Goal: Transaction & Acquisition: Book appointment/travel/reservation

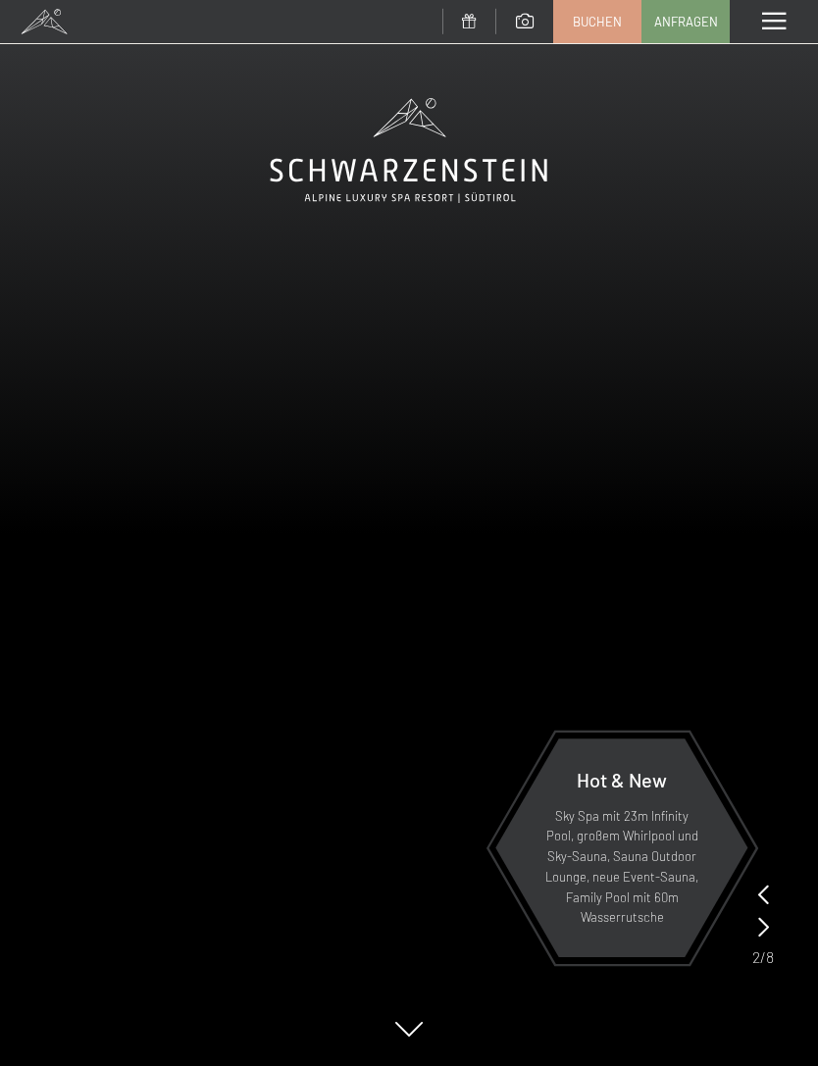
click at [774, 18] on span at bounding box center [774, 22] width 24 height 18
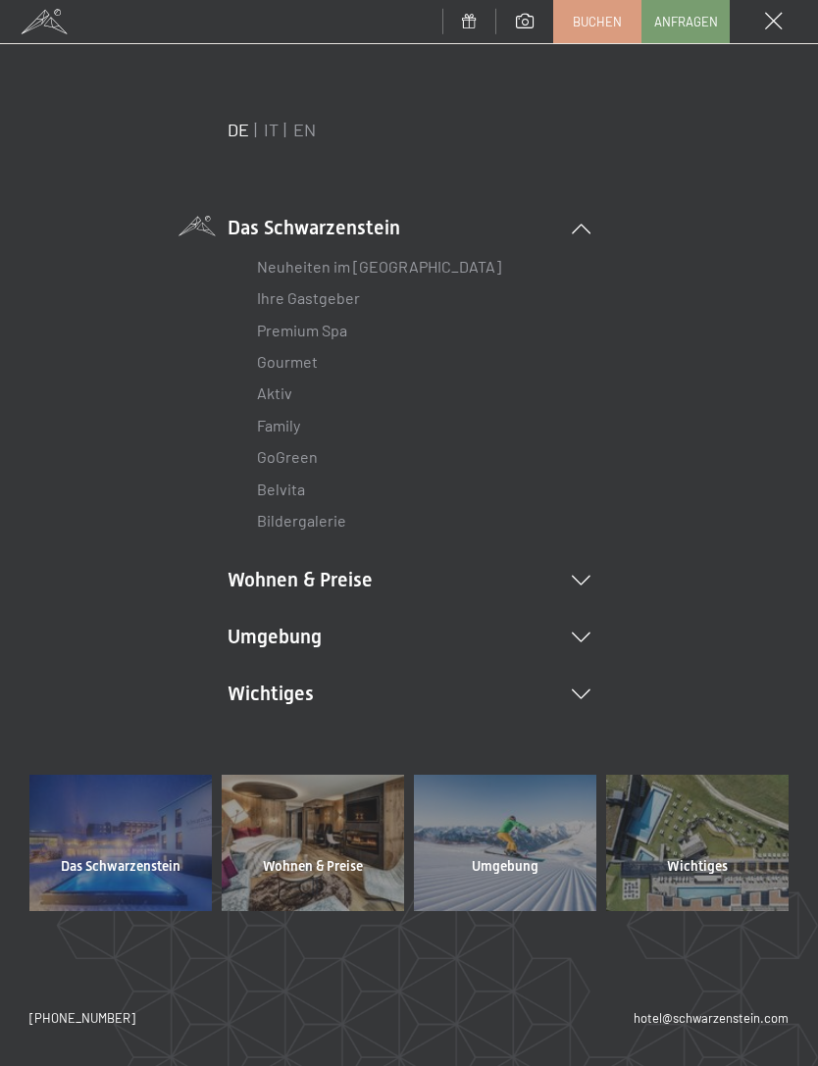
click at [589, 575] on icon at bounding box center [581, 580] width 19 height 10
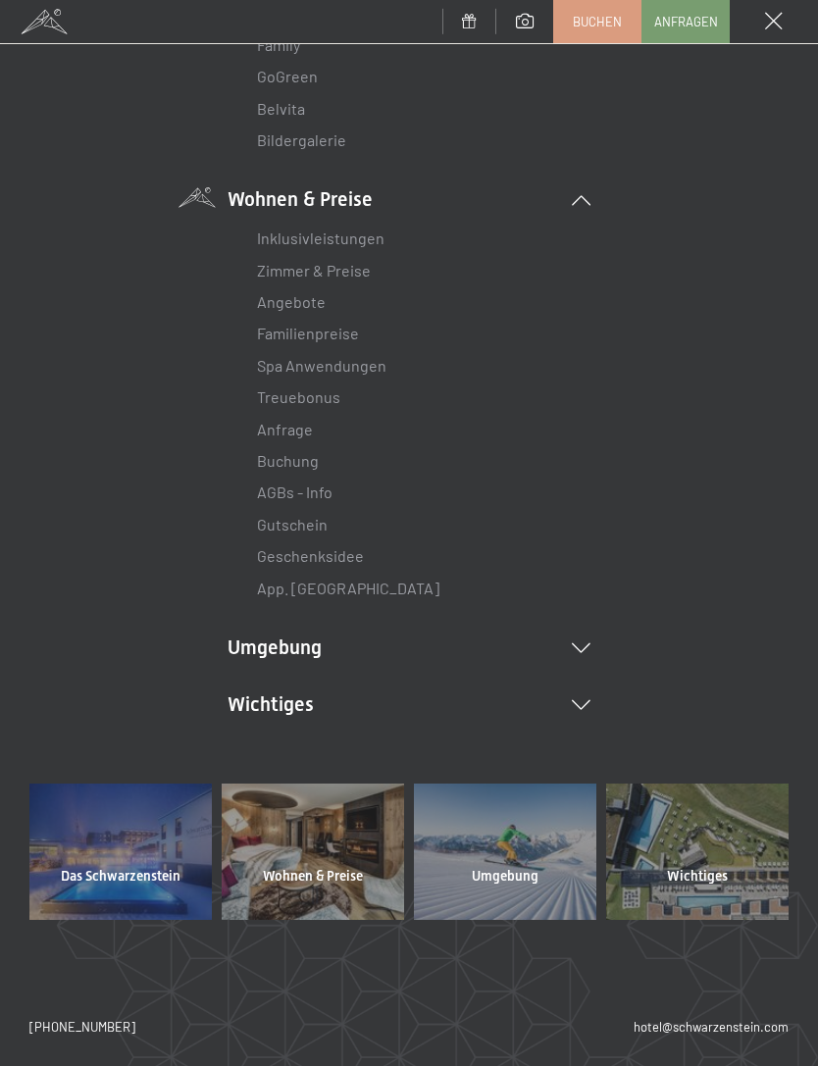
scroll to position [381, 0]
click at [355, 274] on link "Zimmer & Preise" at bounding box center [314, 269] width 114 height 19
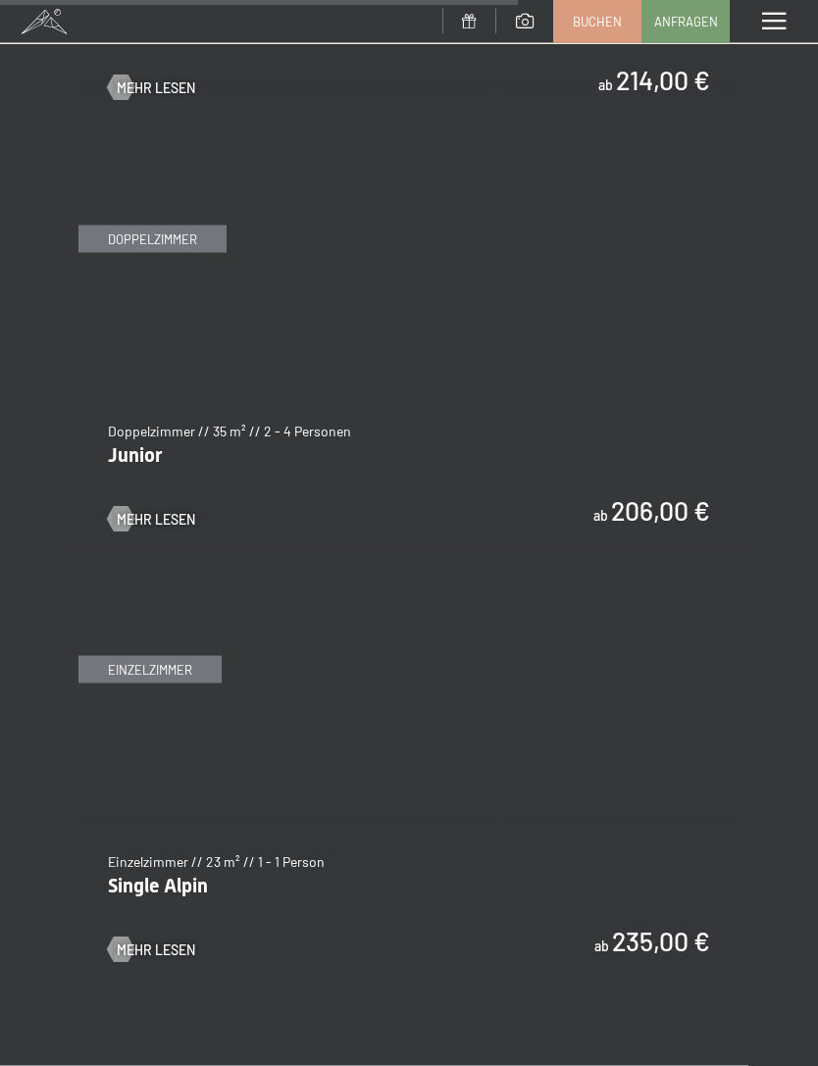
scroll to position [4787, 0]
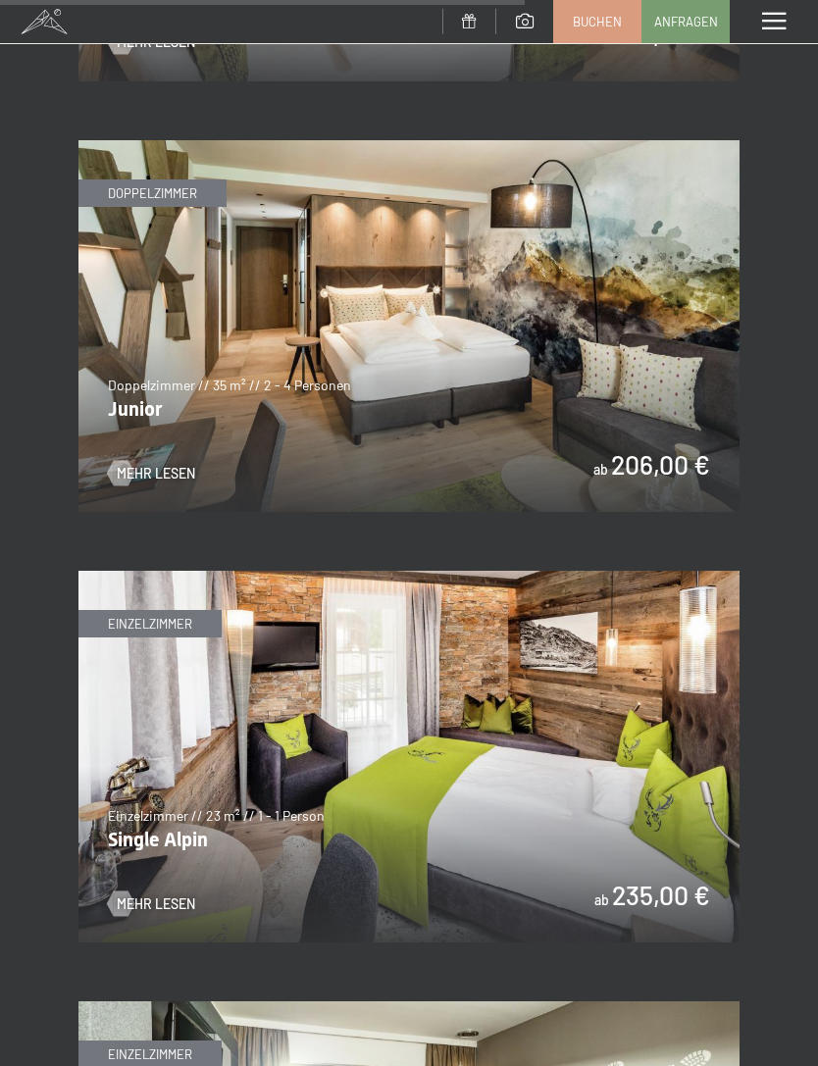
click at [667, 412] on img at bounding box center [408, 326] width 661 height 372
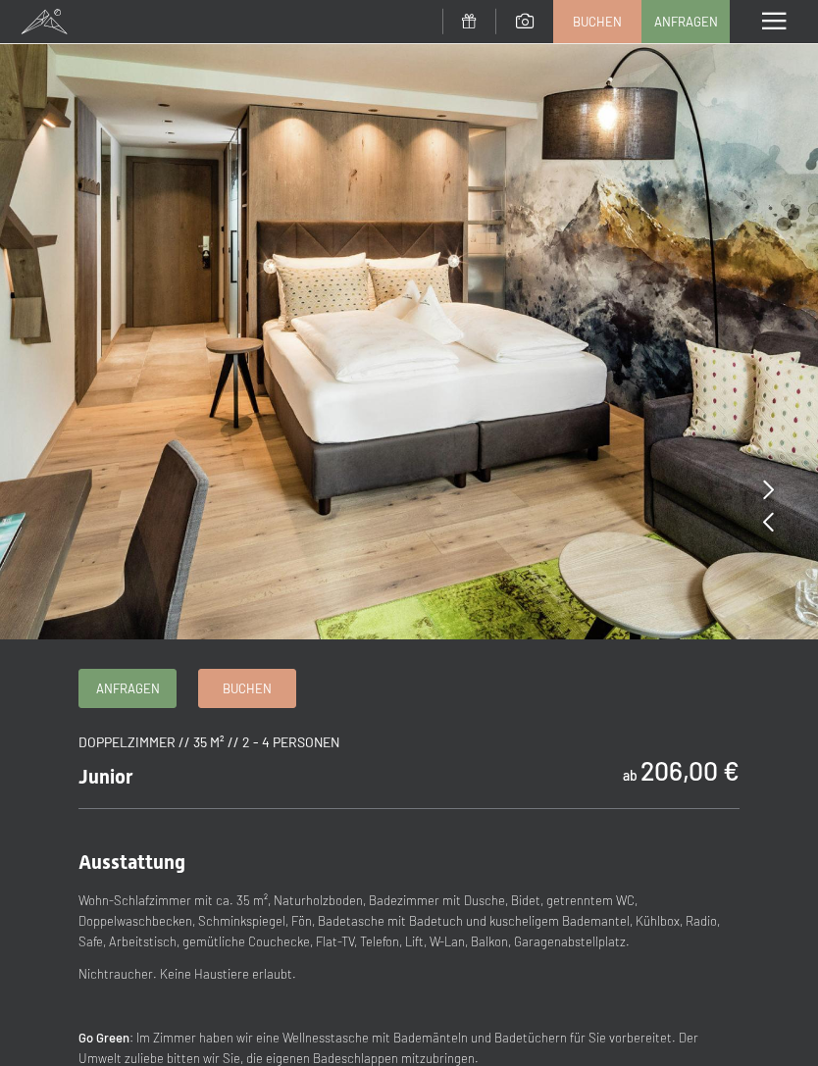
click at [771, 488] on icon at bounding box center [768, 489] width 11 height 20
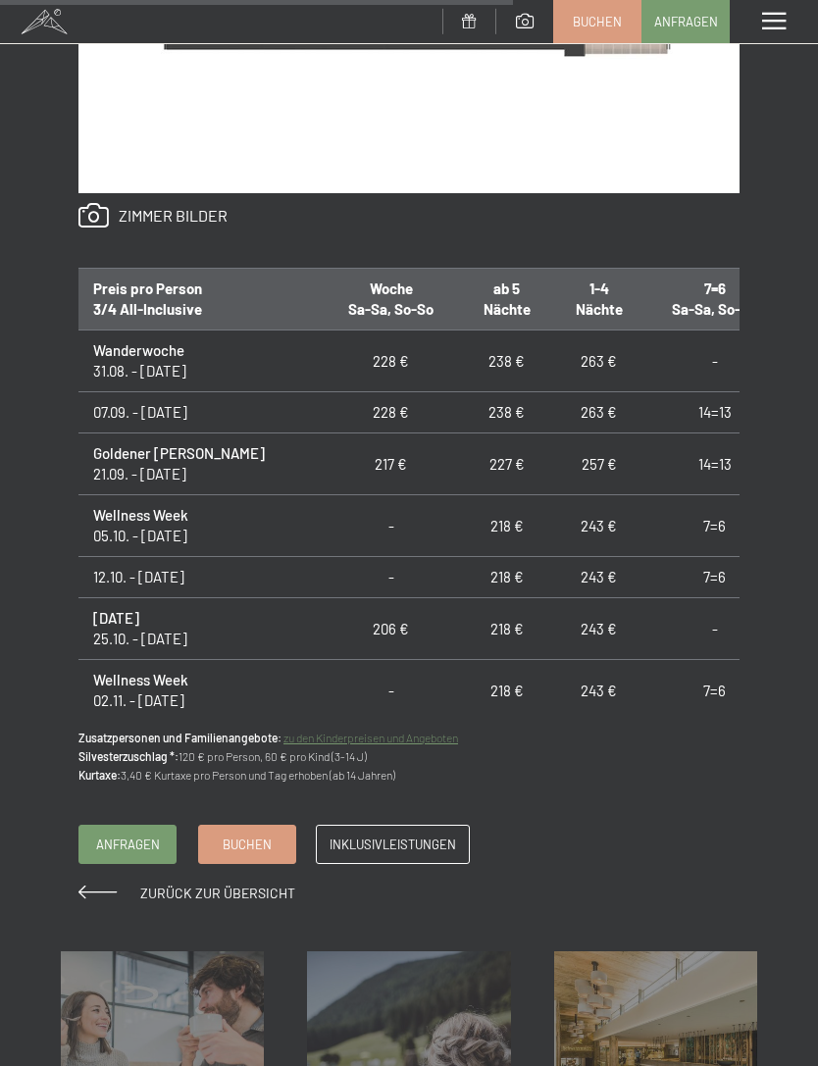
scroll to position [1402, 0]
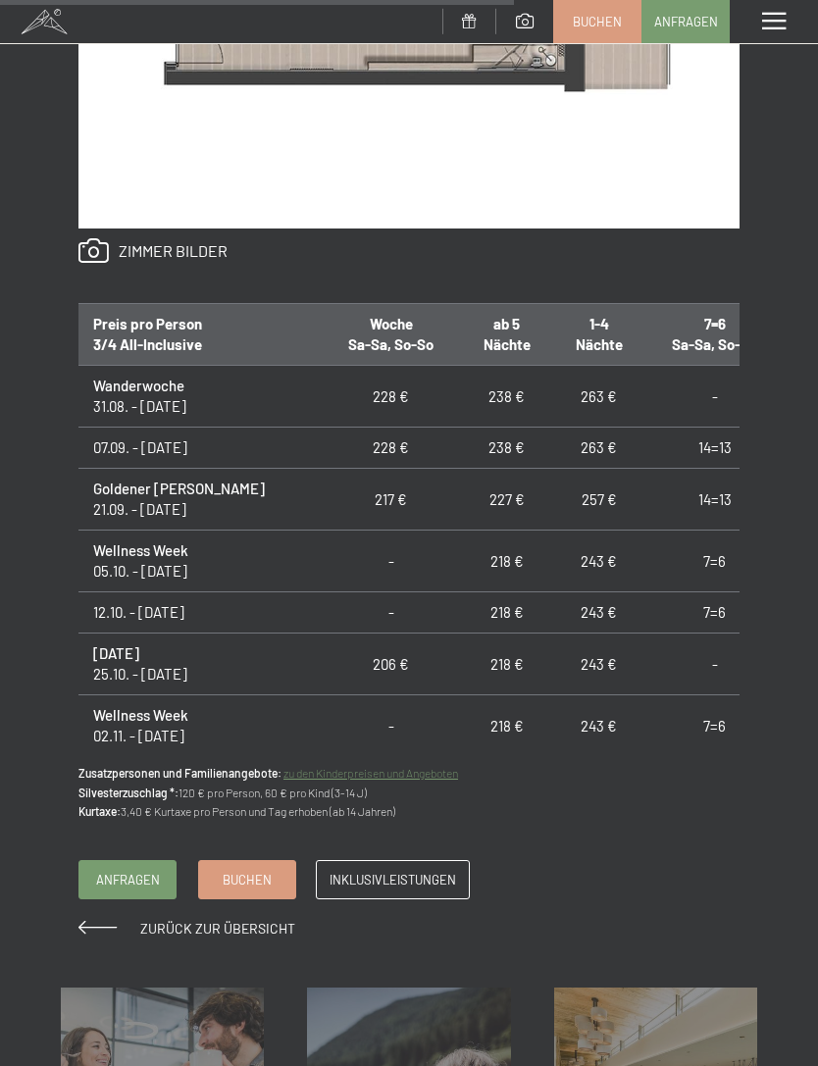
click at [246, 880] on link "Buchen" at bounding box center [247, 879] width 96 height 37
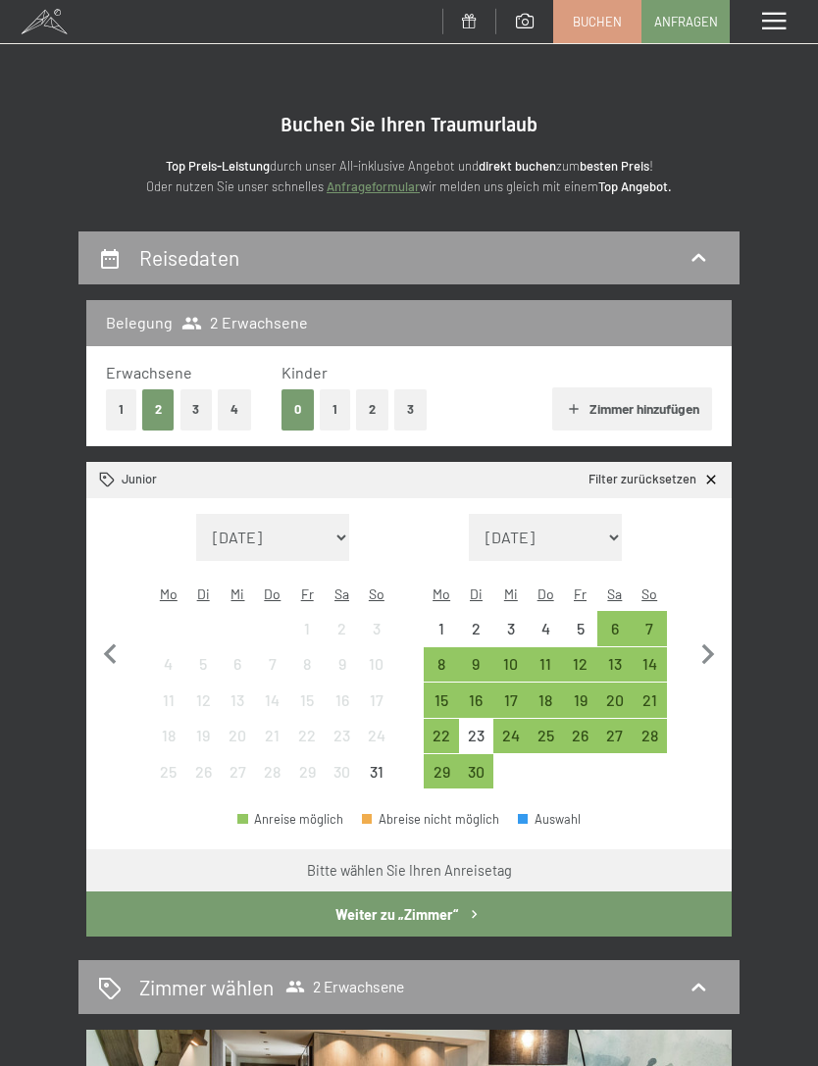
click at [710, 653] on icon "button" at bounding box center [707, 654] width 41 height 41
select select "2025-09-01"
select select "2025-10-01"
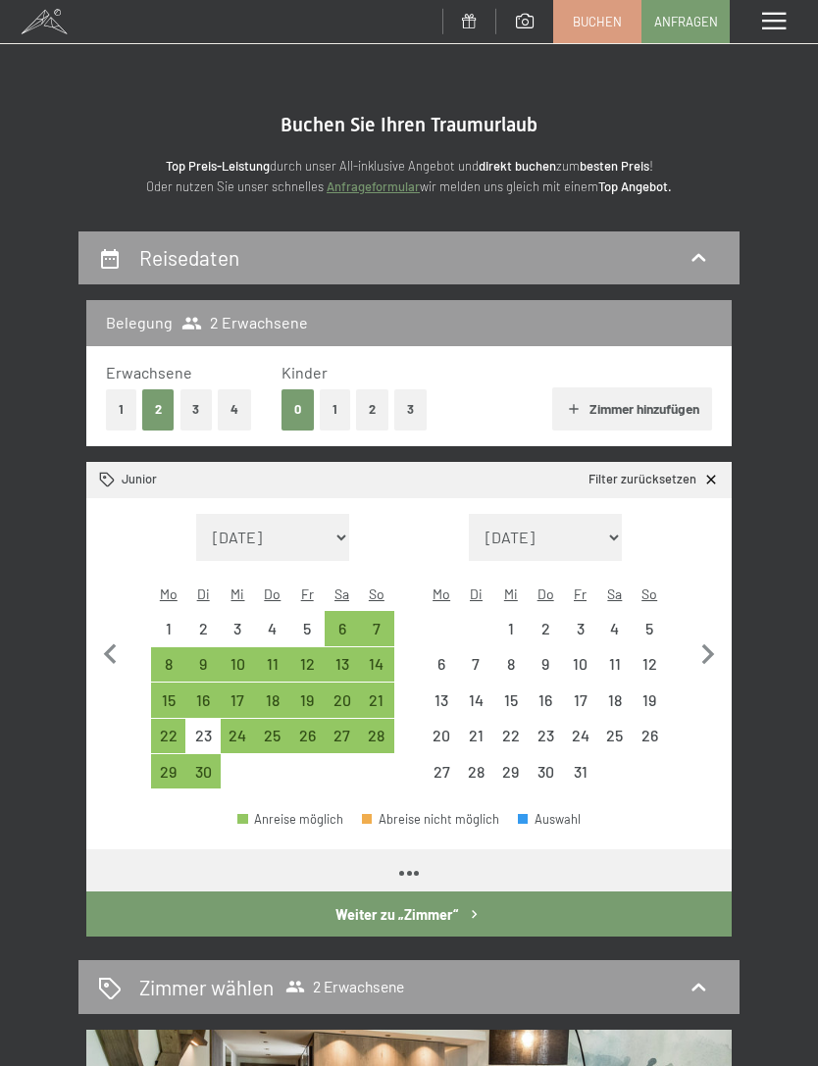
select select "2025-09-01"
select select "2025-10-01"
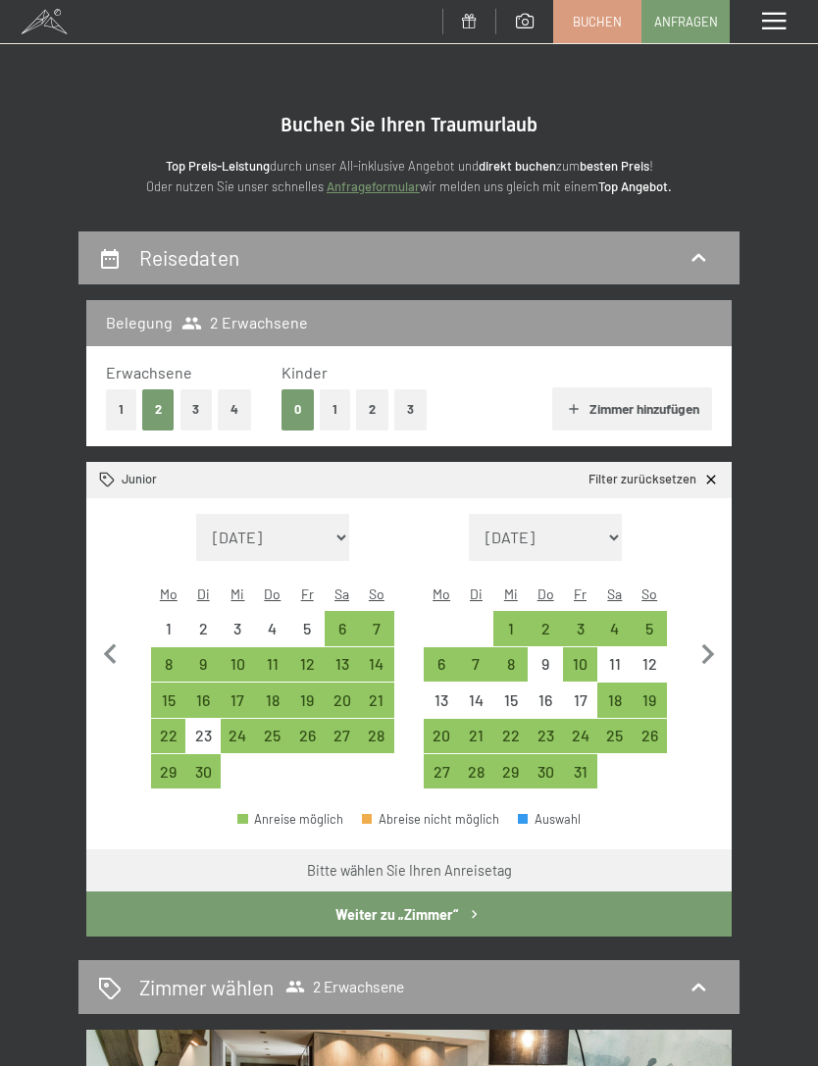
click at [656, 621] on div "5" at bounding box center [649, 636] width 30 height 30
select select "2025-09-01"
select select "2025-10-01"
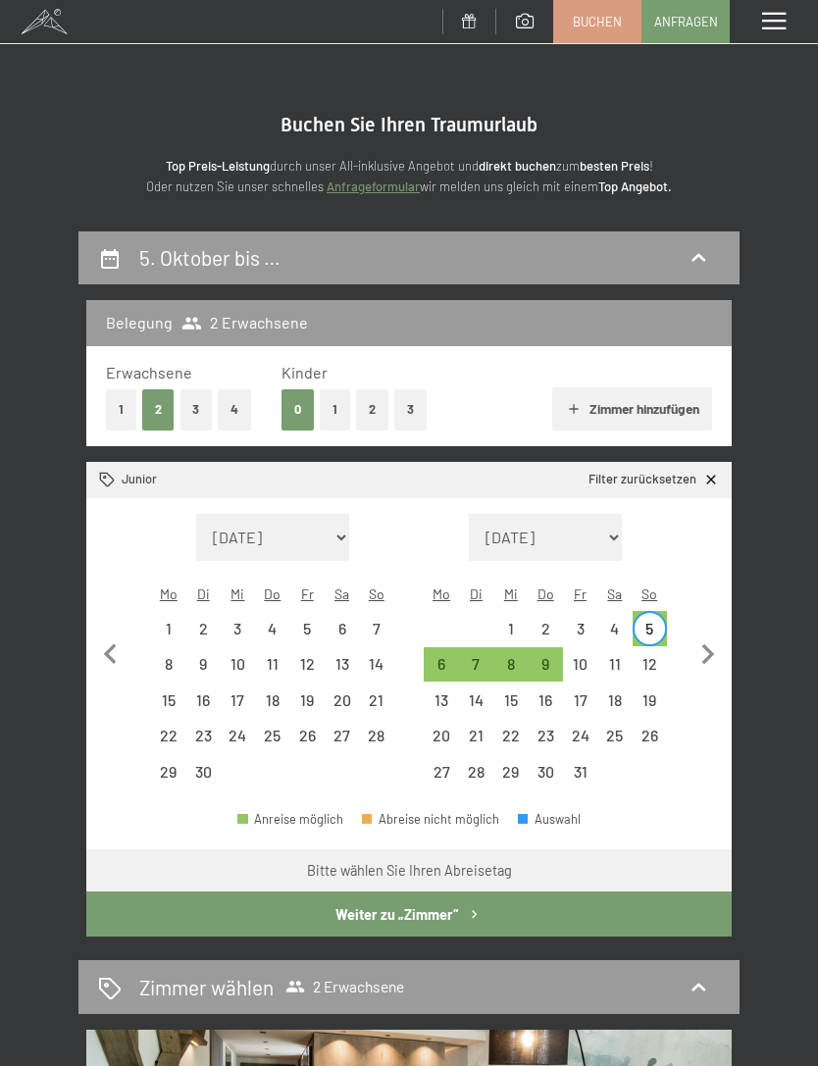
click at [552, 656] on div "9" at bounding box center [544, 671] width 30 height 30
select select "2025-09-01"
select select "[DATE]"
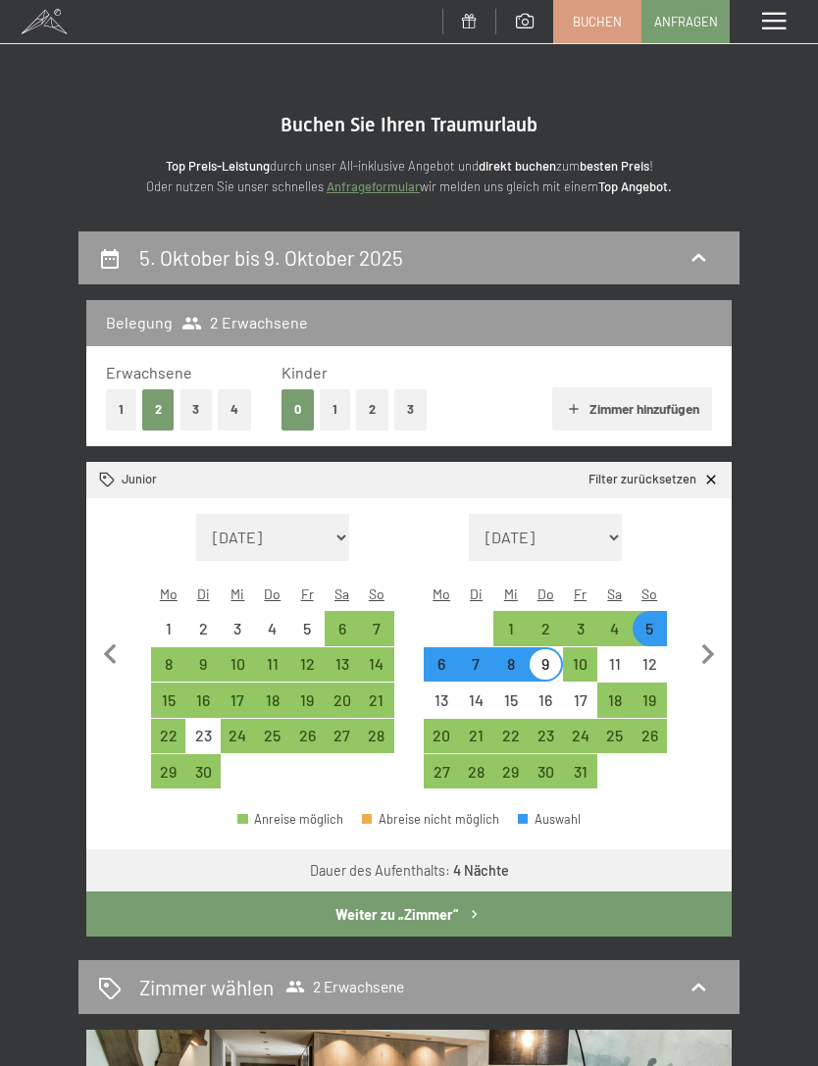
click at [468, 906] on icon "button" at bounding box center [474, 914] width 17 height 17
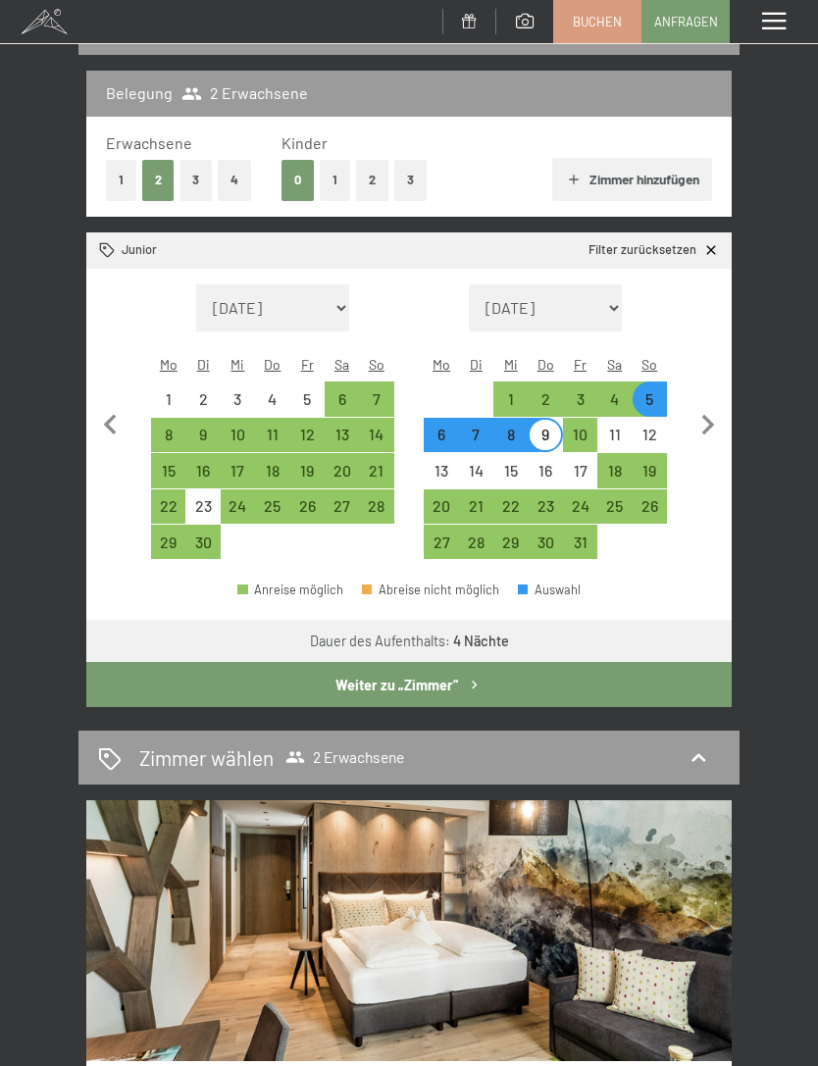
select select "2025-09-01"
select select "2025-10-01"
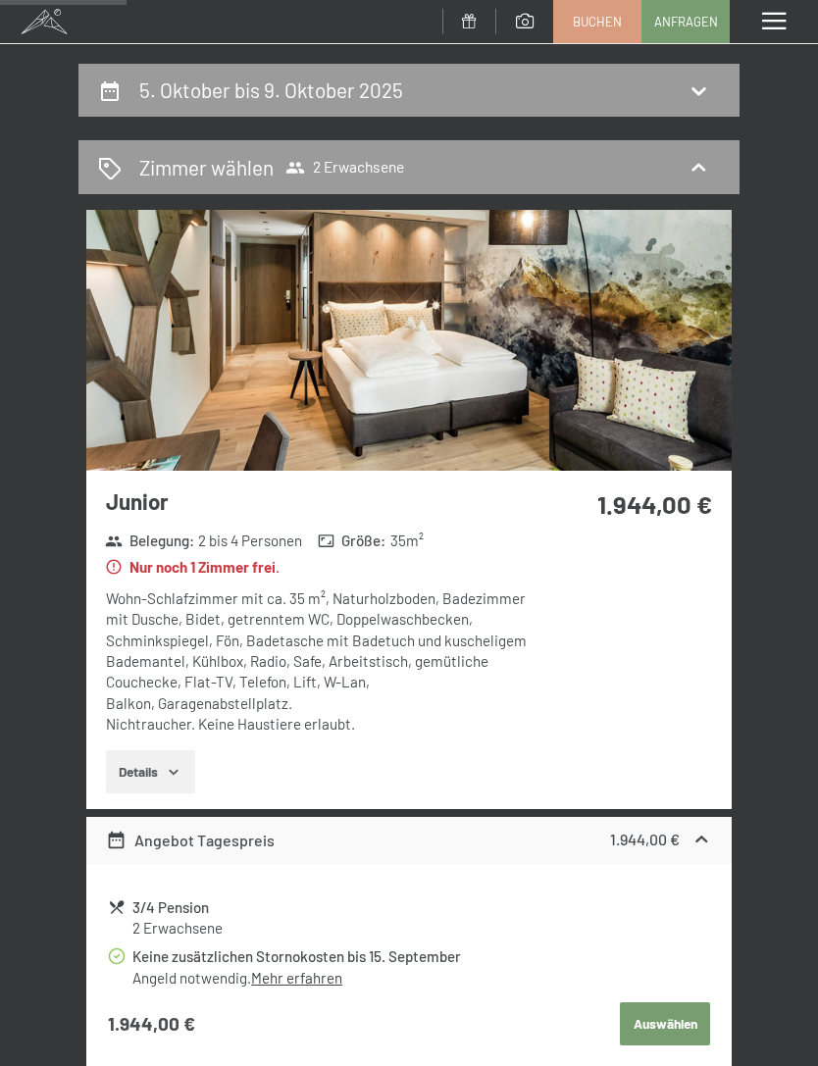
scroll to position [0, 0]
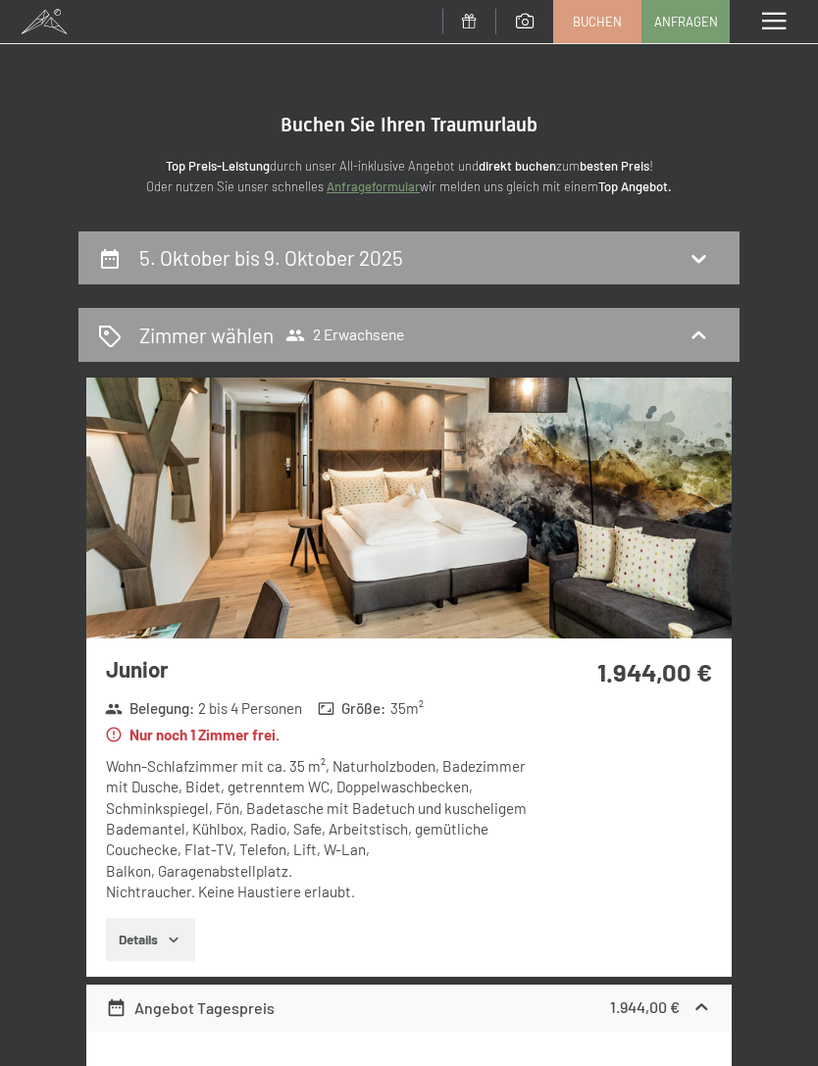
click at [774, 24] on span at bounding box center [774, 22] width 24 height 18
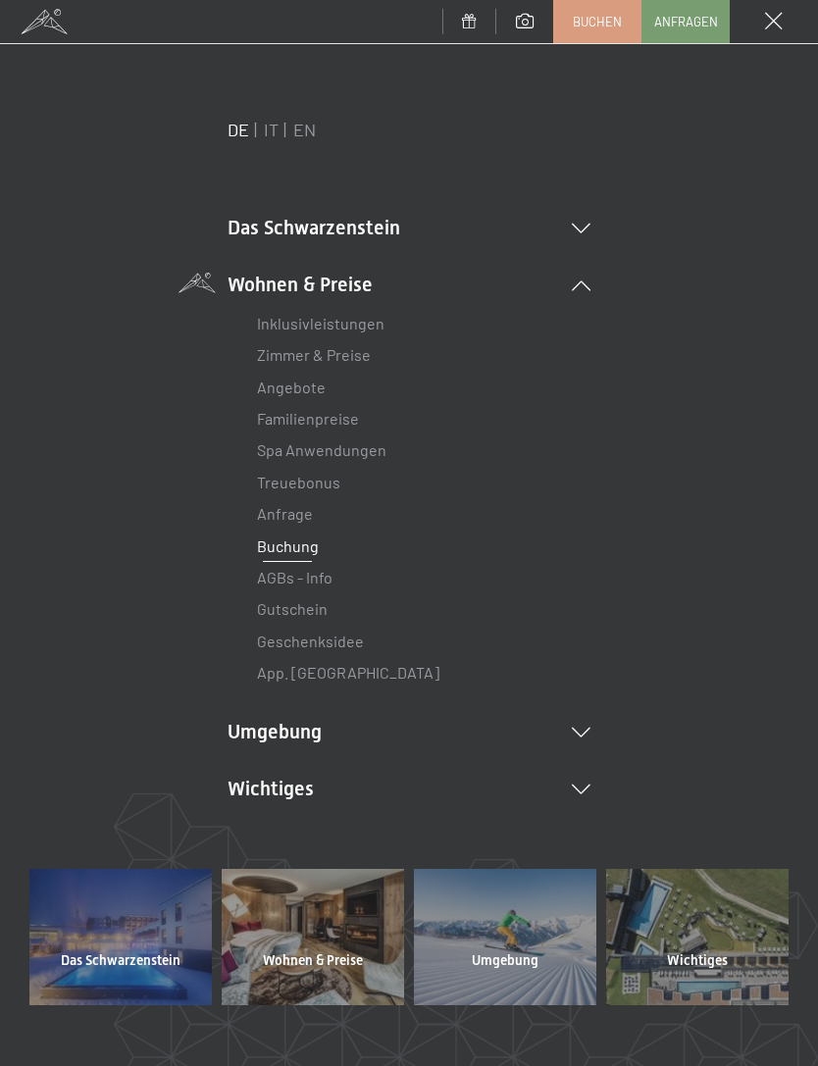
click at [356, 358] on link "Zimmer & Preise" at bounding box center [314, 354] width 114 height 19
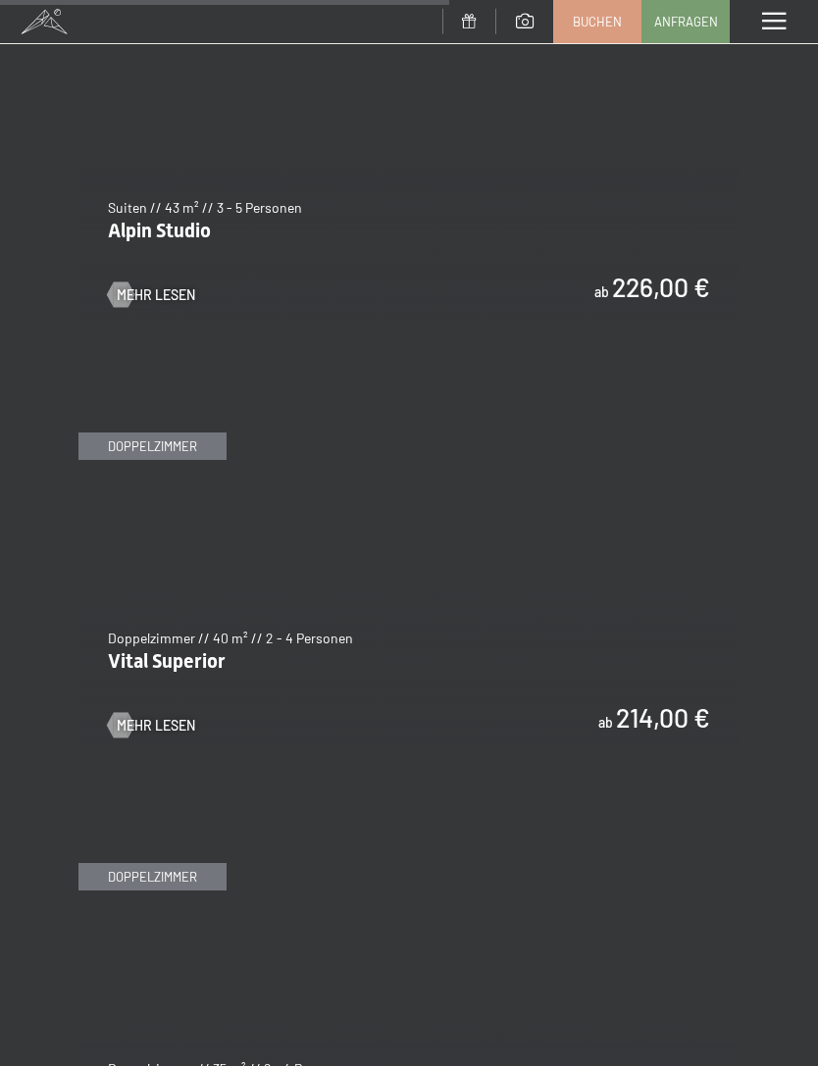
scroll to position [4104, 0]
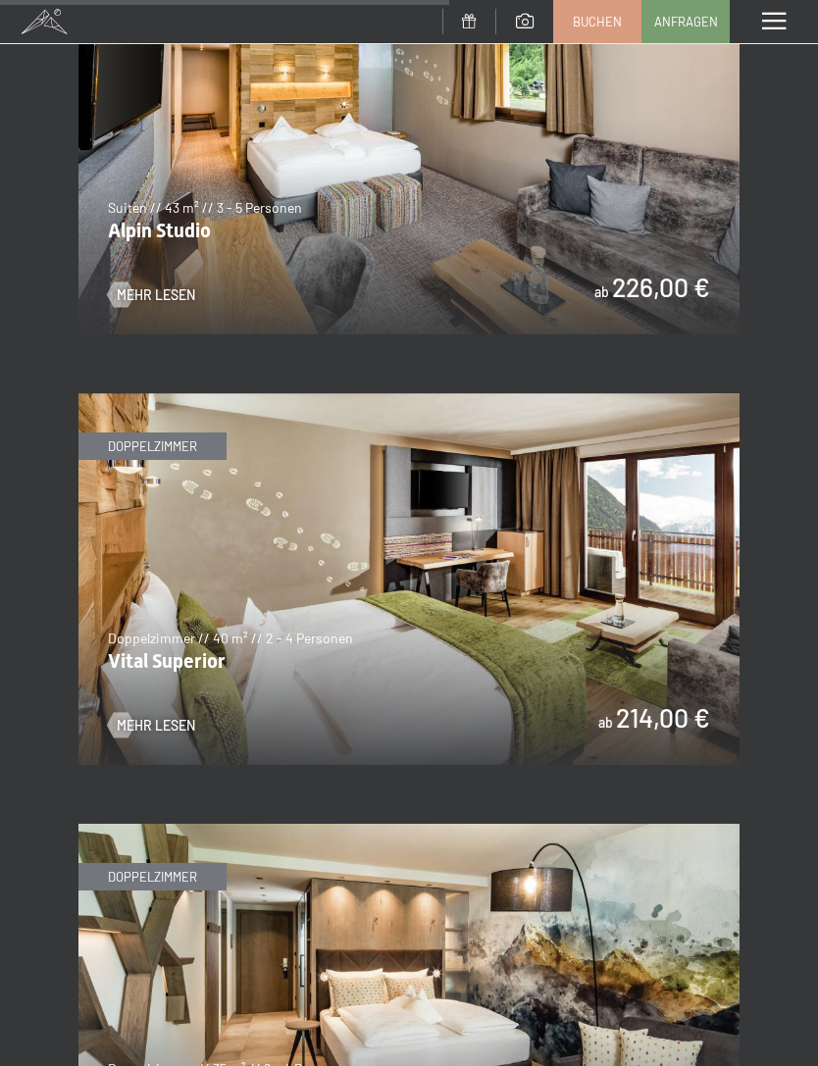
click at [460, 620] on img at bounding box center [408, 579] width 661 height 372
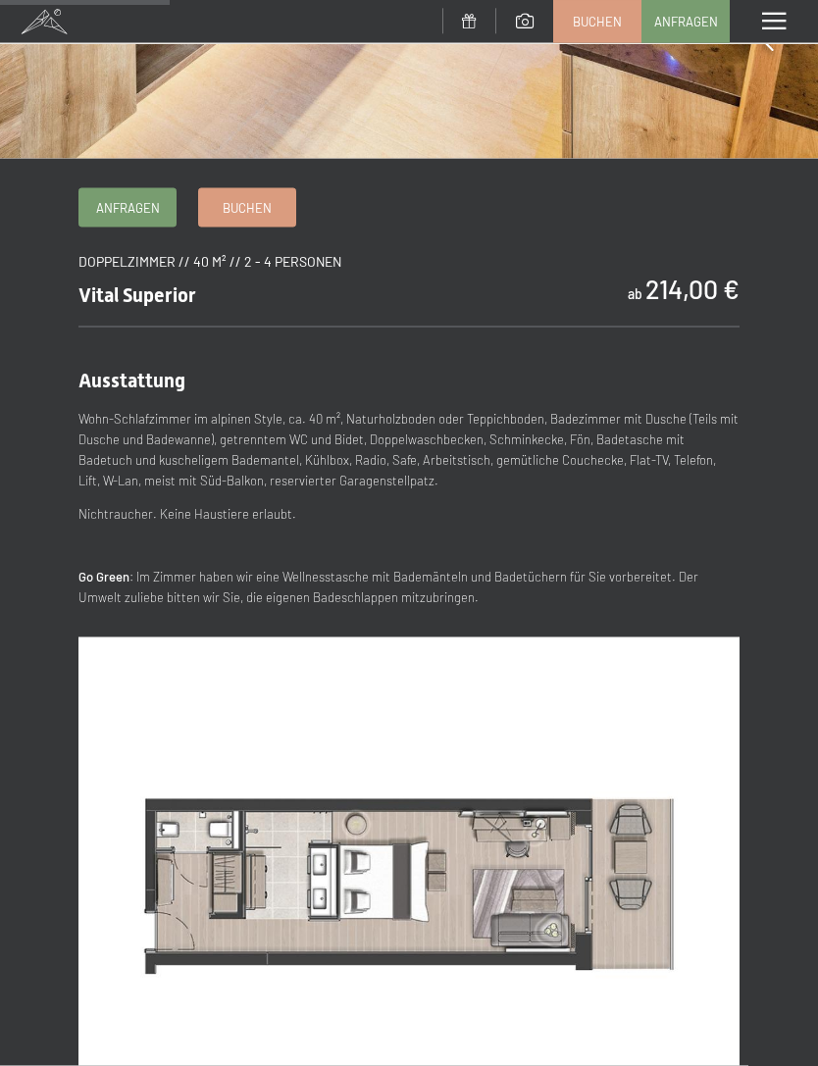
scroll to position [520, 0]
click at [244, 210] on span "Buchen" at bounding box center [247, 207] width 49 height 18
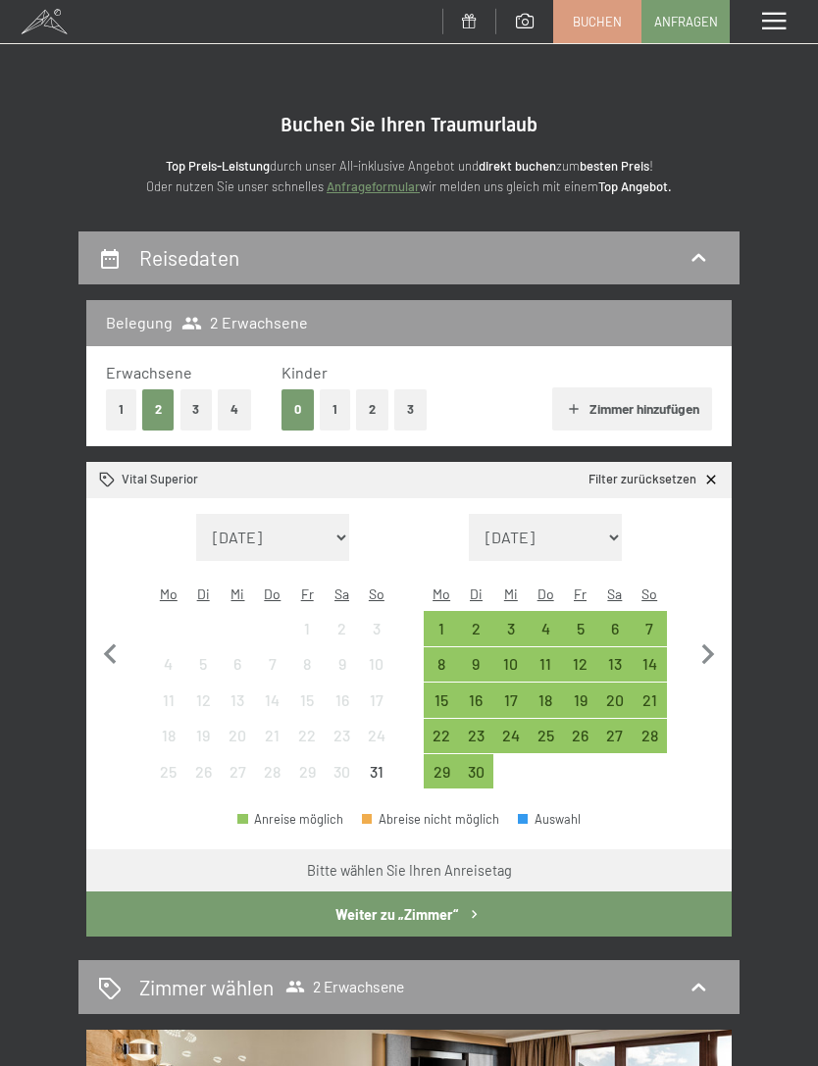
click at [709, 650] on icon "button" at bounding box center [707, 654] width 41 height 41
select select "2025-09-01"
select select "2025-10-01"
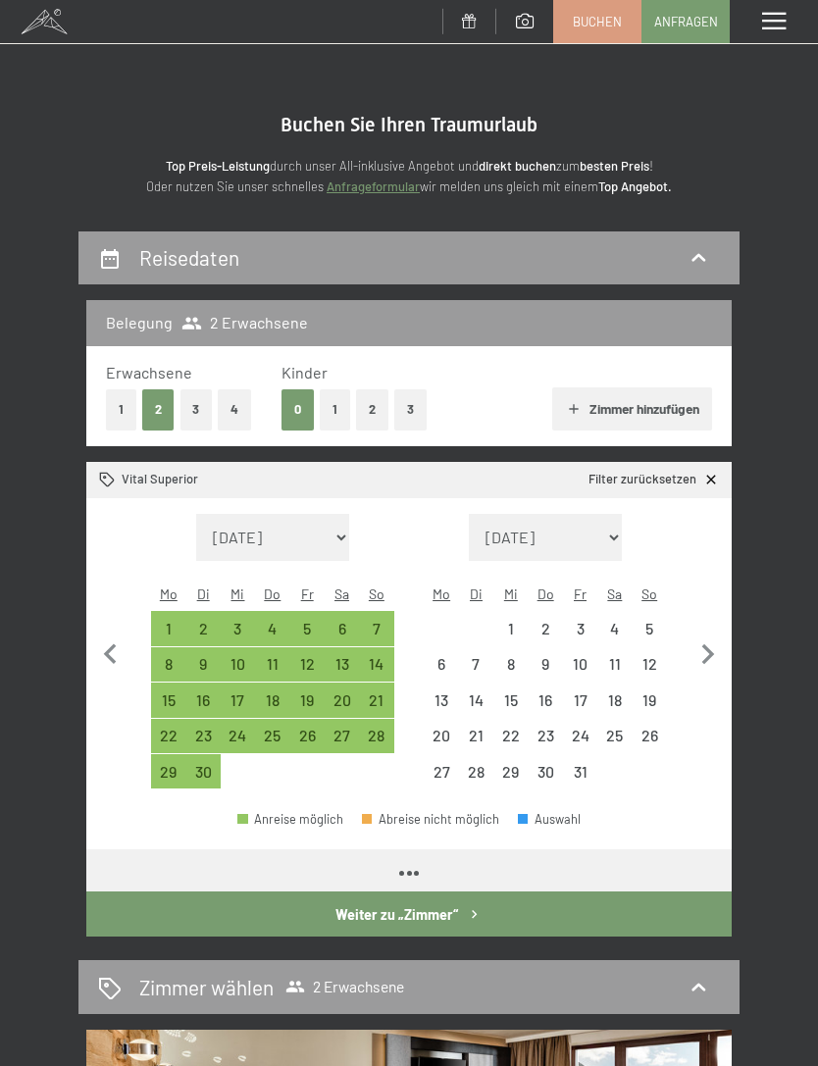
select select "2025-09-01"
select select "2025-10-01"
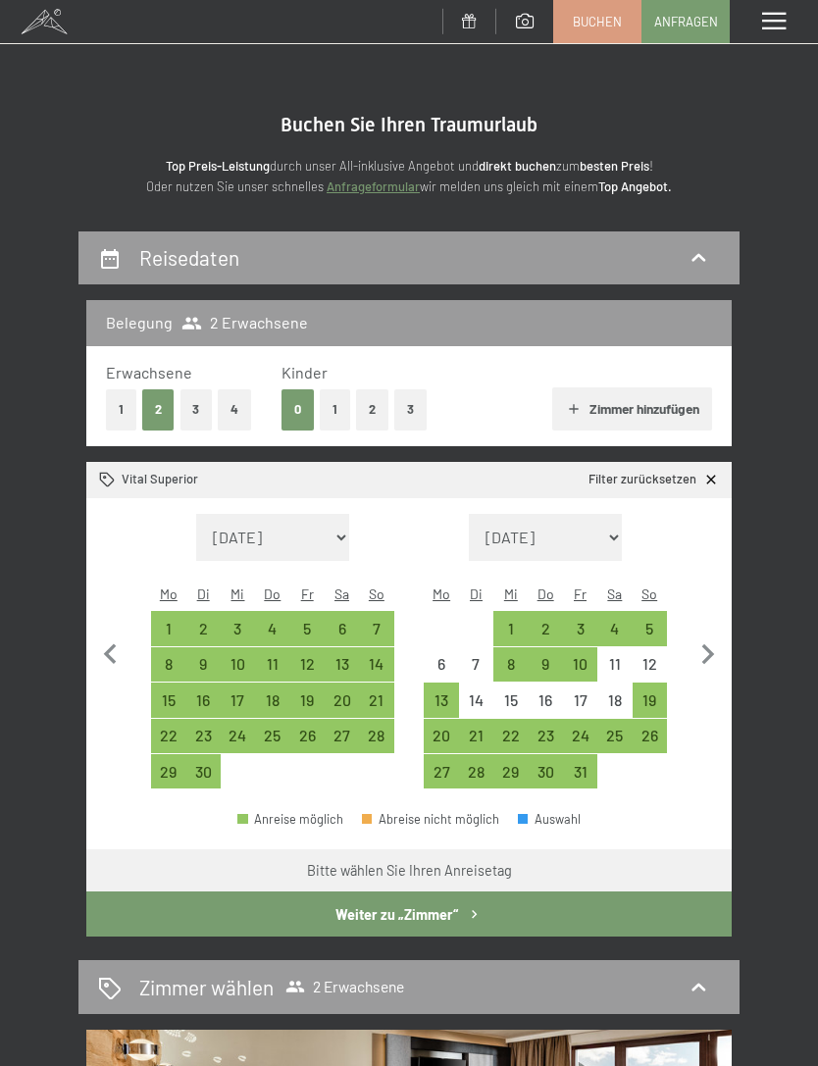
click at [655, 621] on div "5" at bounding box center [649, 636] width 30 height 30
select select "2025-09-01"
select select "2025-10-01"
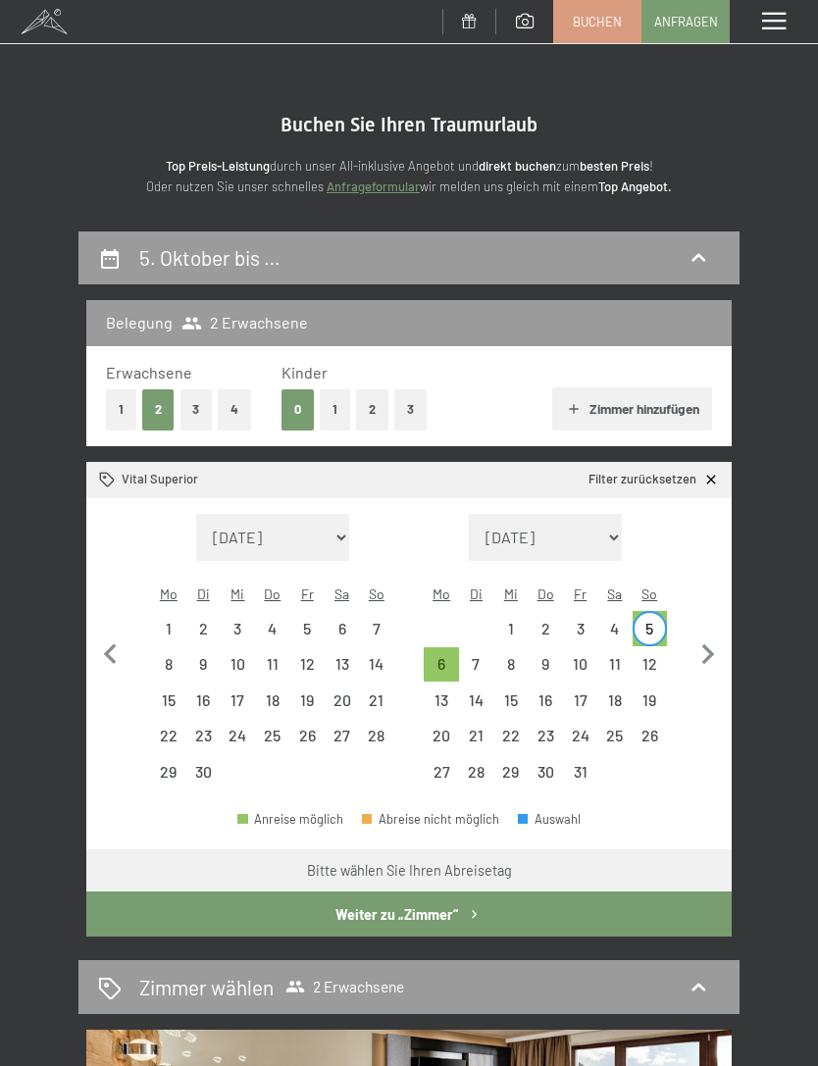
click at [651, 656] on div "12" at bounding box center [649, 671] width 30 height 30
select select "2025-09-01"
select select "[DATE]"
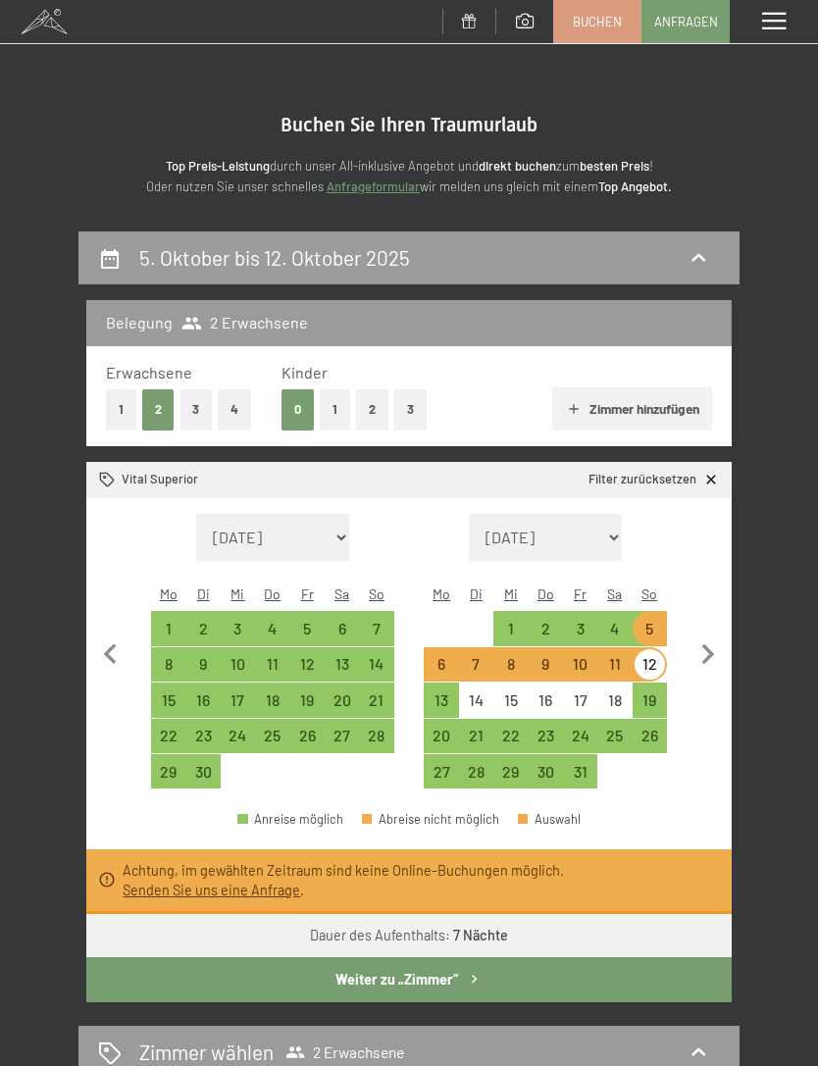
click at [762, 31] on div "Menü" at bounding box center [773, 21] width 88 height 43
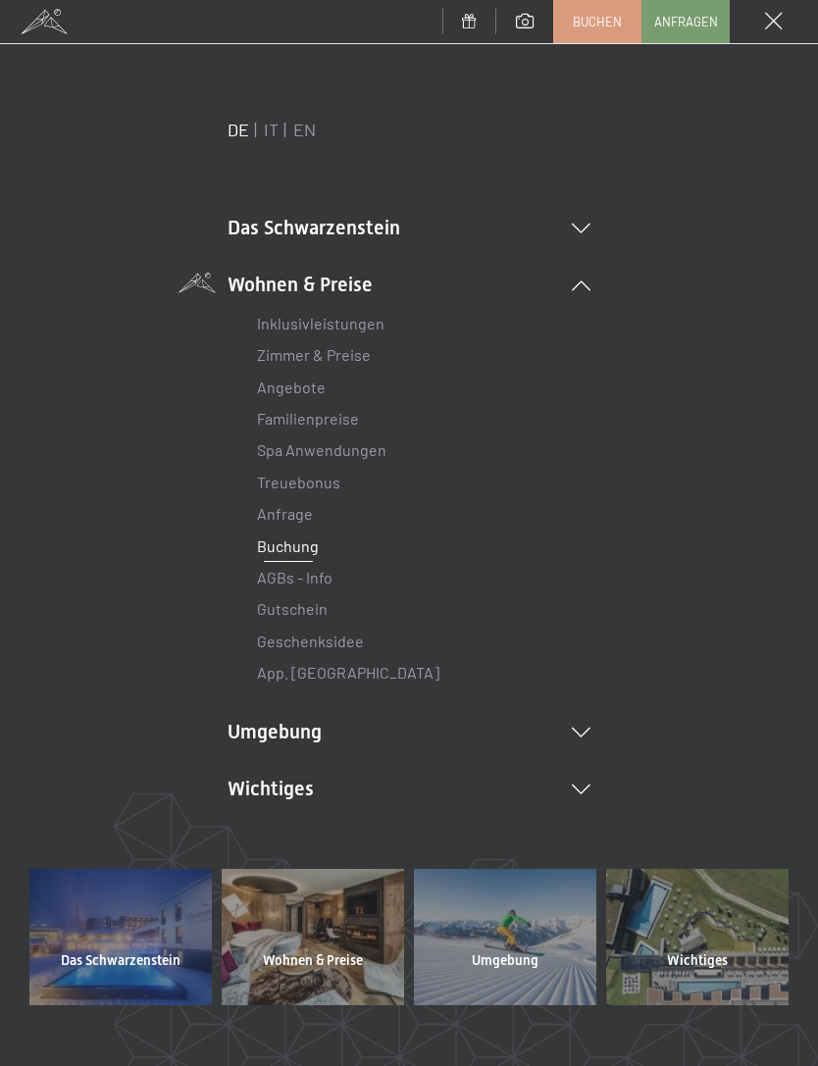
click at [316, 390] on link "Angebote" at bounding box center [291, 386] width 69 height 19
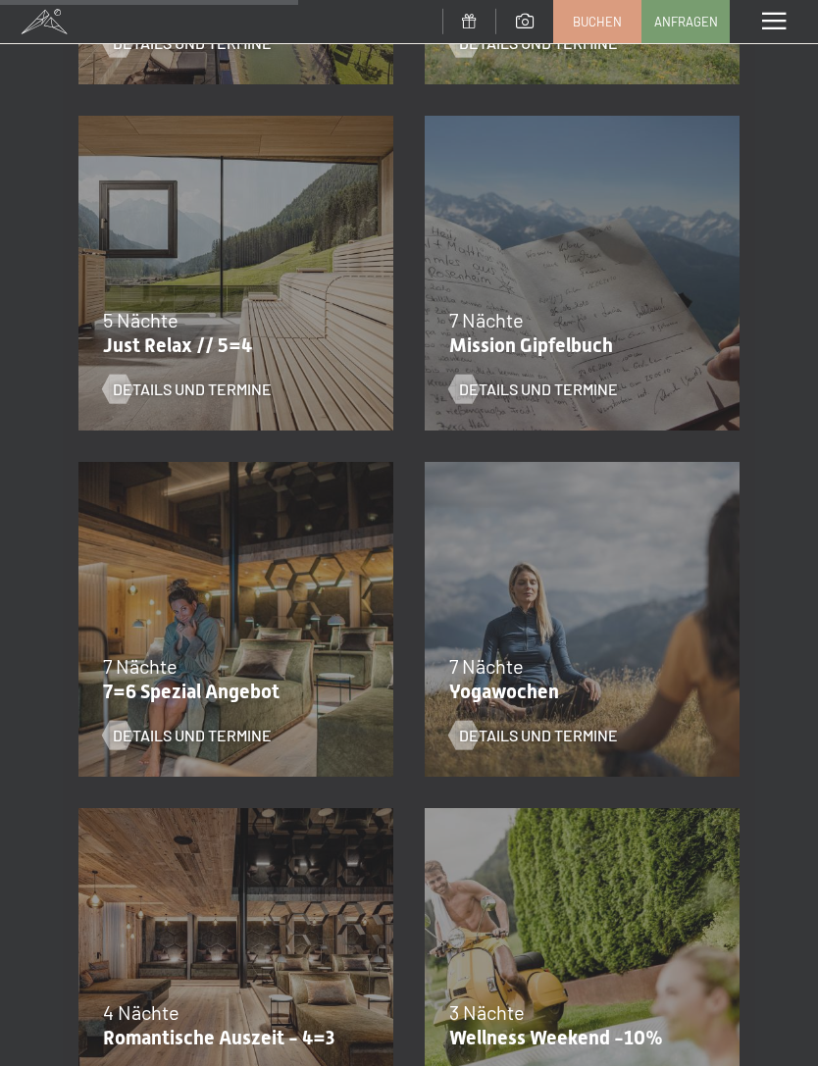
scroll to position [1041, 0]
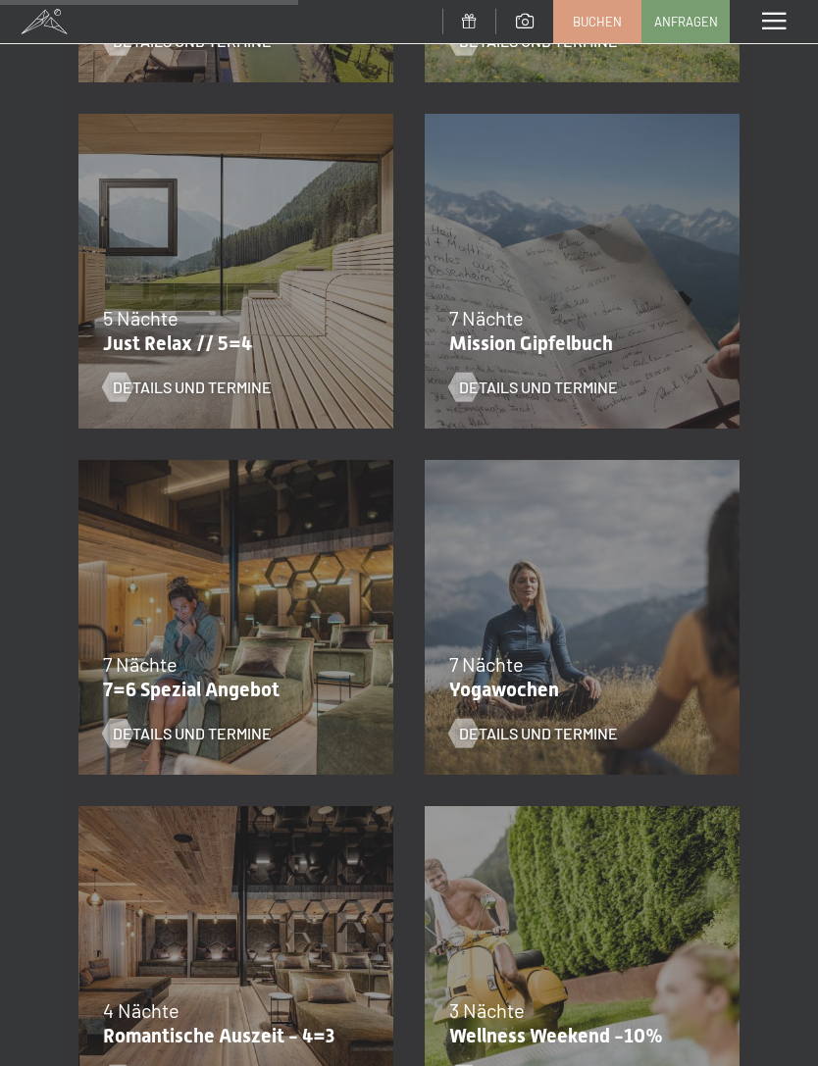
click at [281, 657] on div "7 Nächte" at bounding box center [231, 663] width 256 height 27
click at [252, 732] on span "Details und Termine" at bounding box center [192, 733] width 159 height 22
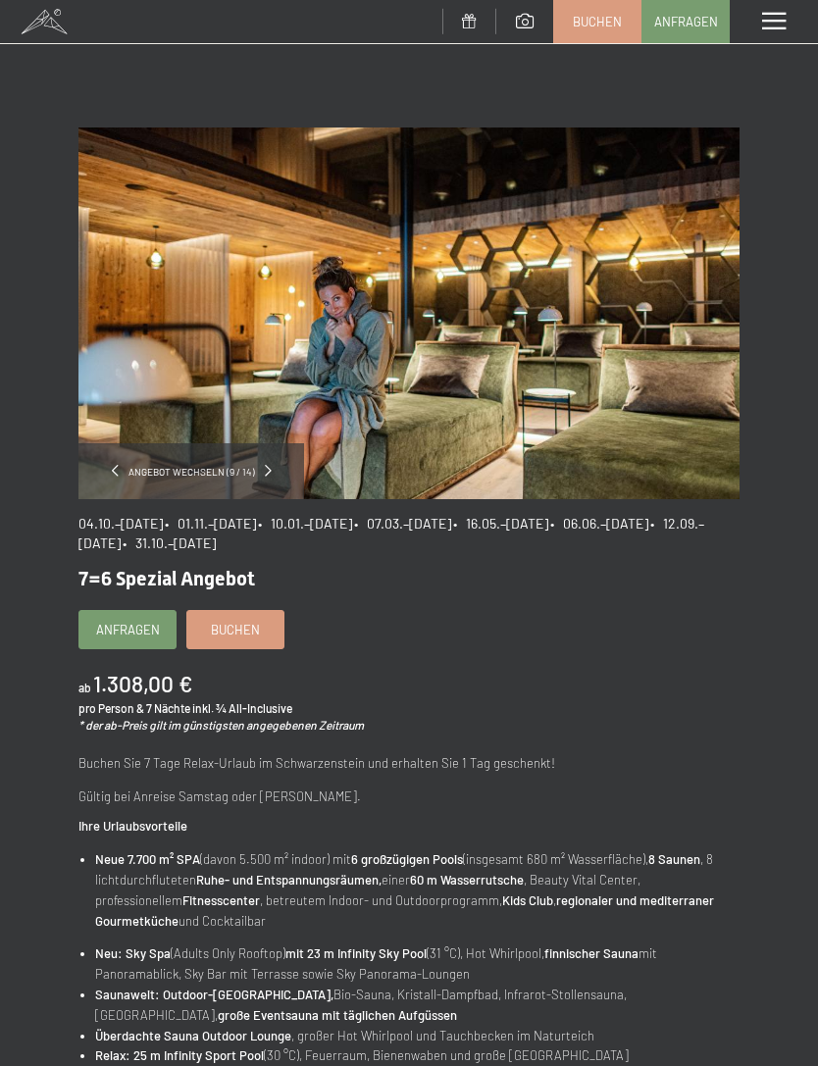
click at [239, 599] on span "Einwilligung Marketing*" at bounding box center [300, 589] width 162 height 20
click at [209, 599] on input "Einwilligung Marketing*" at bounding box center [199, 589] width 20 height 20
checkbox input "false"
click at [255, 630] on span "Buchen" at bounding box center [235, 630] width 49 height 18
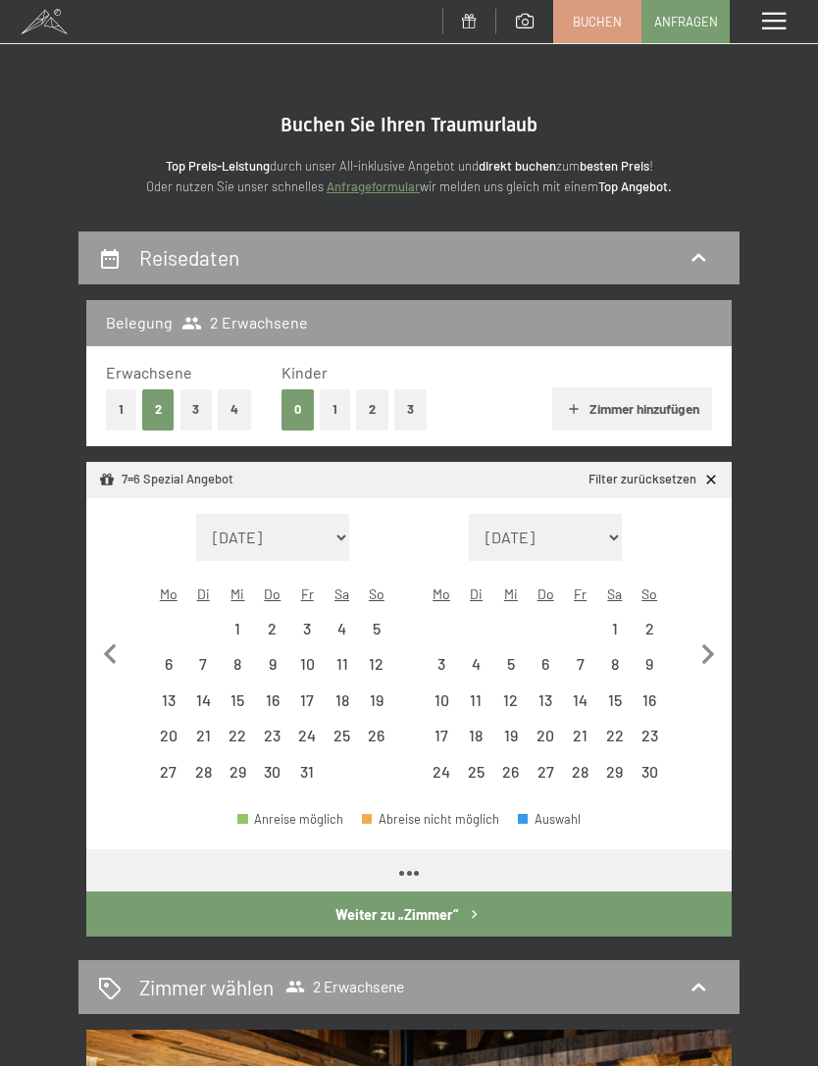
select select "[DATE]"
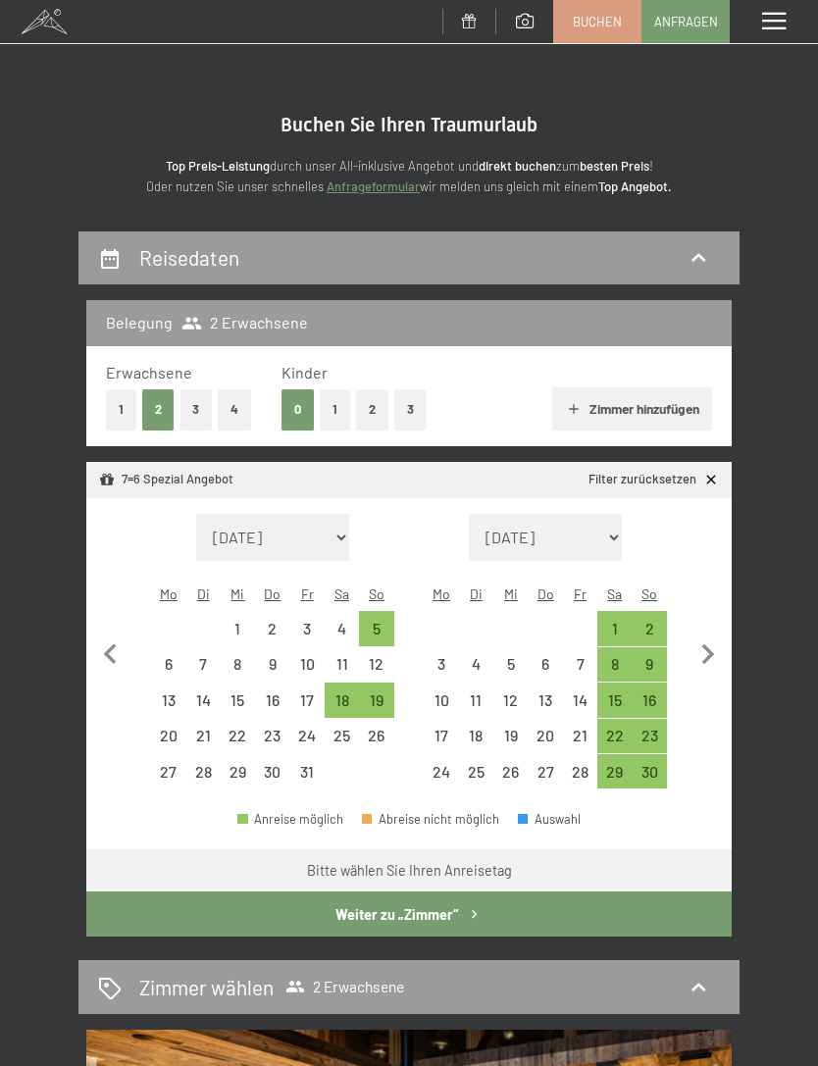
click at [377, 621] on div "5" at bounding box center [376, 636] width 30 height 30
select select "2025-10-01"
select select "2025-11-01"
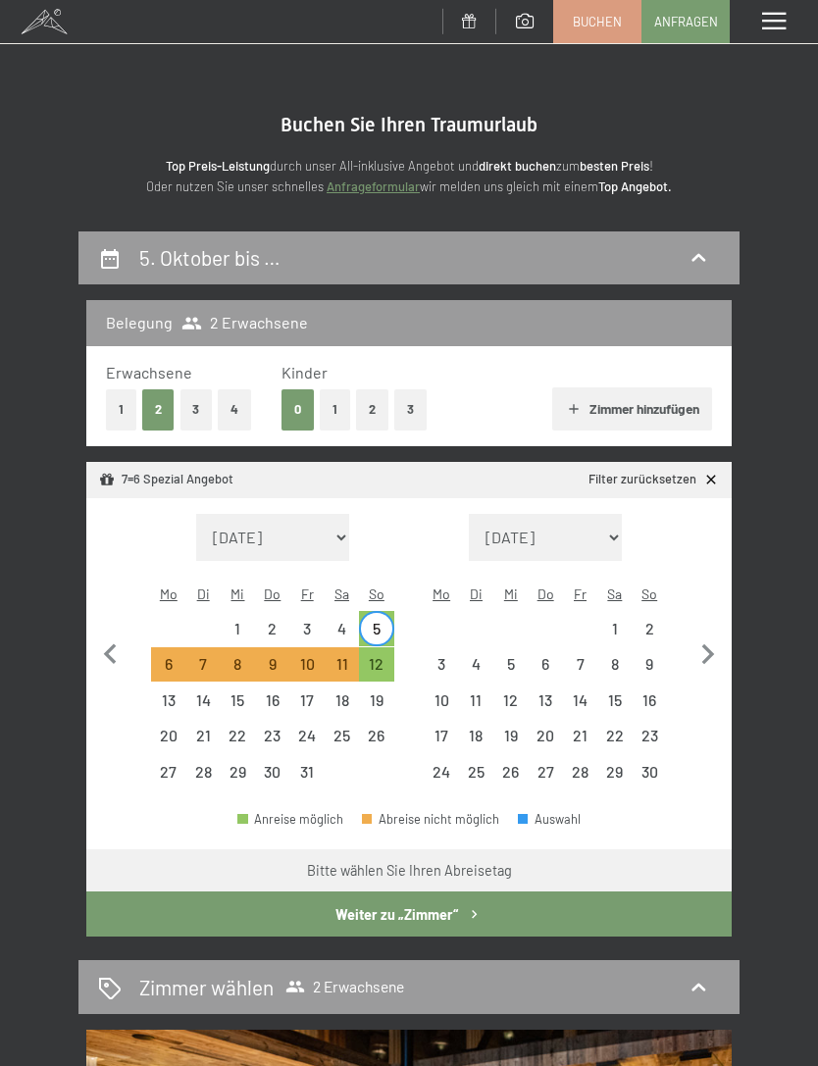
click at [382, 656] on div "12" at bounding box center [376, 671] width 30 height 30
select select "2025-10-01"
select select "2025-11-01"
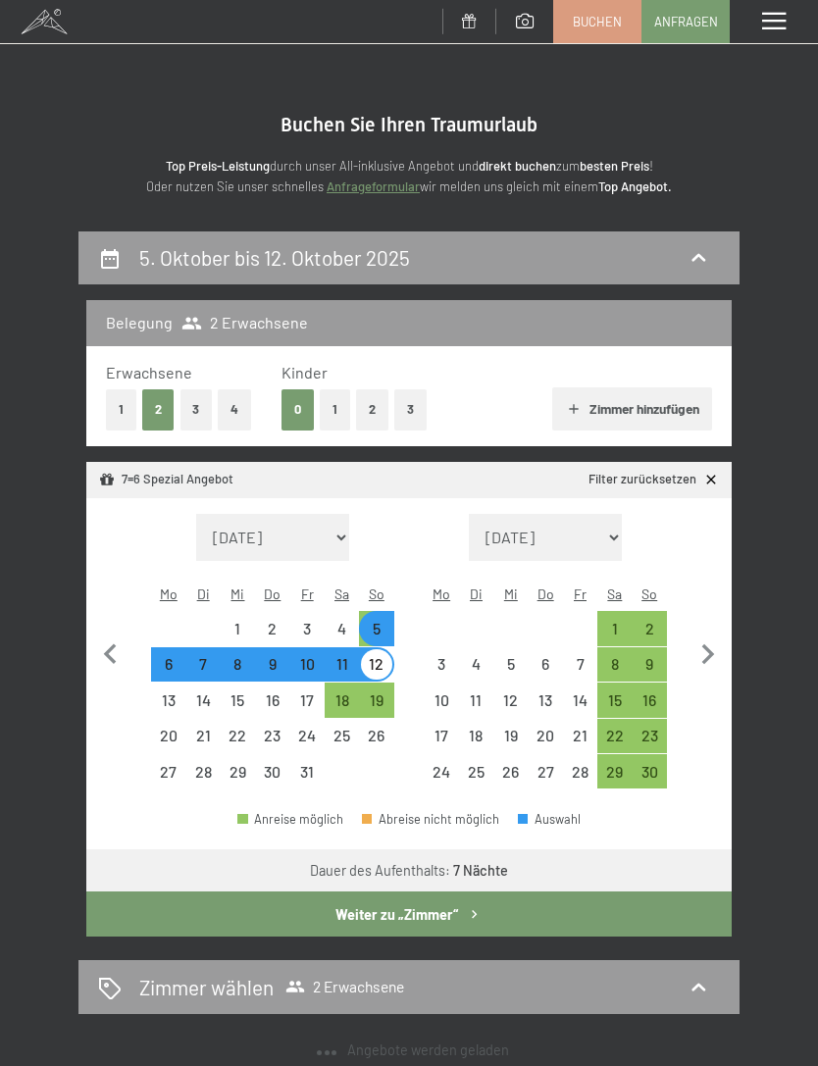
select select "2025-10-01"
select select "2025-11-01"
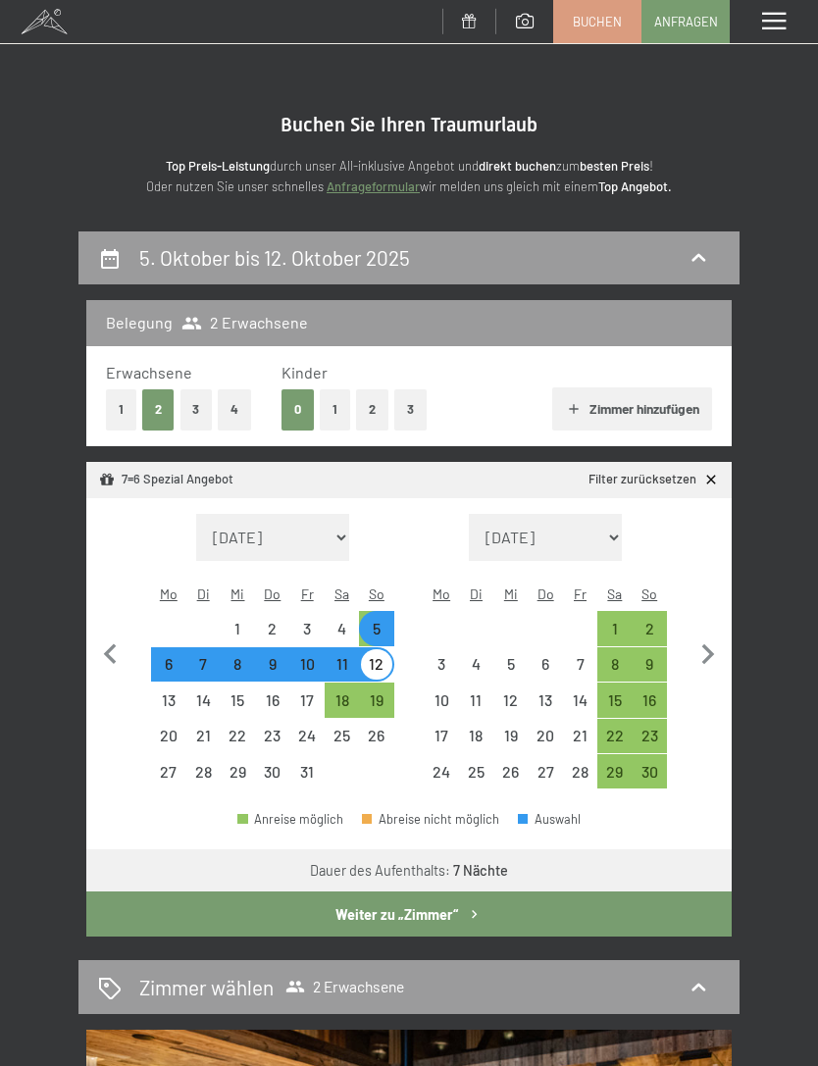
click at [480, 906] on icon "button" at bounding box center [474, 914] width 17 height 17
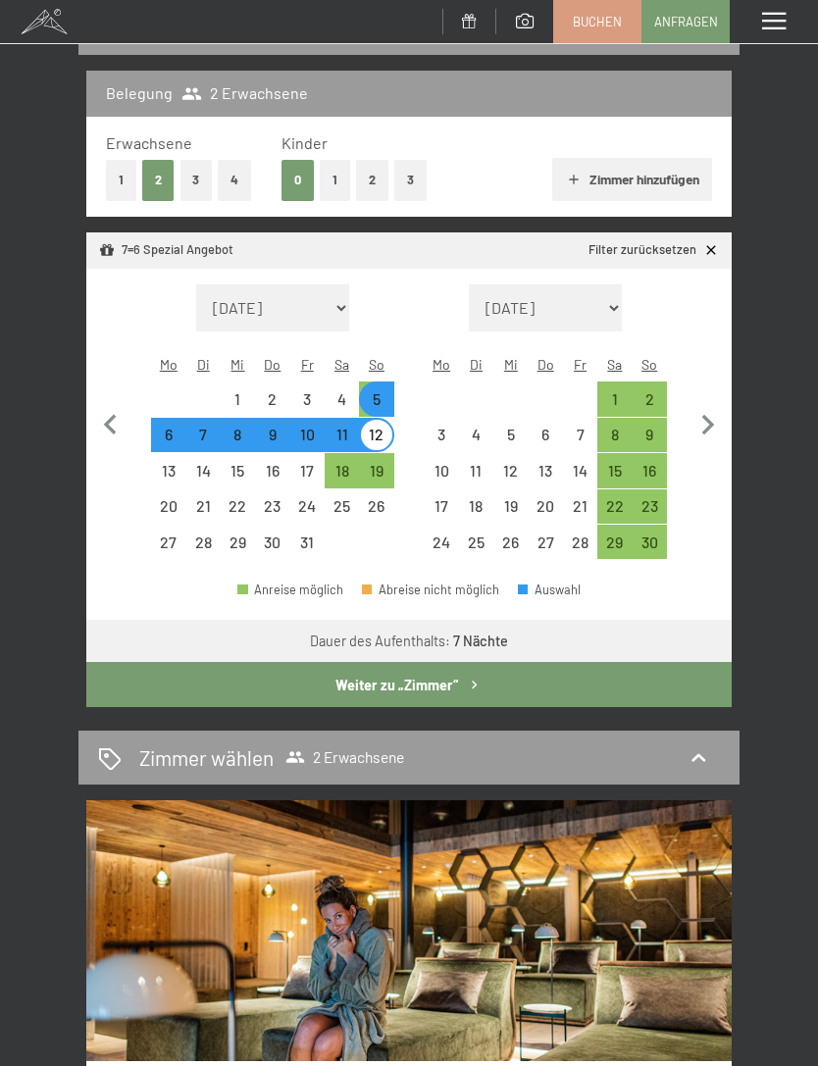
select select "2025-10-01"
select select "2025-11-01"
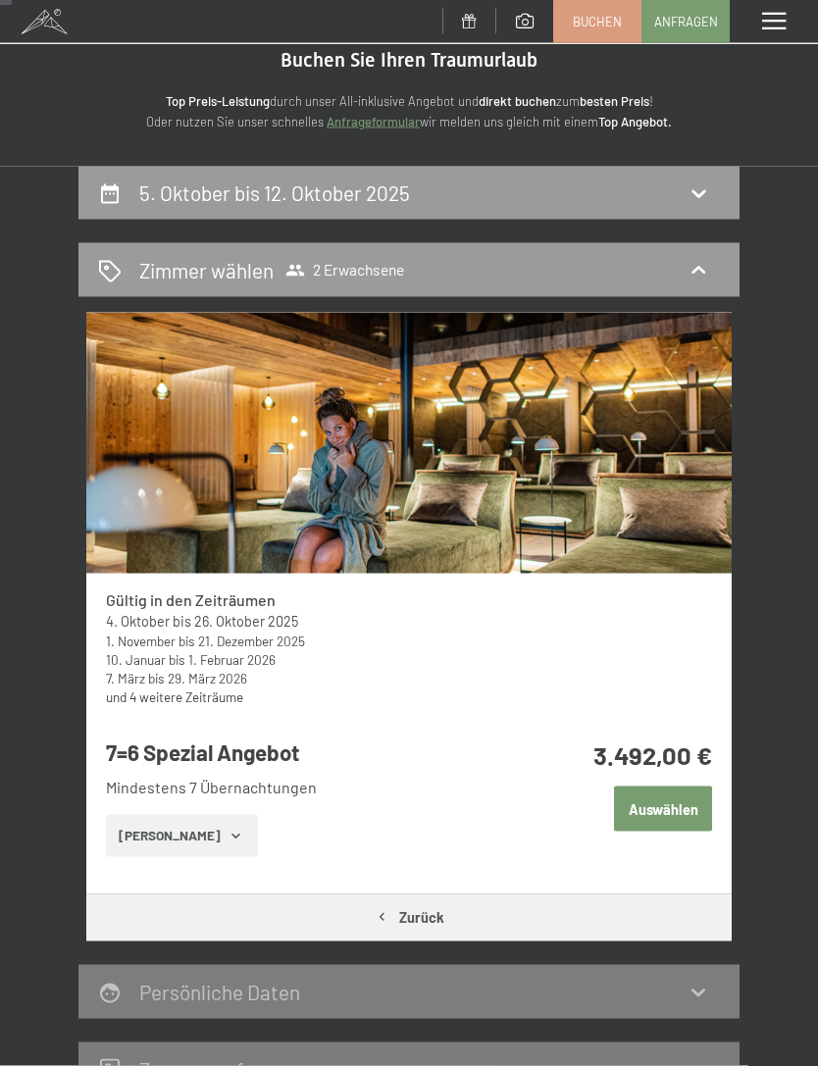
scroll to position [0, 0]
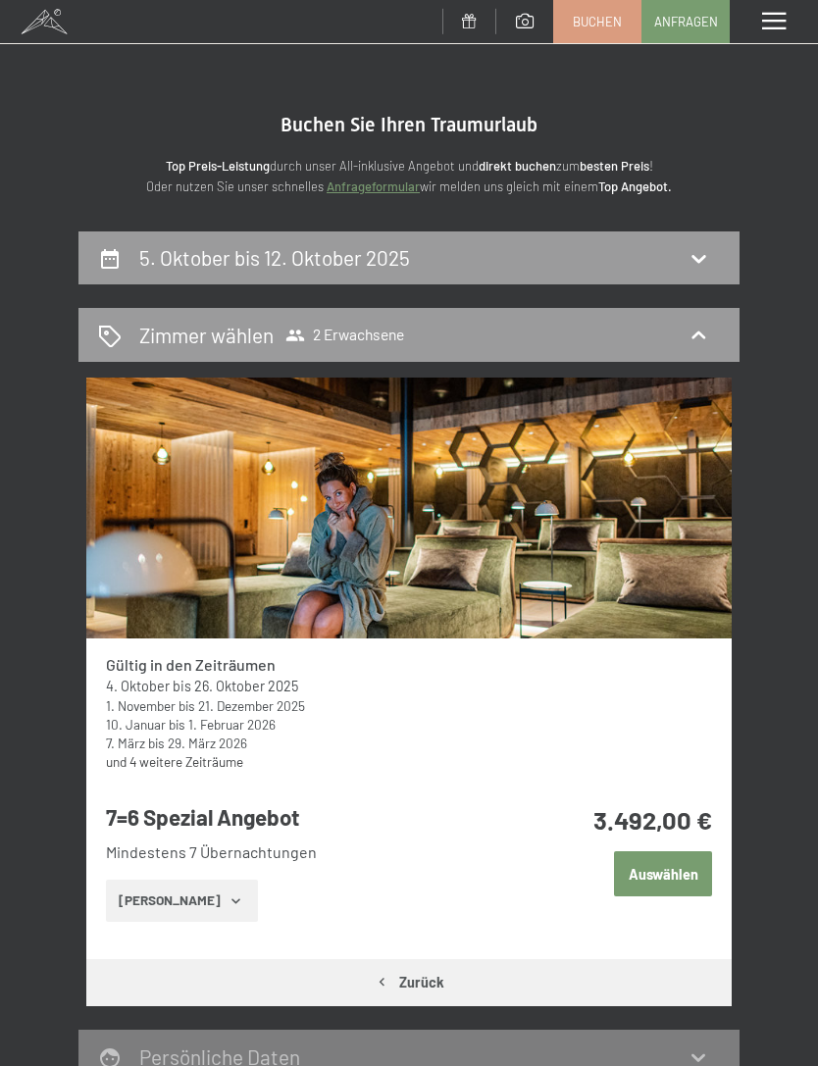
click at [594, 21] on span "Buchen" at bounding box center [596, 22] width 49 height 18
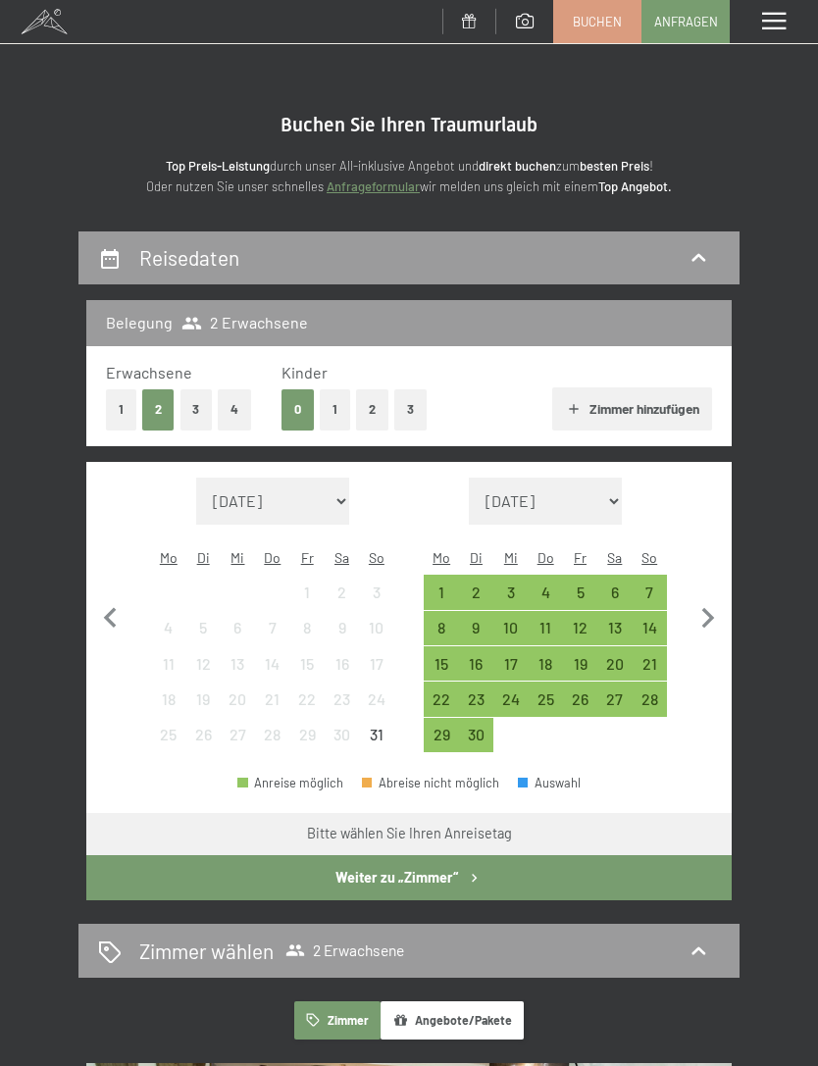
click at [772, 20] on span at bounding box center [774, 22] width 24 height 18
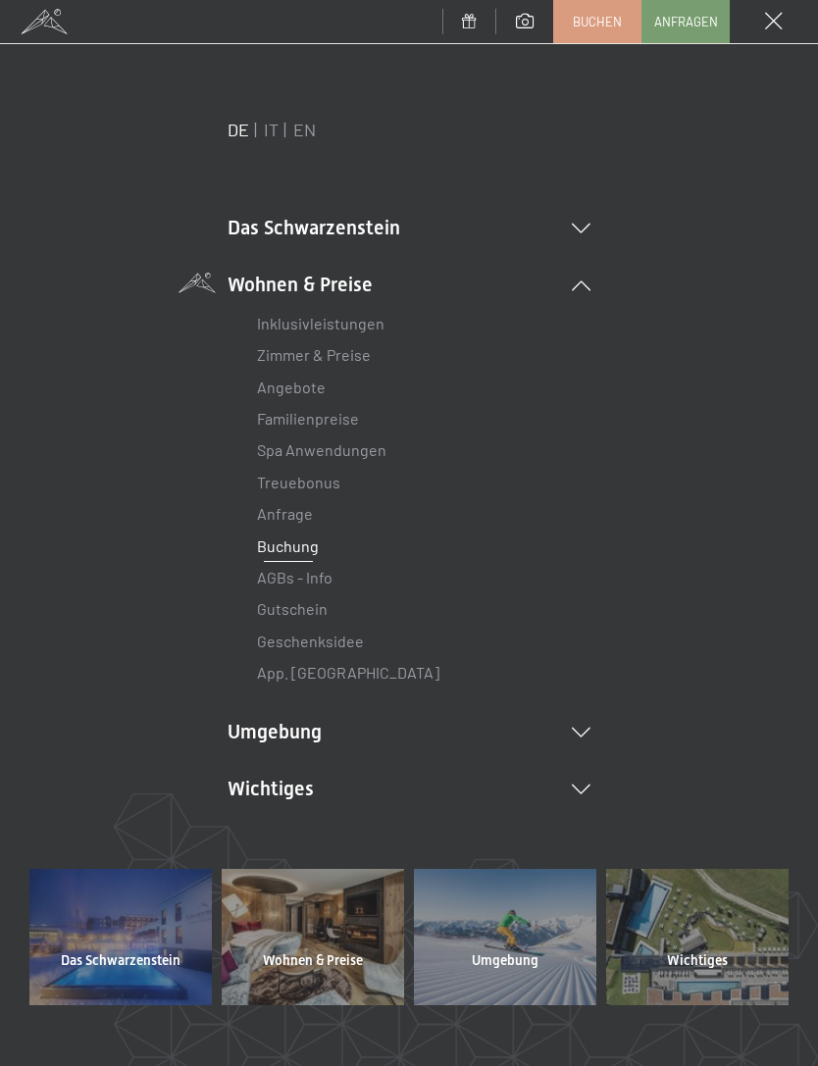
click at [343, 360] on link "Zimmer & Preise" at bounding box center [314, 354] width 114 height 19
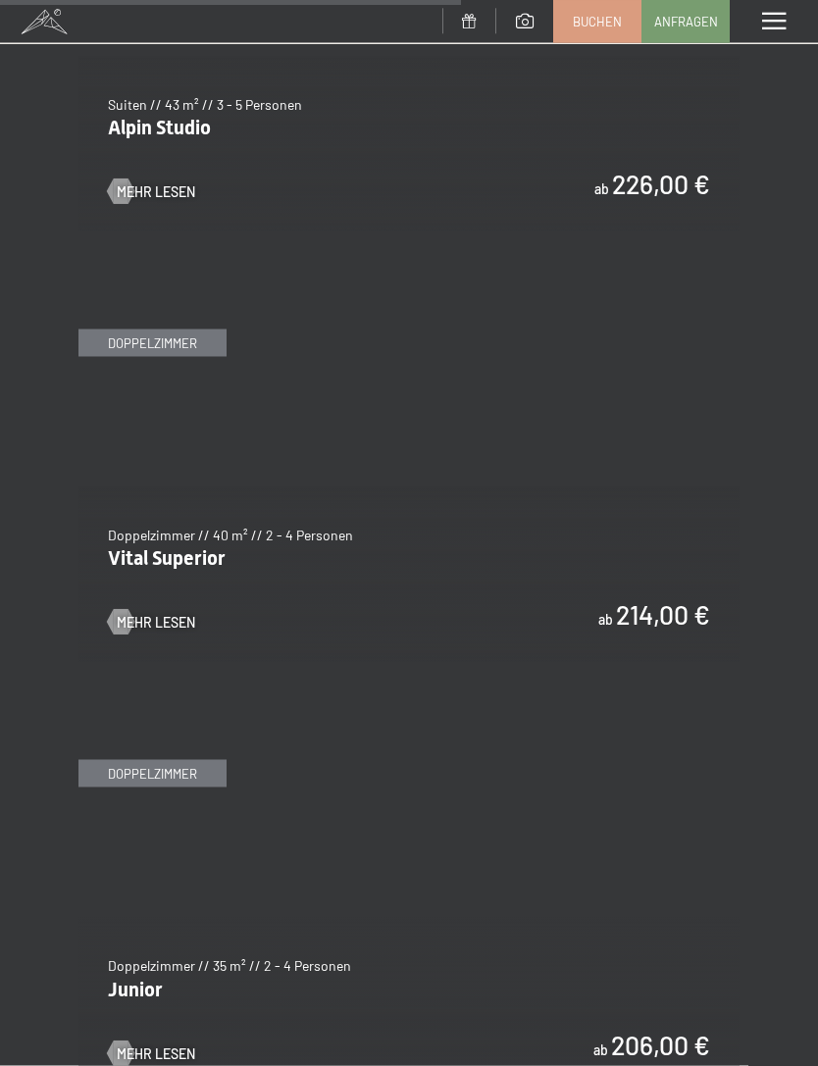
scroll to position [4219, 0]
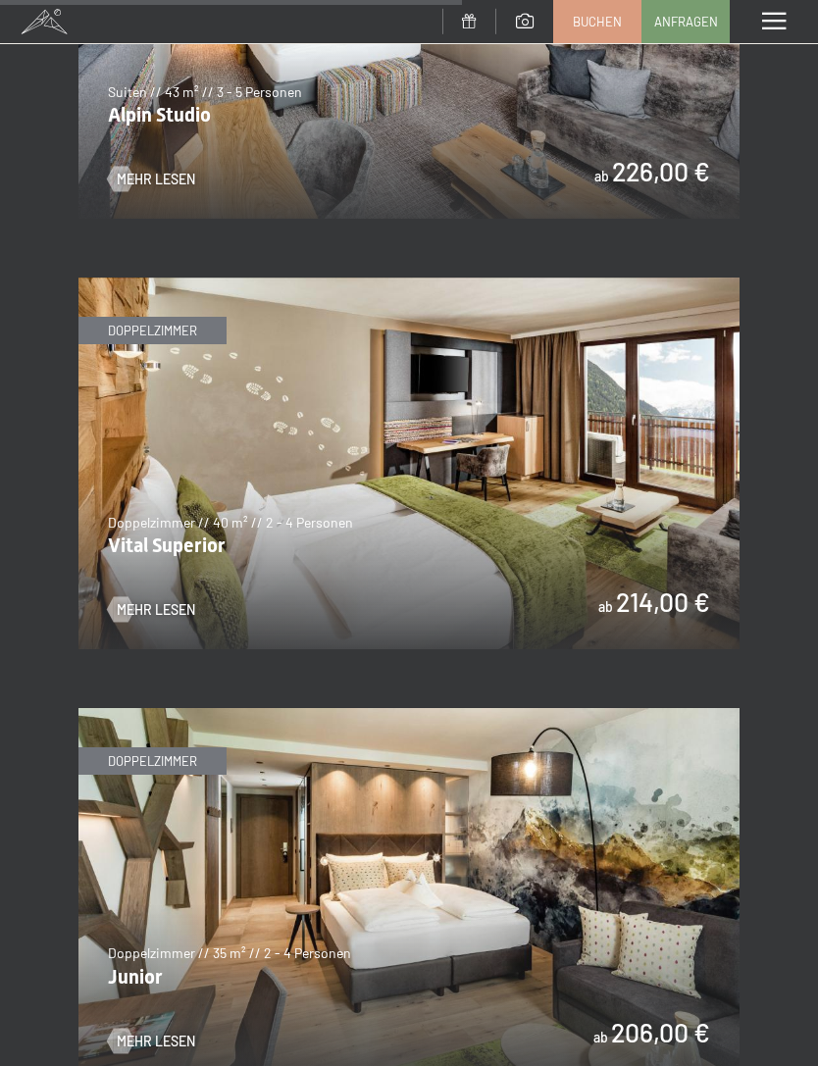
click at [151, 478] on img at bounding box center [408, 463] width 661 height 372
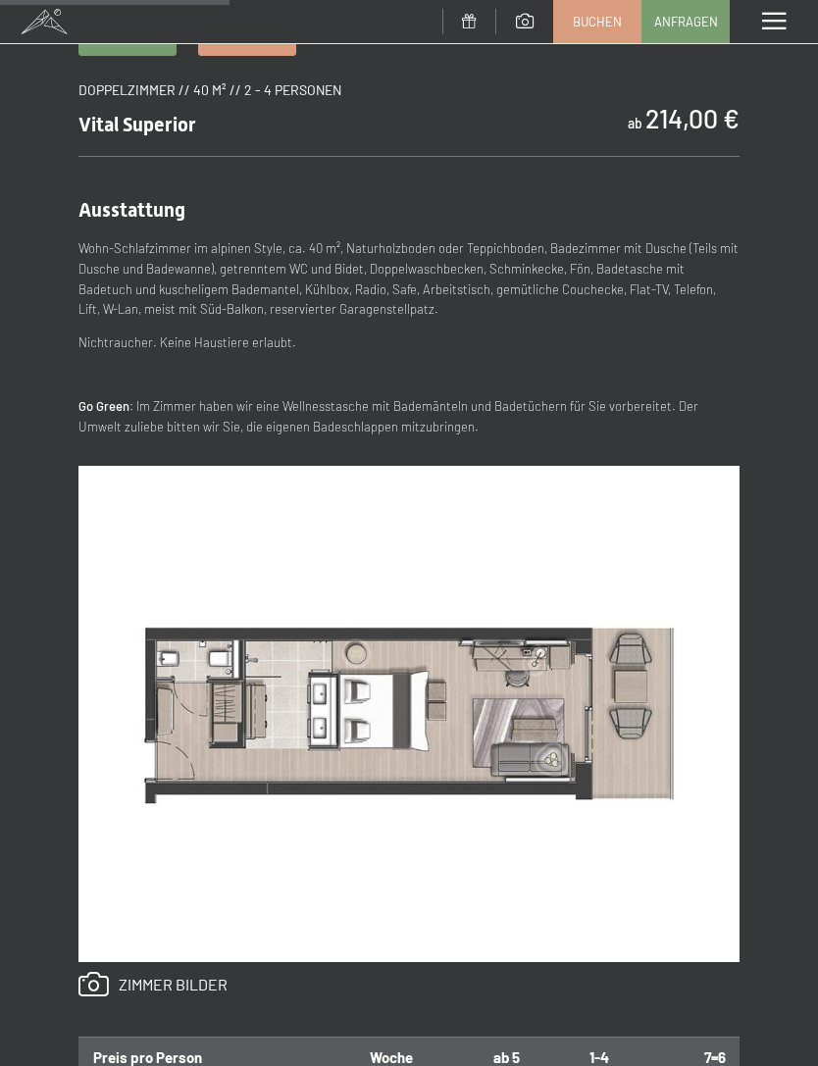
scroll to position [649, 0]
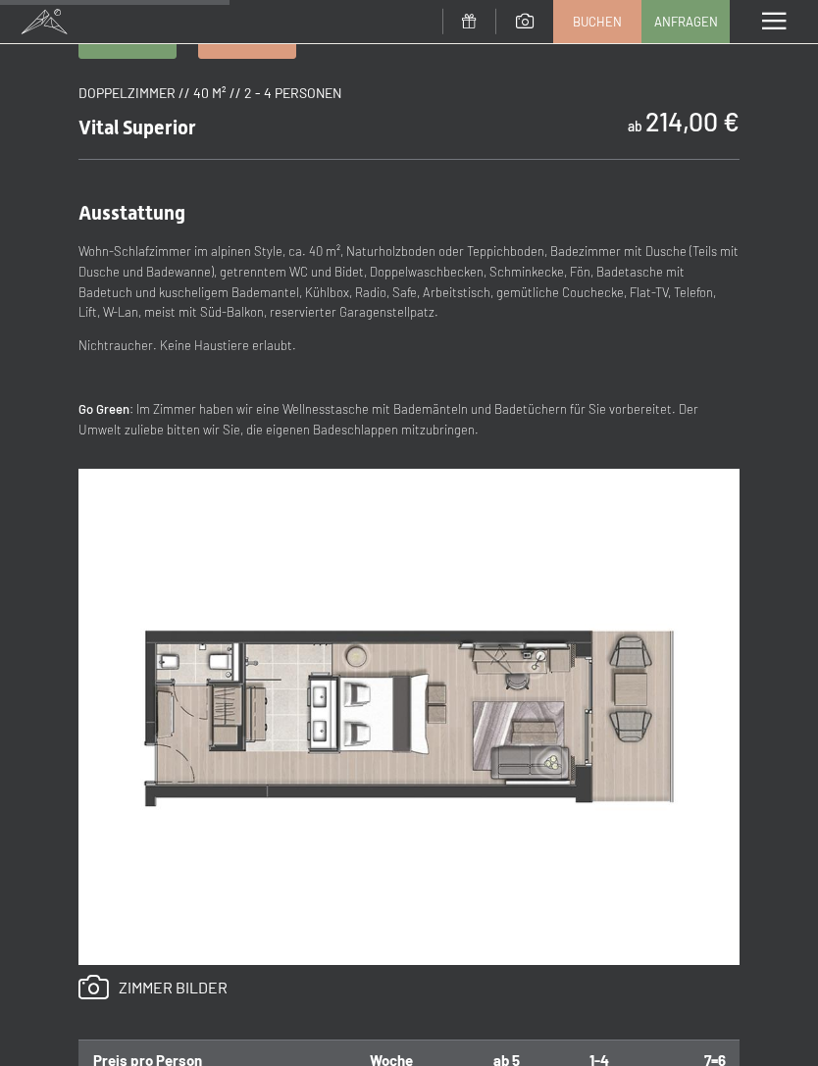
click at [587, 20] on span "Buchen" at bounding box center [596, 22] width 49 height 18
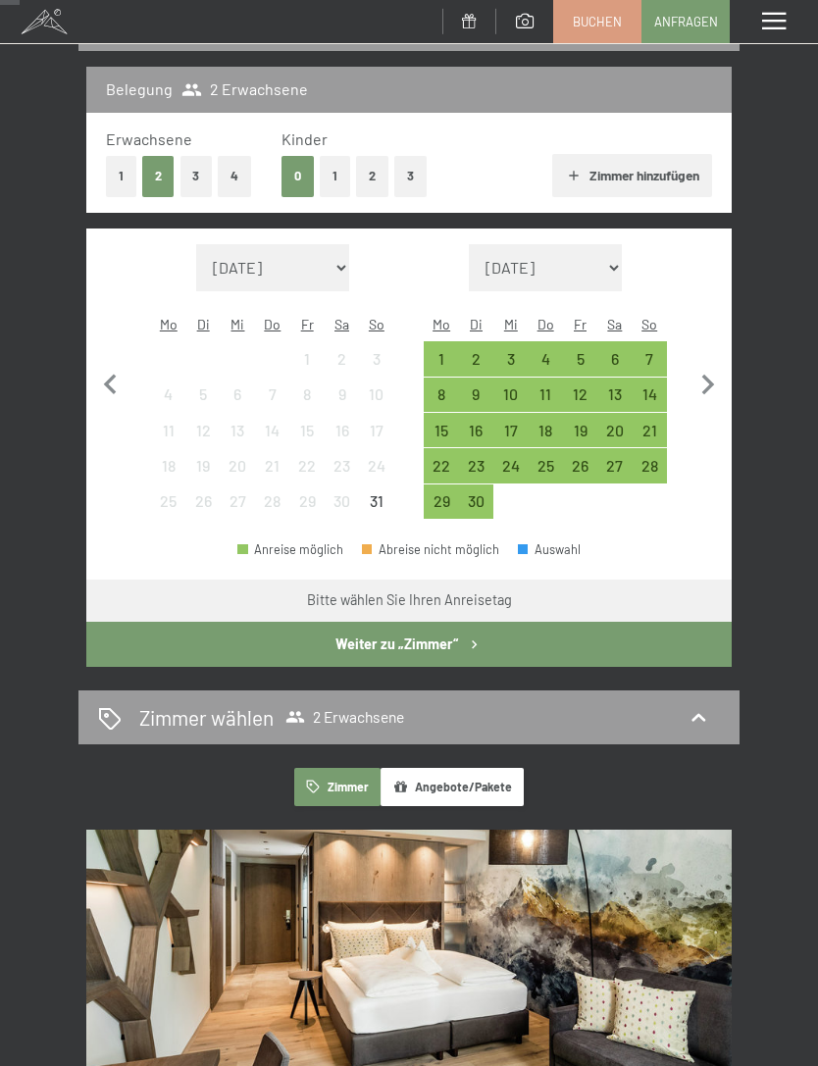
scroll to position [234, 0]
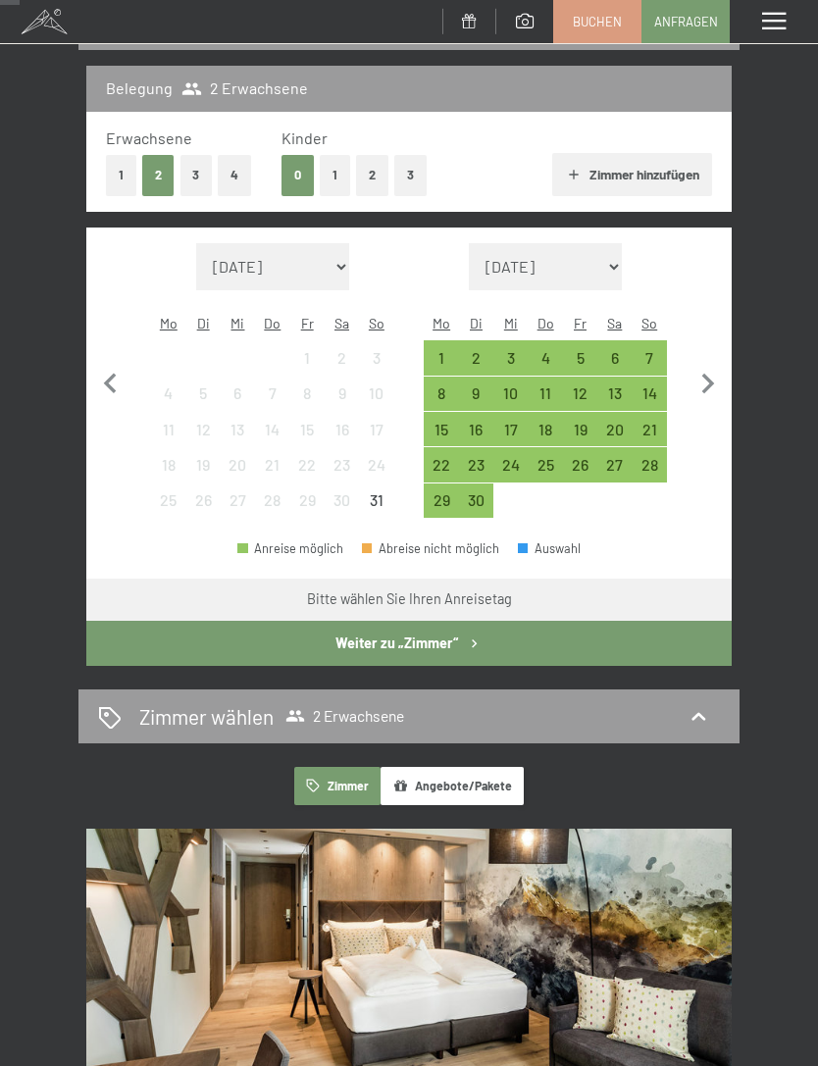
click at [616, 385] on div "13" at bounding box center [614, 400] width 30 height 30
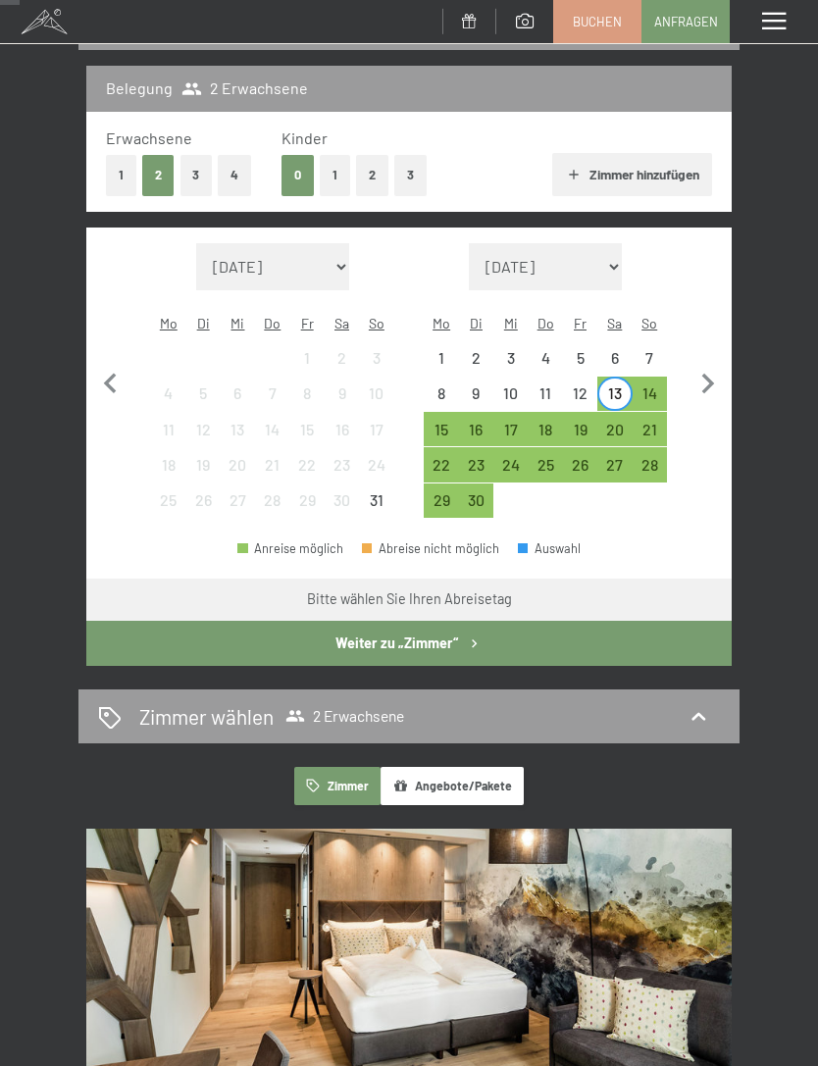
click at [616, 422] on div "20" at bounding box center [614, 437] width 30 height 30
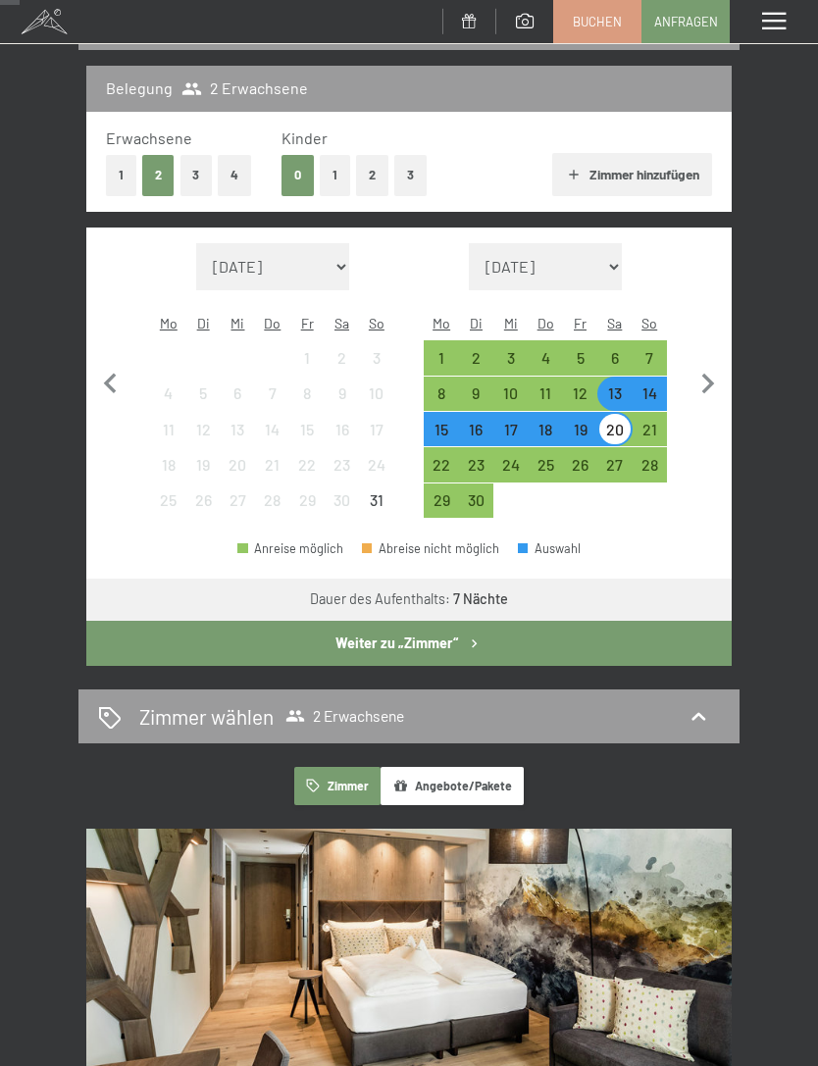
click at [476, 635] on icon "button" at bounding box center [474, 643] width 17 height 17
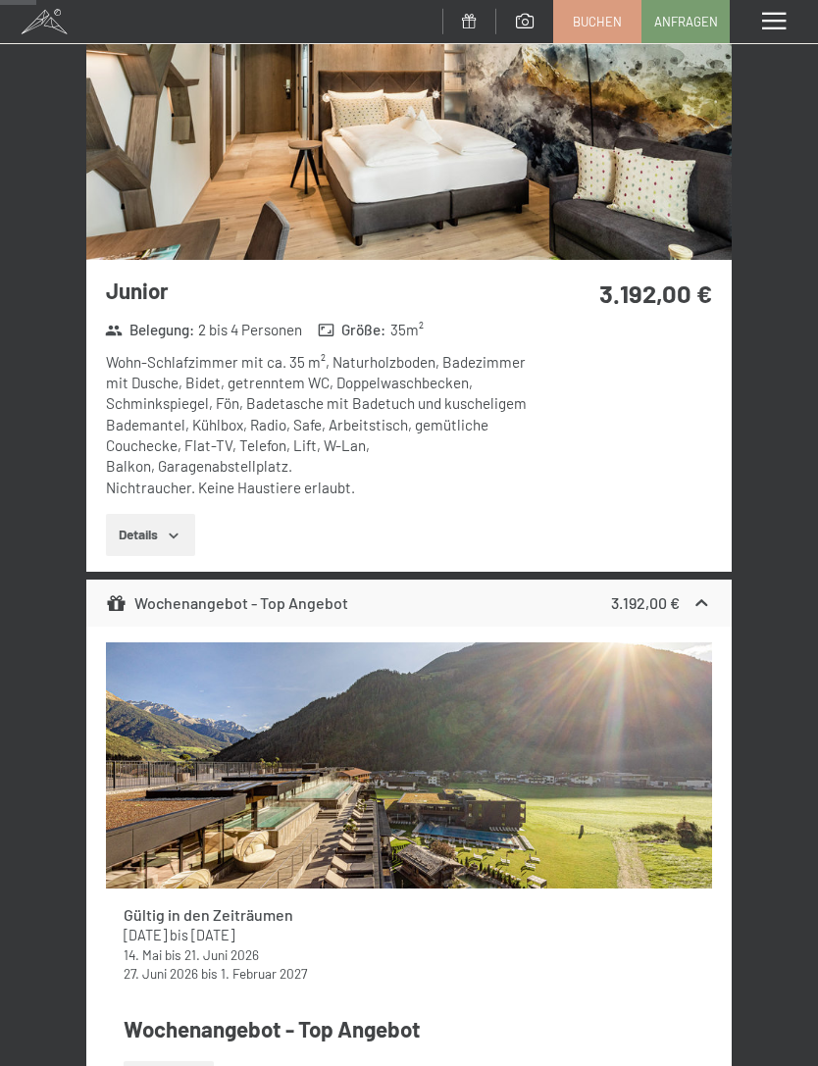
scroll to position [0, 0]
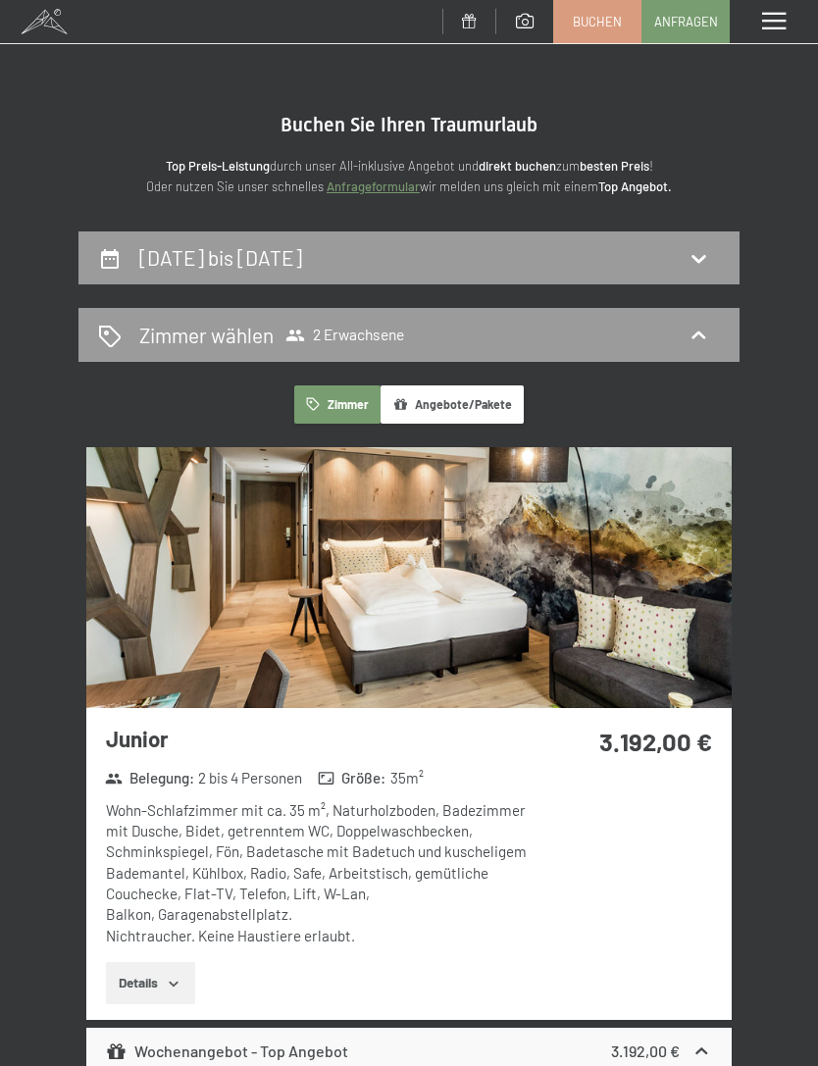
click at [766, 32] on div "Menü" at bounding box center [773, 21] width 88 height 43
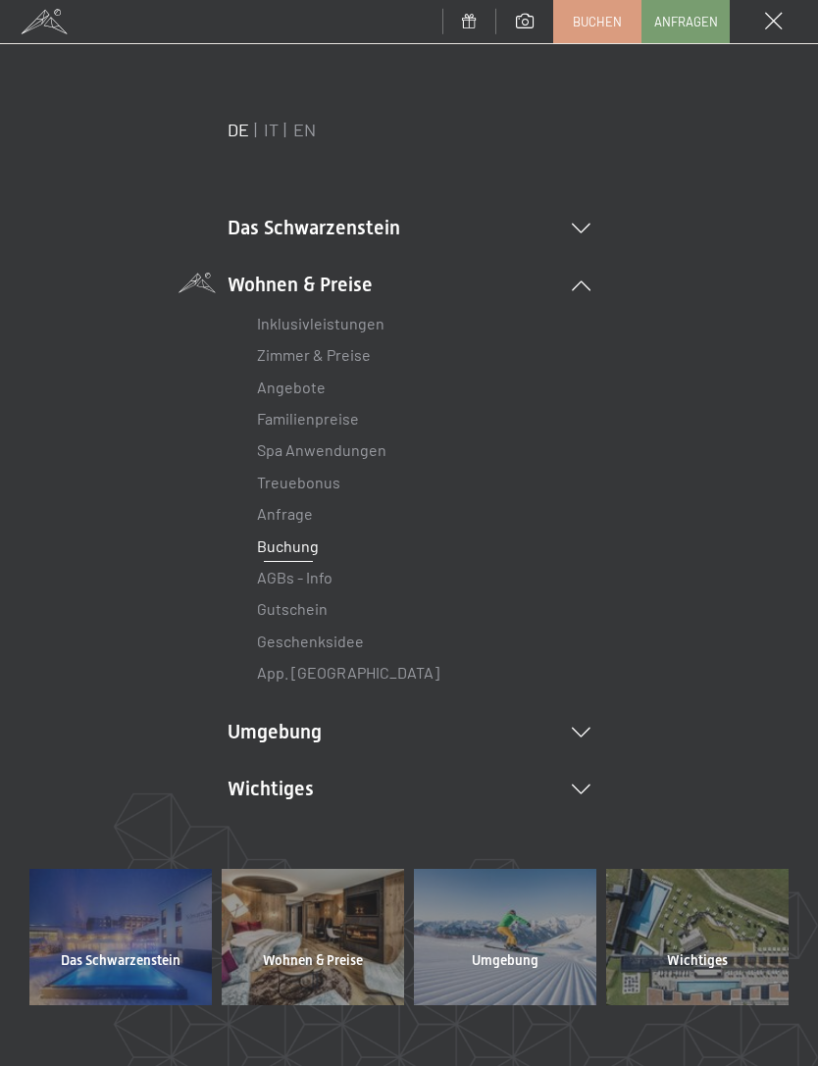
click at [777, 24] on span at bounding box center [774, 22] width 18 height 18
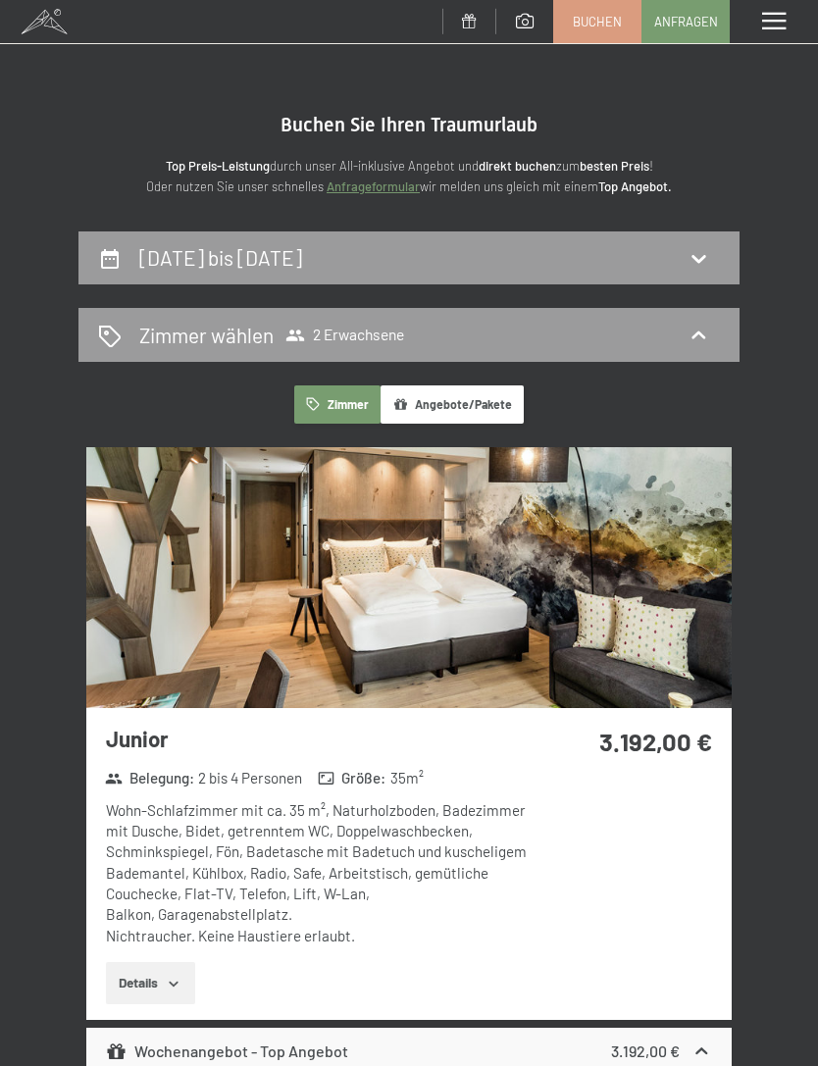
click at [782, 23] on span at bounding box center [774, 22] width 24 height 18
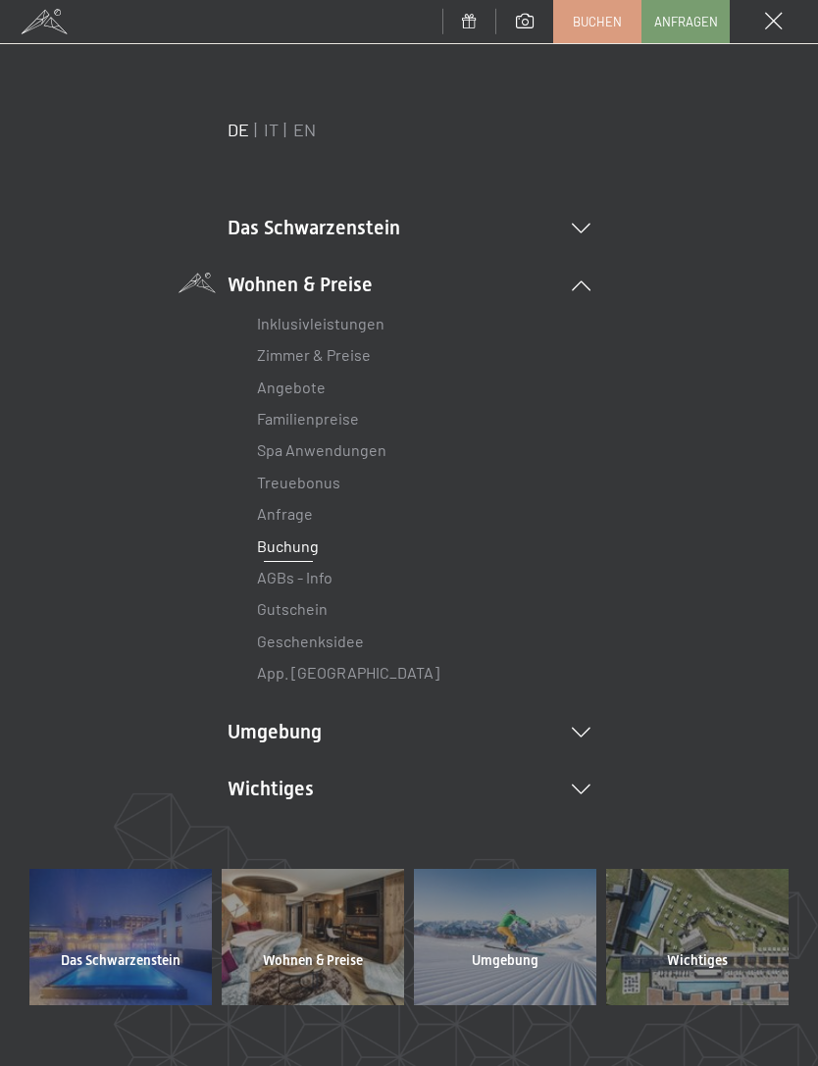
click at [276, 676] on link "App. [GEOGRAPHIC_DATA]" at bounding box center [348, 672] width 182 height 19
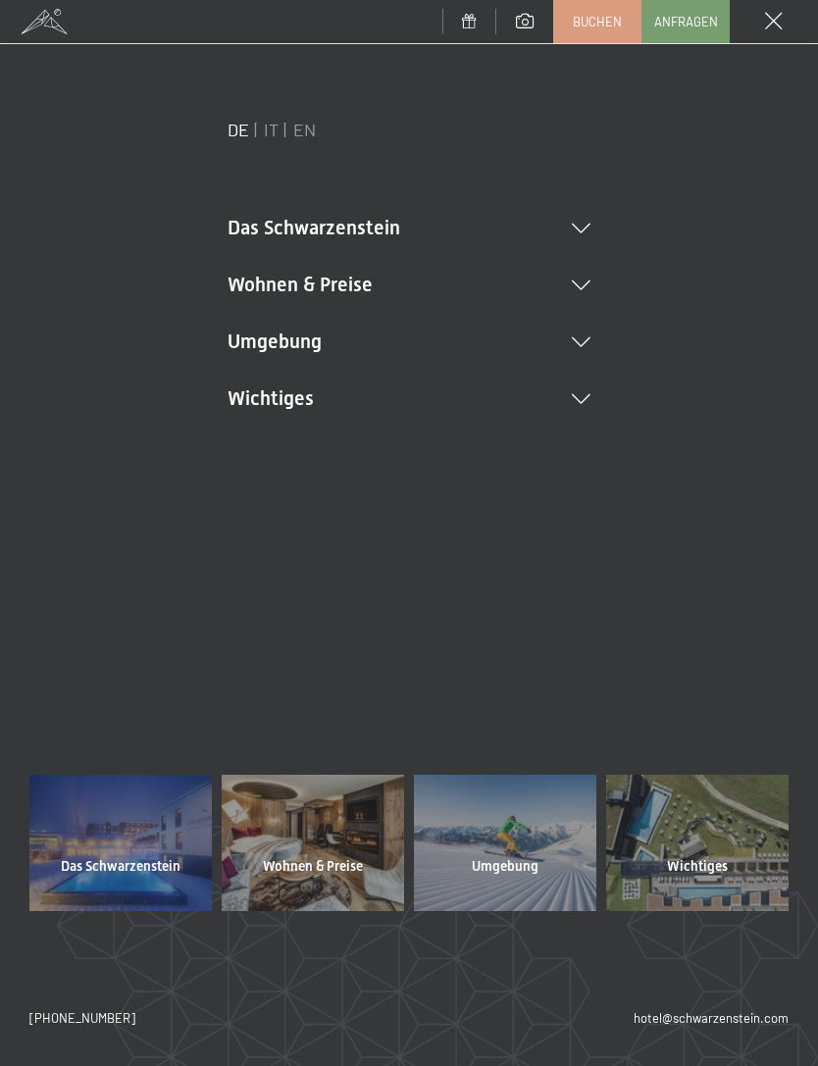
click at [571, 294] on li "Wohnen & Preise Inklusivleistungen Zimmer & Preise Liste Angebote Liste Familie…" at bounding box center [408, 284] width 363 height 27
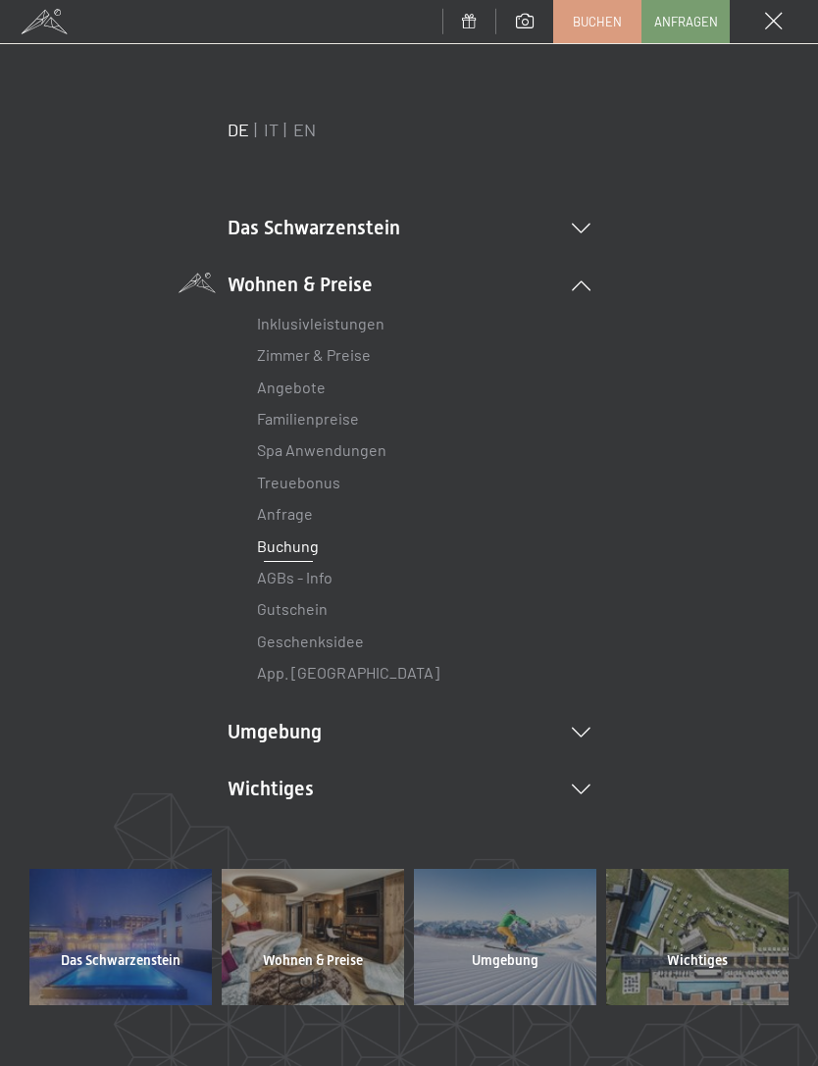
click at [316, 387] on link "Angebote" at bounding box center [291, 386] width 69 height 19
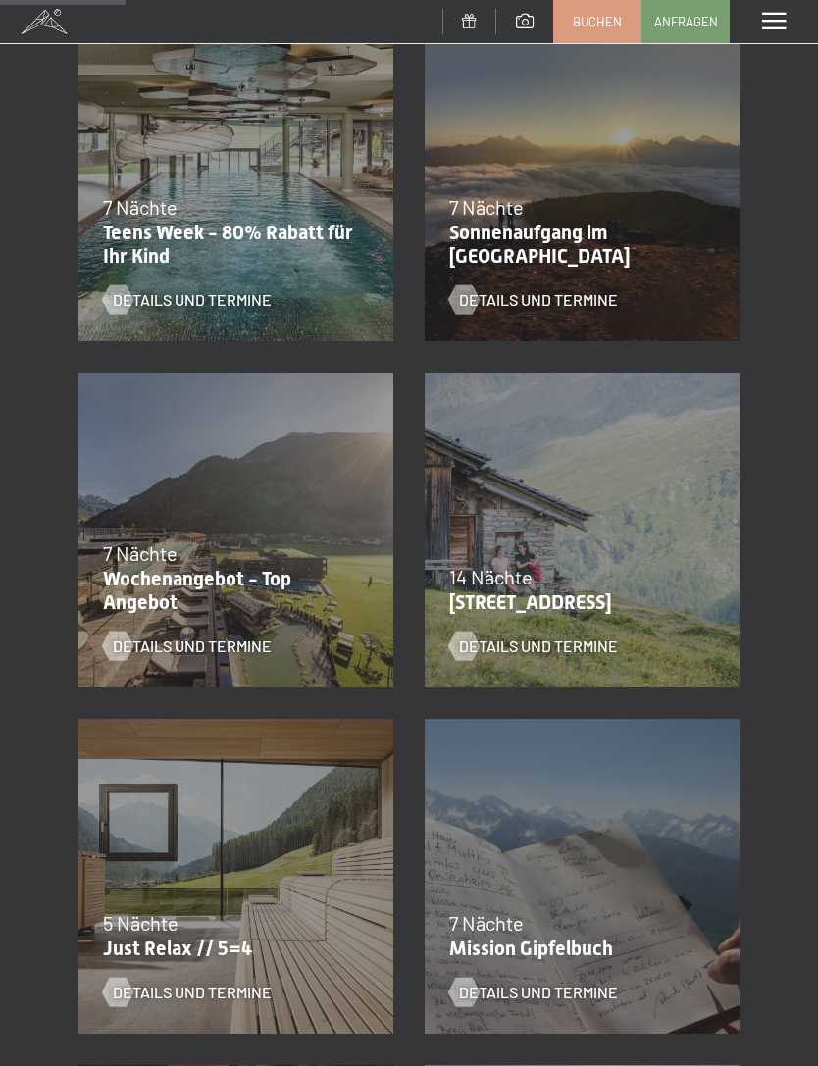
scroll to position [437, 0]
click at [251, 589] on p "Wochenangebot - Top Angebot" at bounding box center [231, 589] width 256 height 47
click at [253, 642] on span "Details und Termine" at bounding box center [192, 645] width 159 height 22
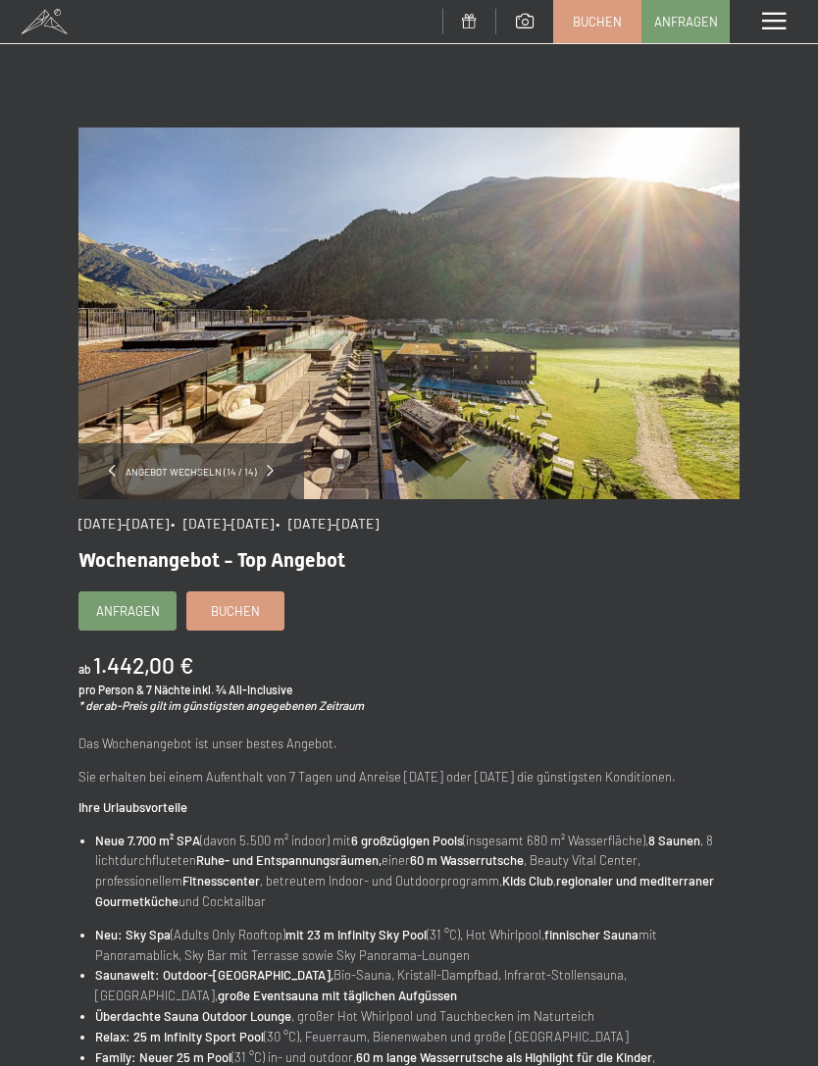
click at [253, 610] on span "Buchen" at bounding box center [235, 611] width 49 height 18
click at [226, 599] on span "Einwilligung Marketing*" at bounding box center [300, 589] width 162 height 20
click at [209, 599] on input "Einwilligung Marketing*" at bounding box center [199, 589] width 20 height 20
checkbox input "false"
click at [224, 610] on span "Buchen" at bounding box center [235, 611] width 49 height 18
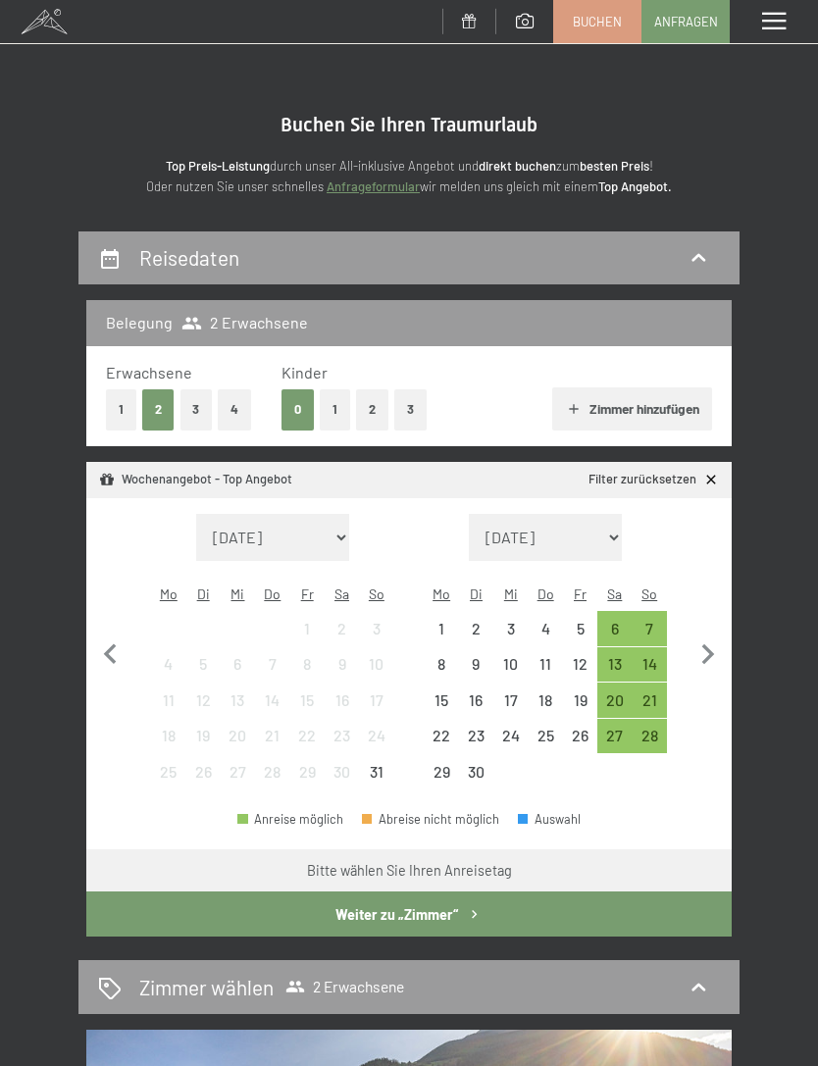
click at [610, 656] on div "13" at bounding box center [614, 671] width 30 height 30
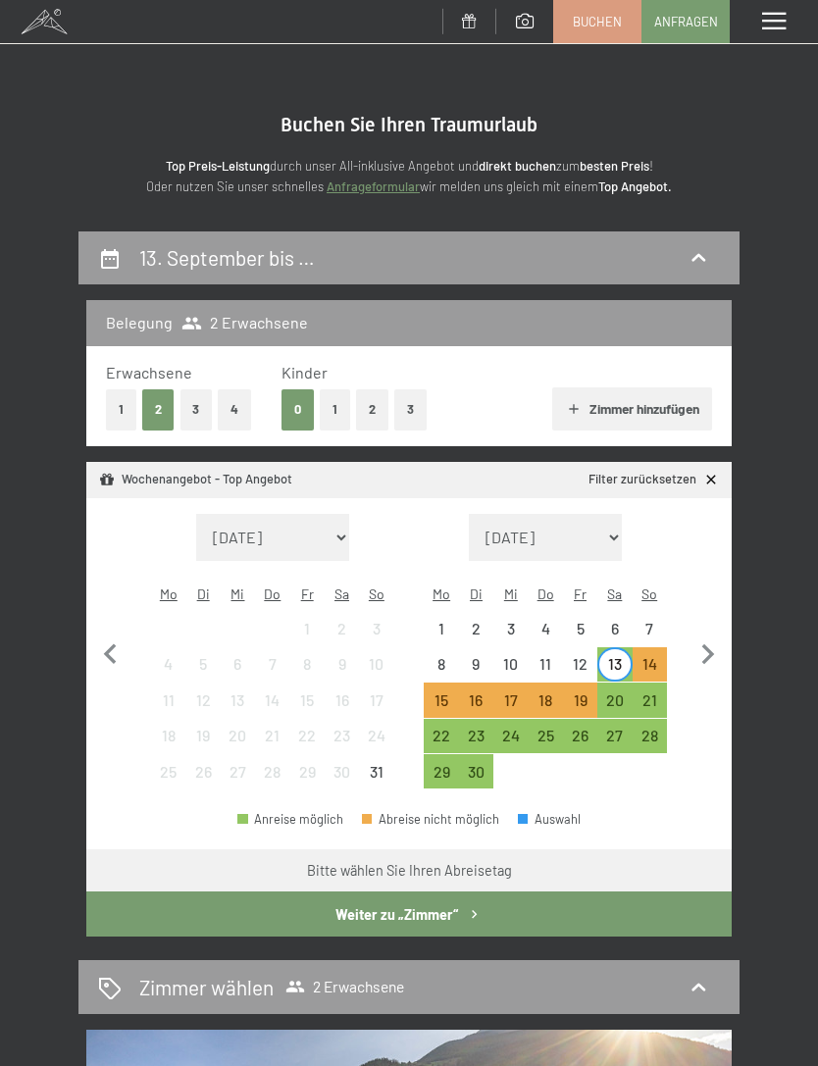
click at [611, 692] on div "20" at bounding box center [614, 707] width 30 height 30
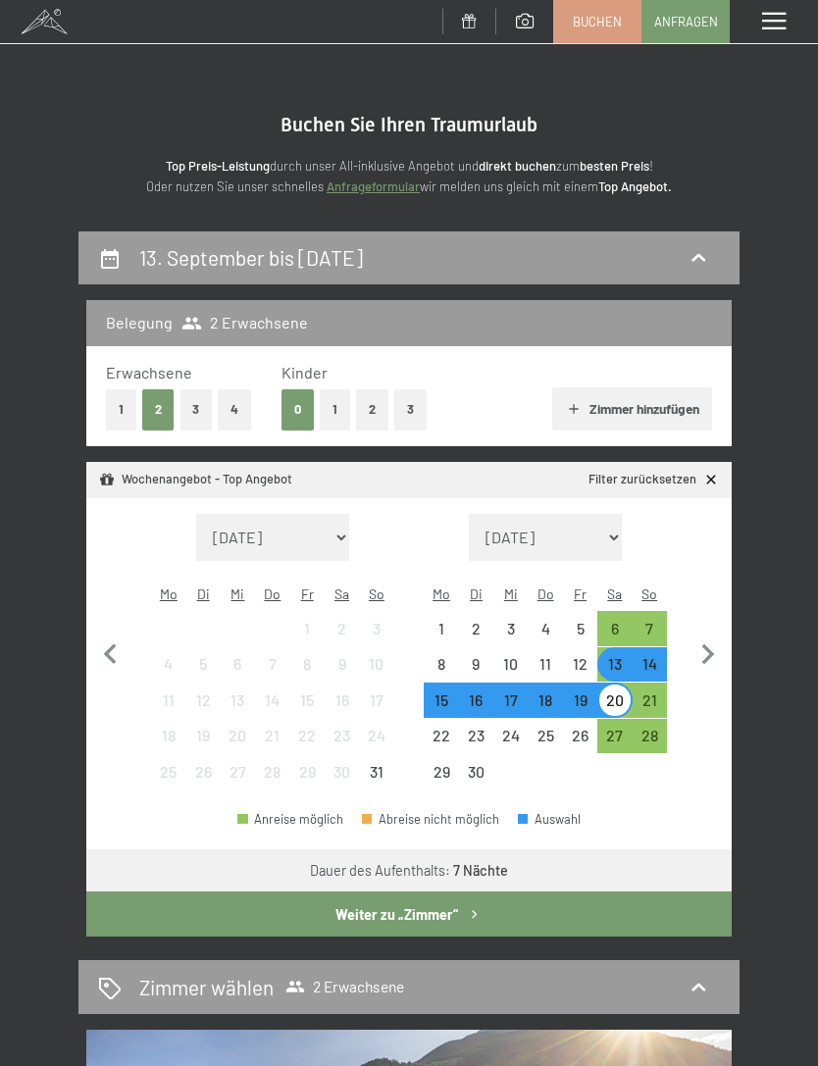
click at [482, 891] on button "Weiter zu „Zimmer“" at bounding box center [408, 913] width 645 height 45
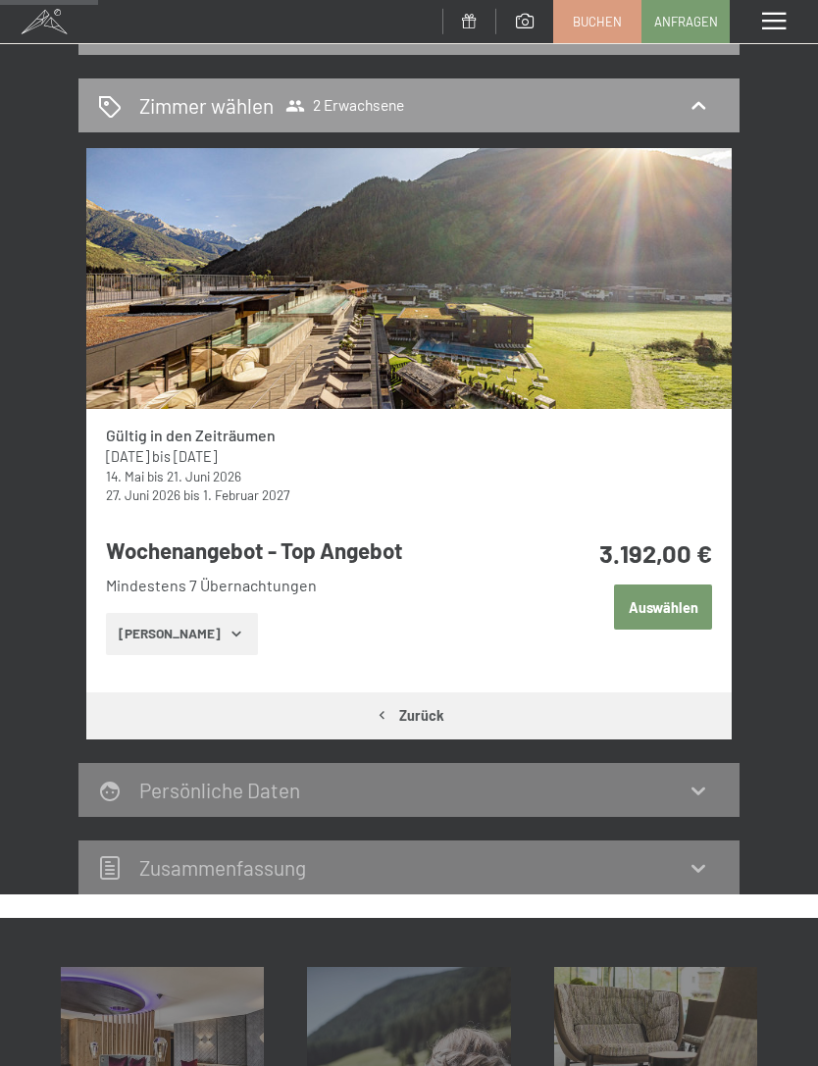
click at [680, 613] on button "Auswählen" at bounding box center [663, 606] width 98 height 45
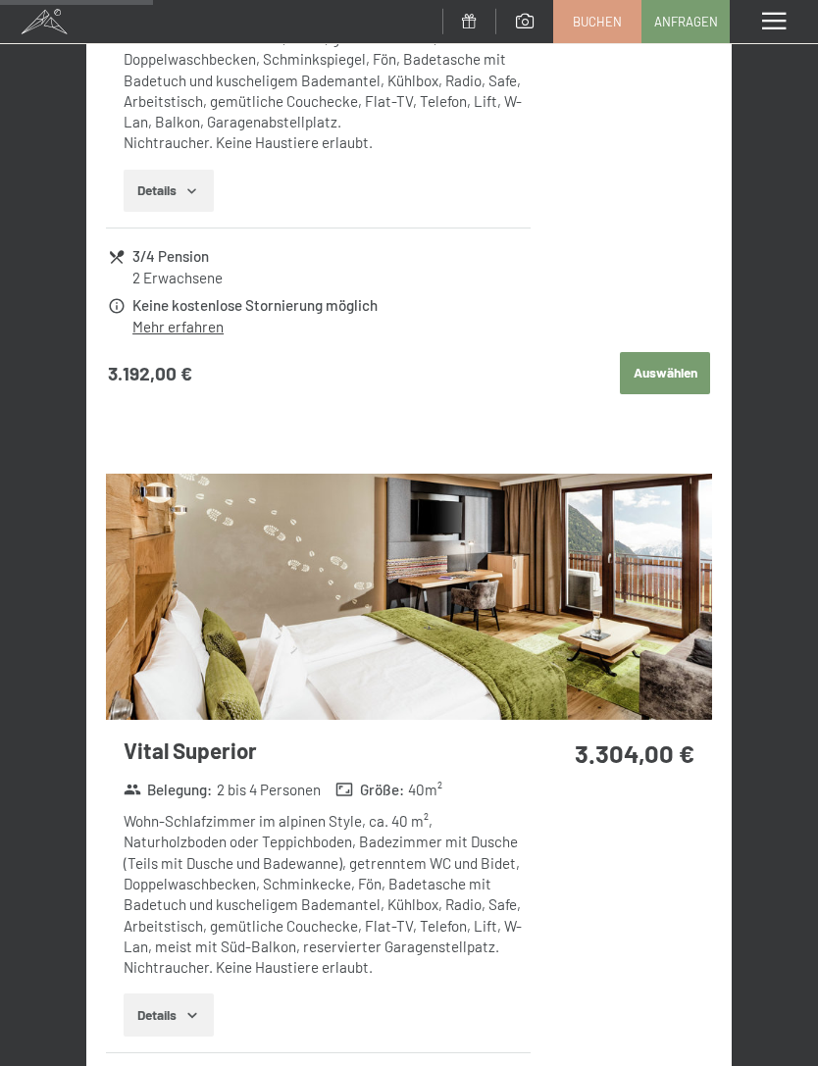
scroll to position [1378, 0]
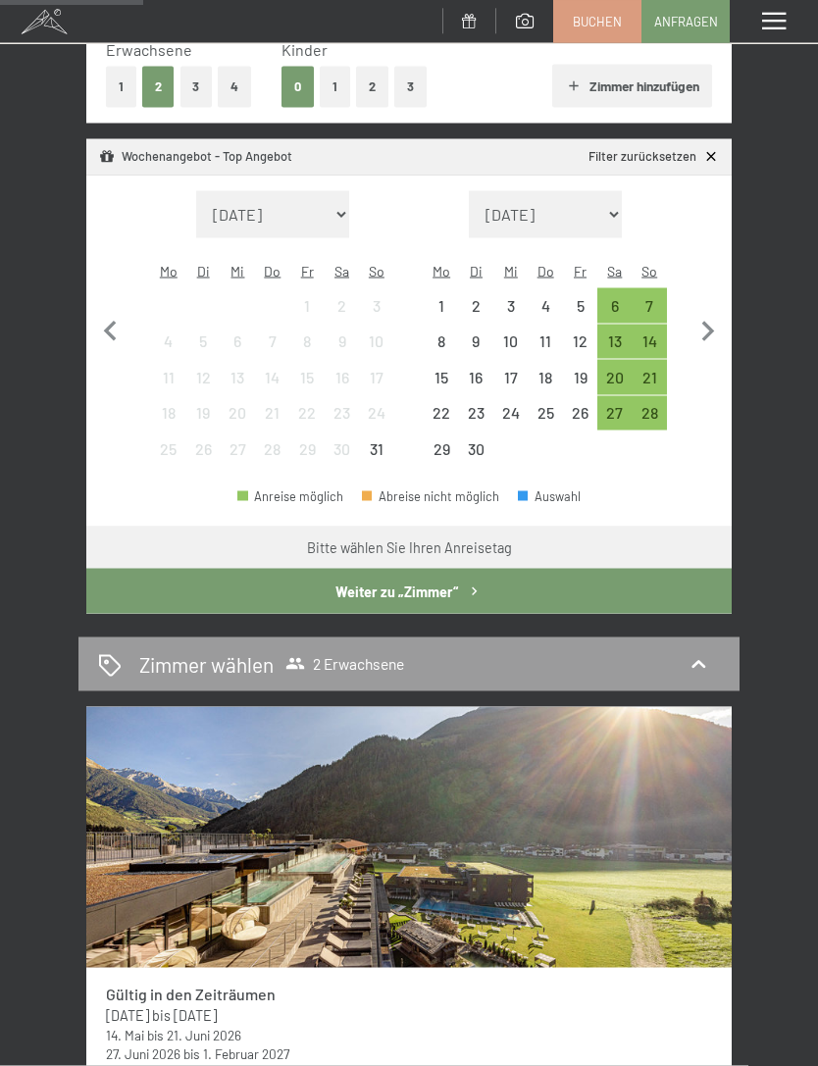
scroll to position [324, 0]
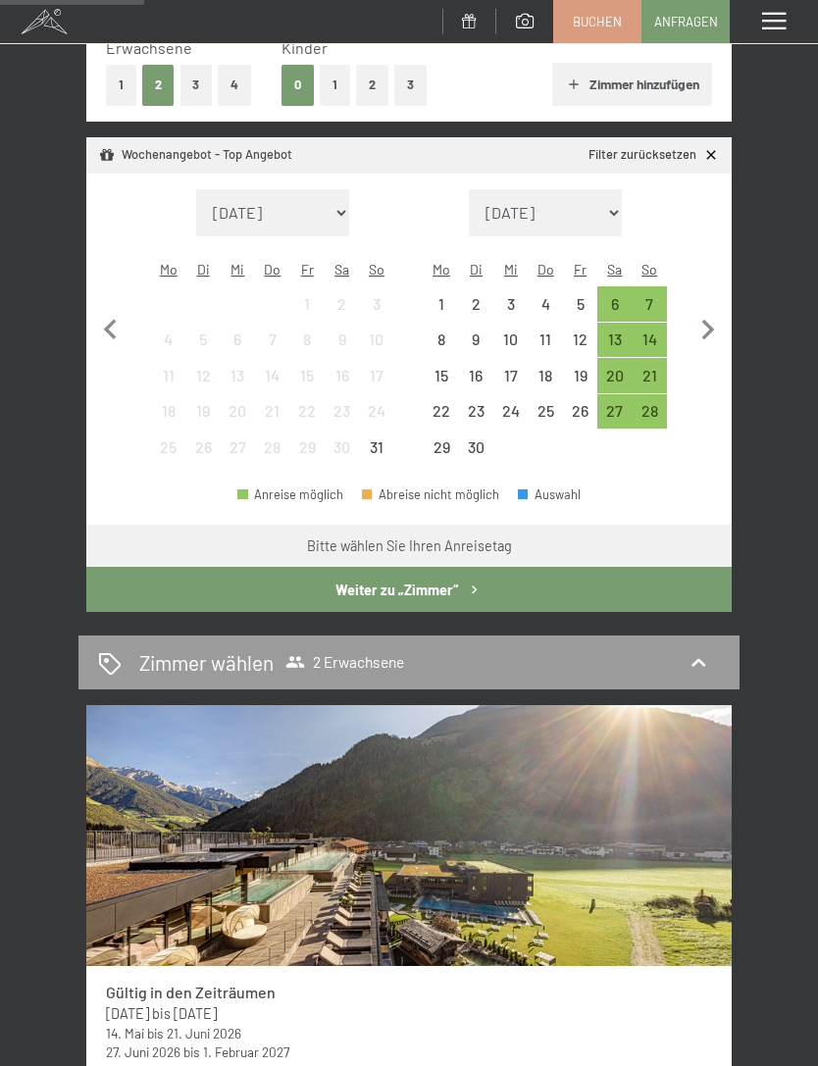
click at [697, 321] on icon "button" at bounding box center [707, 330] width 41 height 41
select select "[DATE]"
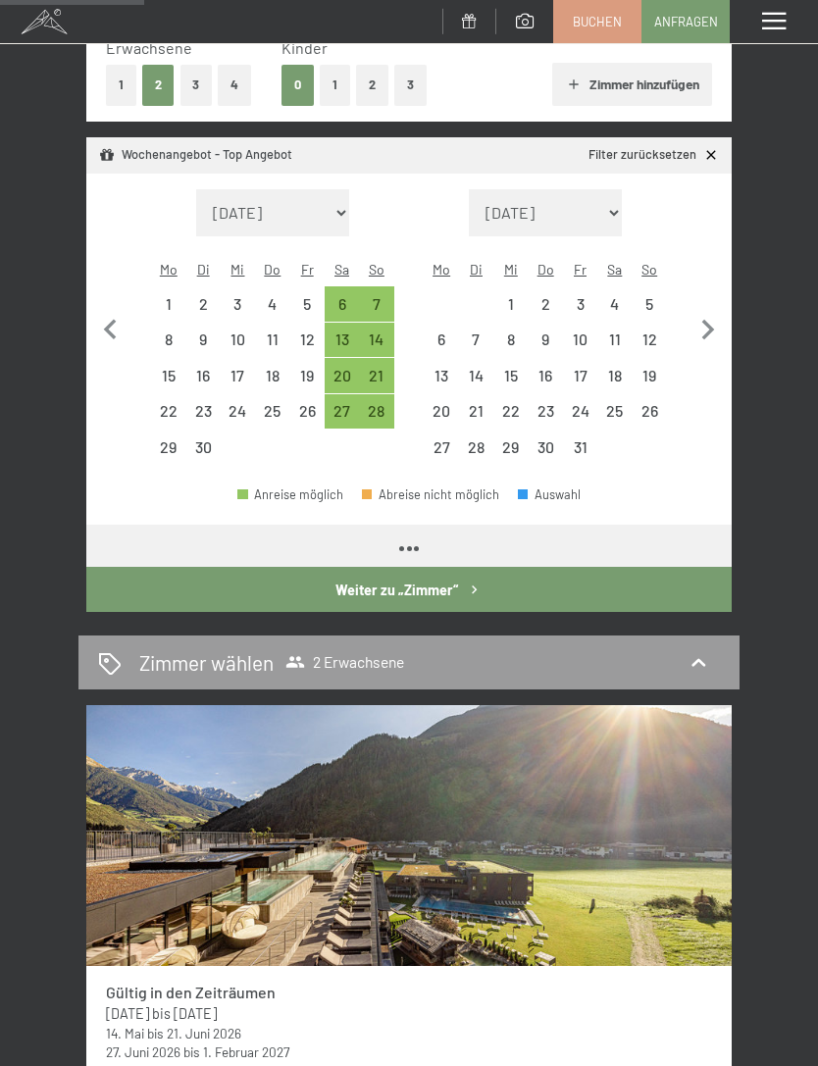
select select "[DATE]"
click at [644, 296] on div "5" at bounding box center [649, 311] width 30 height 30
select select "[DATE]"
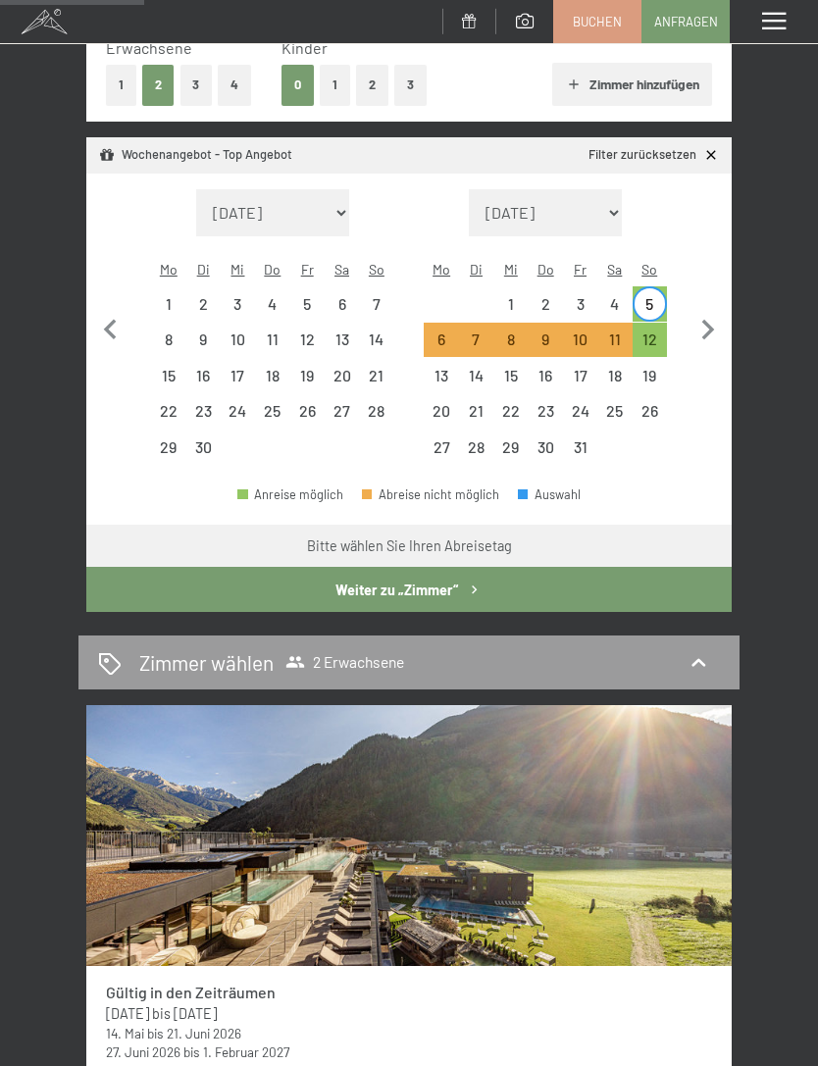
click at [645, 331] on div "12" at bounding box center [649, 346] width 30 height 30
select select "2025-09-01"
select select "2025-10-01"
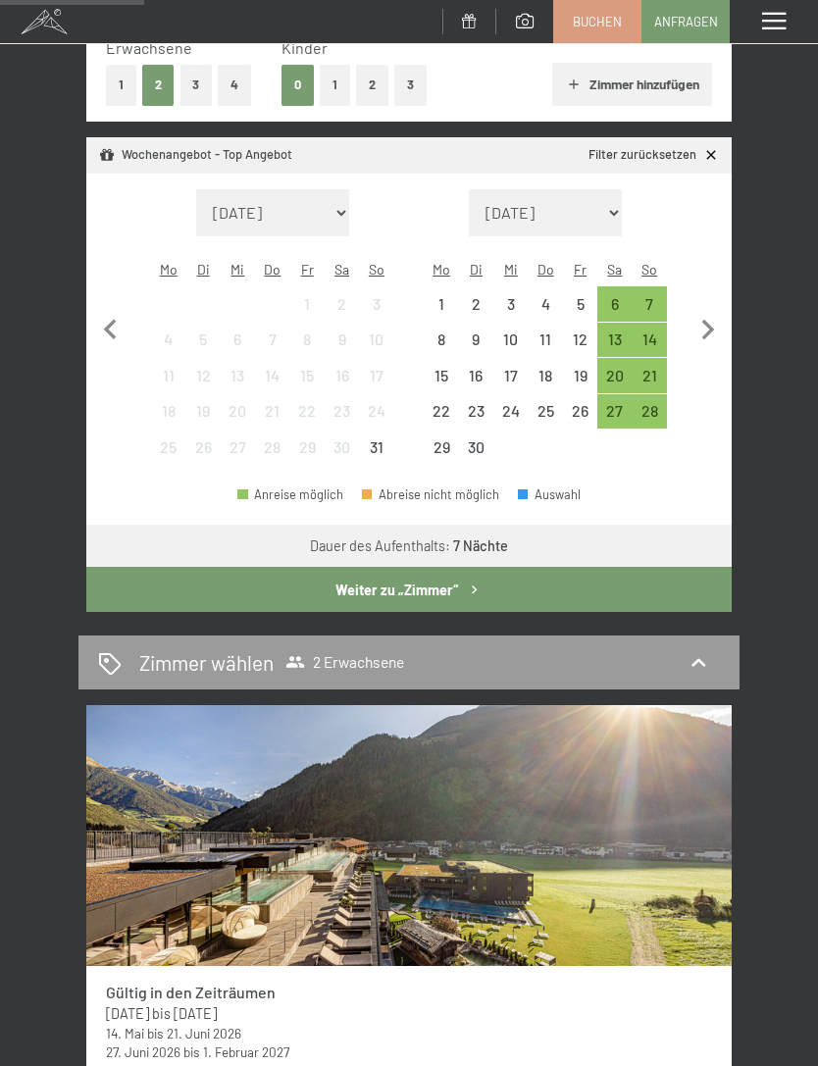
click at [347, 570] on button "Weiter zu „Zimmer“" at bounding box center [408, 589] width 645 height 45
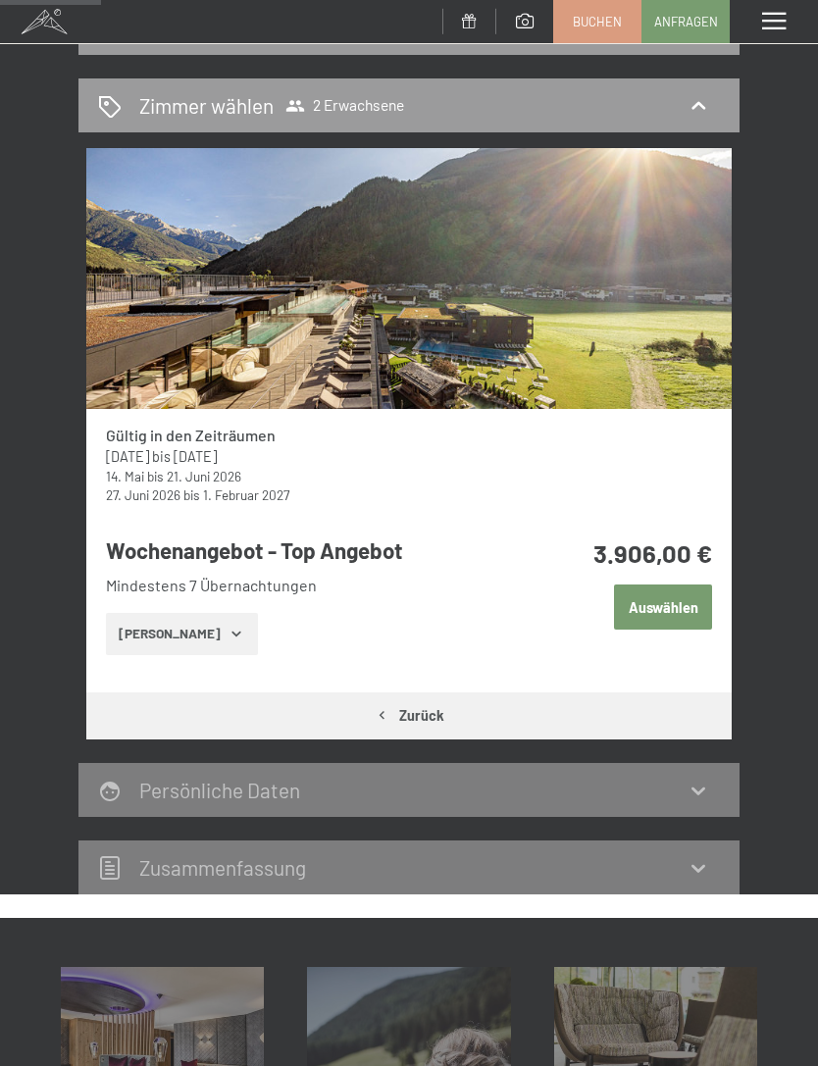
click at [676, 604] on button "Auswählen" at bounding box center [663, 606] width 98 height 45
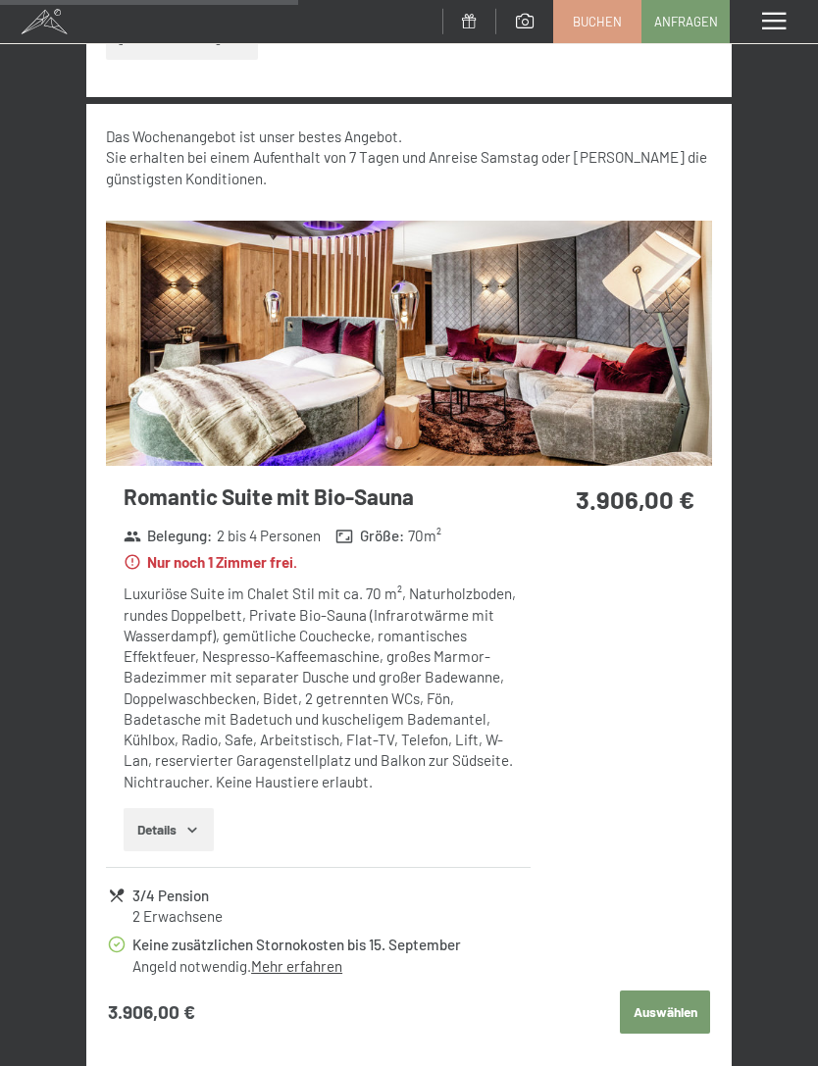
scroll to position [823, 0]
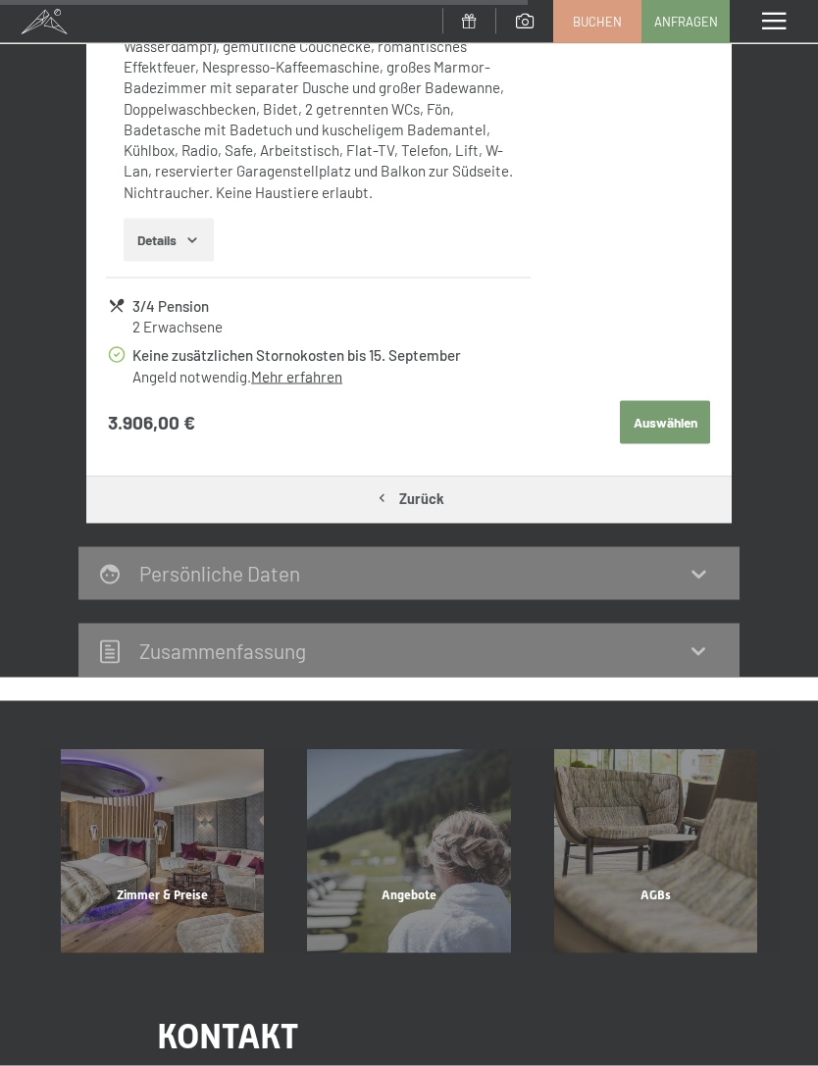
click at [679, 412] on button "Auswählen" at bounding box center [665, 422] width 90 height 43
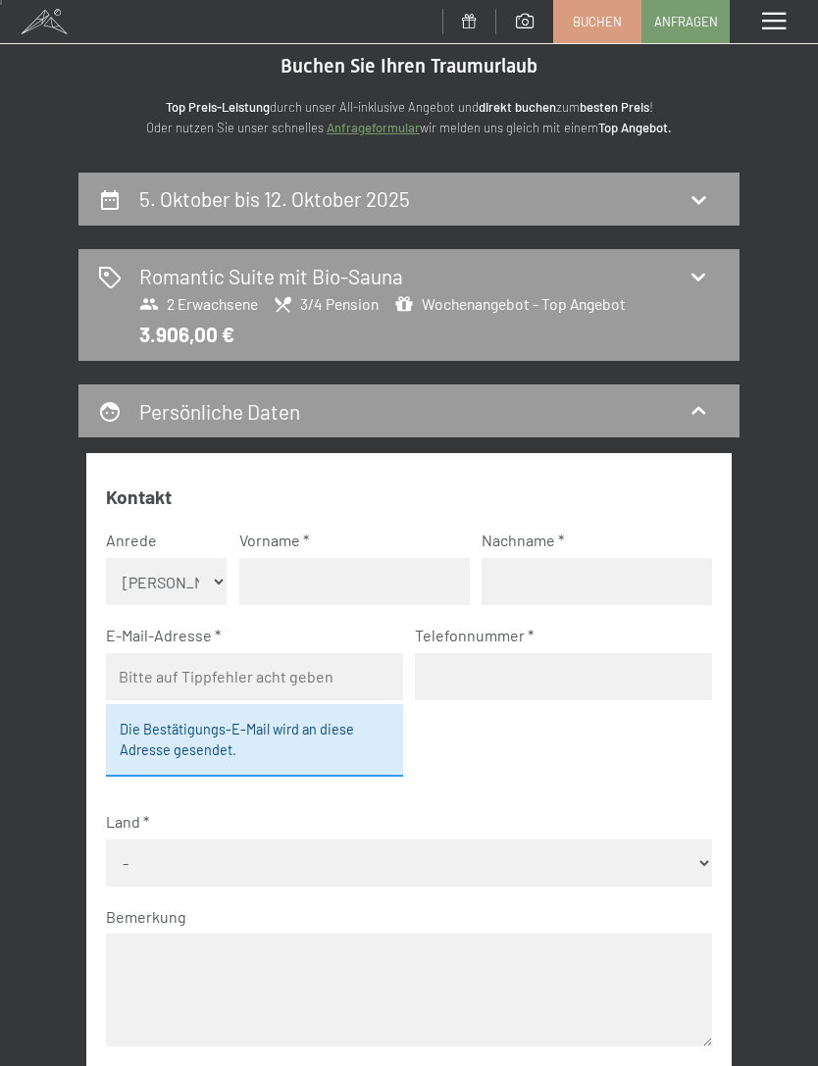
scroll to position [0, 0]
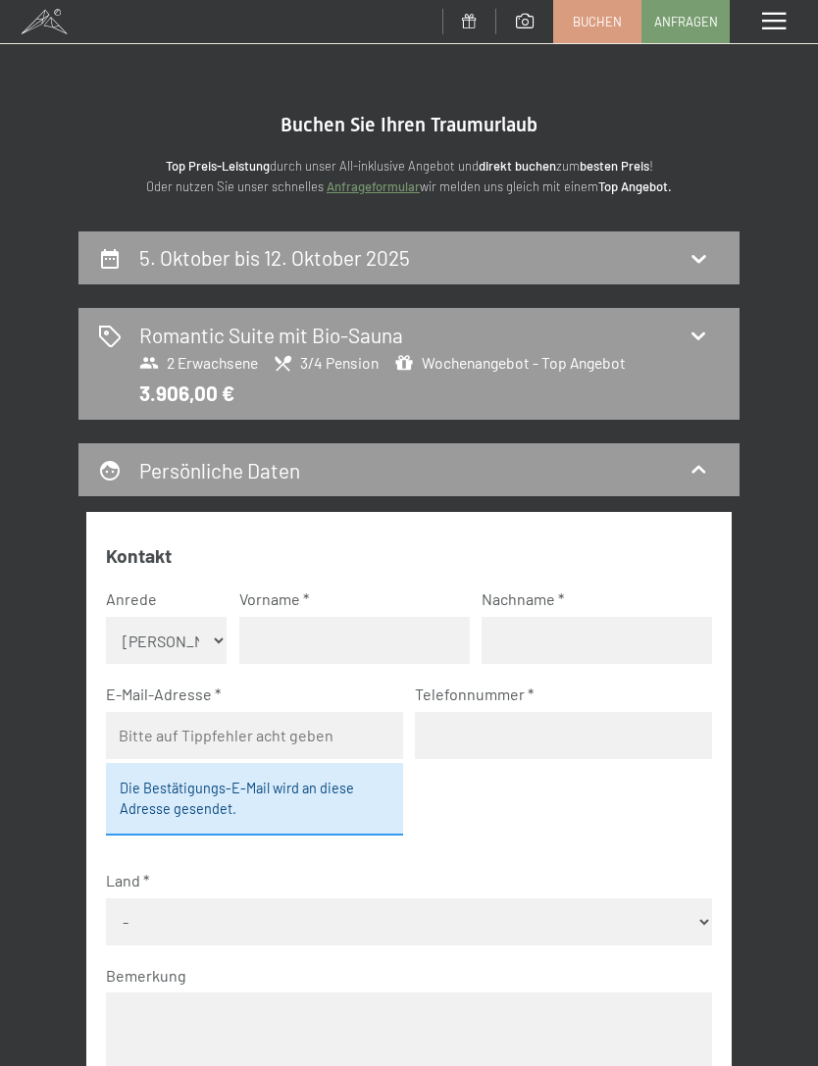
click at [583, 26] on span "Buchen" at bounding box center [596, 22] width 49 height 18
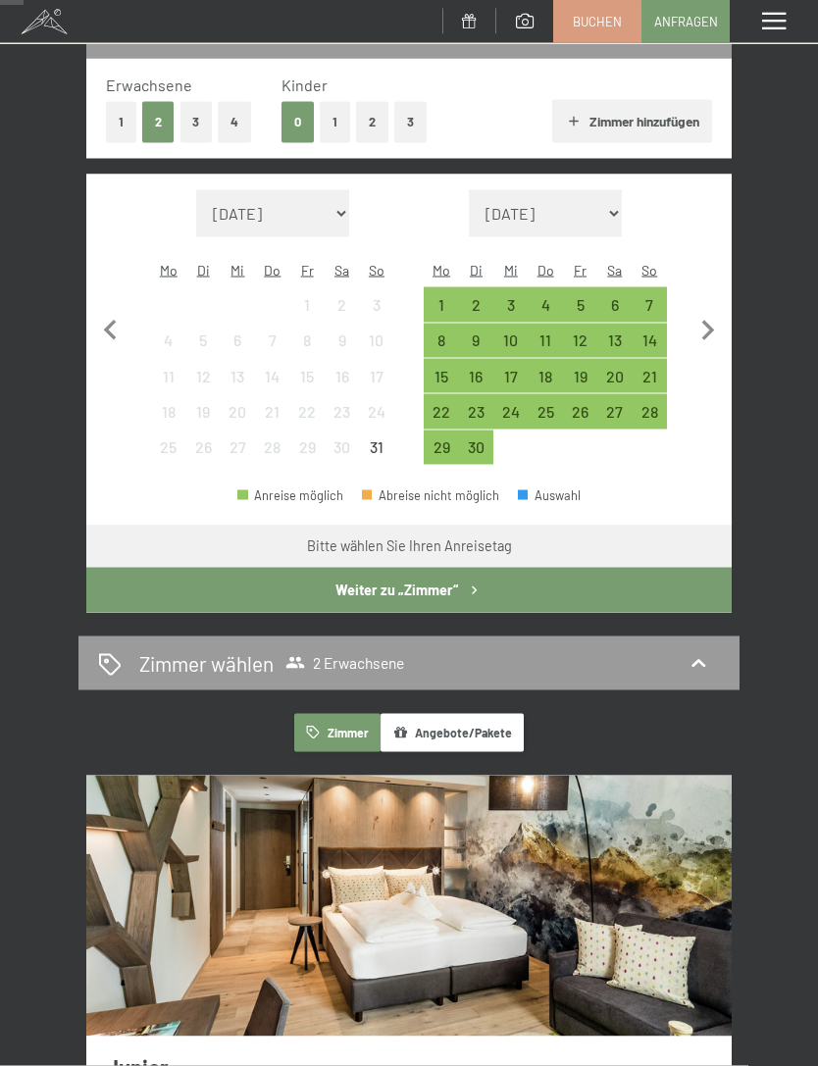
scroll to position [293, 0]
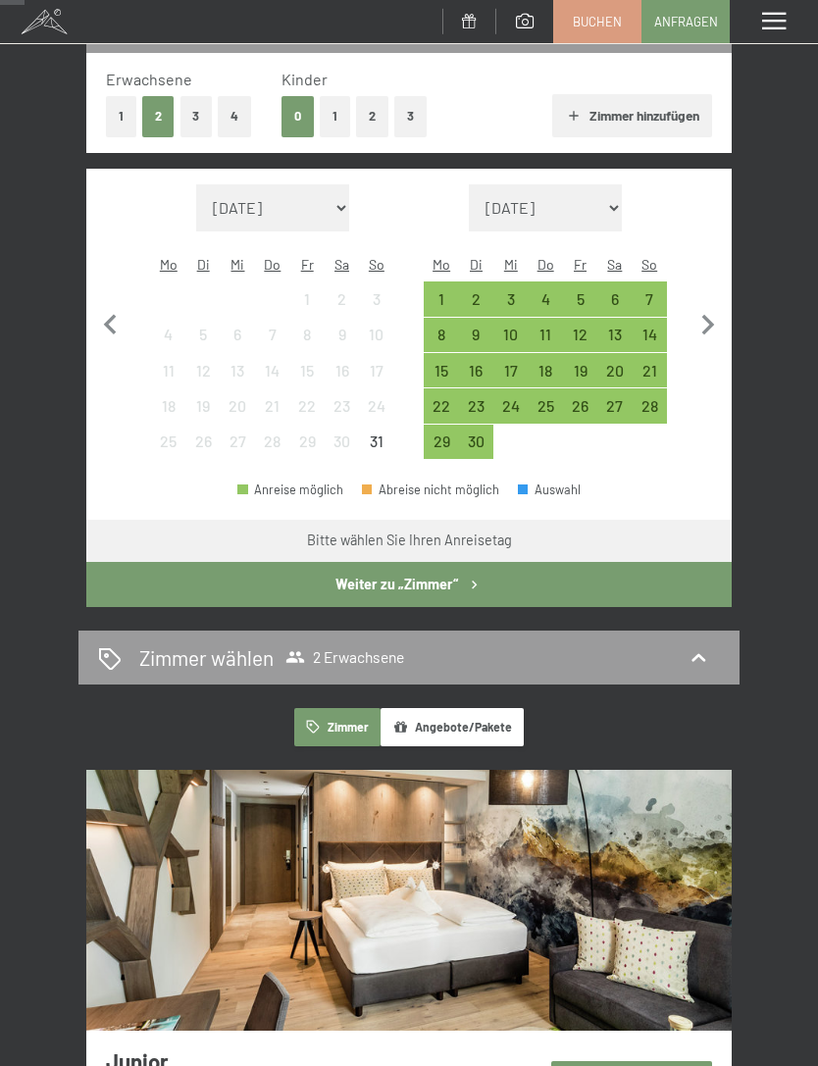
click at [779, 27] on span at bounding box center [774, 22] width 24 height 18
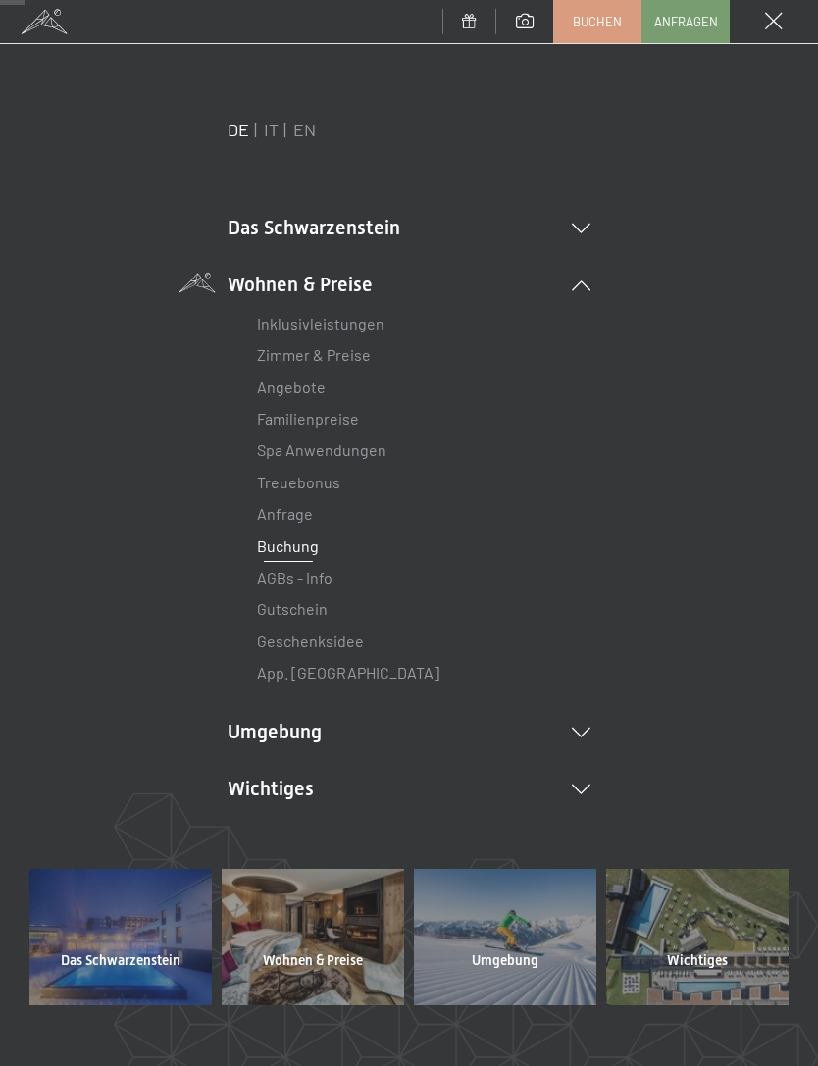
click at [316, 391] on link "Angebote" at bounding box center [291, 386] width 69 height 19
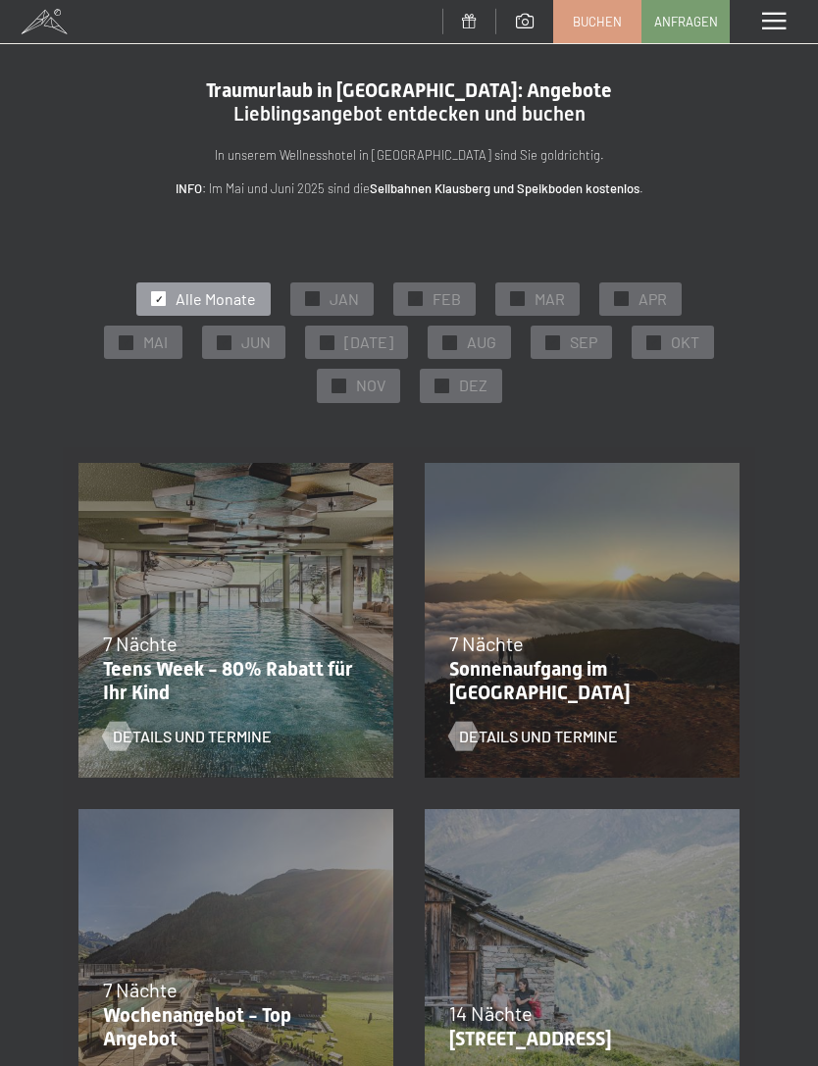
click at [570, 342] on span "SEP" at bounding box center [583, 342] width 27 height 22
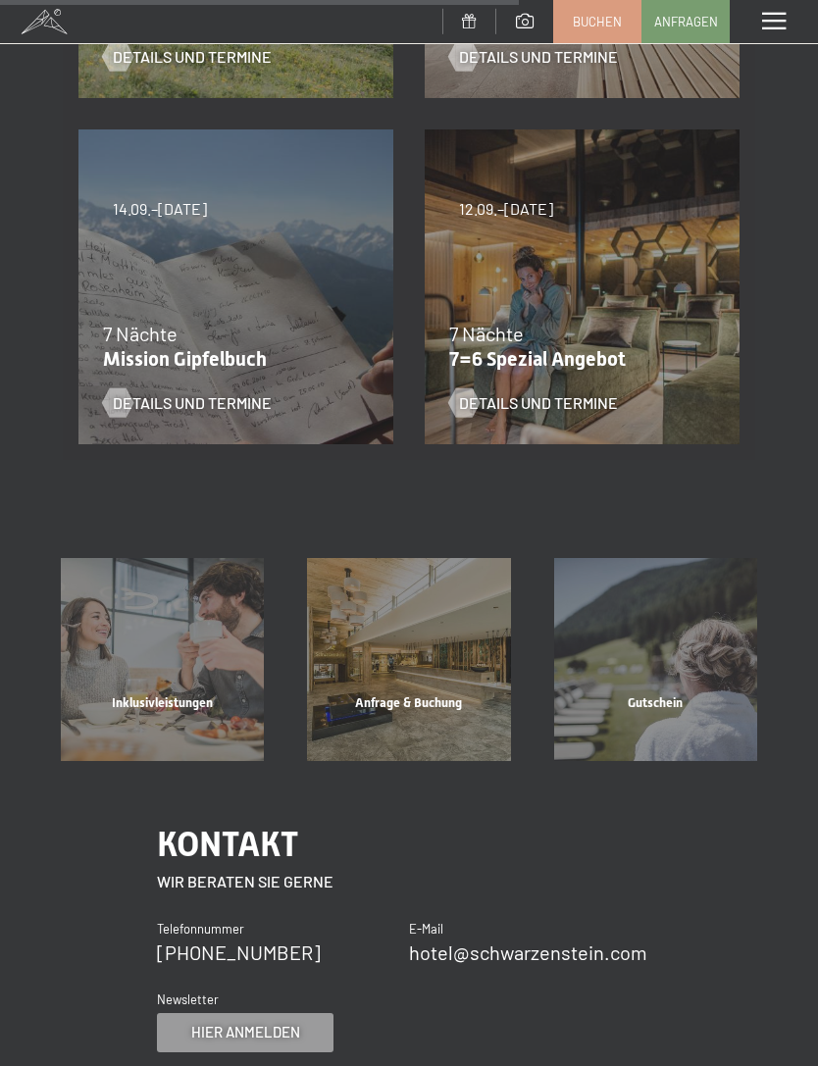
scroll to position [1029, 0]
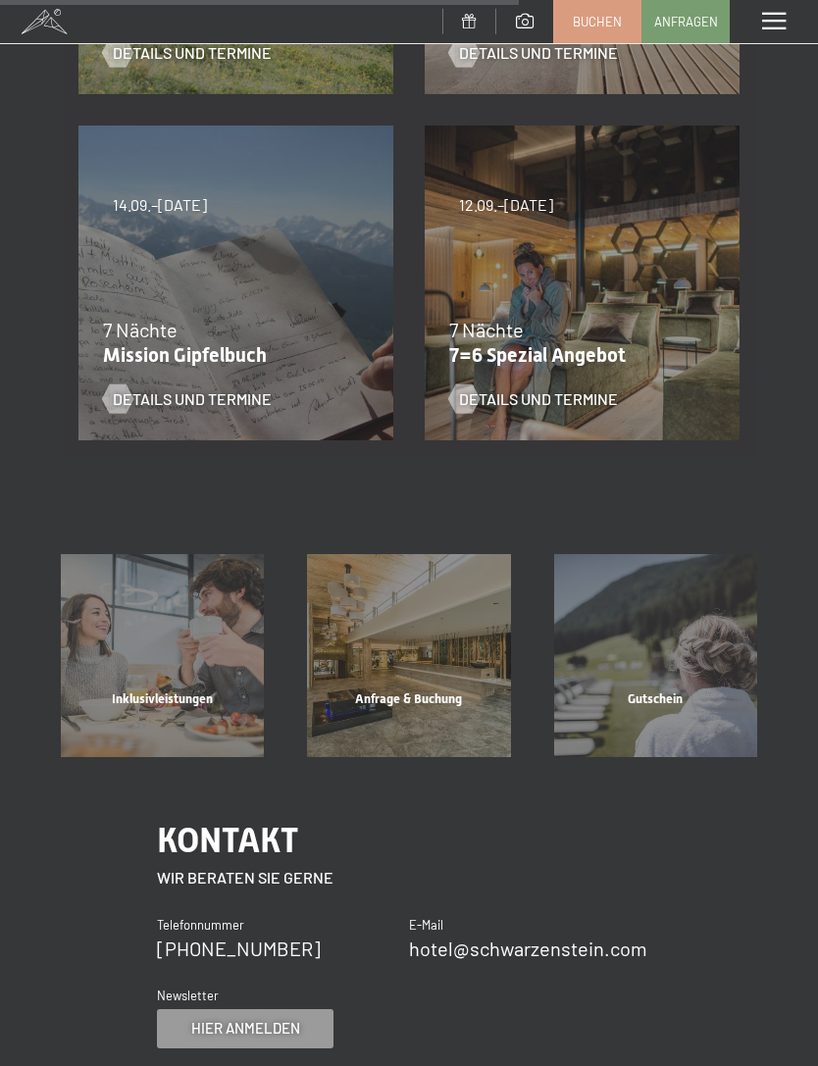
click at [570, 400] on span "Details und Termine" at bounding box center [538, 399] width 159 height 22
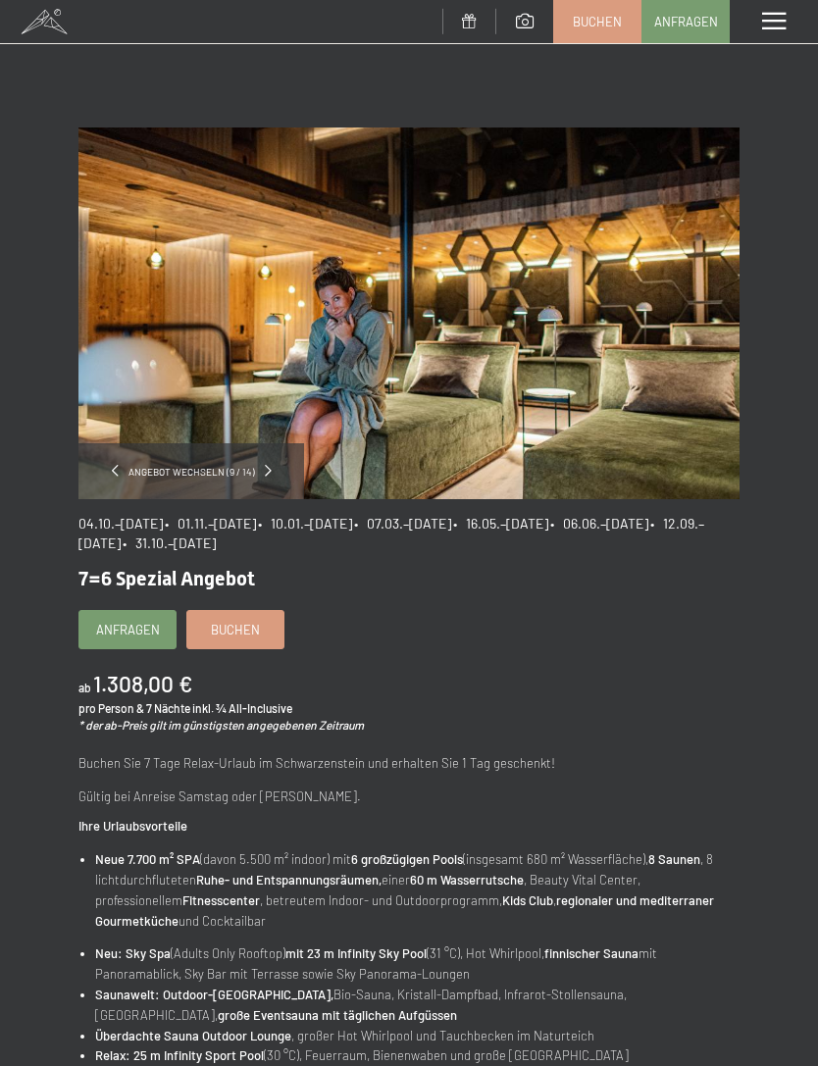
click at [241, 599] on span "Einwilligung Marketing*" at bounding box center [300, 589] width 162 height 20
click at [209, 599] on input "Einwilligung Marketing*" at bounding box center [199, 589] width 20 height 20
click at [232, 599] on span "Einwilligung Marketing*" at bounding box center [300, 589] width 162 height 20
click at [209, 599] on input "Einwilligung Marketing*" at bounding box center [199, 589] width 20 height 20
checkbox input "false"
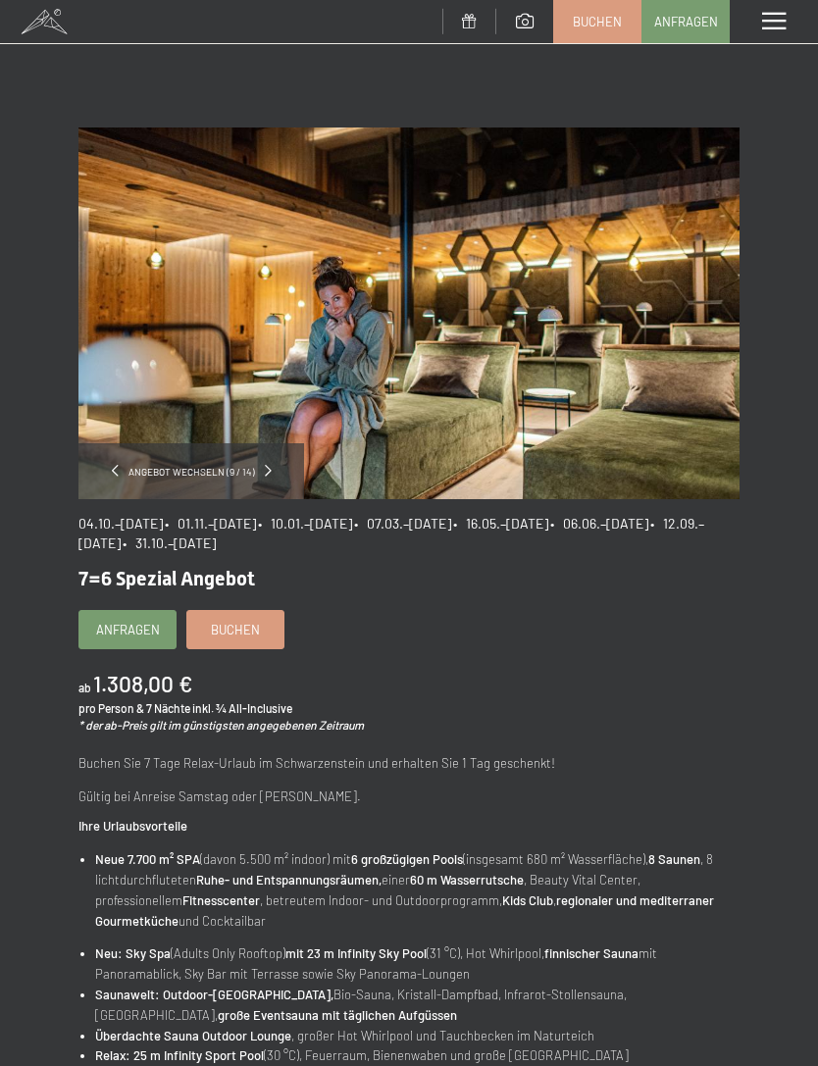
click at [237, 636] on link "Buchen" at bounding box center [235, 629] width 96 height 37
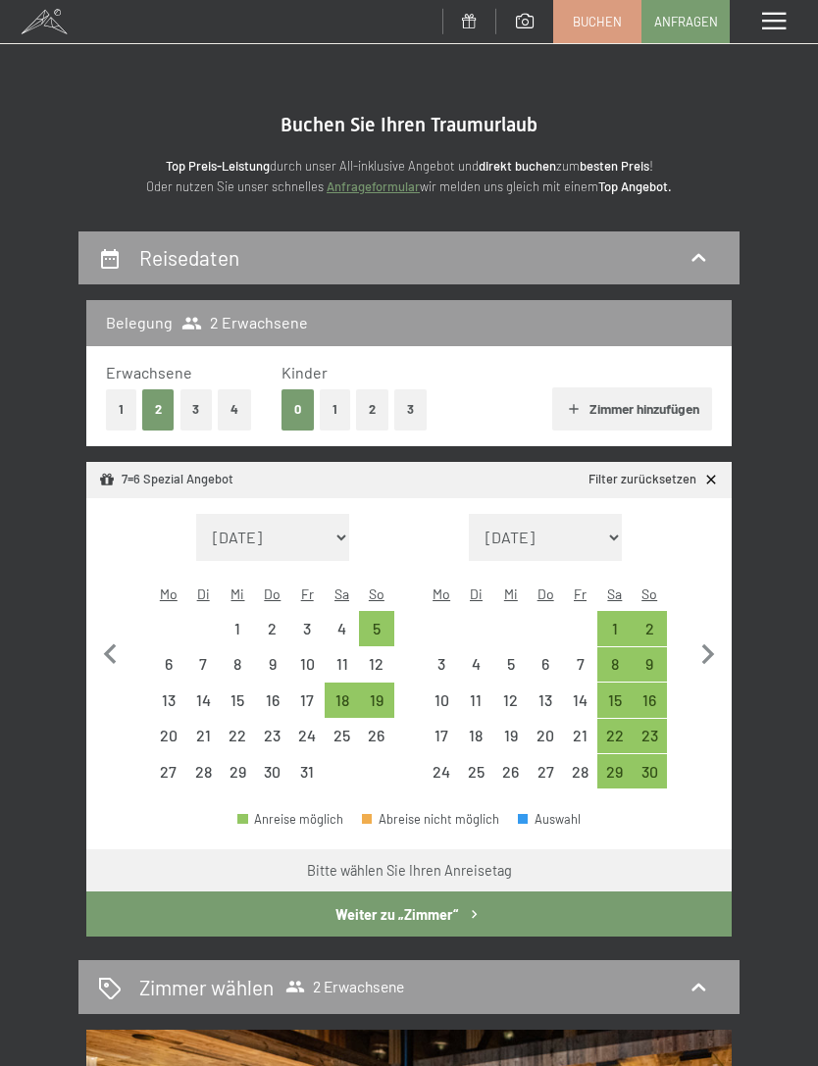
select select "[DATE]"
click at [118, 634] on icon "button" at bounding box center [110, 654] width 41 height 41
select select "[DATE]"
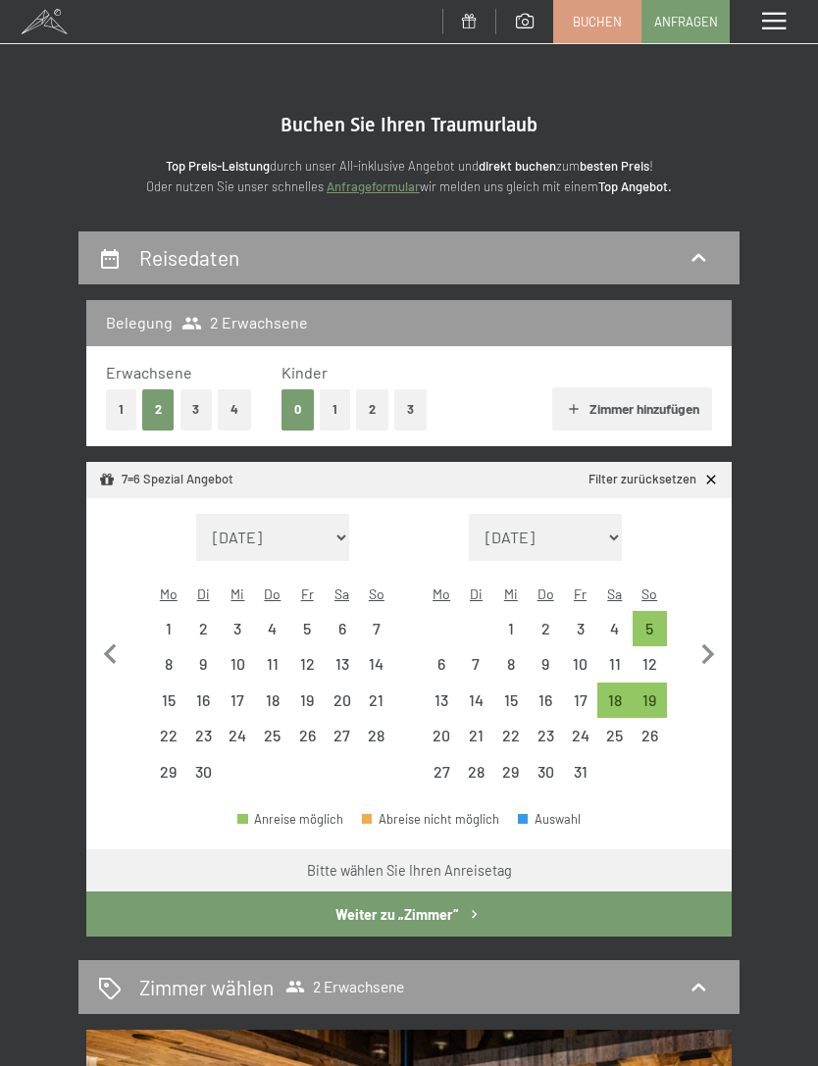
click at [775, 27] on span at bounding box center [774, 22] width 24 height 18
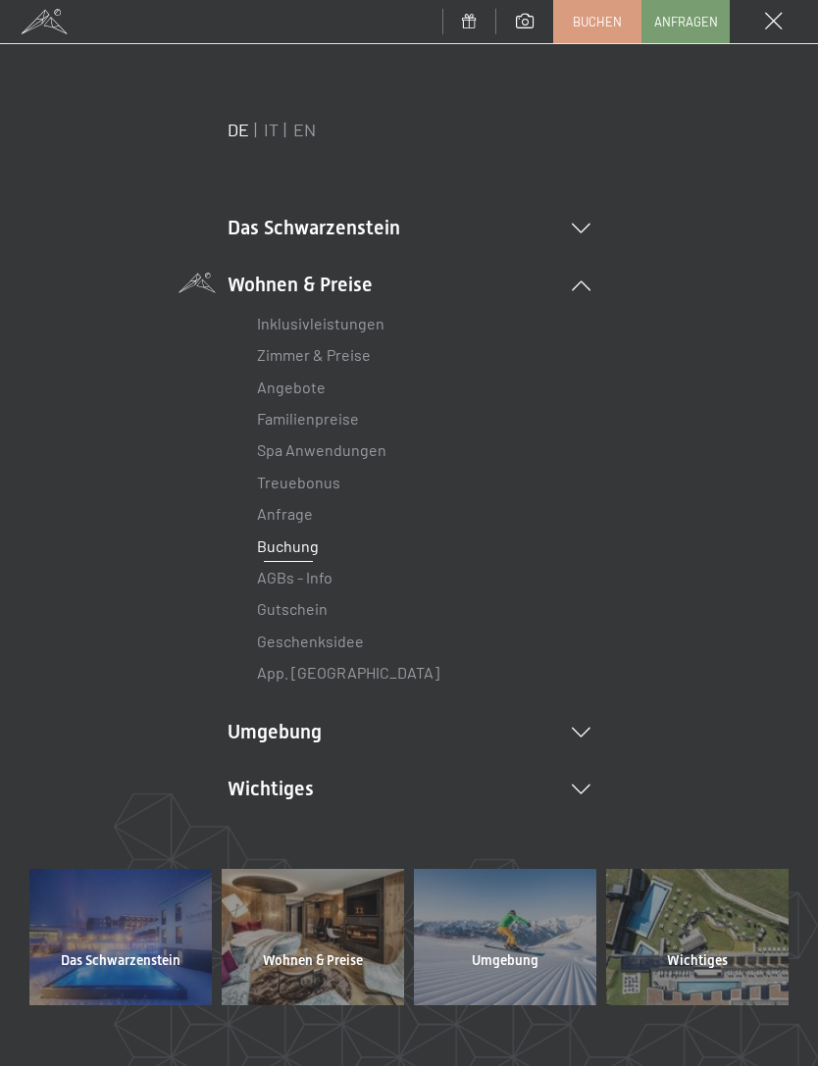
click at [317, 385] on link "Angebote" at bounding box center [291, 386] width 69 height 19
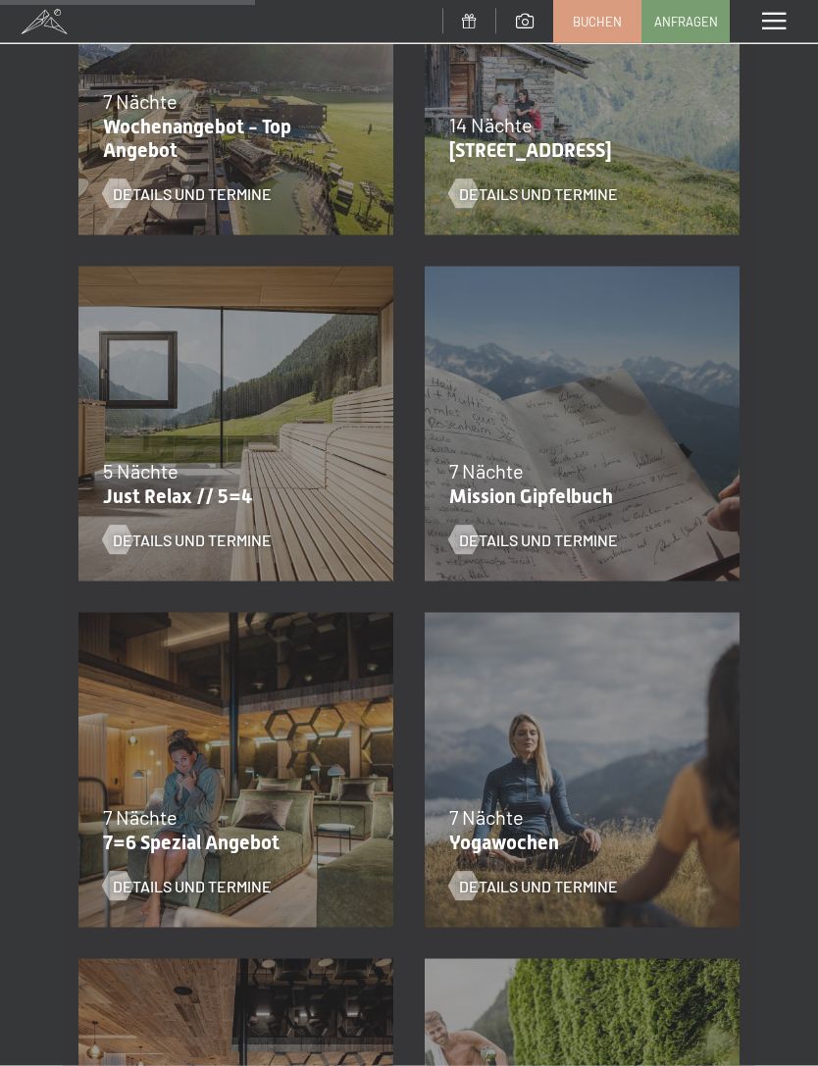
scroll to position [890, 0]
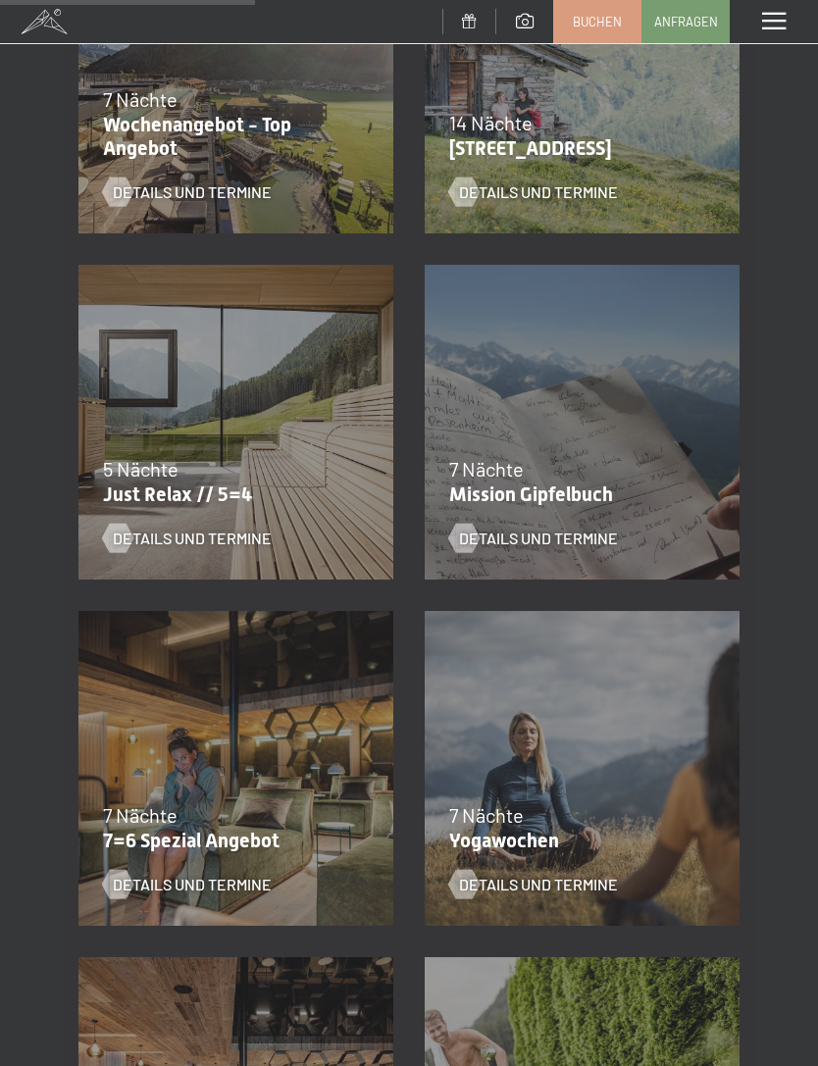
click at [158, 538] on span "Details und Termine" at bounding box center [192, 538] width 159 height 22
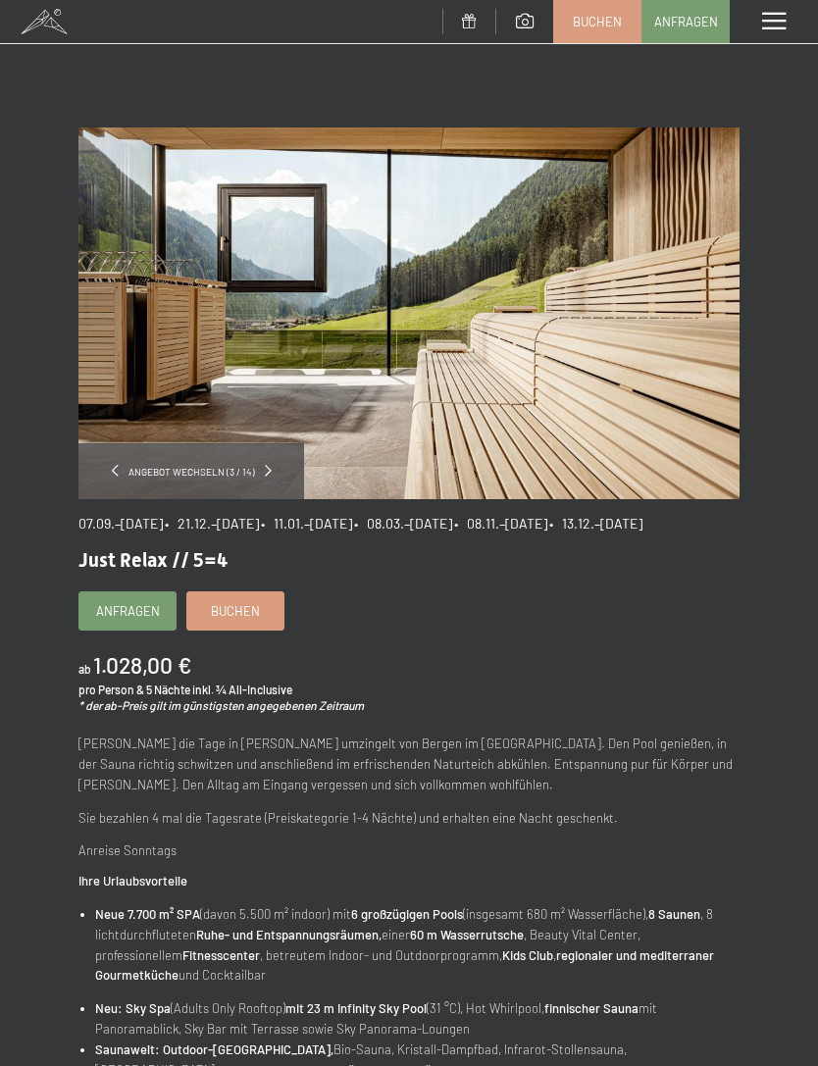
click at [213, 599] on label "Einwilligung Marketing*" at bounding box center [295, 589] width 172 height 20
click at [209, 599] on input "Einwilligung Marketing*" at bounding box center [199, 589] width 20 height 20
checkbox input "false"
click at [234, 620] on span "Buchen" at bounding box center [235, 611] width 49 height 18
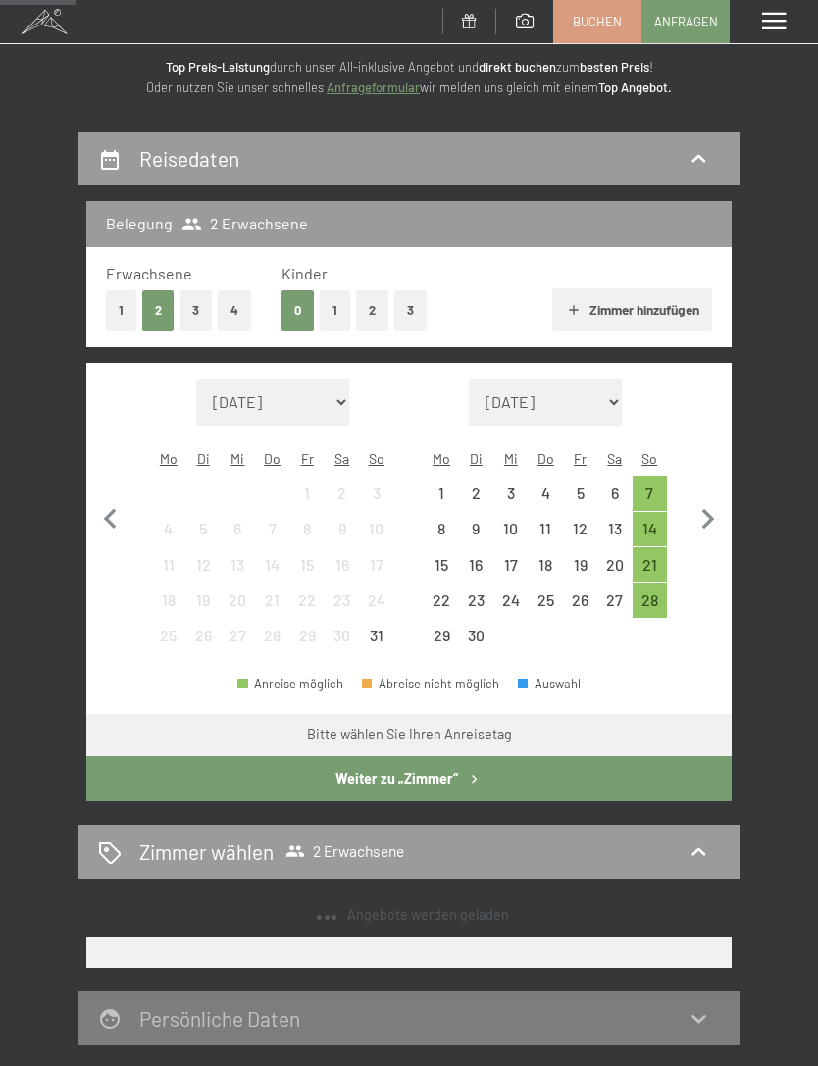
scroll to position [145, 0]
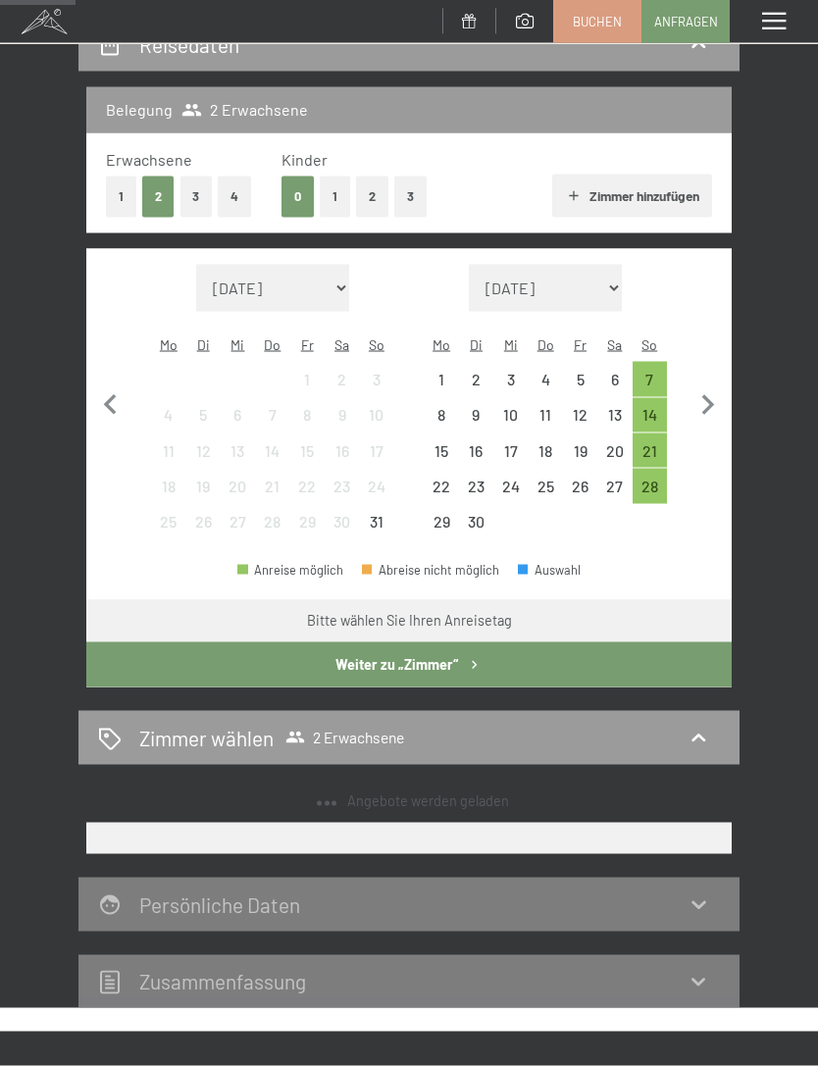
select select "2025-09-01"
select select "2025-10-01"
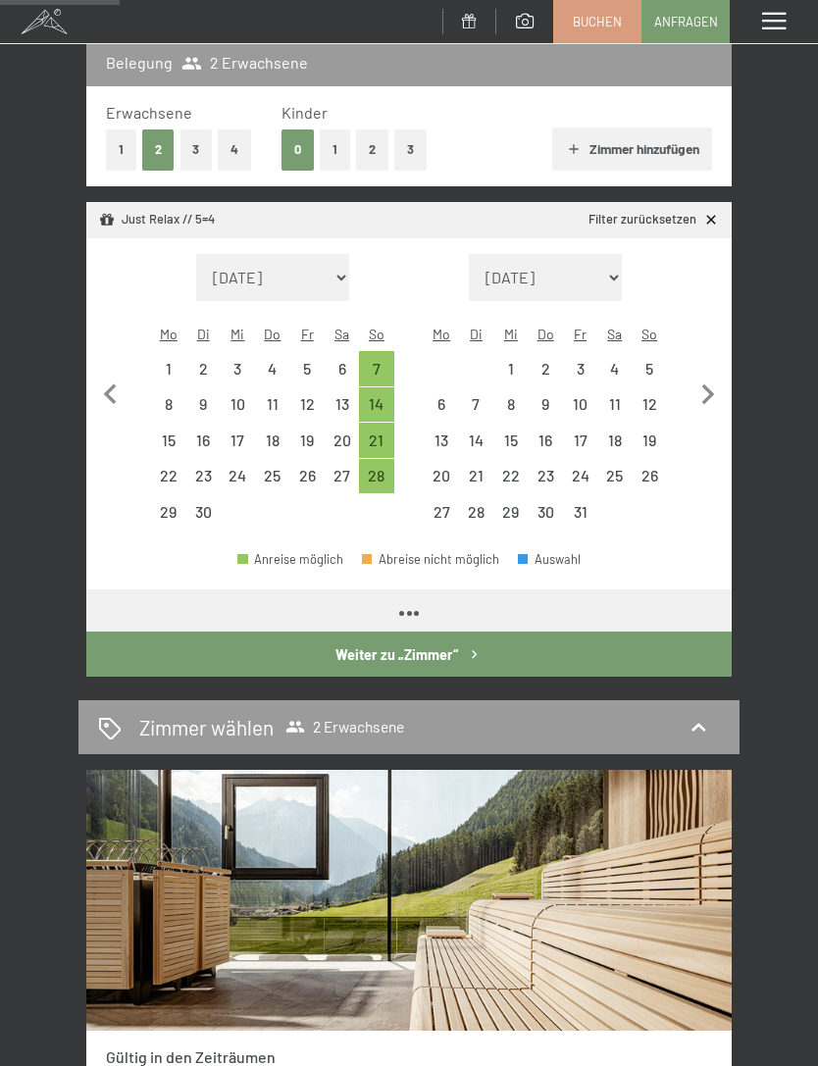
select select "2025-09-01"
select select "2025-10-01"
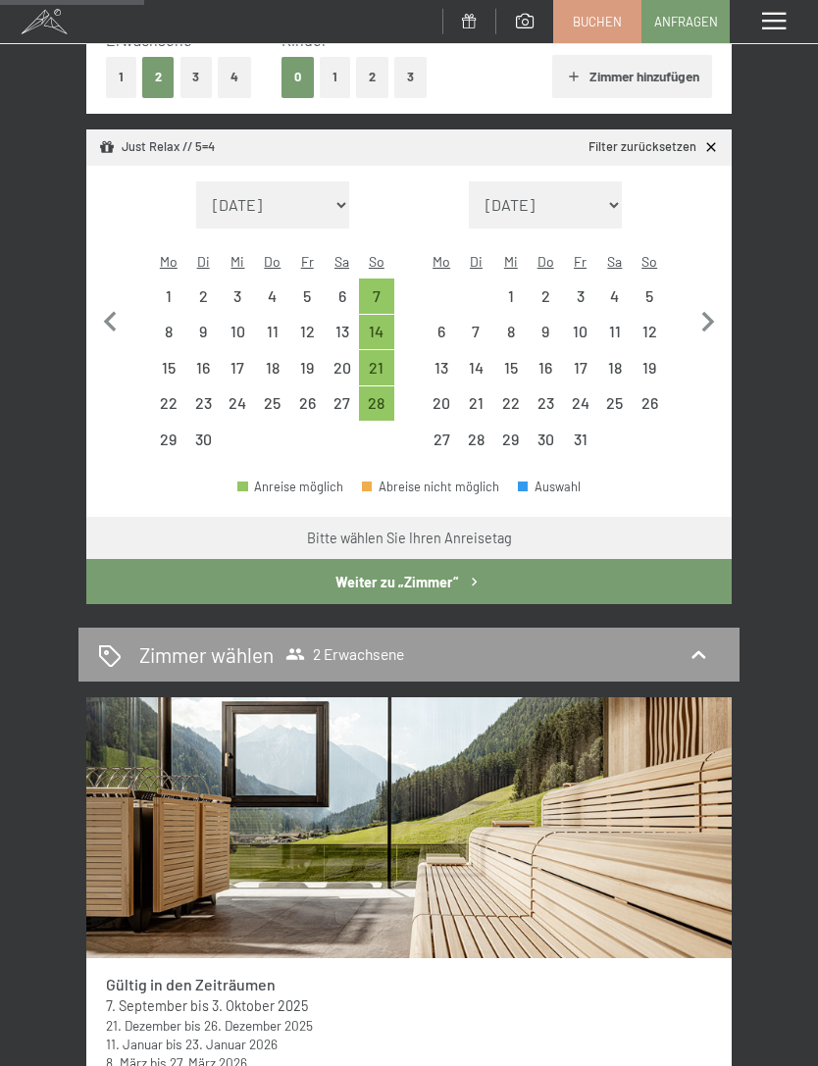
scroll to position [333, 0]
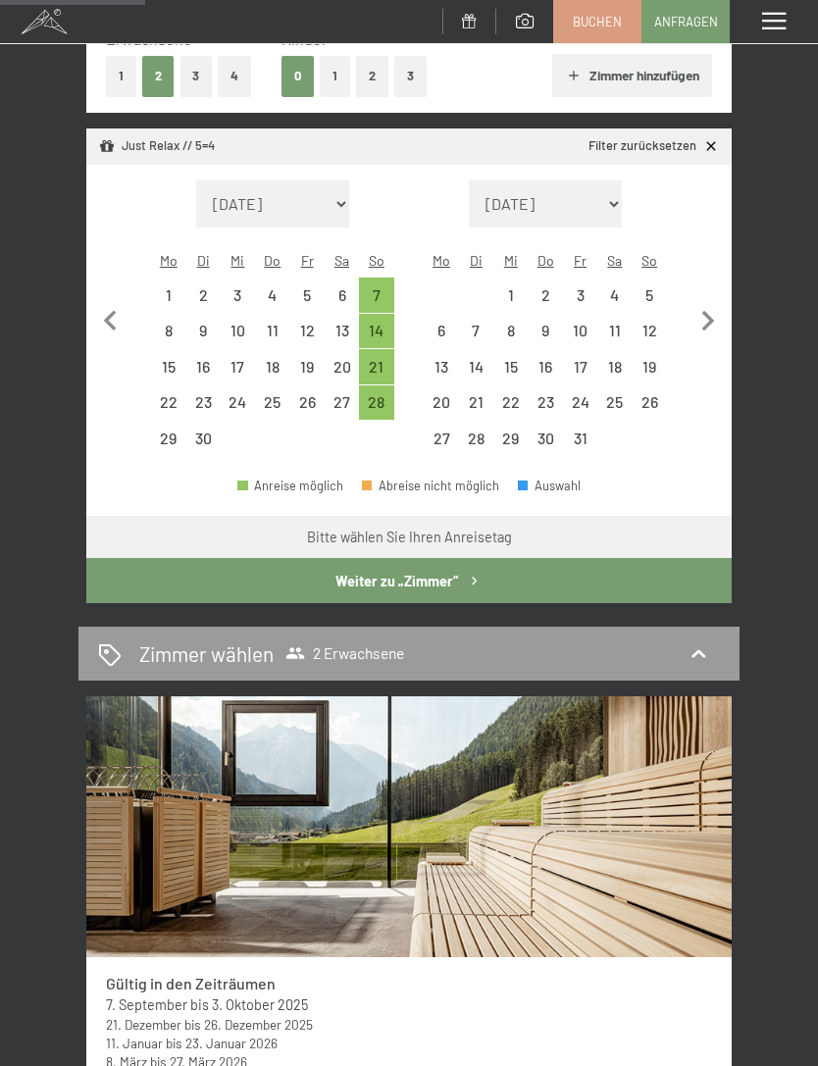
click at [373, 323] on div "14" at bounding box center [376, 338] width 30 height 30
select select "2025-09-01"
select select "2025-10-01"
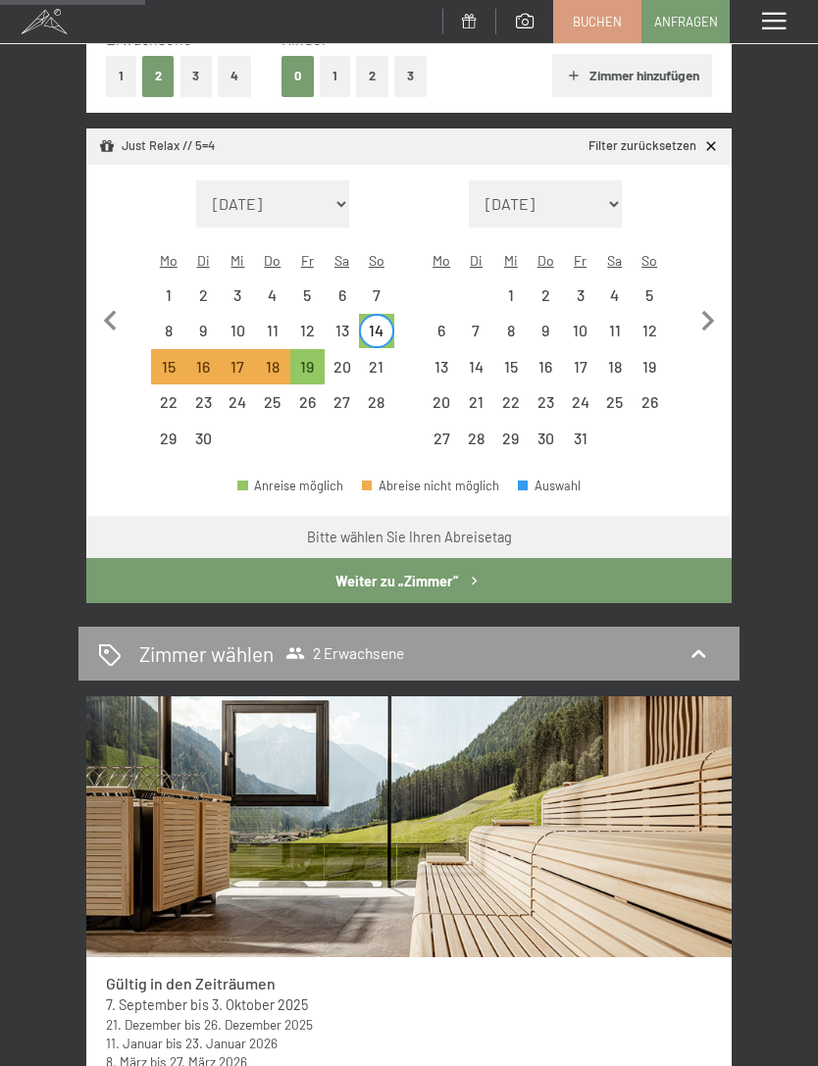
click at [310, 359] on div "19" at bounding box center [307, 374] width 30 height 30
select select "2025-09-01"
select select "2025-10-01"
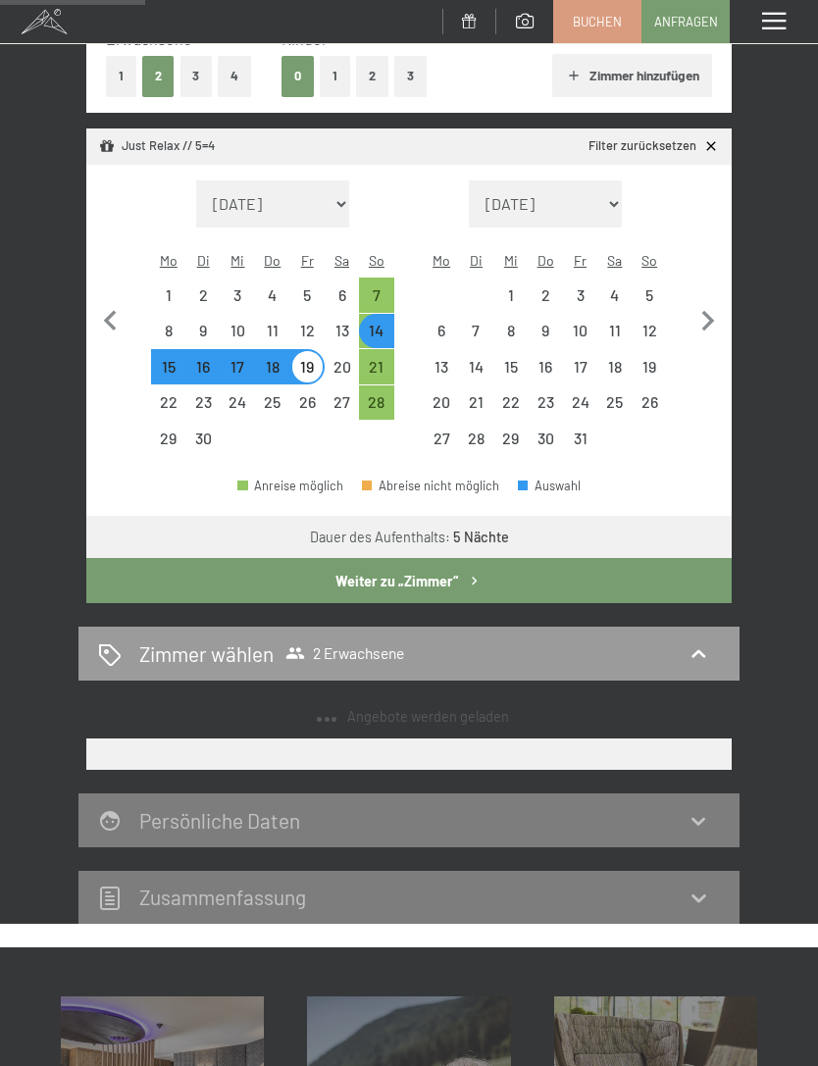
select select "[DATE]"
select select "2025-10-01"
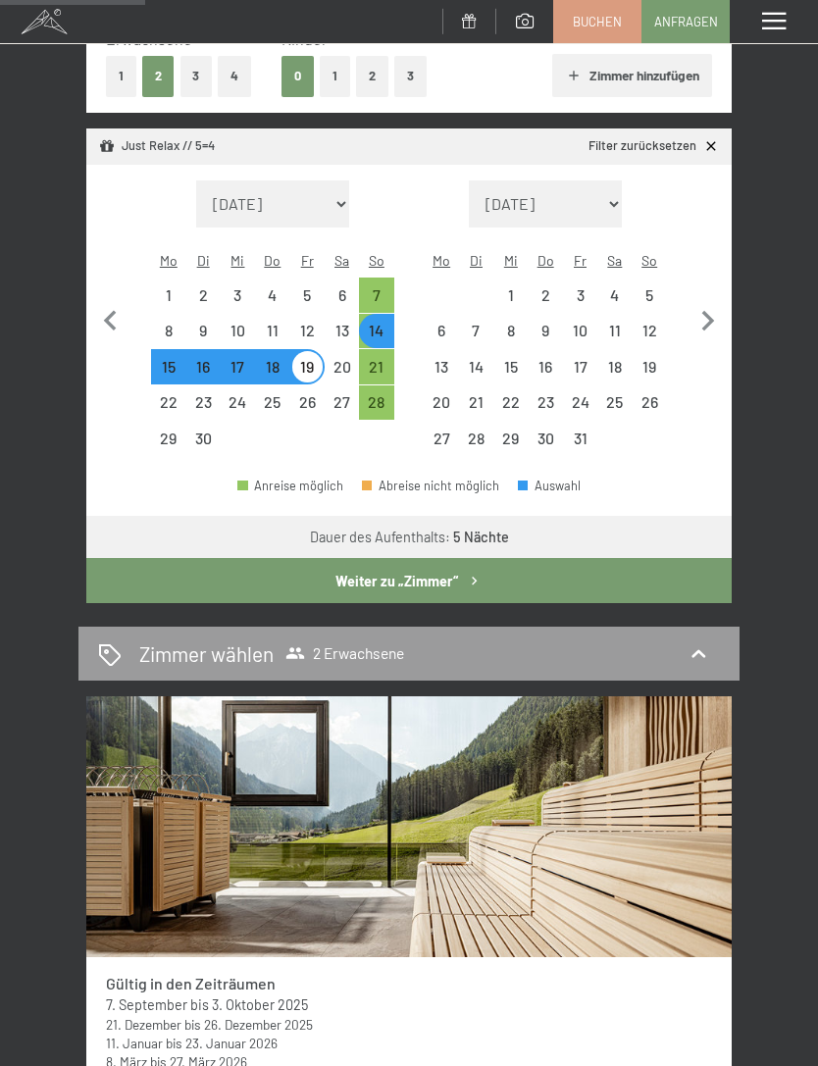
click at [432, 568] on button "Weiter zu „Zimmer“" at bounding box center [408, 580] width 645 height 45
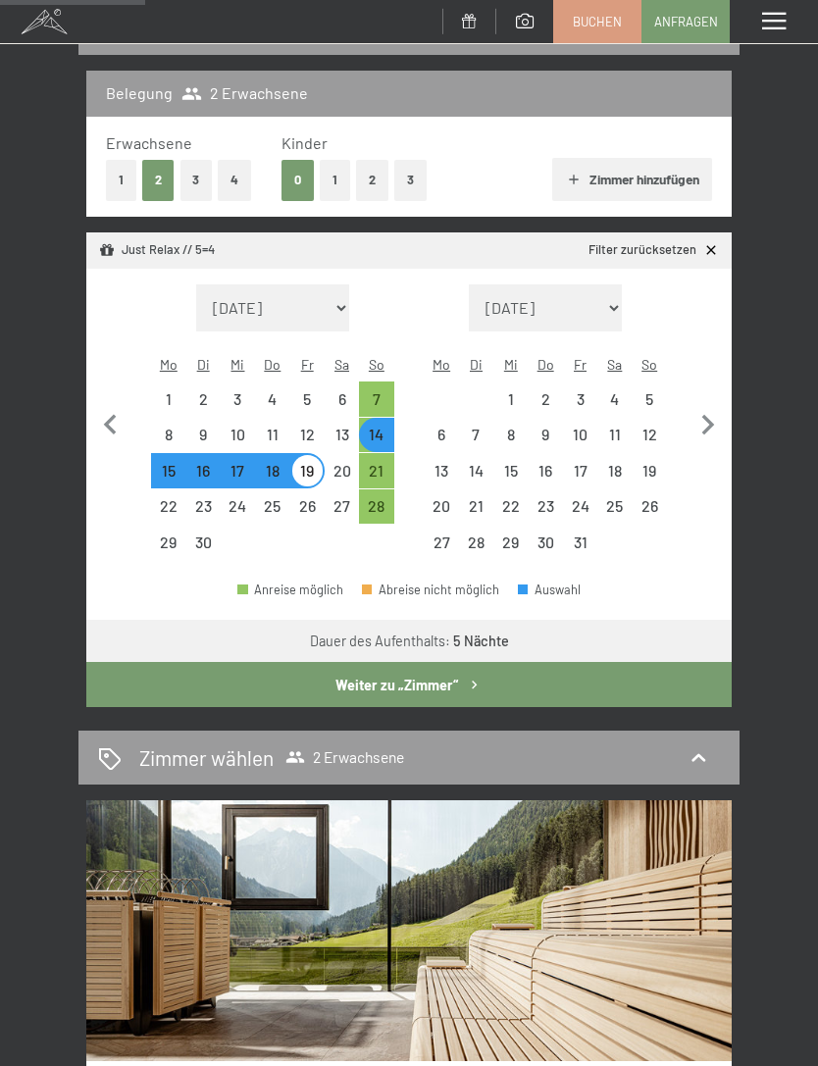
select select "2025-09-01"
select select "2025-10-01"
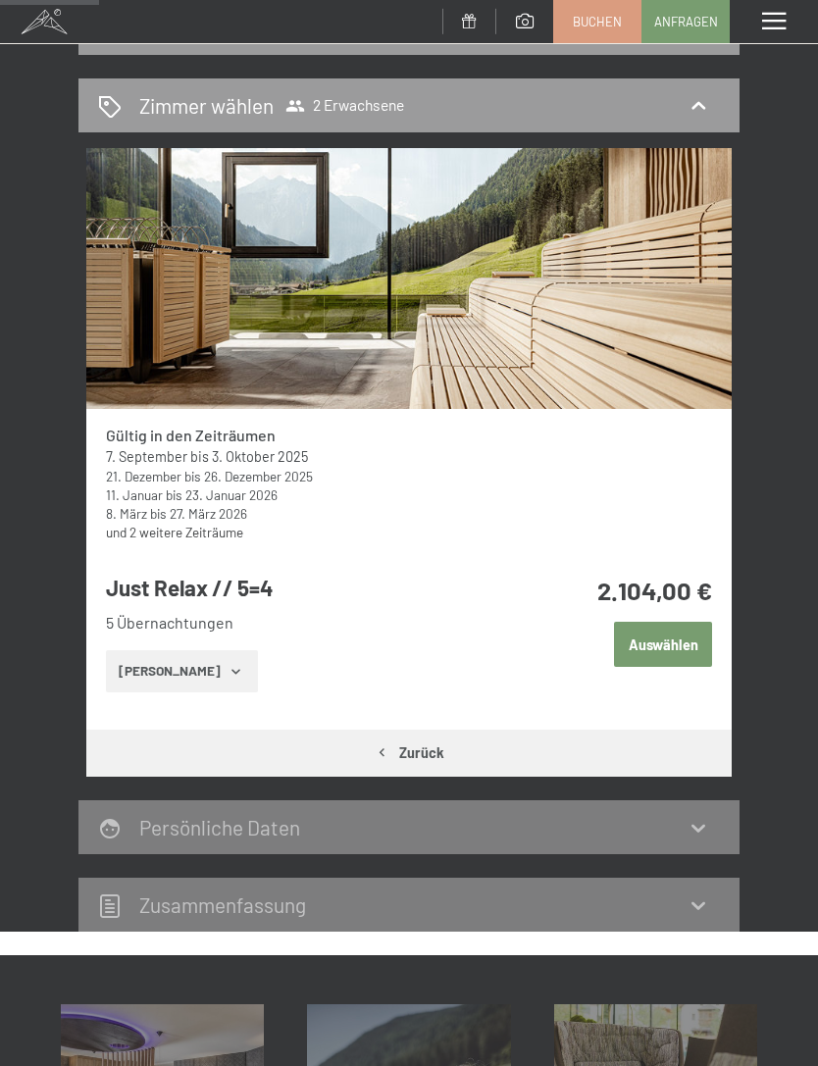
click at [206, 673] on button "Zeige Zimmer" at bounding box center [182, 671] width 152 height 43
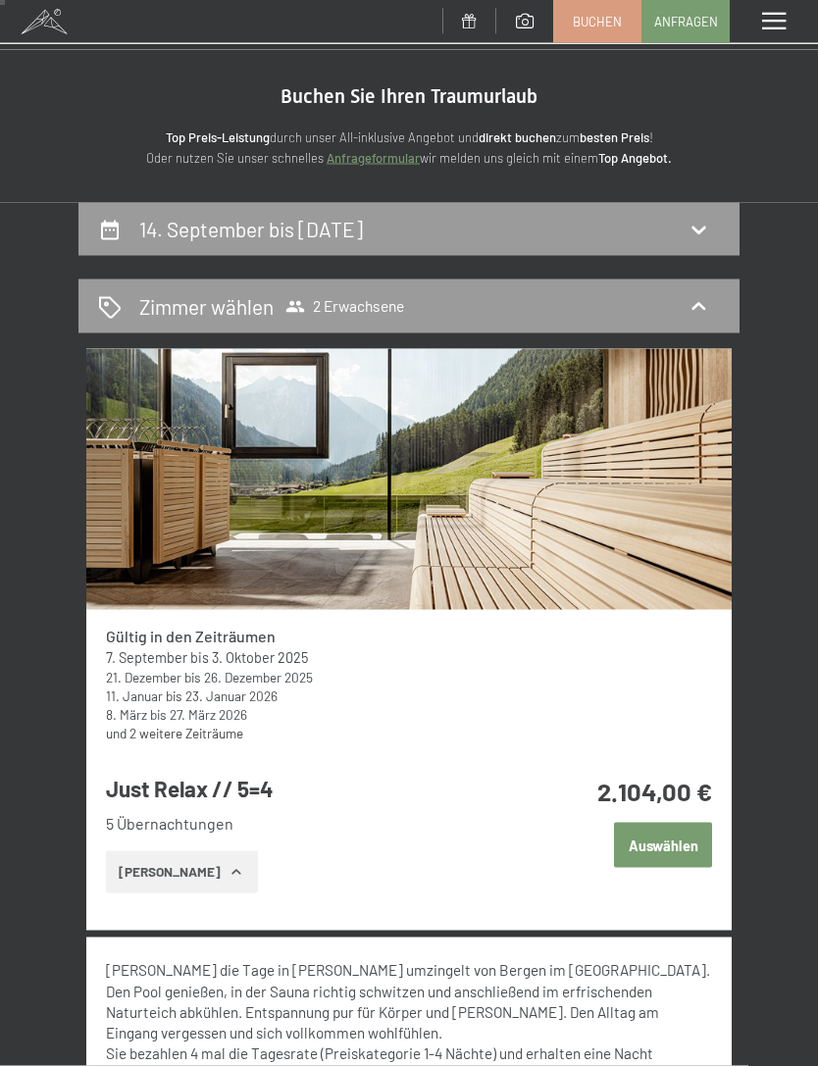
scroll to position [0, 0]
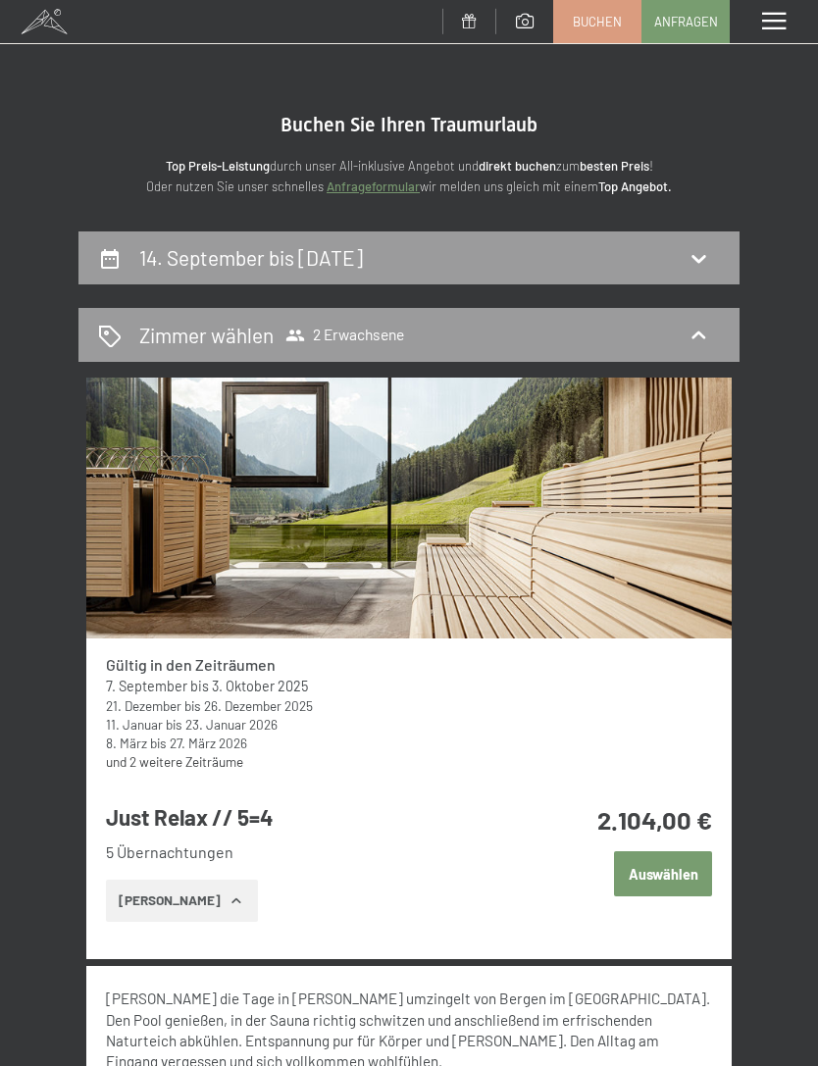
click at [677, 876] on button "Auswählen" at bounding box center [663, 873] width 98 height 45
click at [770, 27] on span at bounding box center [774, 22] width 24 height 18
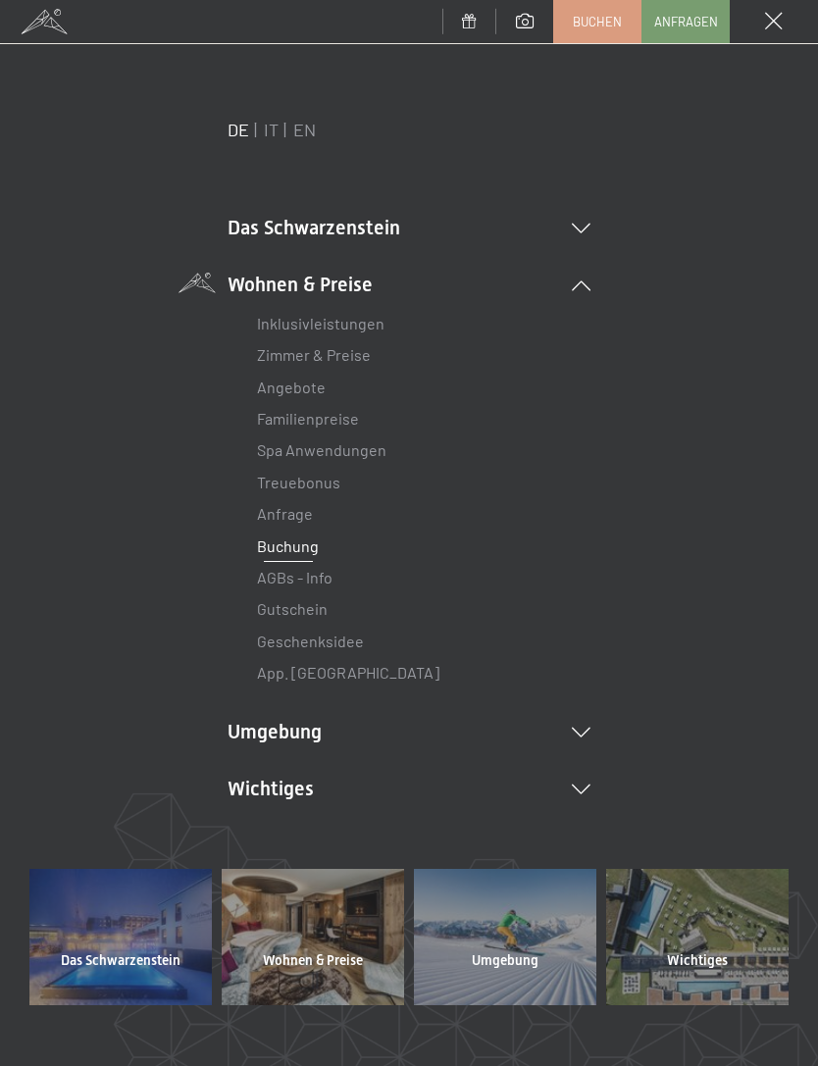
click at [321, 383] on link "Angebote" at bounding box center [291, 386] width 69 height 19
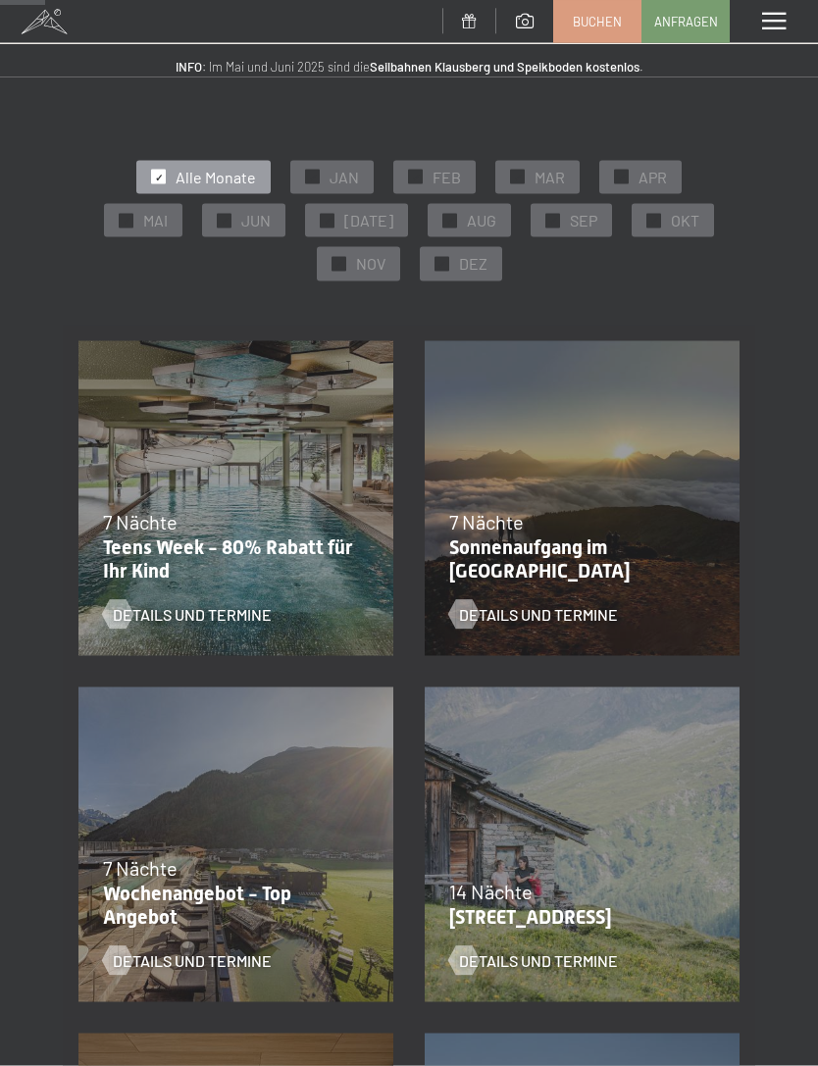
scroll to position [199, 0]
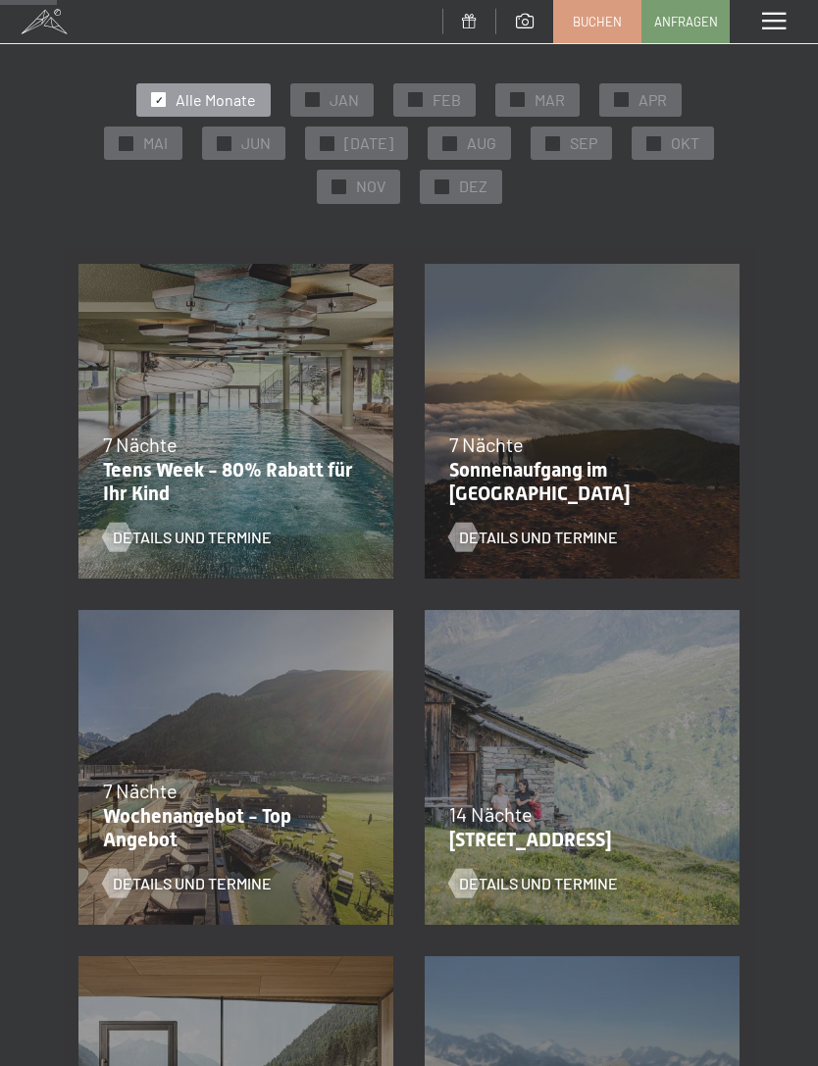
click at [555, 458] on div "7 Nächte" at bounding box center [577, 443] width 256 height 27
click at [546, 544] on span "Details und Termine" at bounding box center [538, 537] width 159 height 22
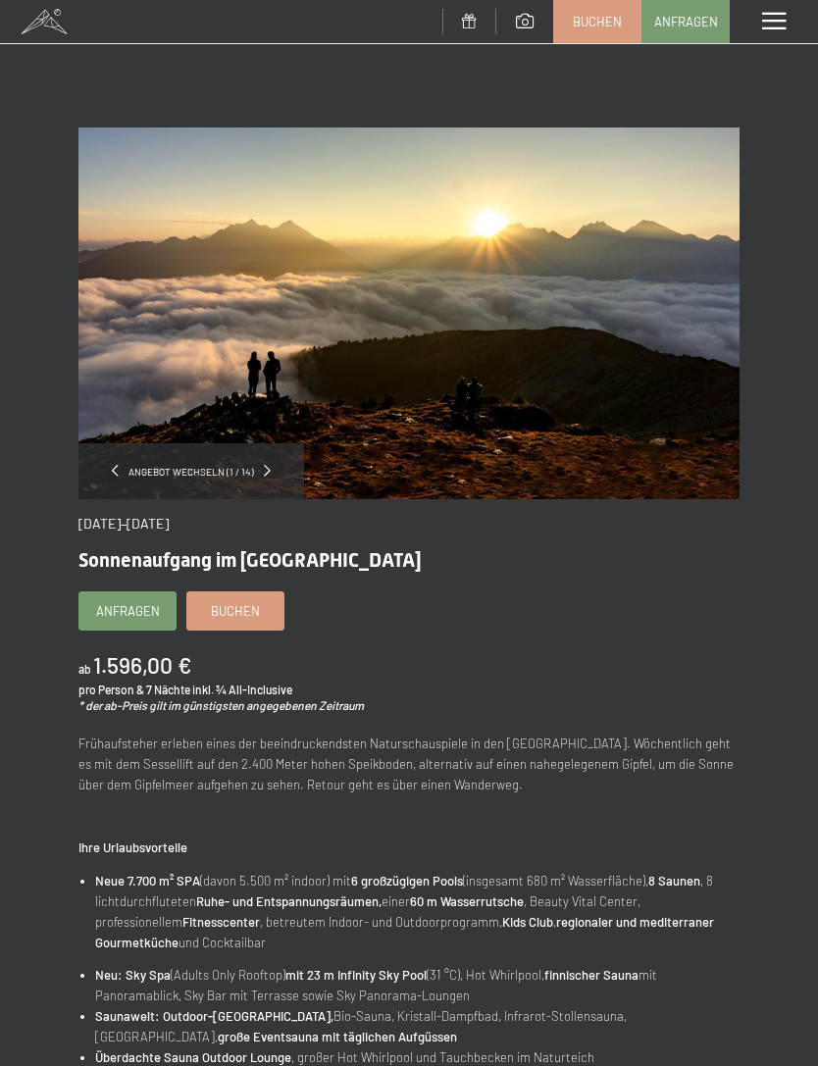
click at [779, 25] on span at bounding box center [774, 22] width 24 height 18
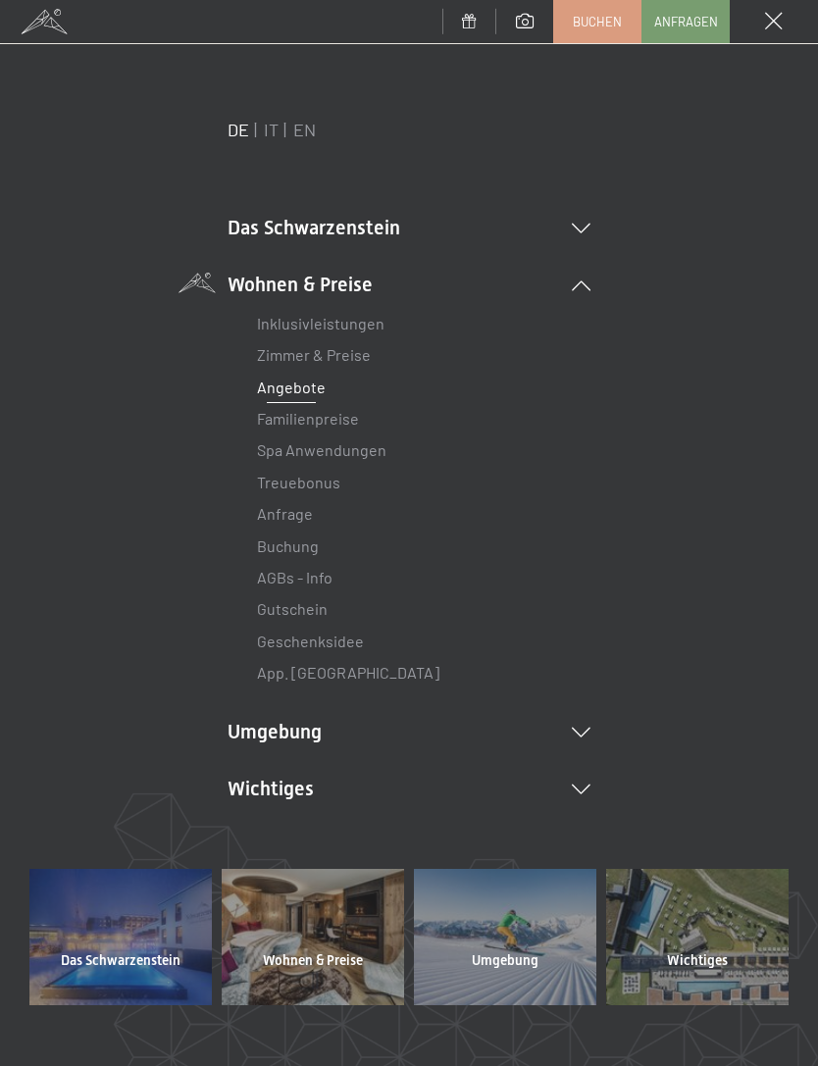
click at [322, 383] on link "Angebote" at bounding box center [291, 386] width 69 height 19
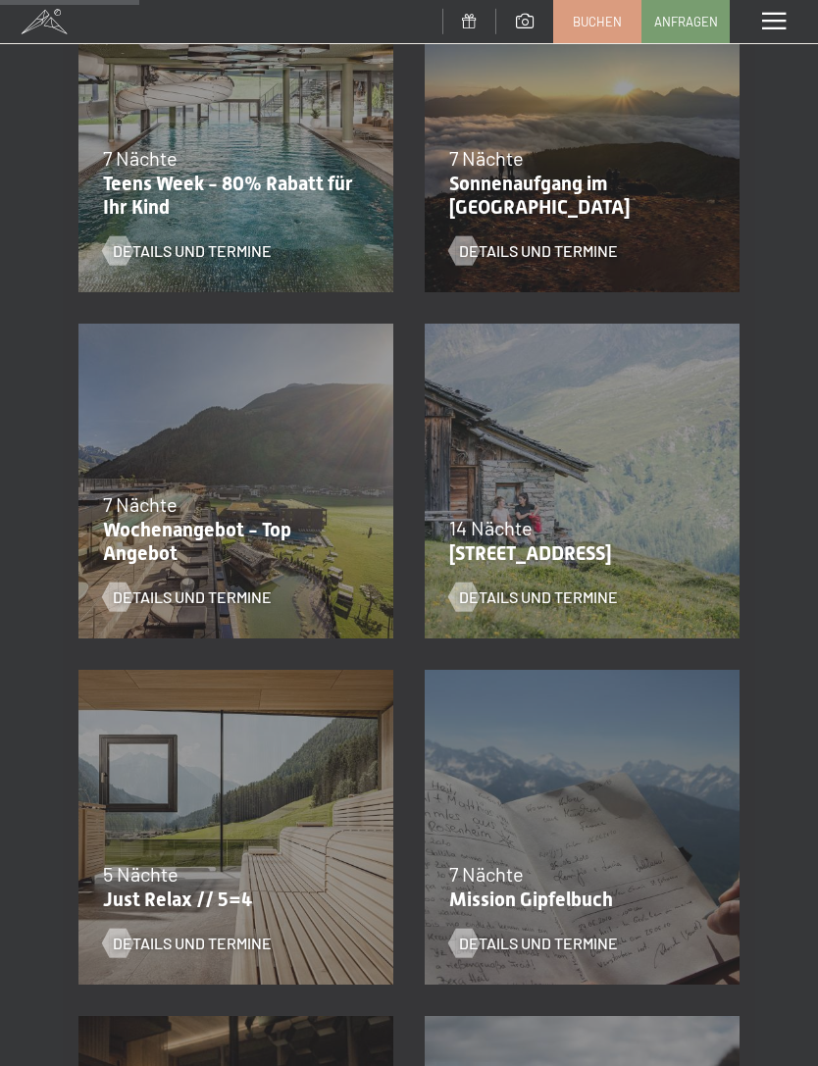
scroll to position [487, 0]
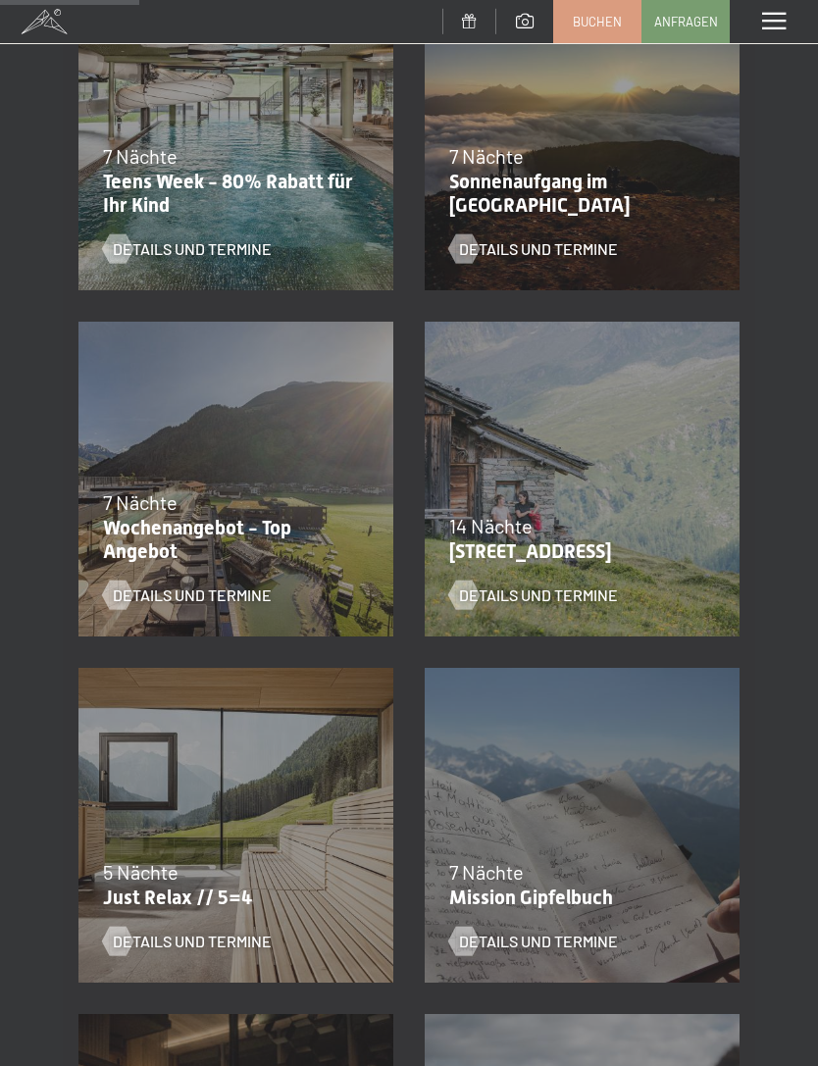
click at [277, 525] on p "Wochenangebot - Top Angebot" at bounding box center [231, 539] width 256 height 47
click at [258, 535] on p "Wochenangebot - Top Angebot" at bounding box center [231, 539] width 256 height 47
click at [238, 603] on span "Details und Termine" at bounding box center [192, 595] width 159 height 22
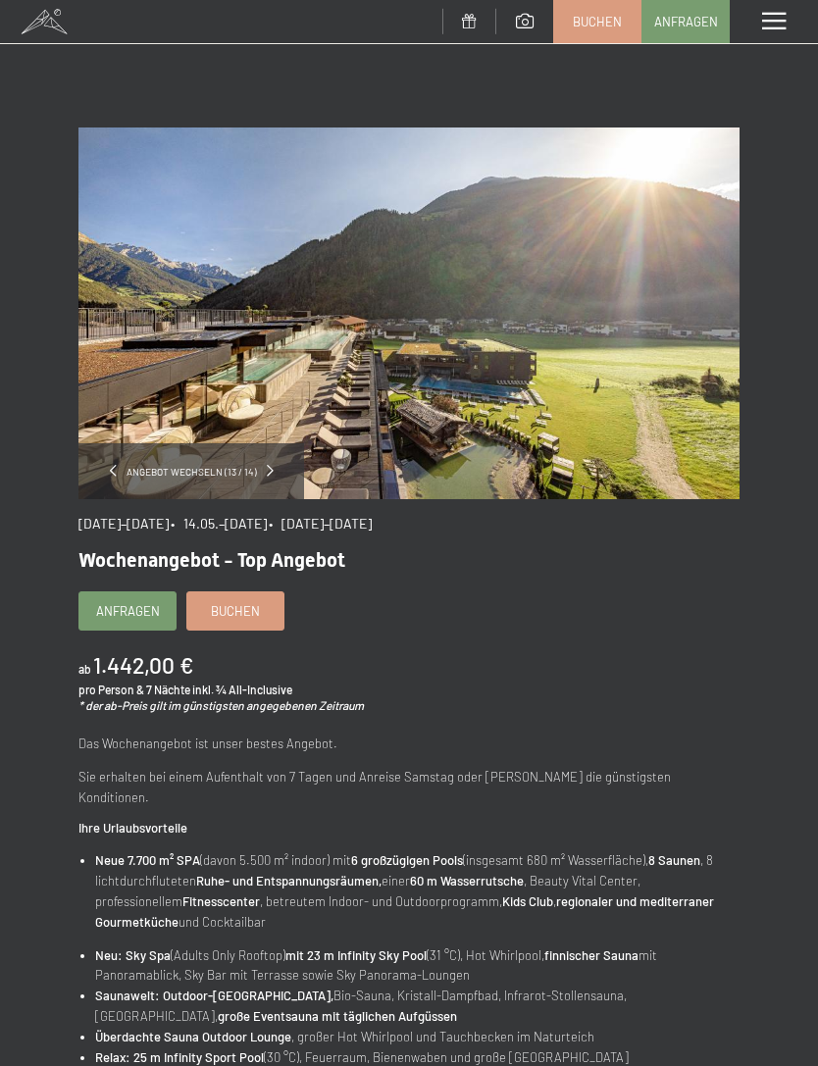
click at [779, 40] on div "Menü" at bounding box center [773, 21] width 88 height 43
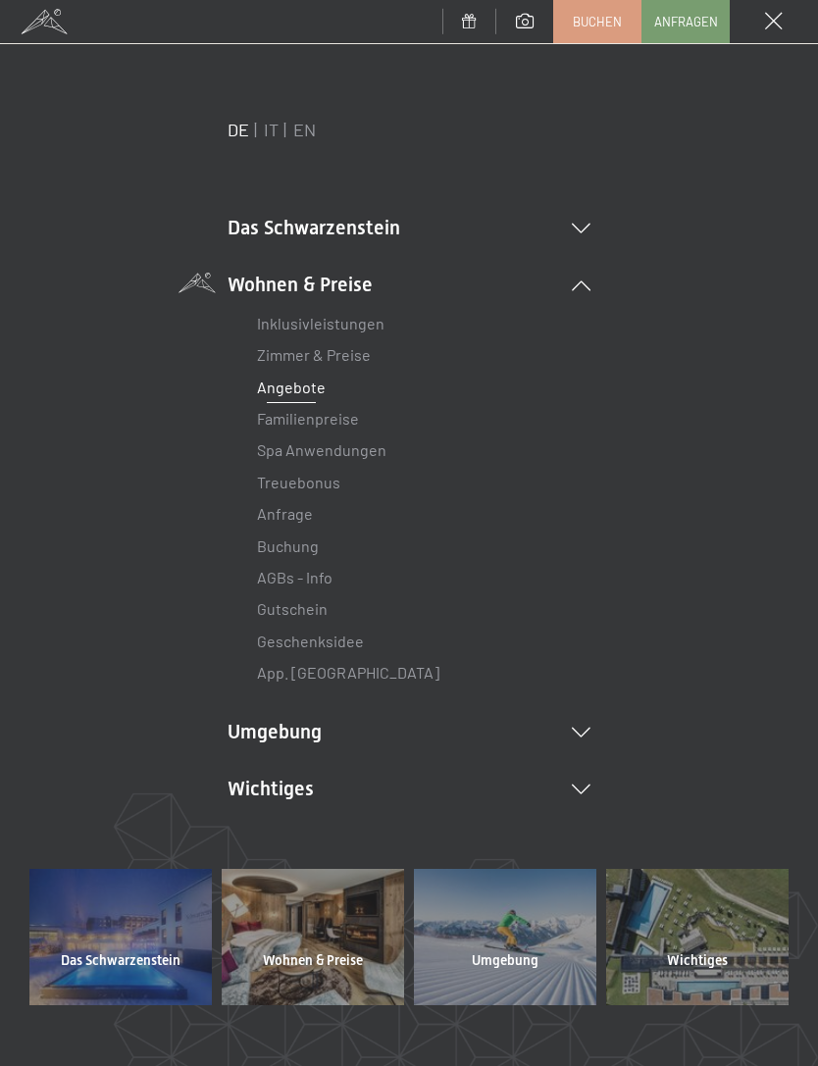
click at [313, 392] on link "Angebote" at bounding box center [291, 386] width 69 height 19
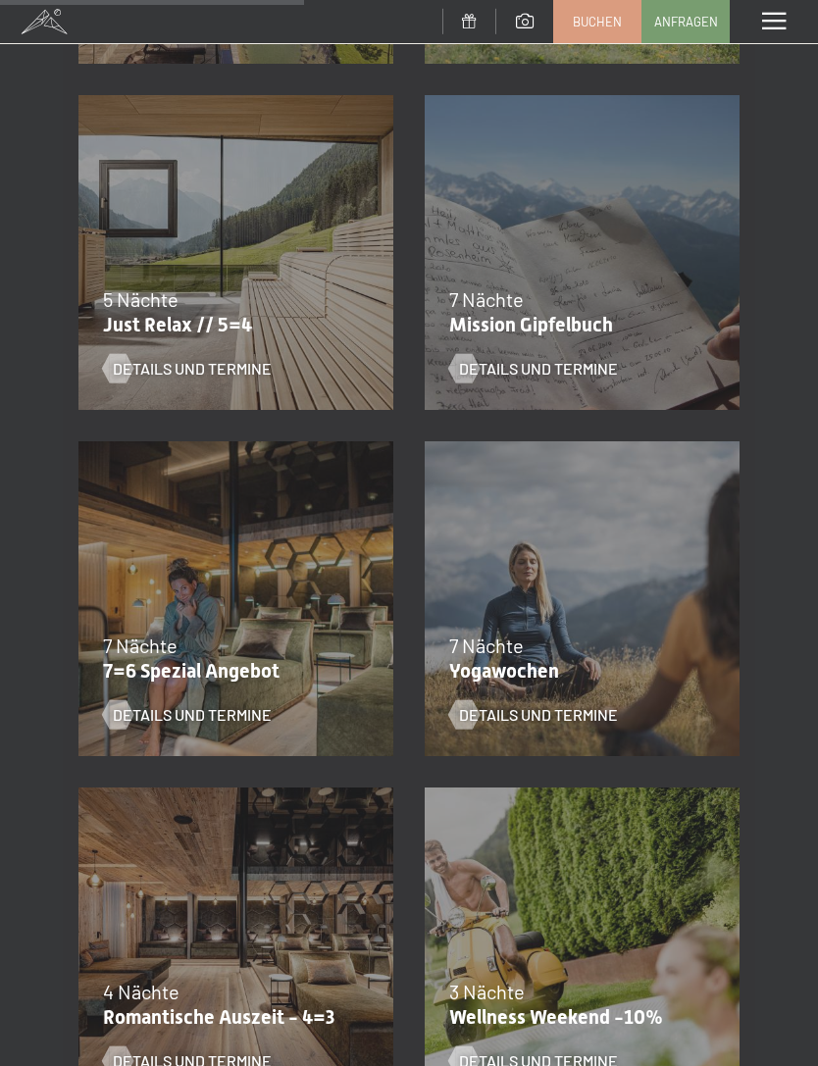
scroll to position [1059, 0]
click at [291, 333] on div "Details und Termine" at bounding box center [223, 354] width 241 height 51
click at [247, 360] on span "Details und Termine" at bounding box center [192, 369] width 159 height 22
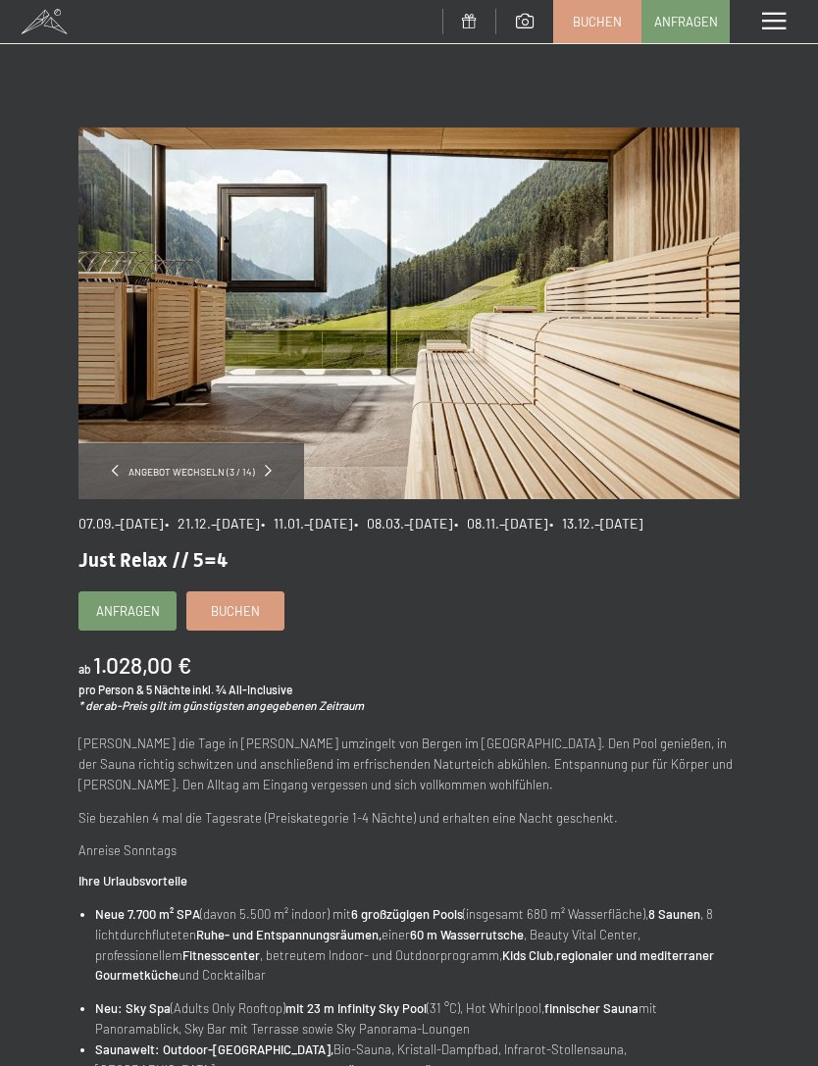
click at [783, 27] on span at bounding box center [774, 22] width 24 height 18
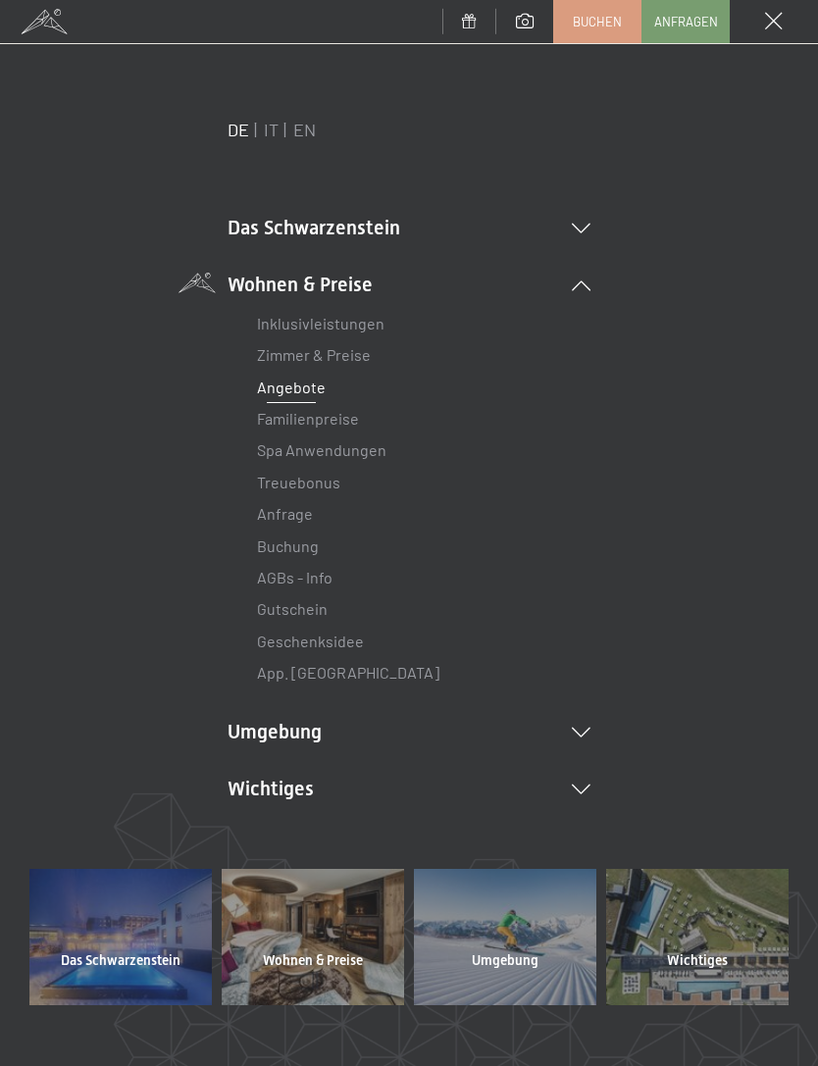
click at [303, 396] on link "Angebote" at bounding box center [291, 386] width 69 height 19
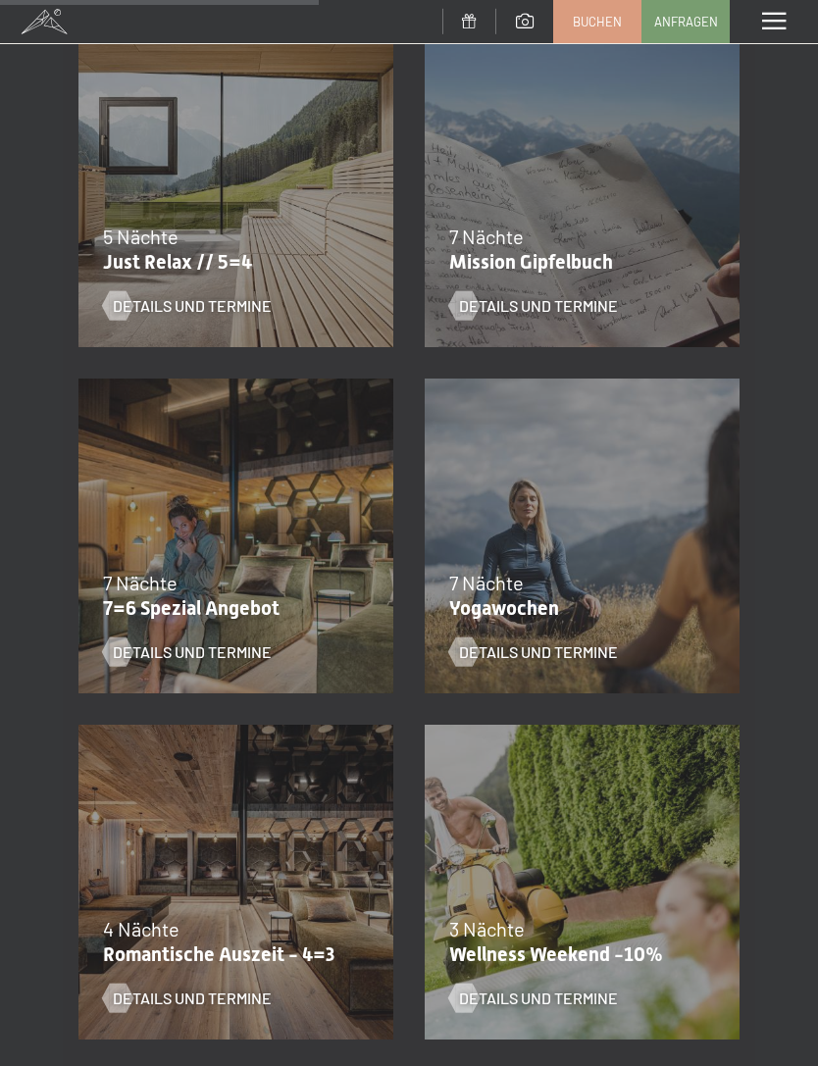
scroll to position [1161, 0]
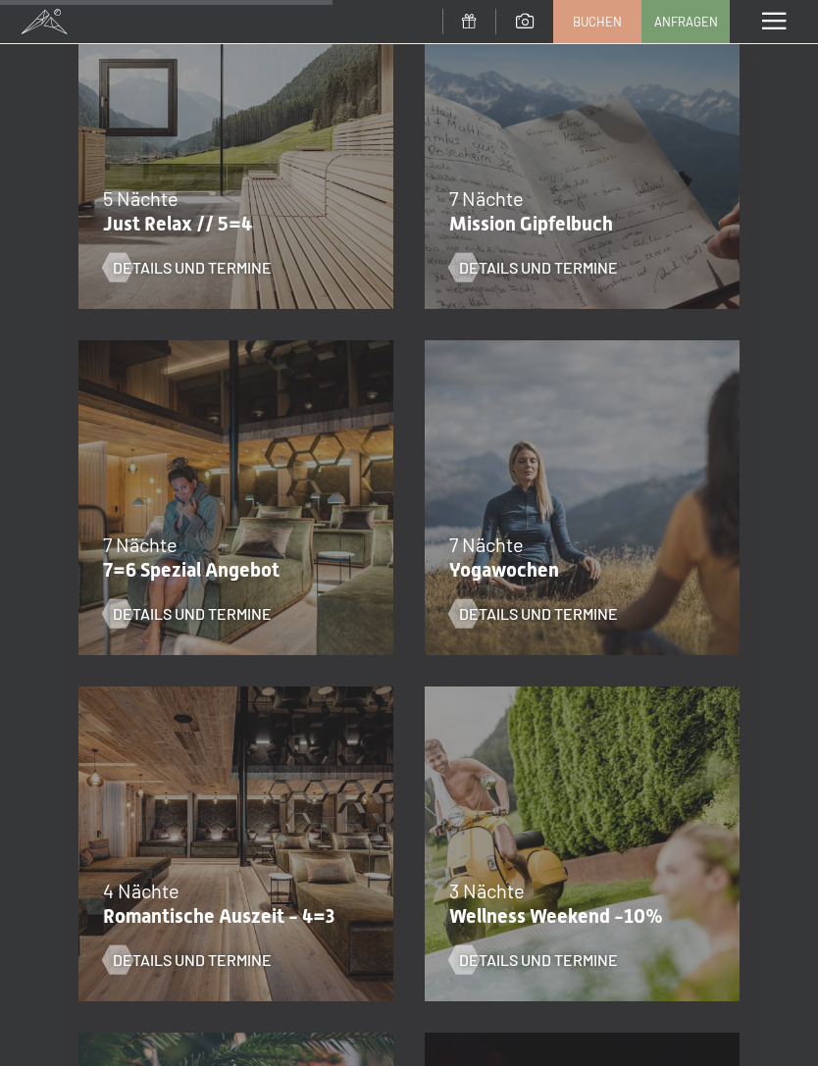
click at [523, 619] on span "Details und Termine" at bounding box center [538, 614] width 159 height 22
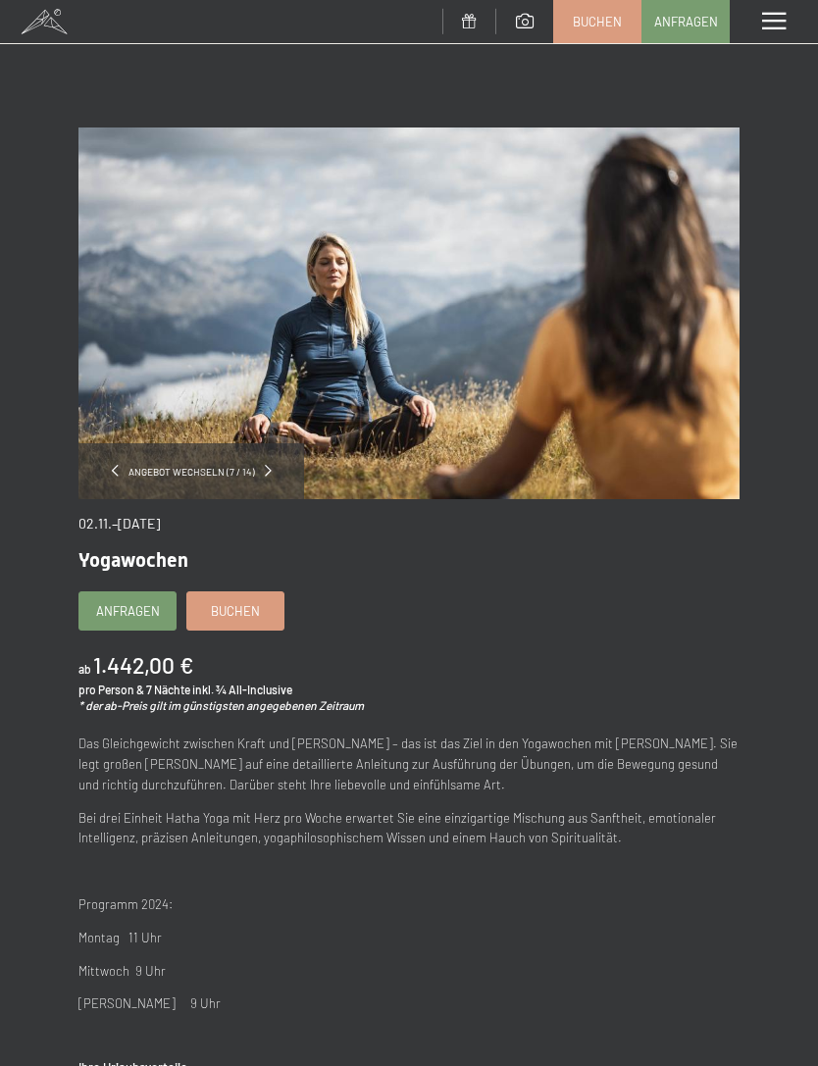
click at [793, 20] on div "Menü" at bounding box center [773, 21] width 88 height 43
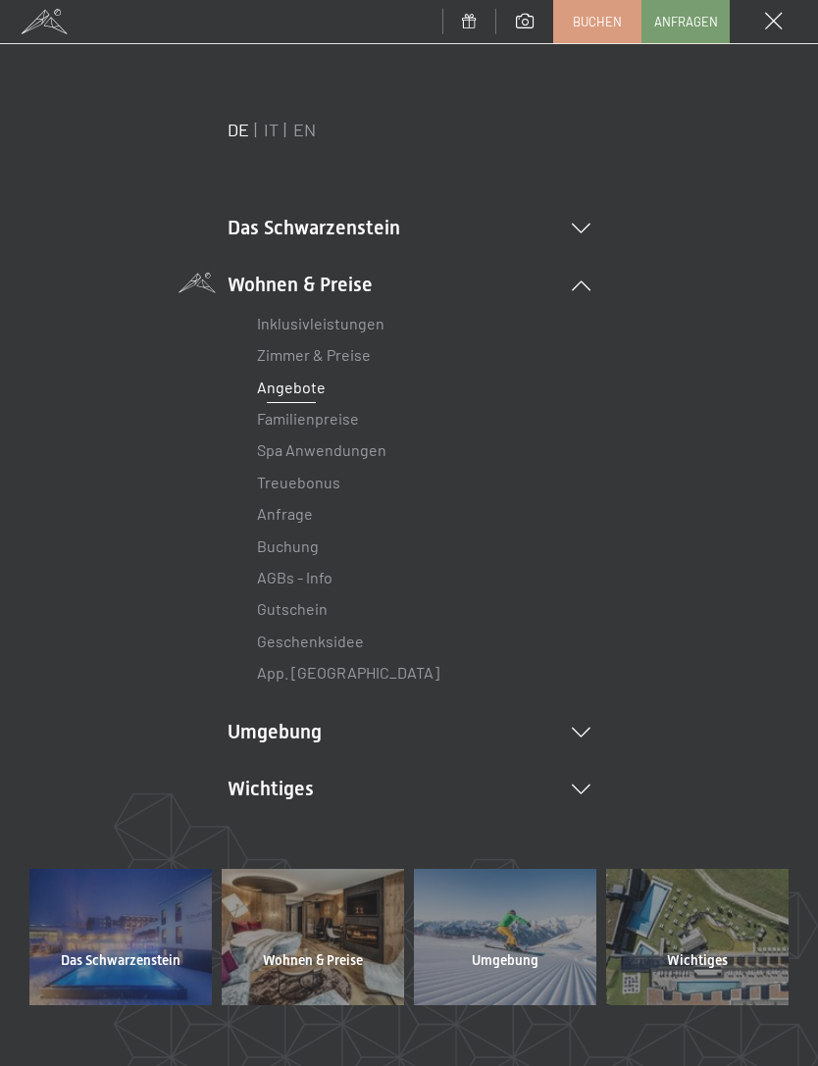
click at [301, 395] on link "Angebote" at bounding box center [291, 386] width 69 height 19
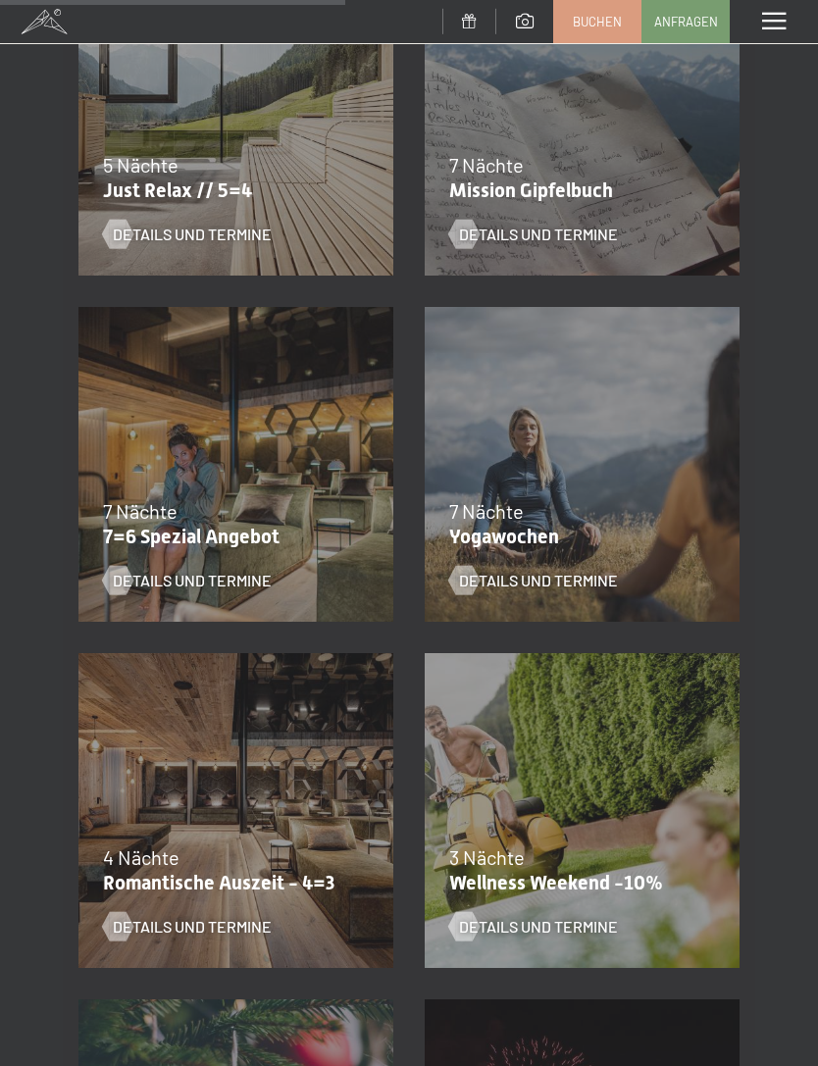
scroll to position [1212, 0]
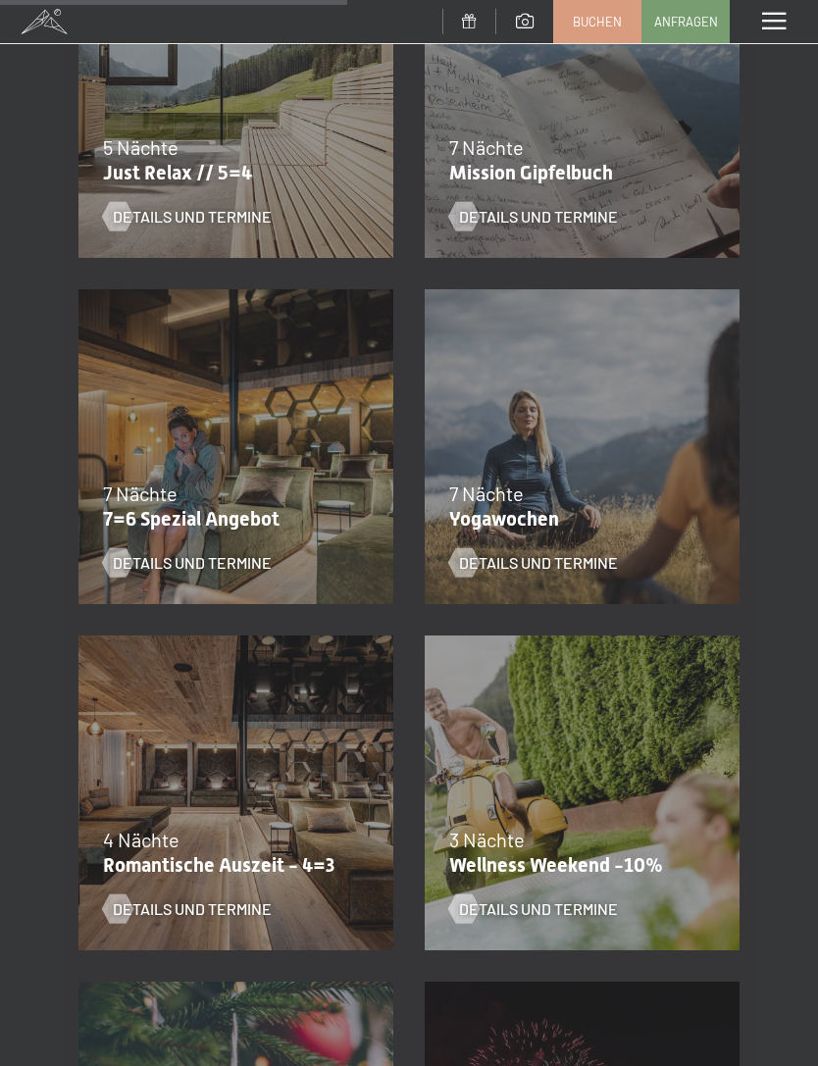
click at [311, 507] on p "7=6 Spezial Angebot" at bounding box center [231, 519] width 256 height 24
click at [241, 569] on span "Details und Termine" at bounding box center [192, 563] width 159 height 22
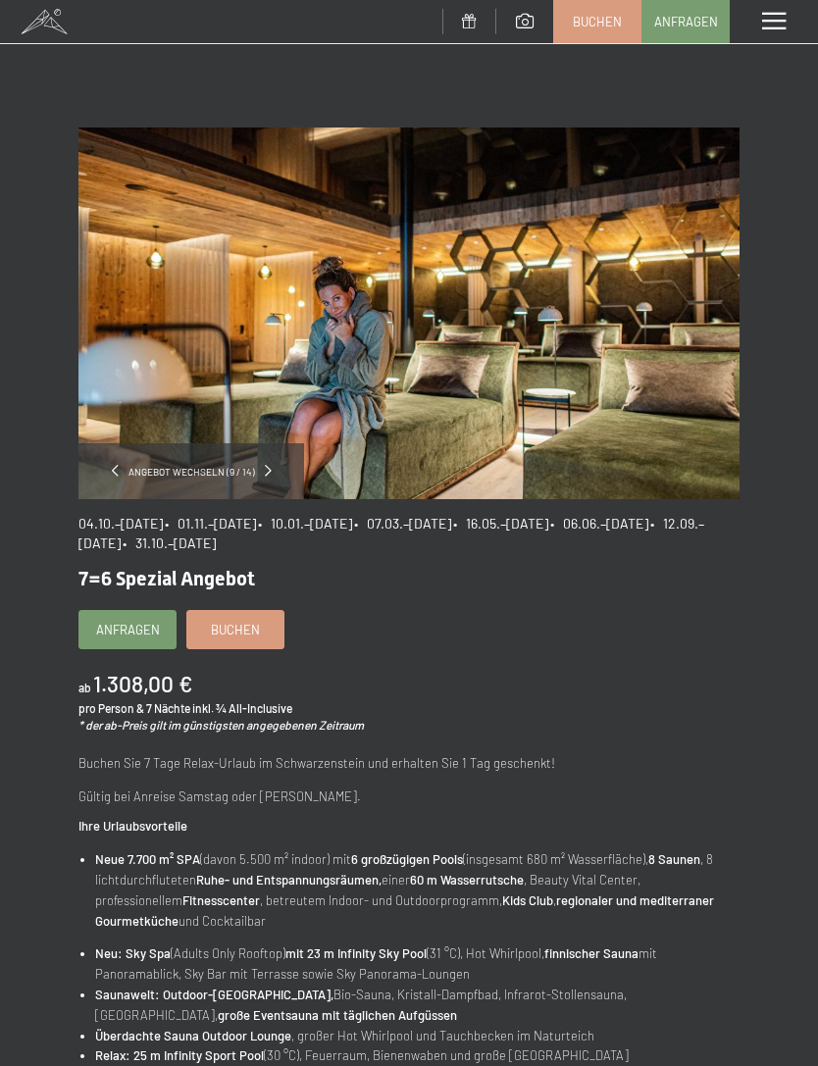
click at [772, 34] on div "Menü" at bounding box center [773, 21] width 88 height 43
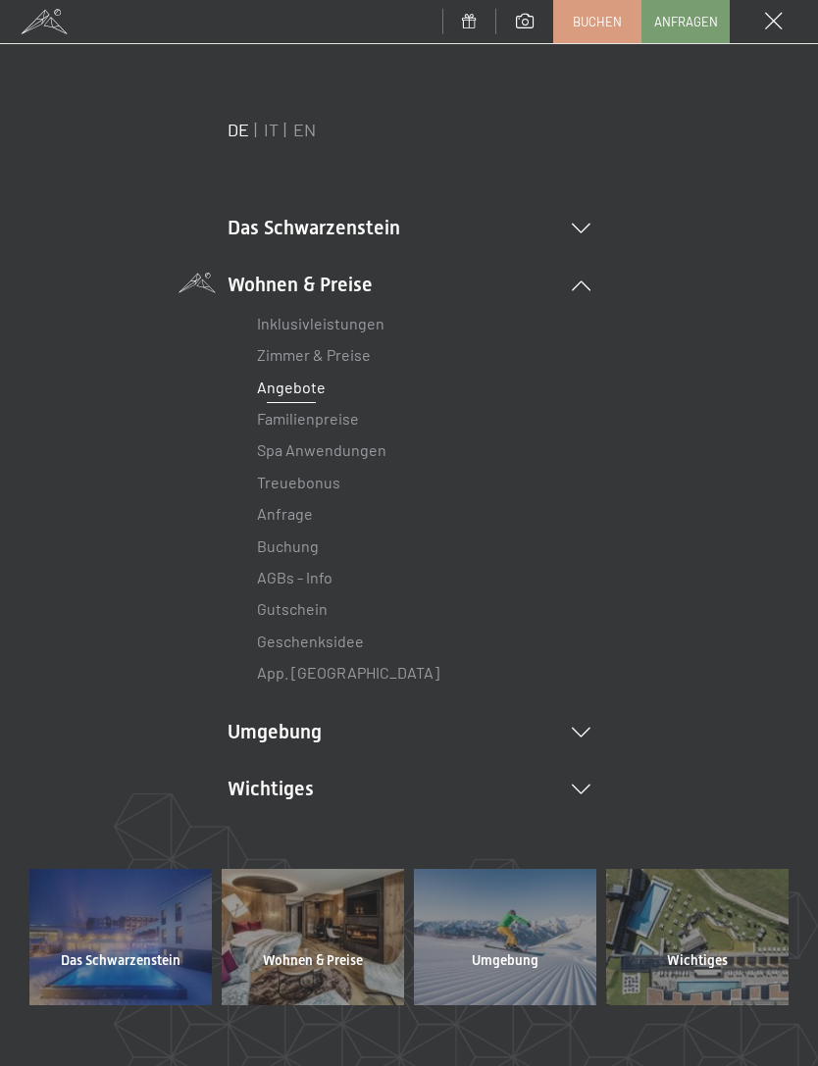
click at [313, 386] on link "Angebote" at bounding box center [291, 386] width 69 height 19
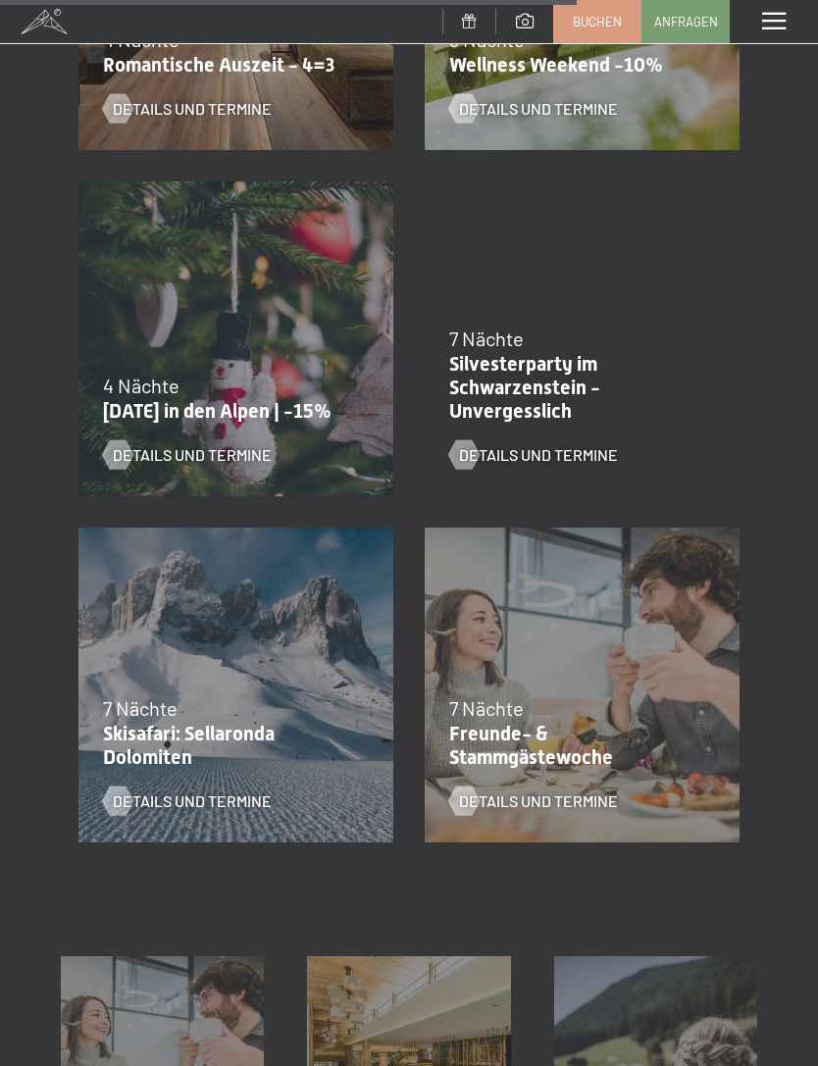
scroll to position [2013, 0]
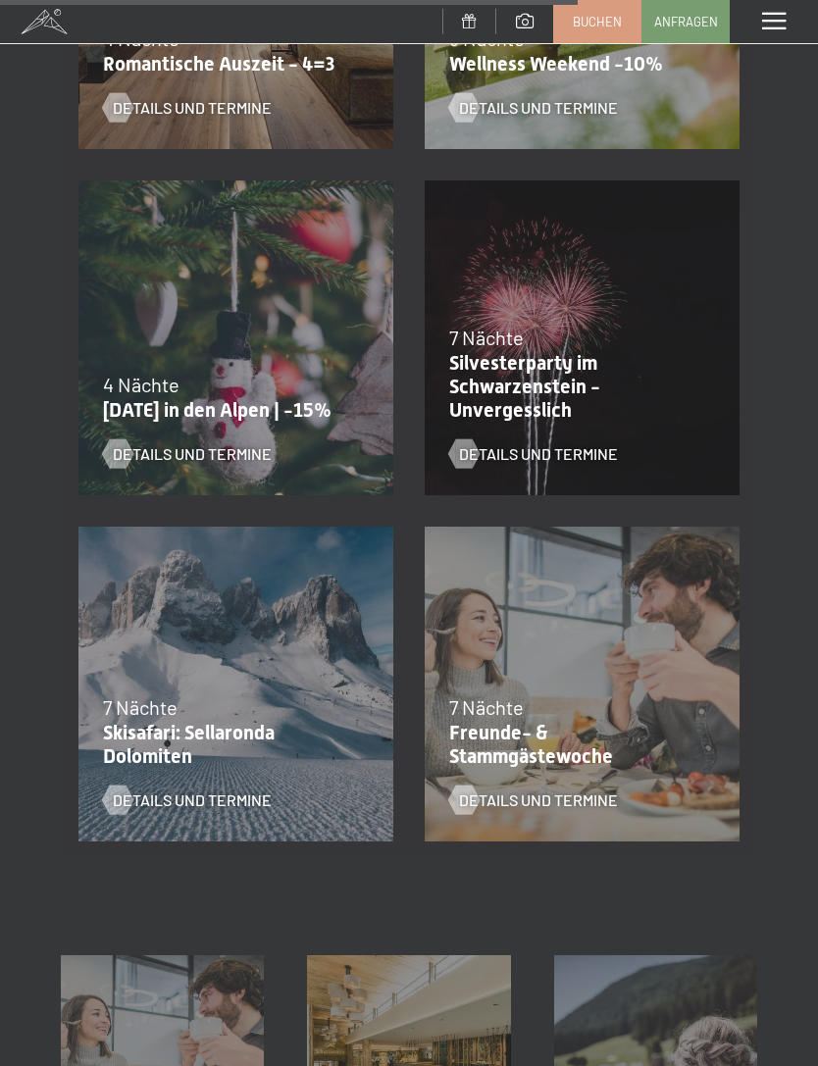
click at [551, 743] on p "Freunde- & Stammgästewoche" at bounding box center [577, 744] width 256 height 47
click at [543, 808] on span "Details und Termine" at bounding box center [538, 800] width 159 height 22
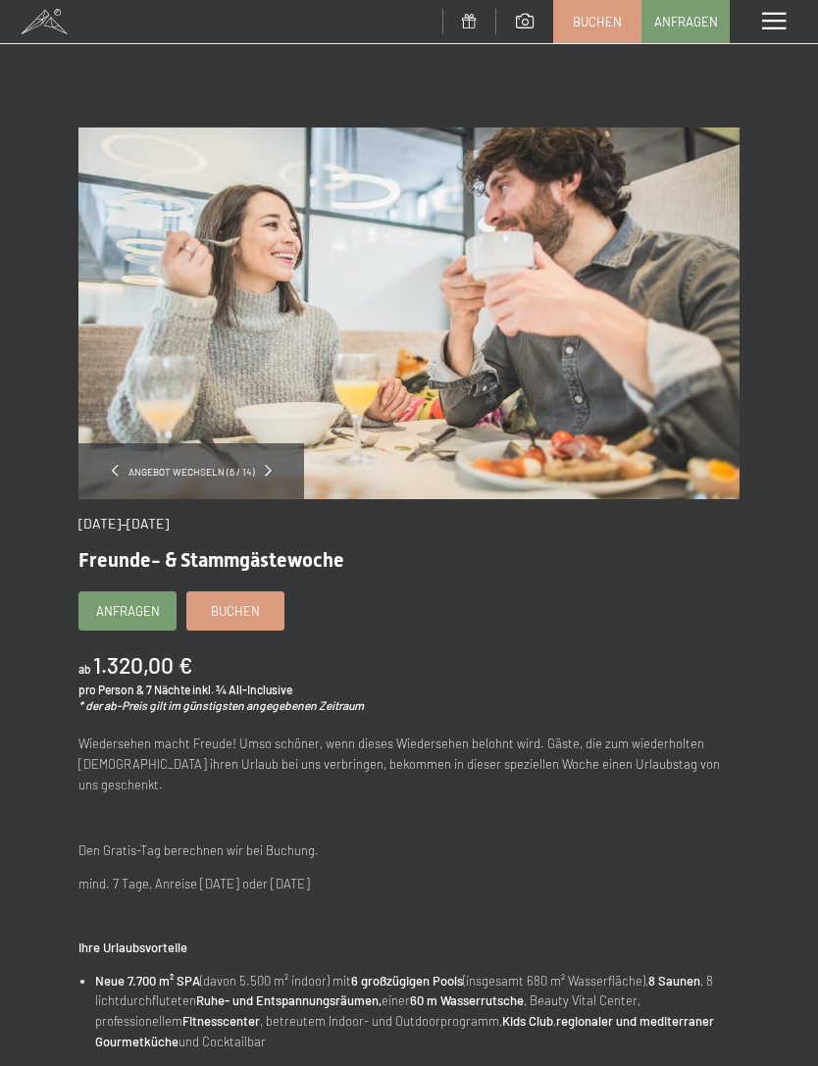
click at [776, 27] on span at bounding box center [774, 22] width 24 height 18
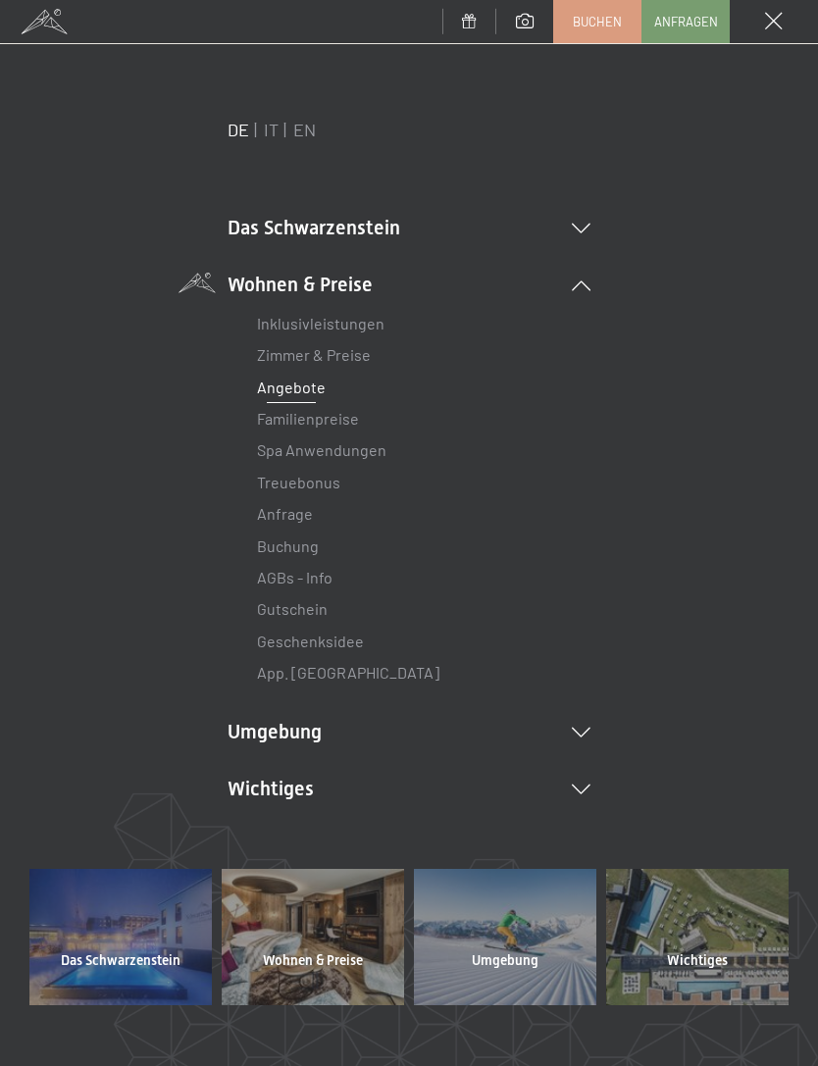
click at [599, 25] on span "Buchen" at bounding box center [596, 22] width 49 height 18
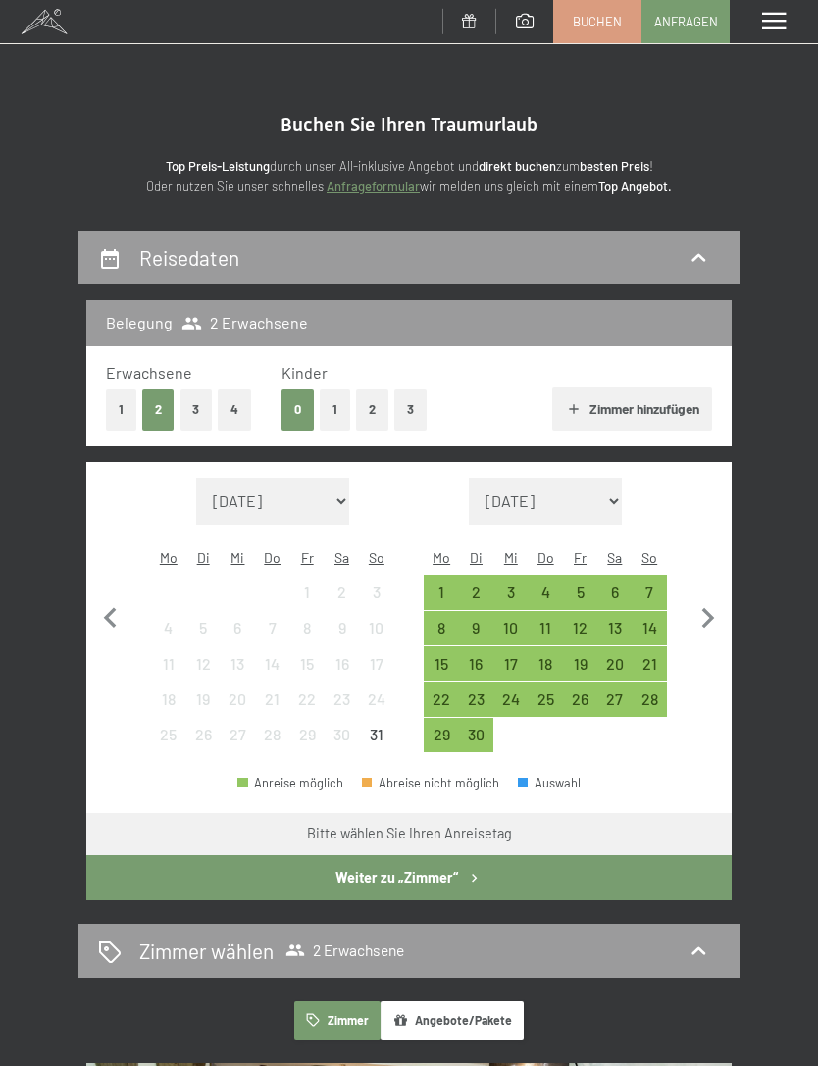
click at [703, 615] on icon "button" at bounding box center [707, 618] width 41 height 41
select select "[DATE]"
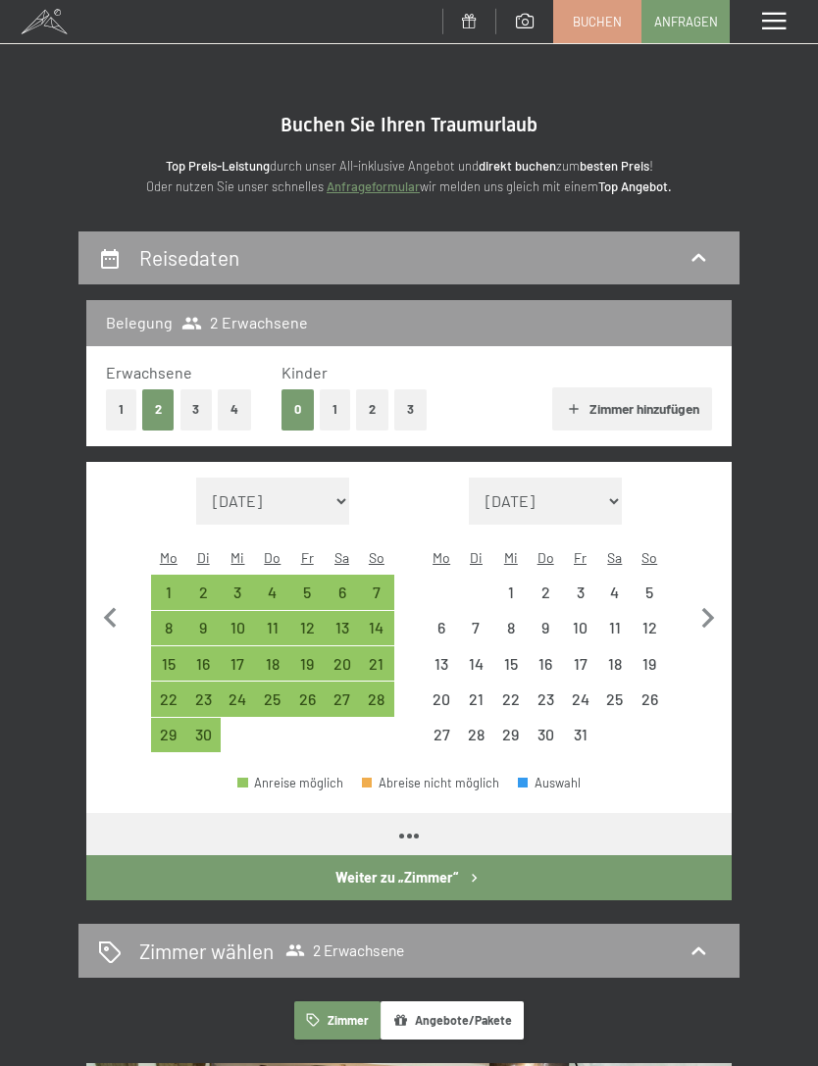
select select "[DATE]"
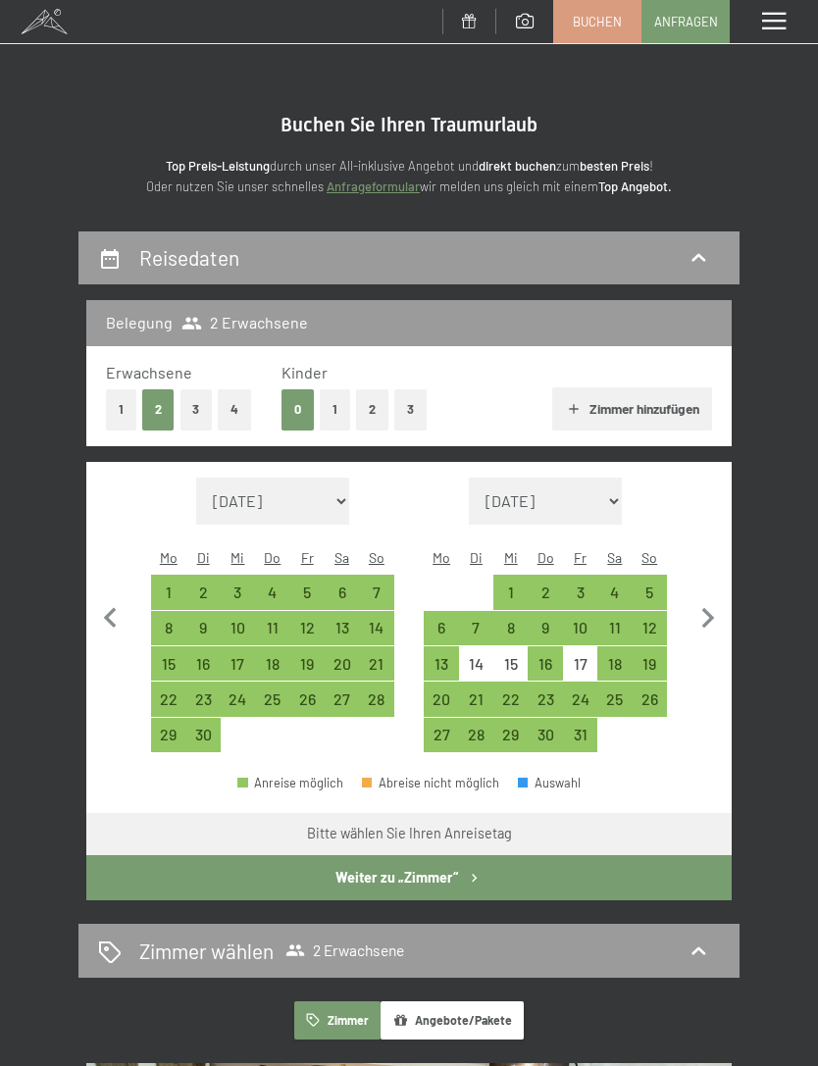
click at [653, 584] on div "5" at bounding box center [649, 599] width 30 height 30
select select "[DATE]"
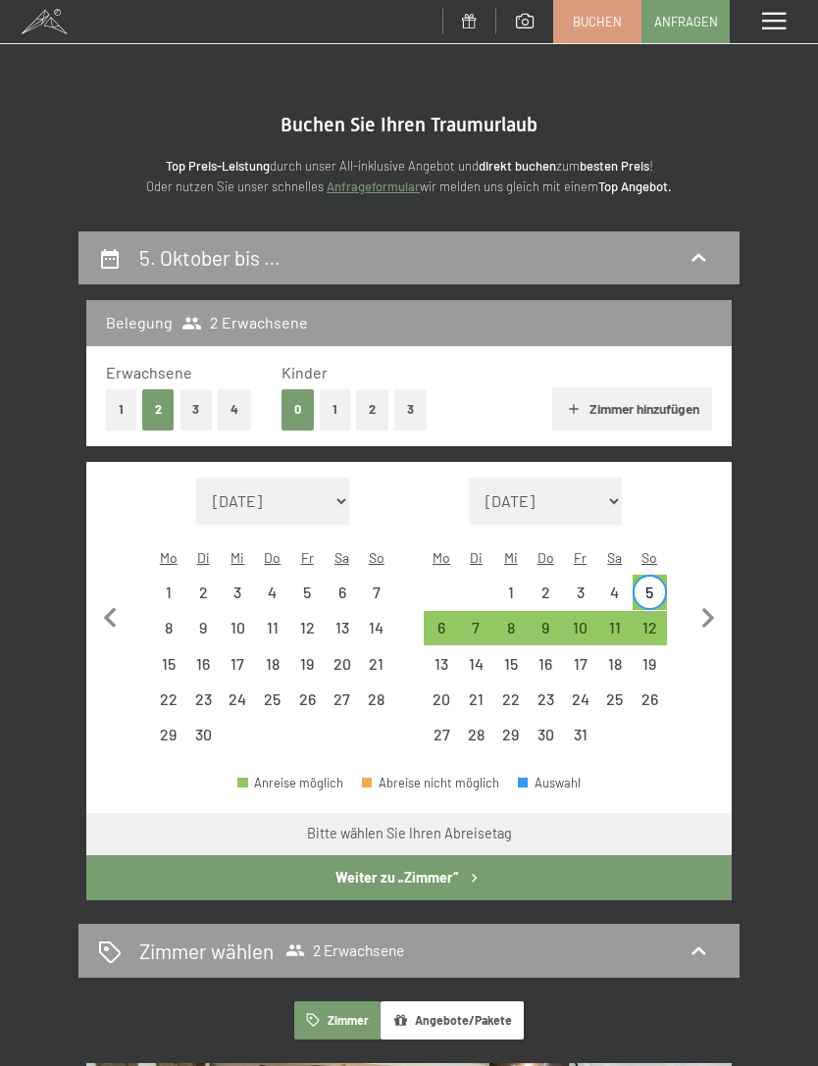
click at [653, 620] on div "12" at bounding box center [649, 635] width 30 height 30
select select "2025-09-01"
select select "2025-10-01"
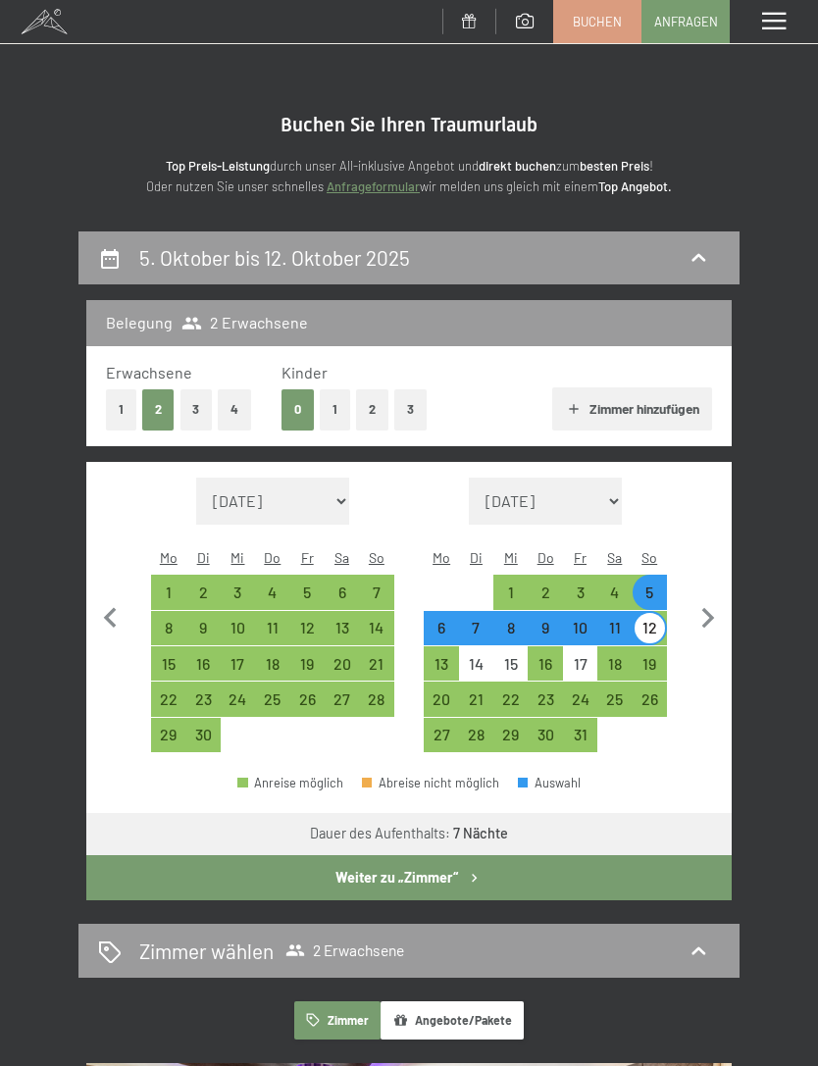
click at [468, 864] on button "Weiter zu „Zimmer“" at bounding box center [408, 877] width 645 height 45
select select "2025-09-01"
select select "2025-10-01"
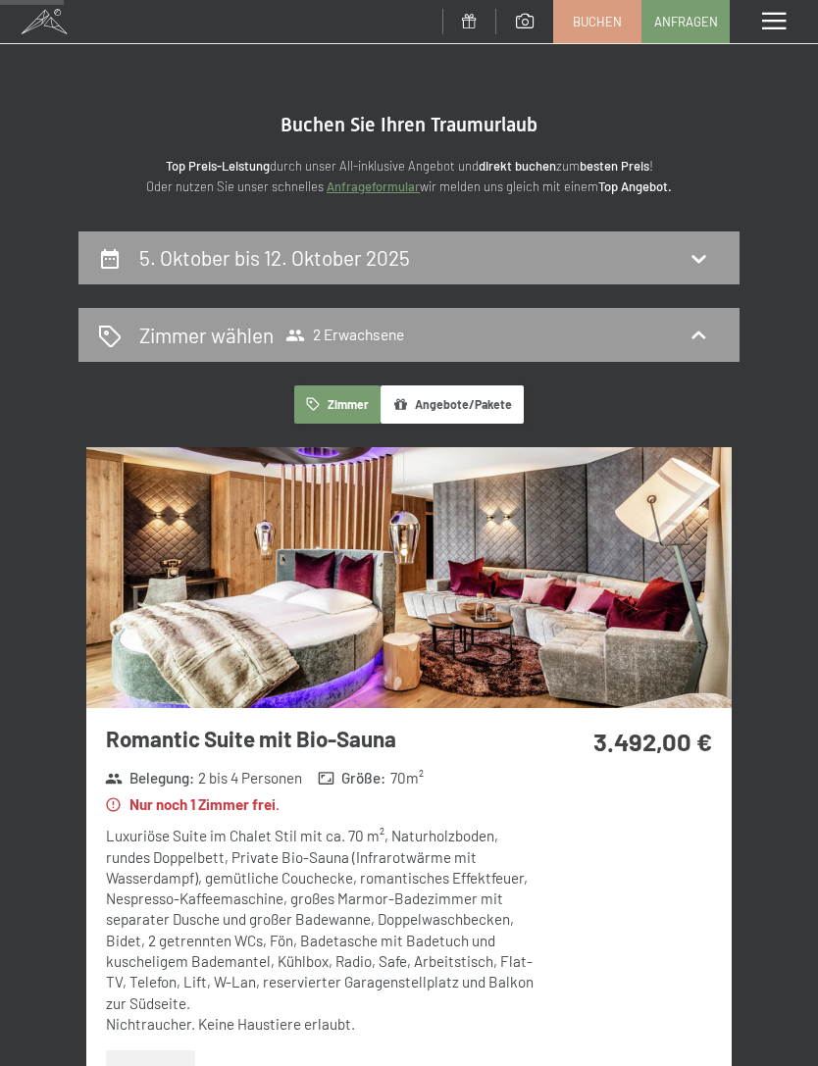
scroll to position [229, 0]
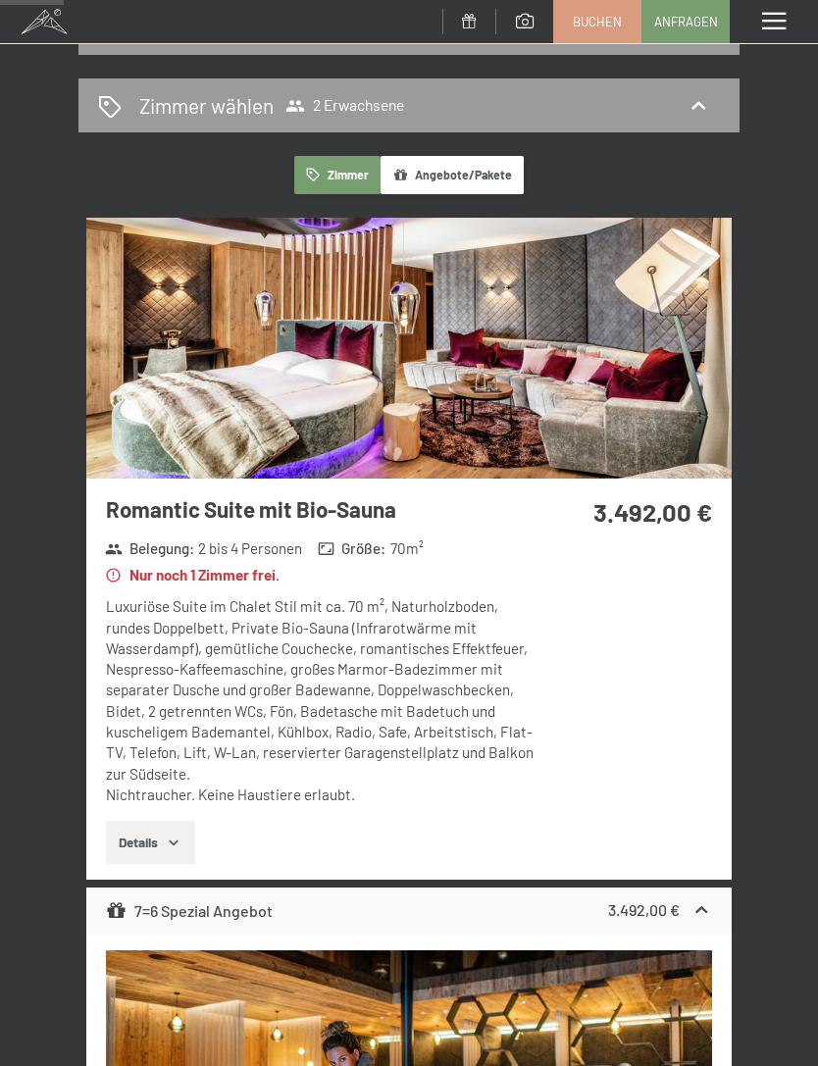
click at [465, 178] on button "Angebote/Pakete" at bounding box center [451, 175] width 143 height 38
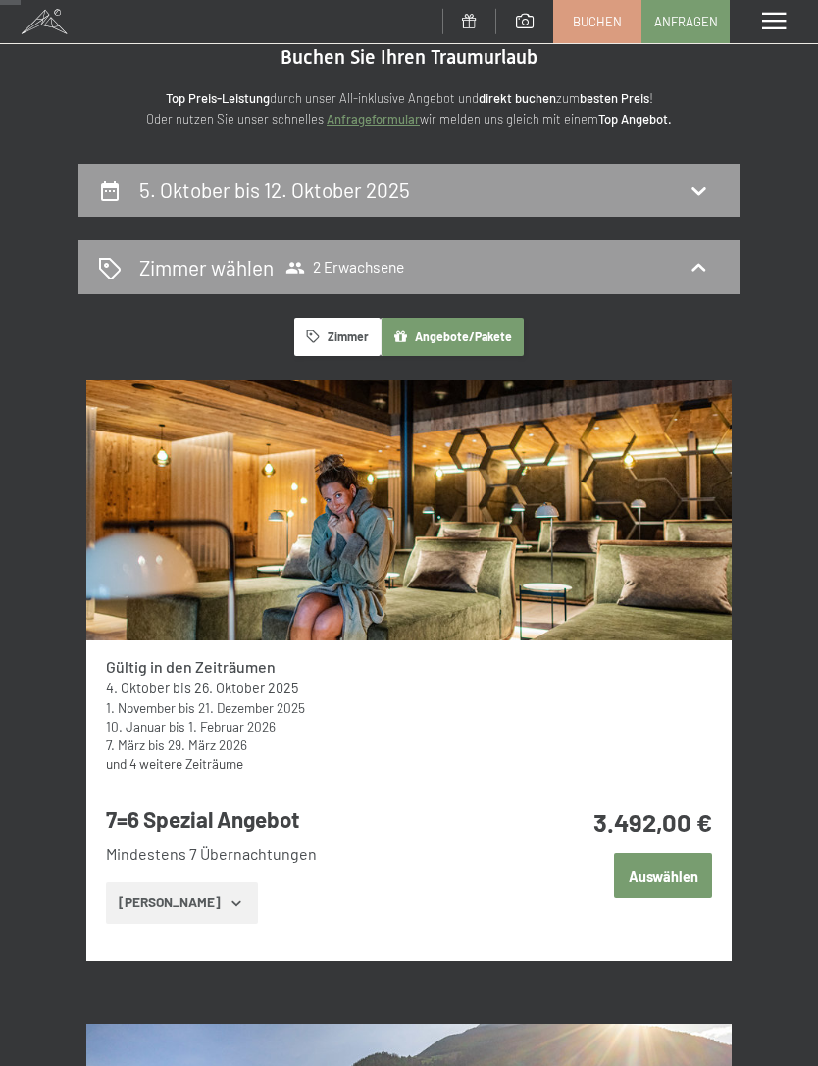
scroll to position [66, 0]
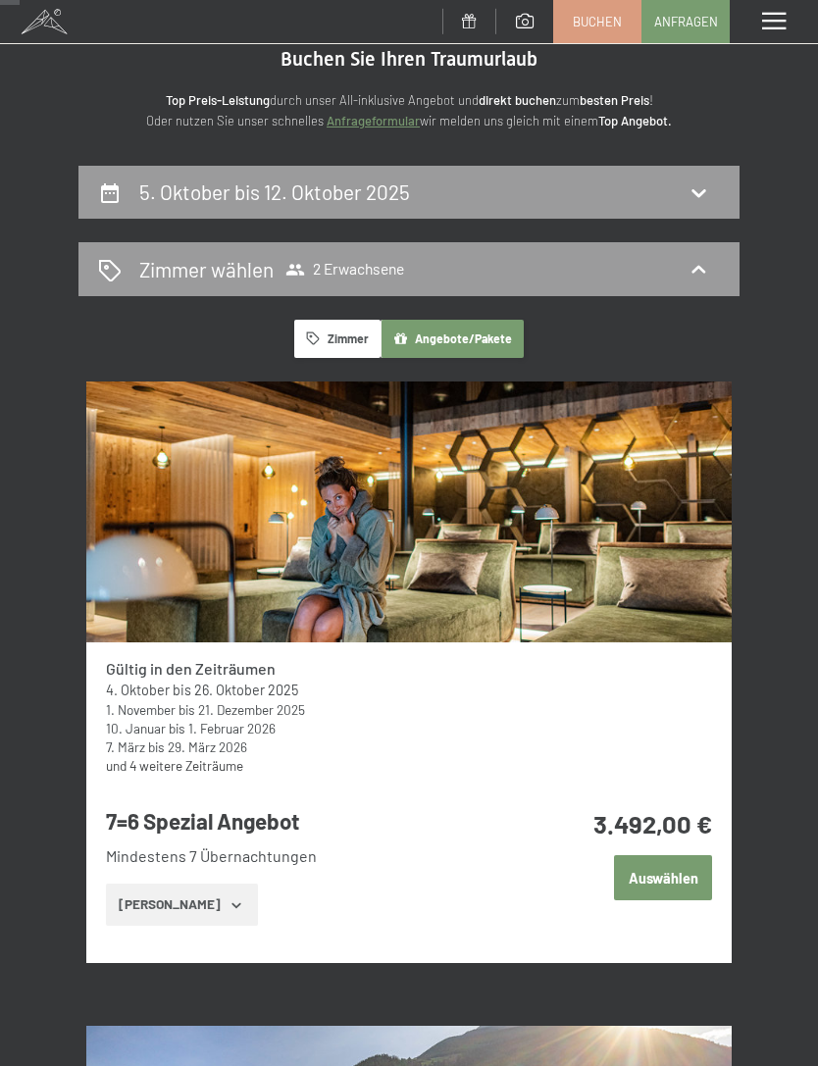
click at [609, 34] on link "Buchen" at bounding box center [597, 21] width 86 height 41
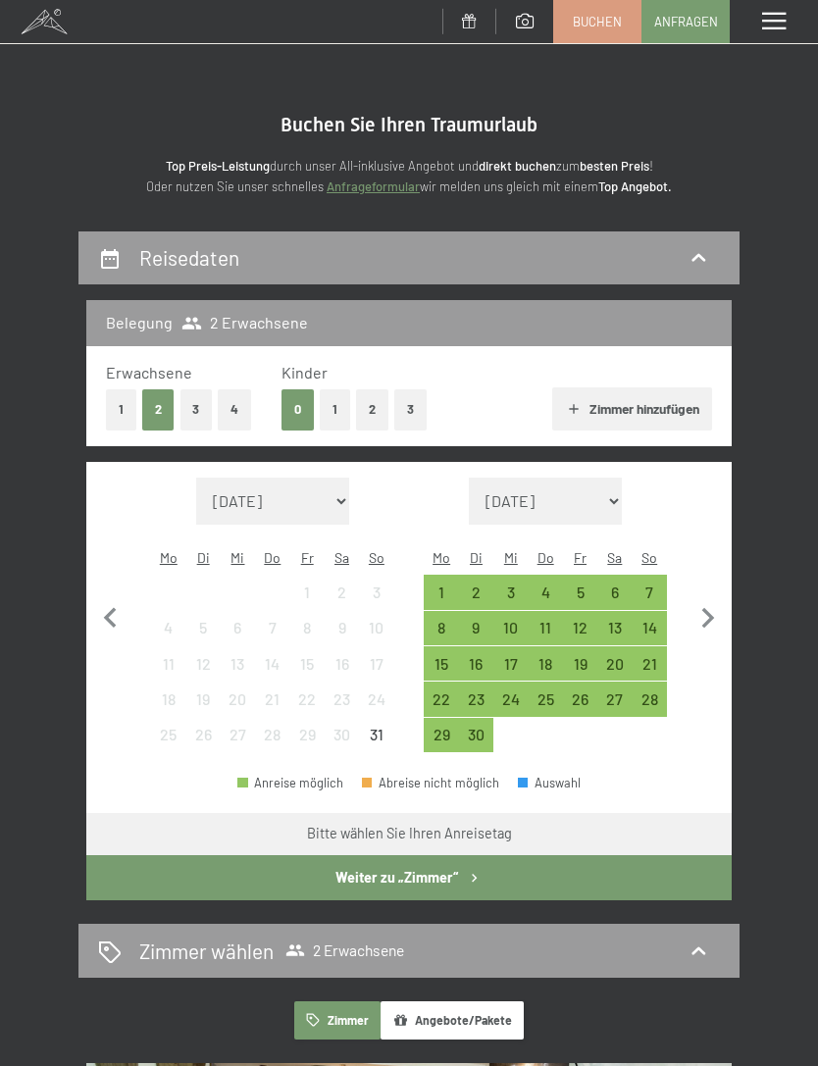
click at [652, 620] on div "14" at bounding box center [649, 635] width 30 height 30
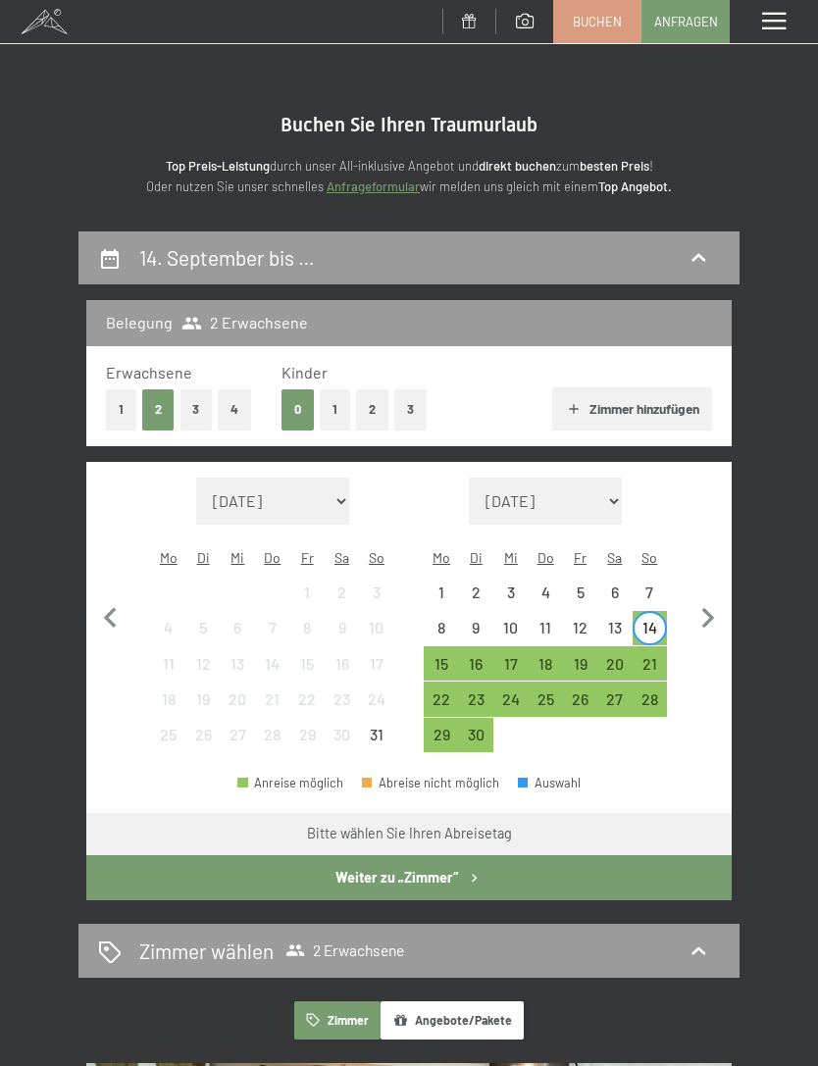
click at [652, 656] on div "21" at bounding box center [649, 671] width 30 height 30
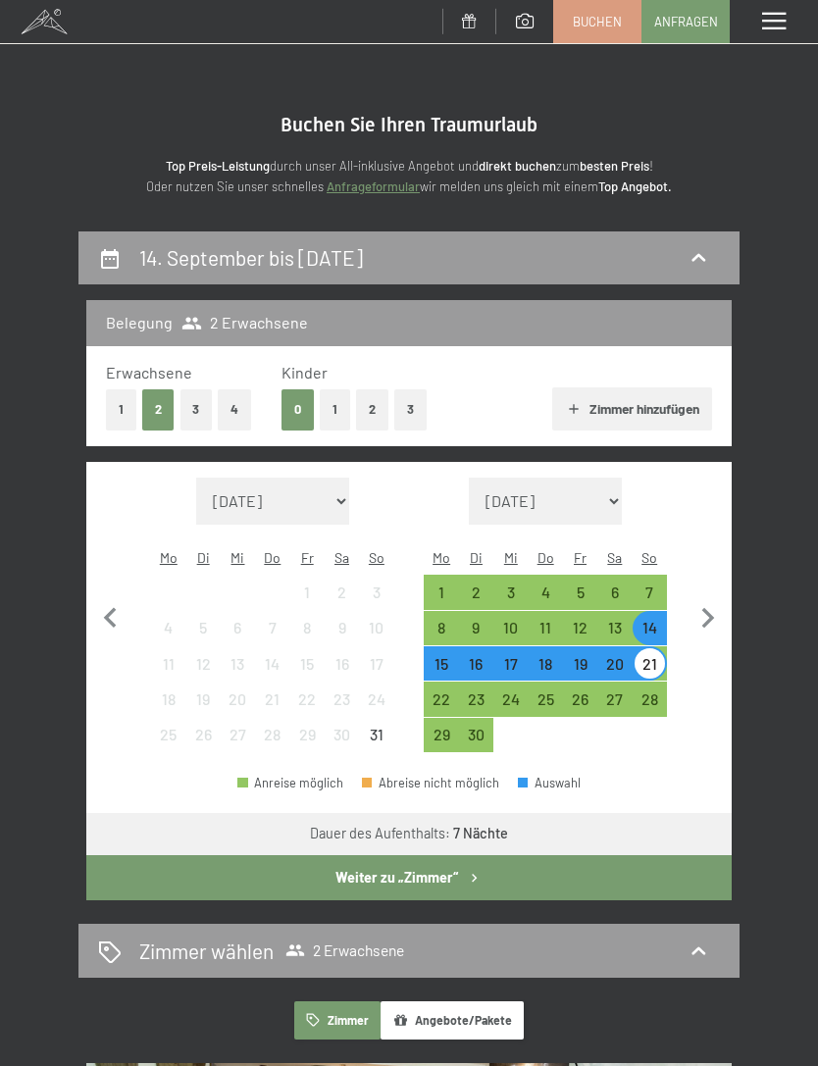
click at [484, 859] on button "Weiter zu „Zimmer“" at bounding box center [408, 877] width 645 height 45
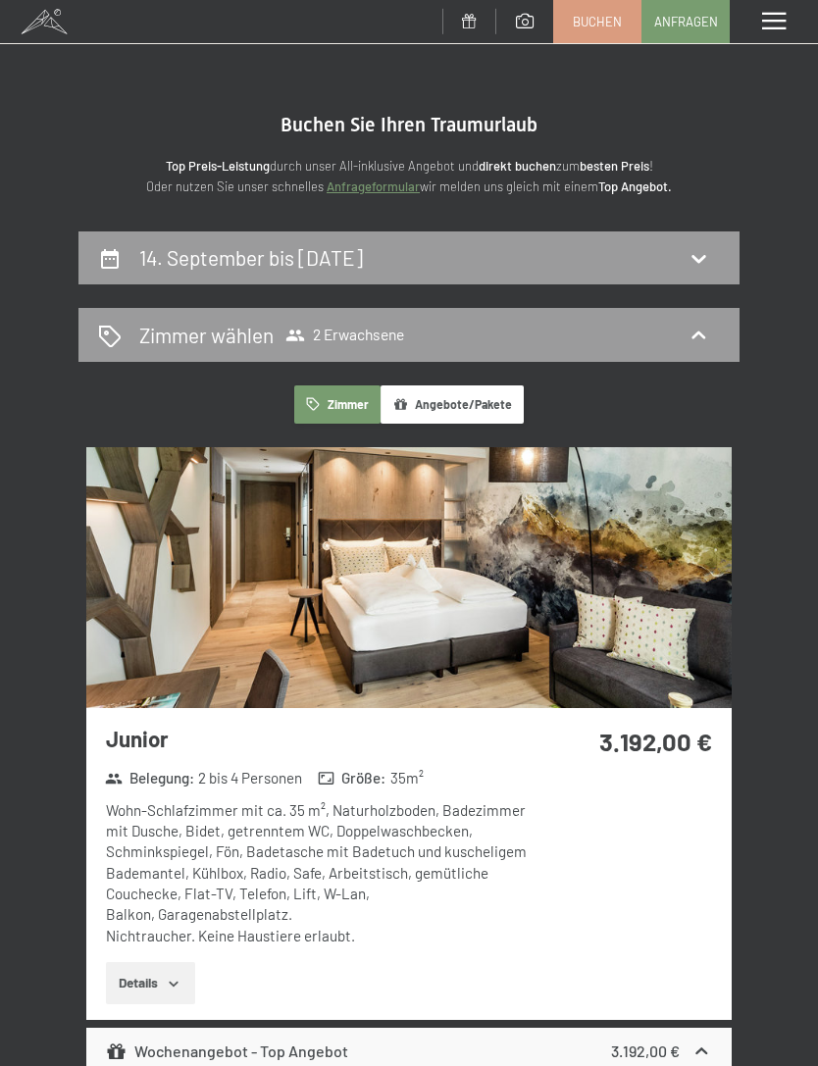
click at [598, 26] on span "Buchen" at bounding box center [596, 22] width 49 height 18
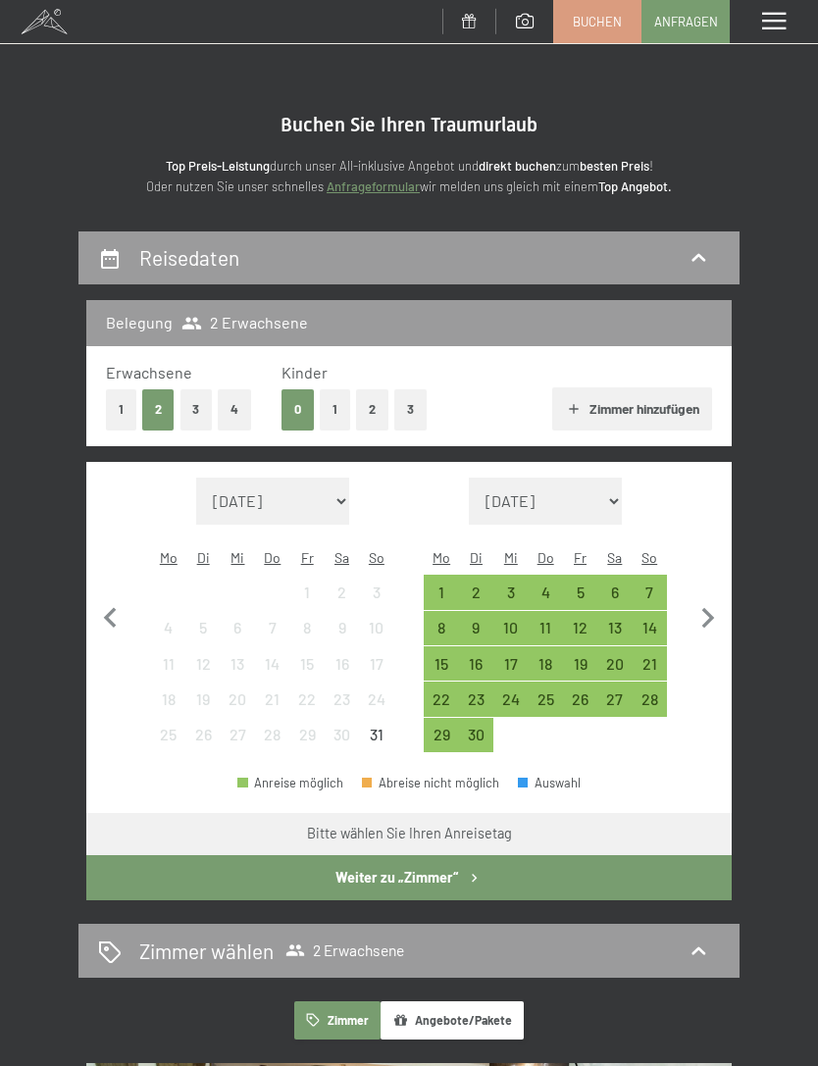
click at [769, 36] on div "Menü" at bounding box center [773, 21] width 88 height 43
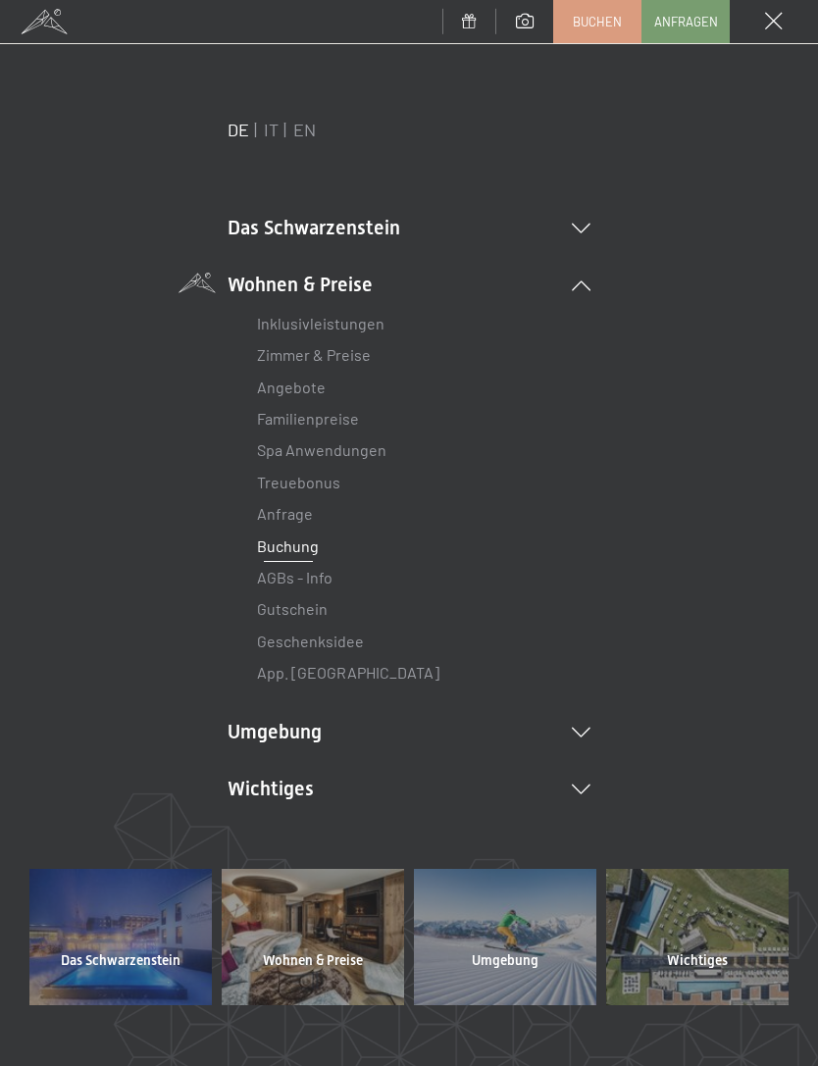
click at [315, 487] on link "Treuebonus" at bounding box center [298, 482] width 83 height 19
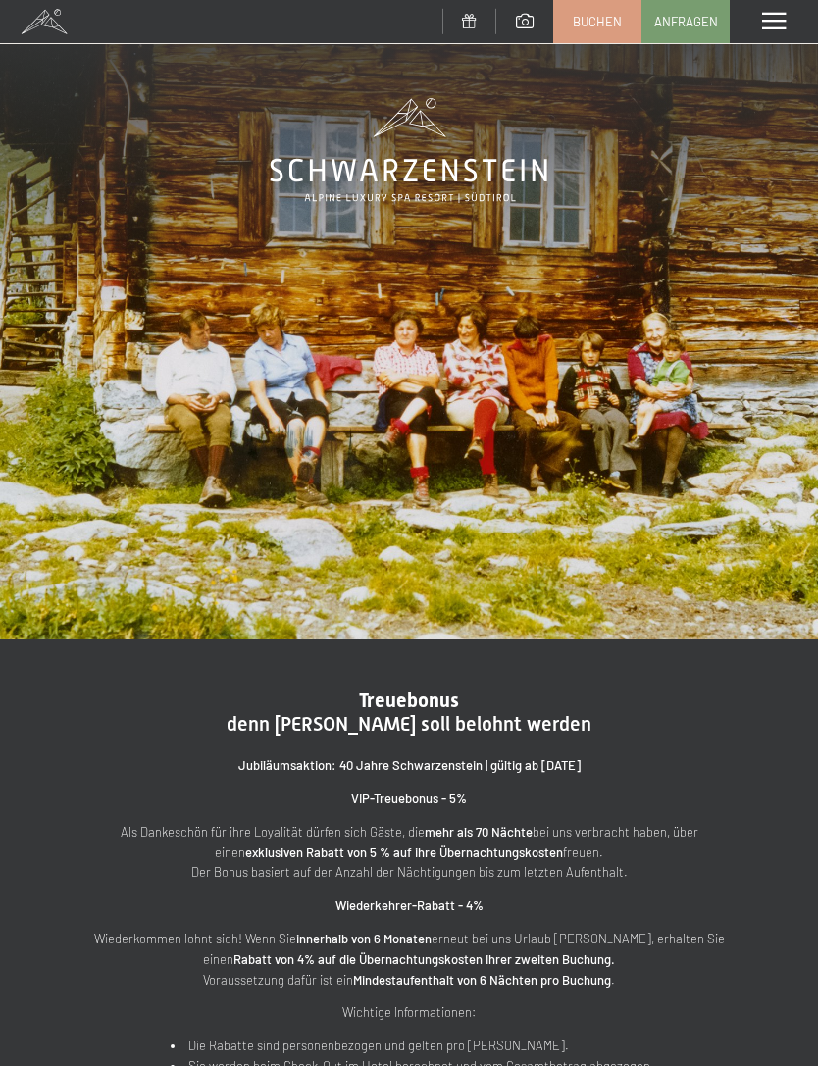
click at [763, 42] on div "Menü" at bounding box center [773, 21] width 88 height 43
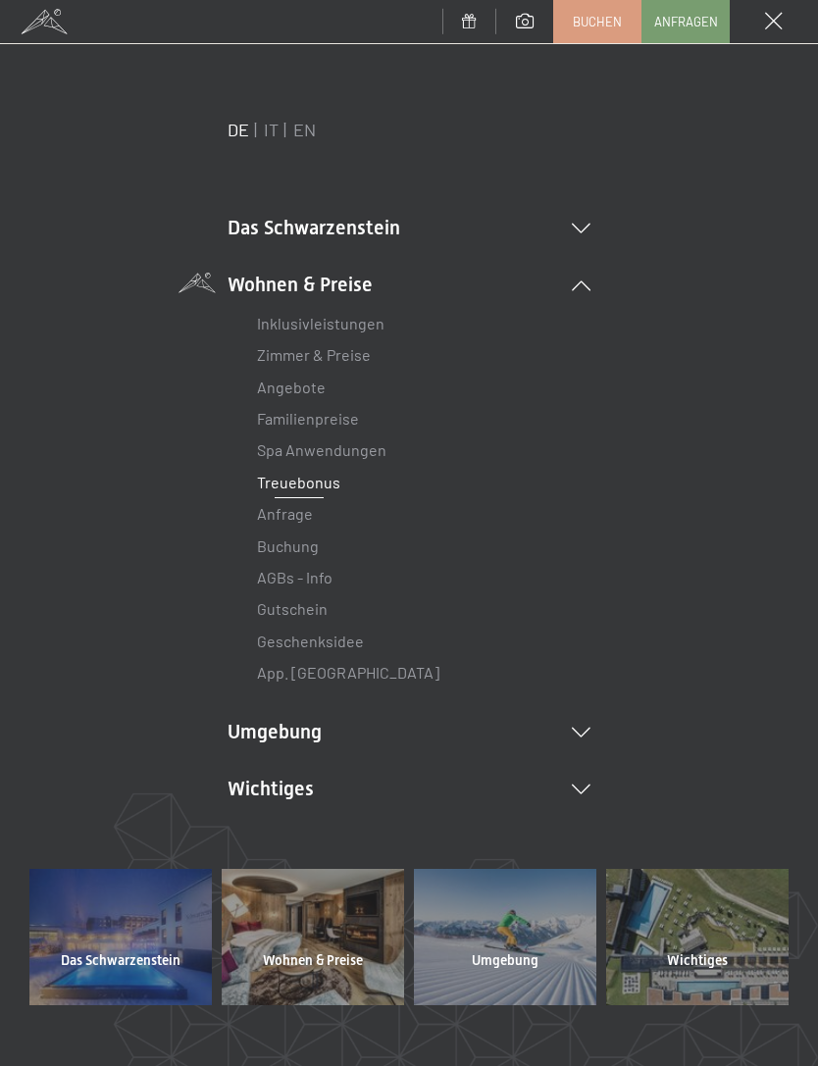
click at [304, 507] on link "Anfrage" at bounding box center [285, 513] width 56 height 19
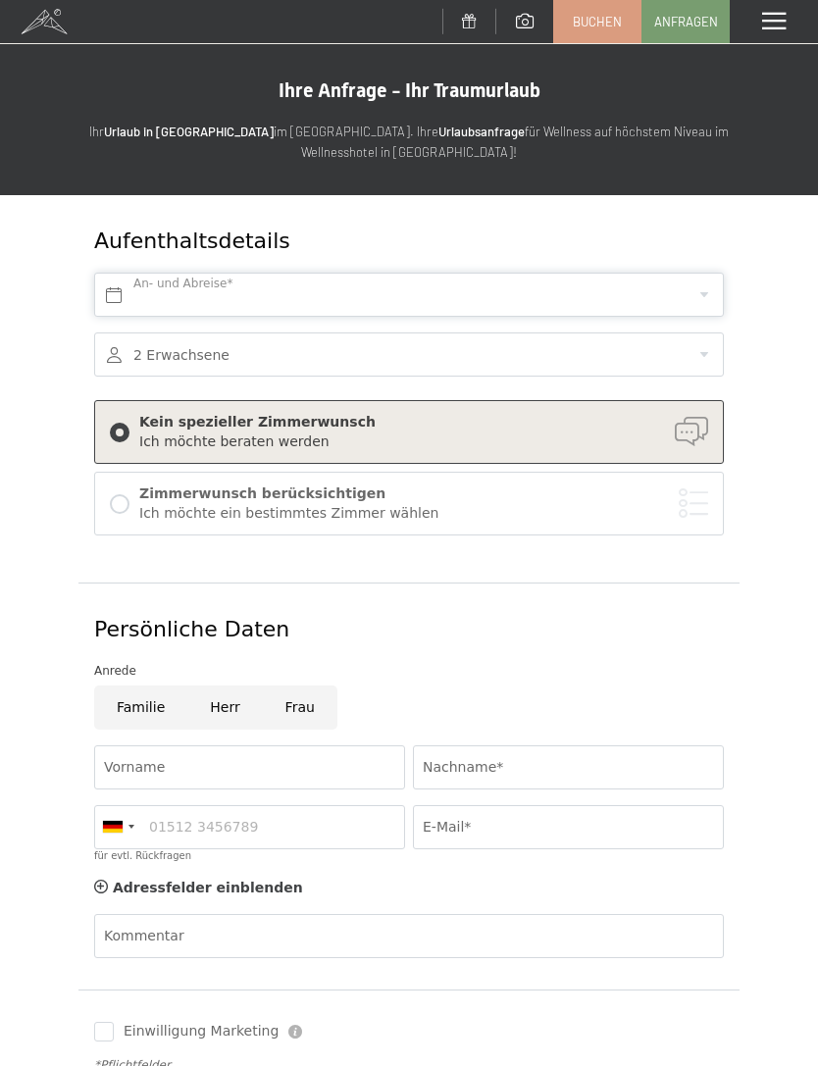
click at [812, 322] on div "Aufenthaltsdetails An- und Abreise* 2 Erwachsene 2 Erwachsene Älter als 14 Jahr…" at bounding box center [409, 680] width 818 height 970
click at [767, 29] on span at bounding box center [774, 22] width 24 height 18
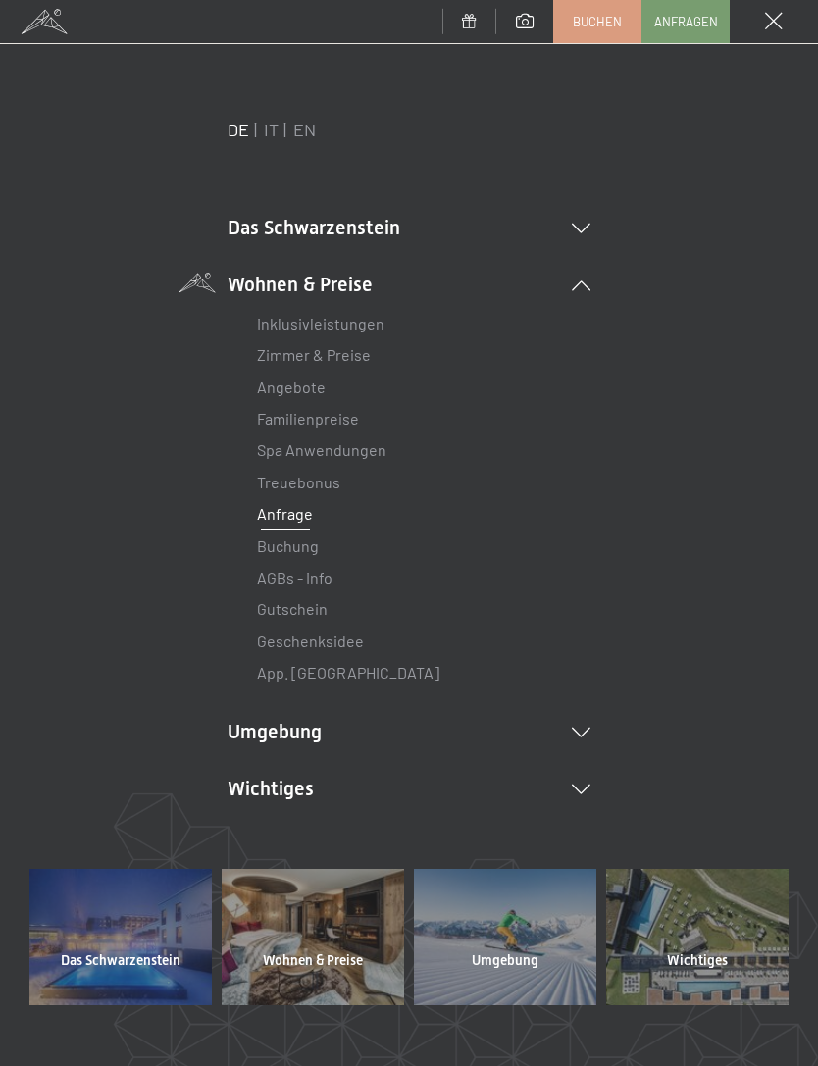
click at [324, 579] on link "AGBs - Info" at bounding box center [294, 577] width 75 height 19
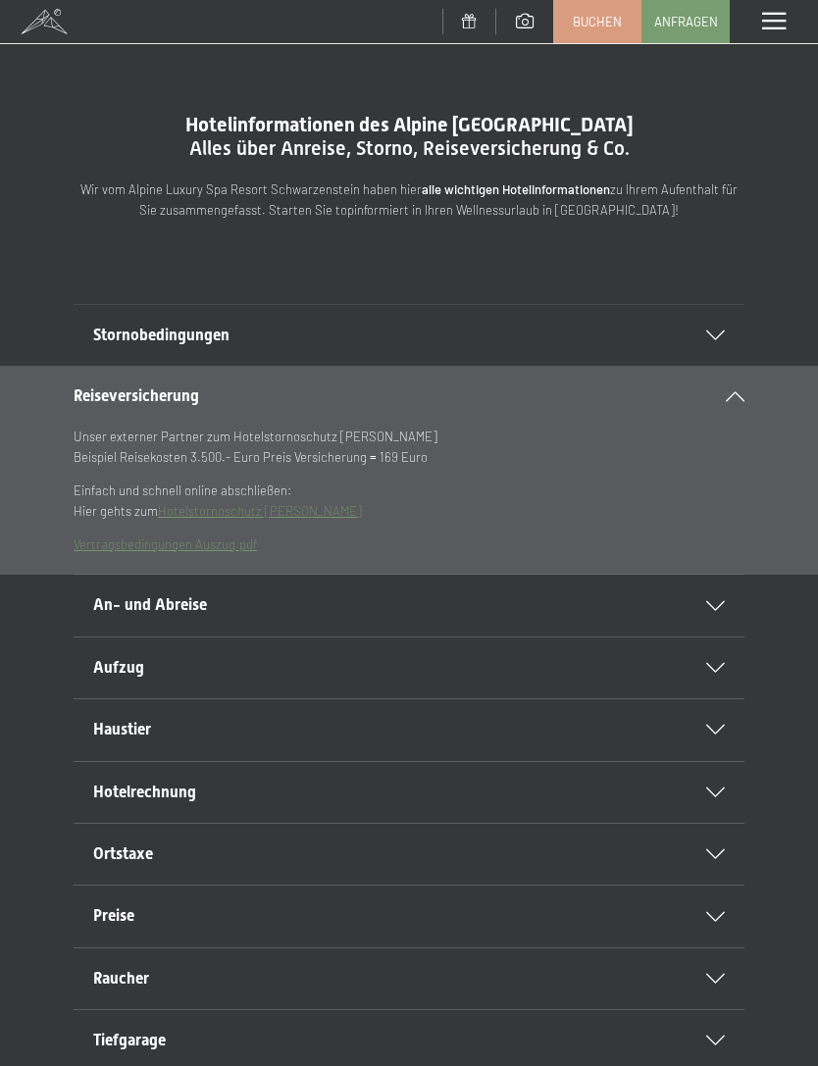
click at [233, 536] on link "Vertragsbedingungen Auszug.pdf" at bounding box center [165, 544] width 183 height 16
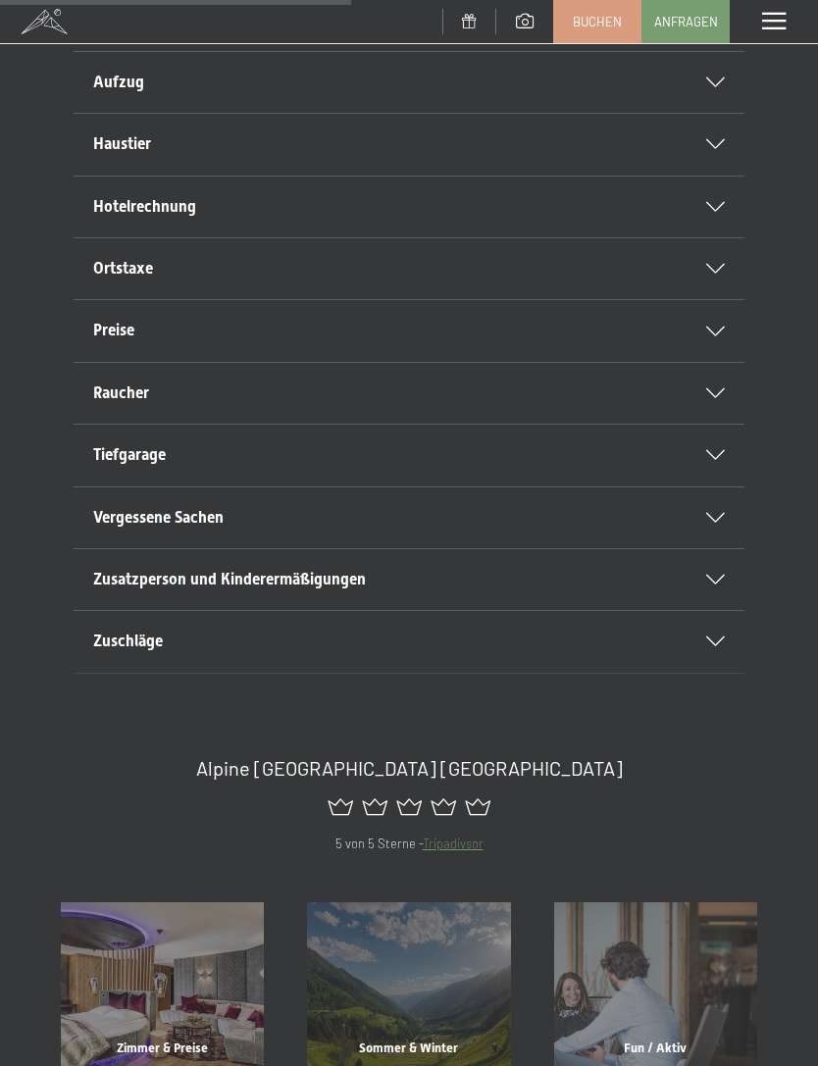
scroll to position [589, 0]
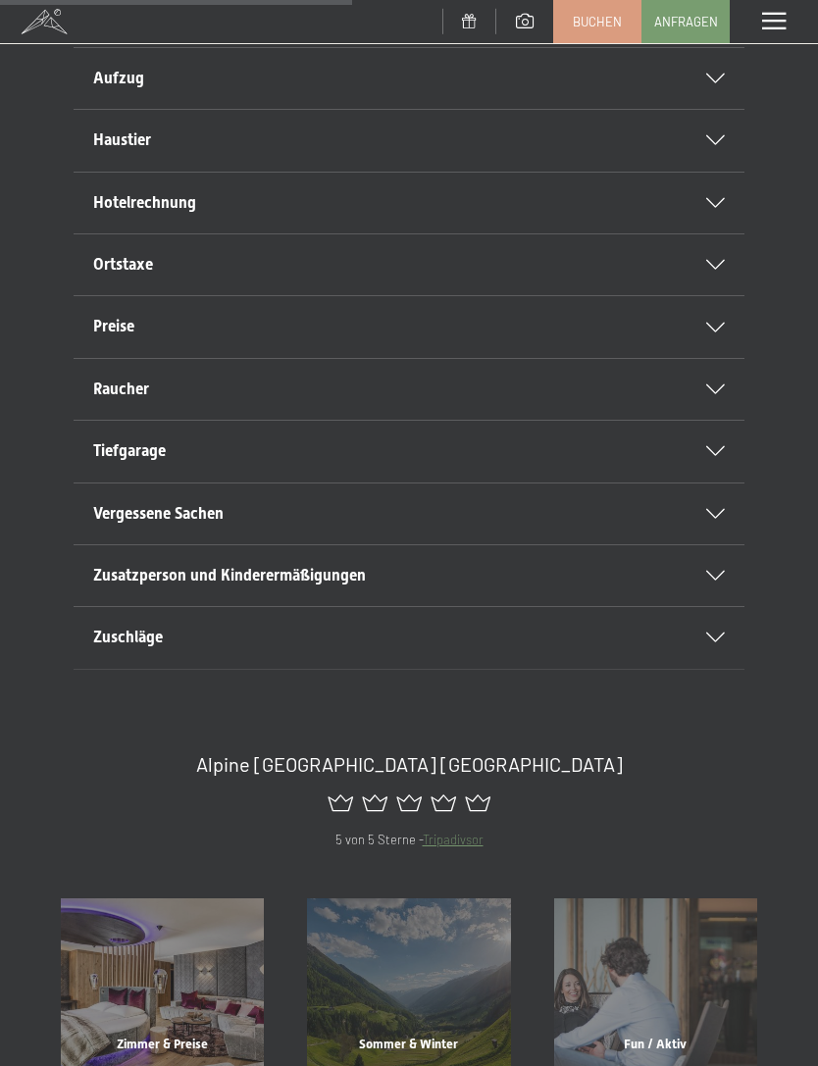
click at [722, 632] on icon at bounding box center [715, 637] width 19 height 10
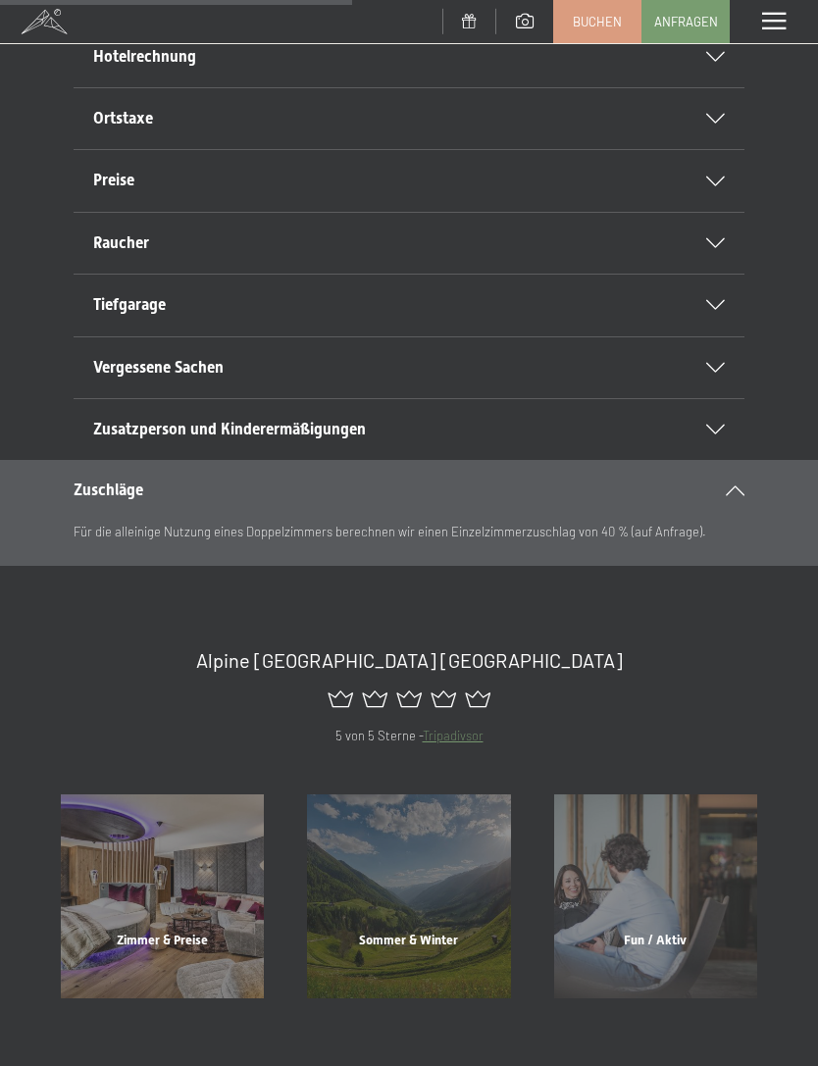
click at [712, 433] on div "Zusatzperson und Kinderermäßigungen" at bounding box center [408, 429] width 631 height 61
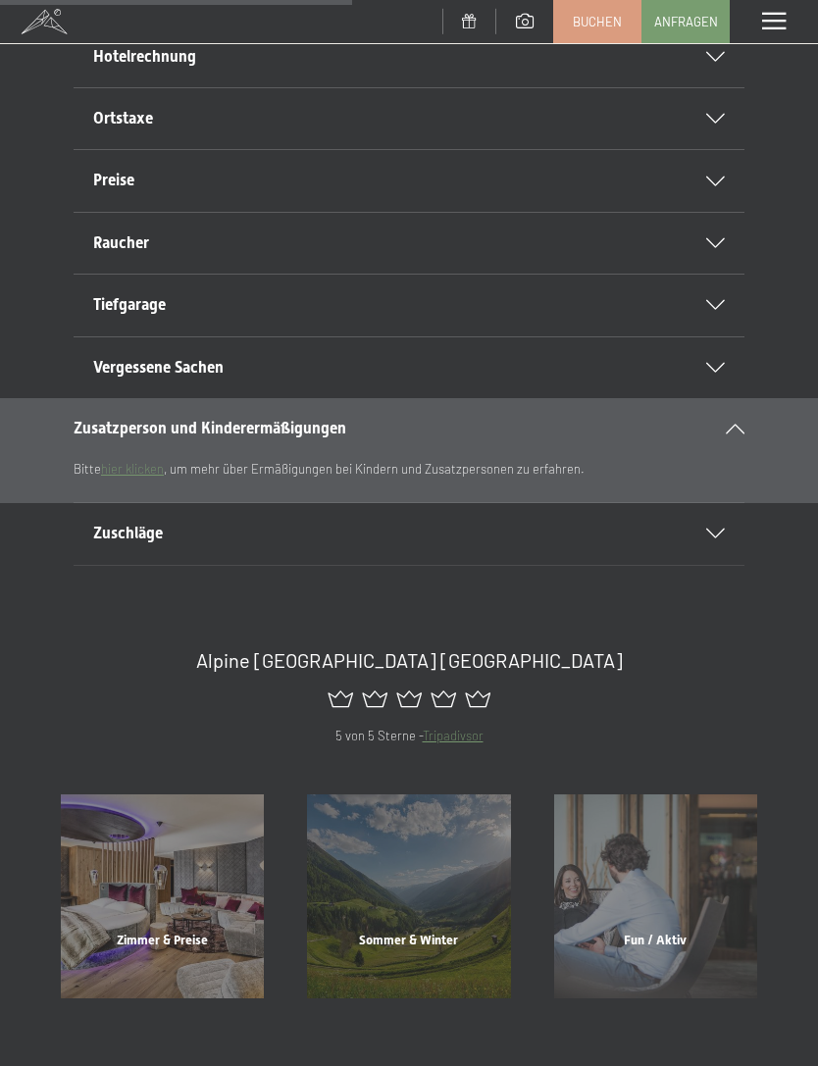
click at [716, 370] on div "Vergessene Sachen" at bounding box center [408, 367] width 631 height 61
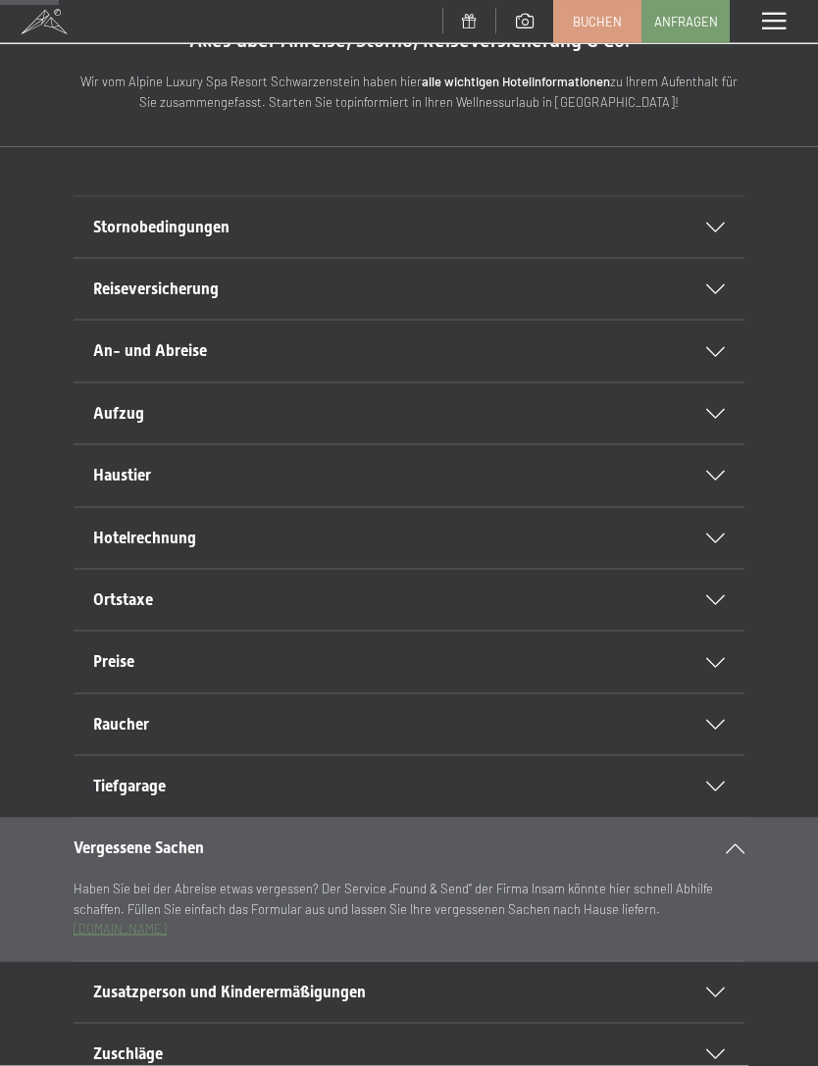
click at [723, 533] on icon at bounding box center [715, 538] width 19 height 10
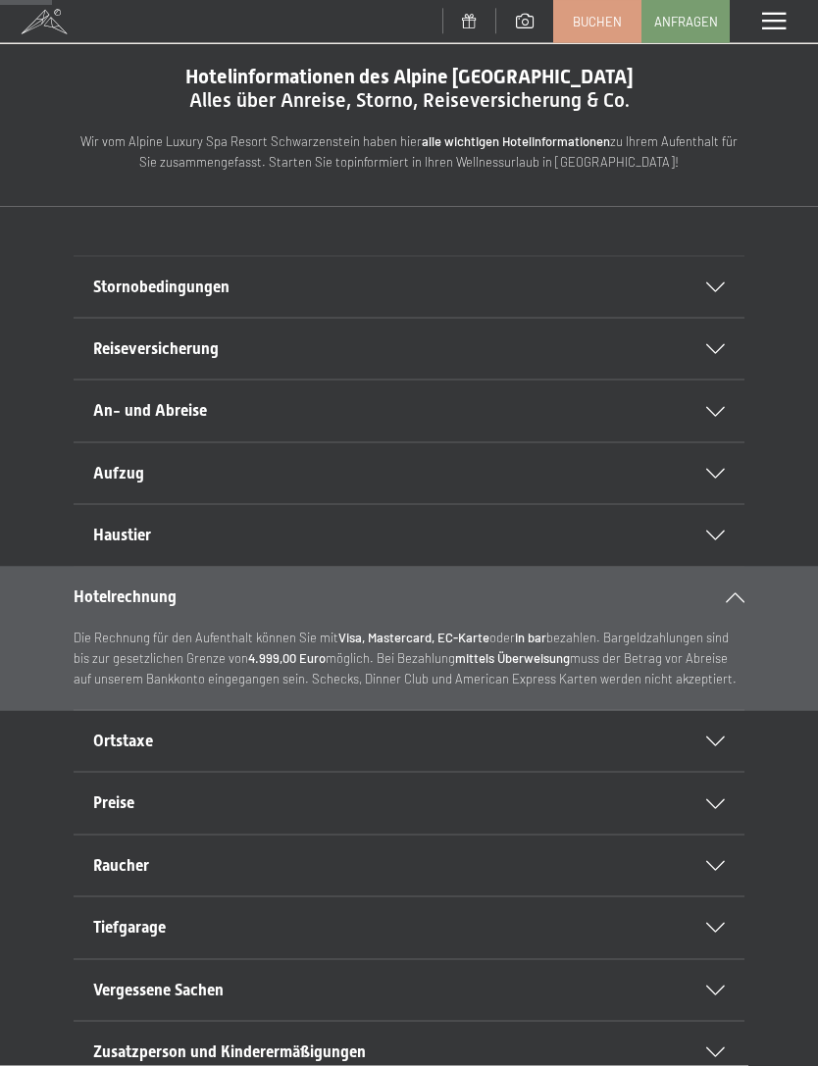
scroll to position [0, 0]
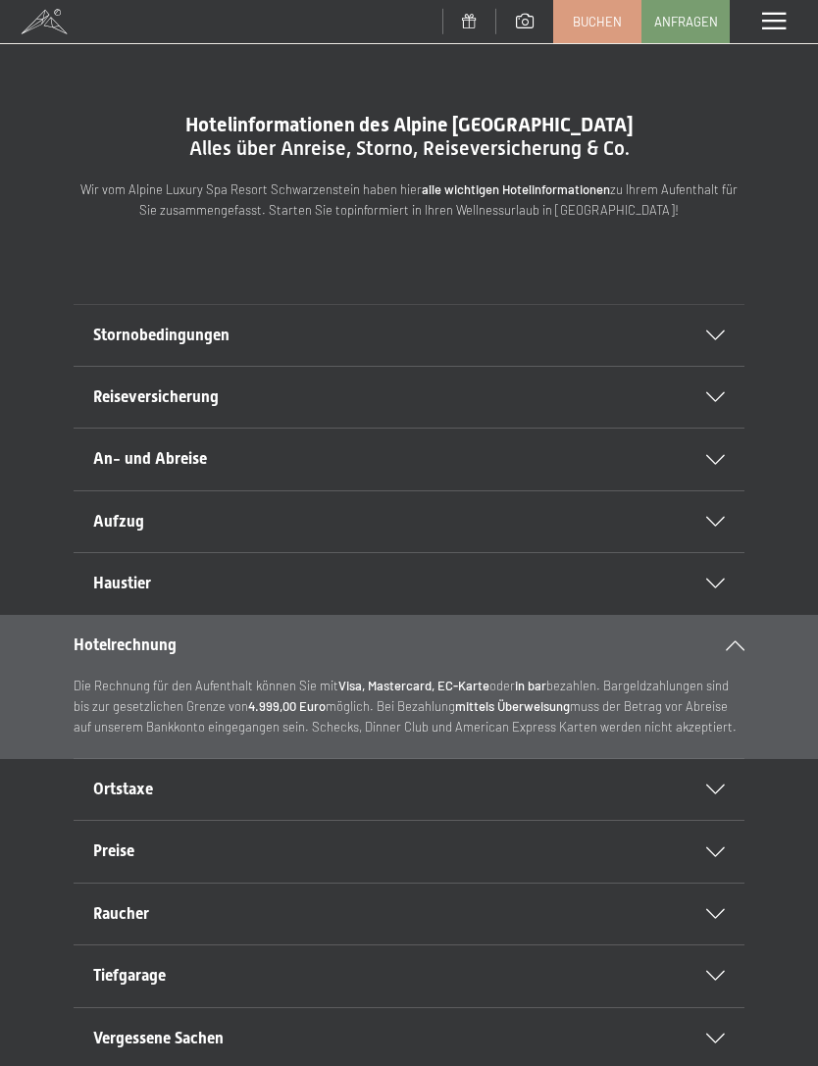
click at [722, 342] on div "Stornobedingungen" at bounding box center [408, 335] width 631 height 61
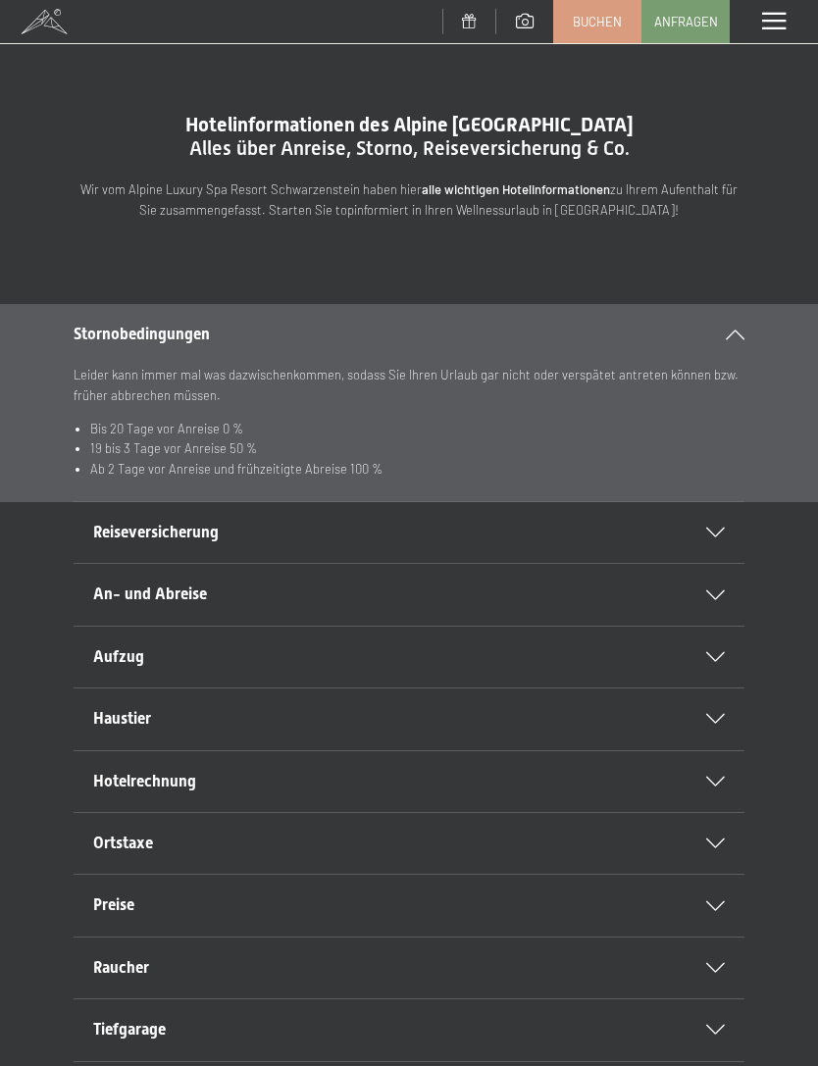
click at [725, 343] on div "Stornobedingungen" at bounding box center [409, 334] width 671 height 61
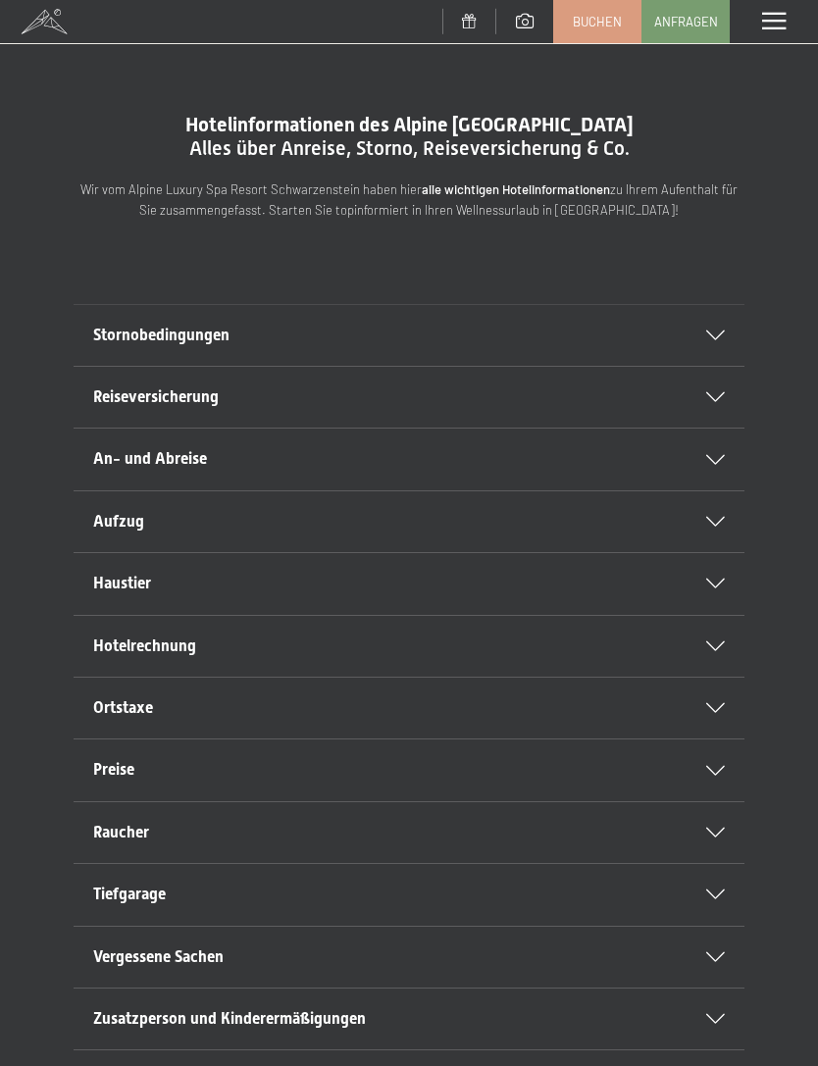
click at [769, 30] on span at bounding box center [774, 22] width 24 height 18
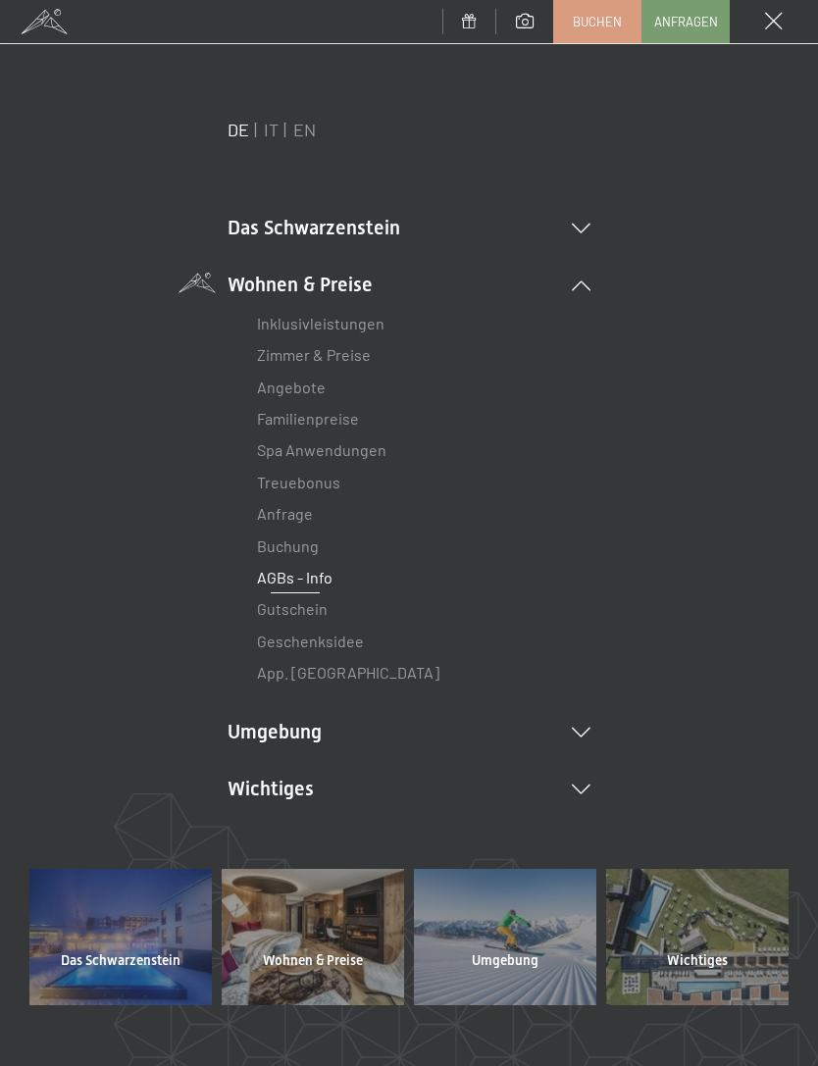
click at [583, 224] on icon at bounding box center [581, 229] width 19 height 10
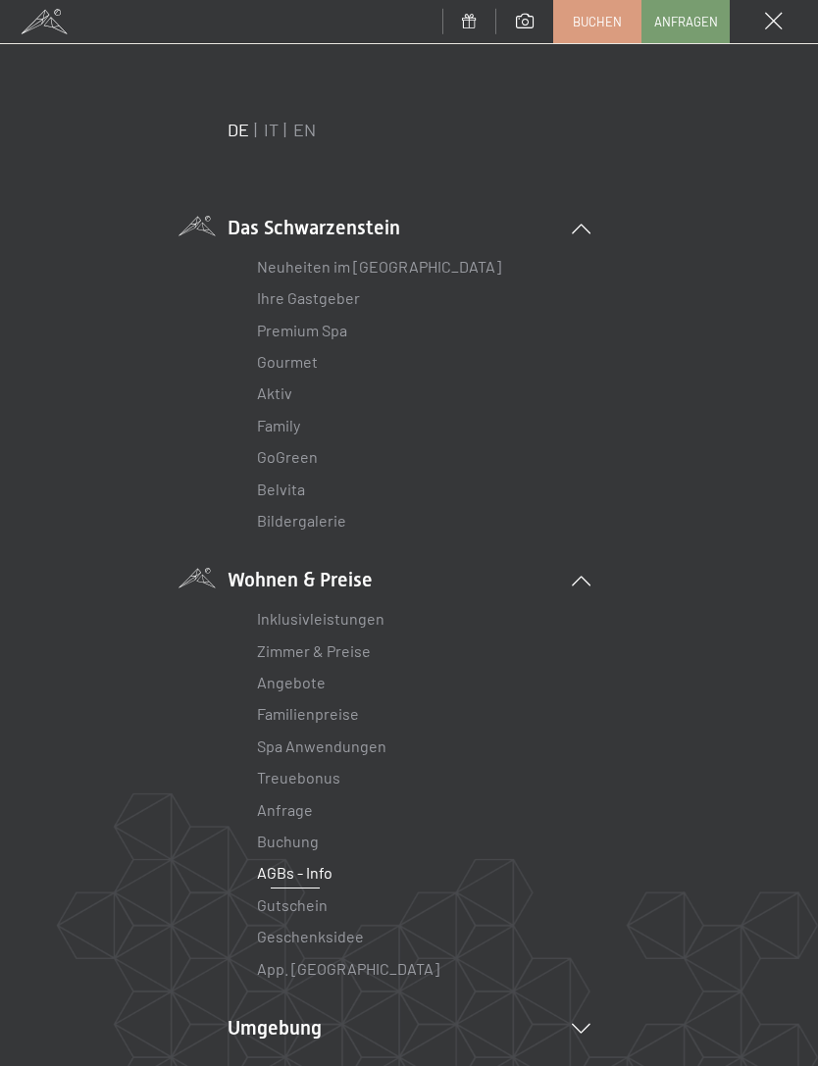
click at [286, 395] on link "Aktiv" at bounding box center [274, 392] width 35 height 19
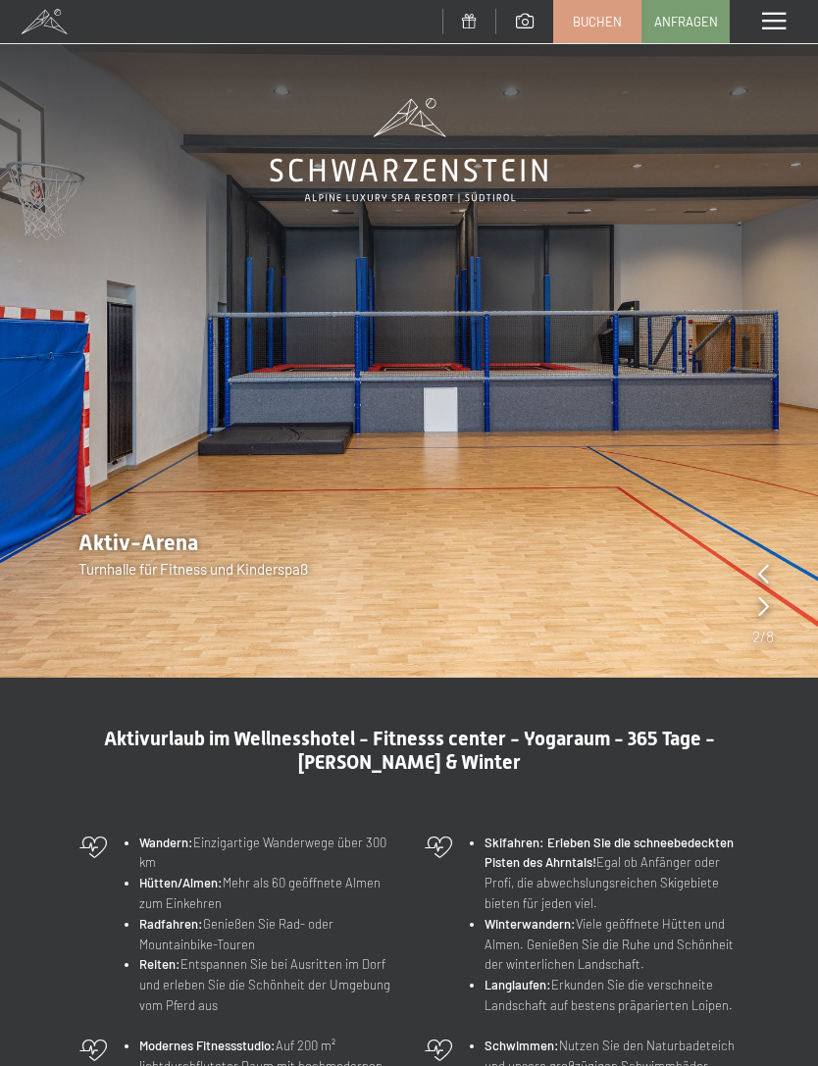
click at [786, 31] on div "Menü" at bounding box center [773, 21] width 88 height 43
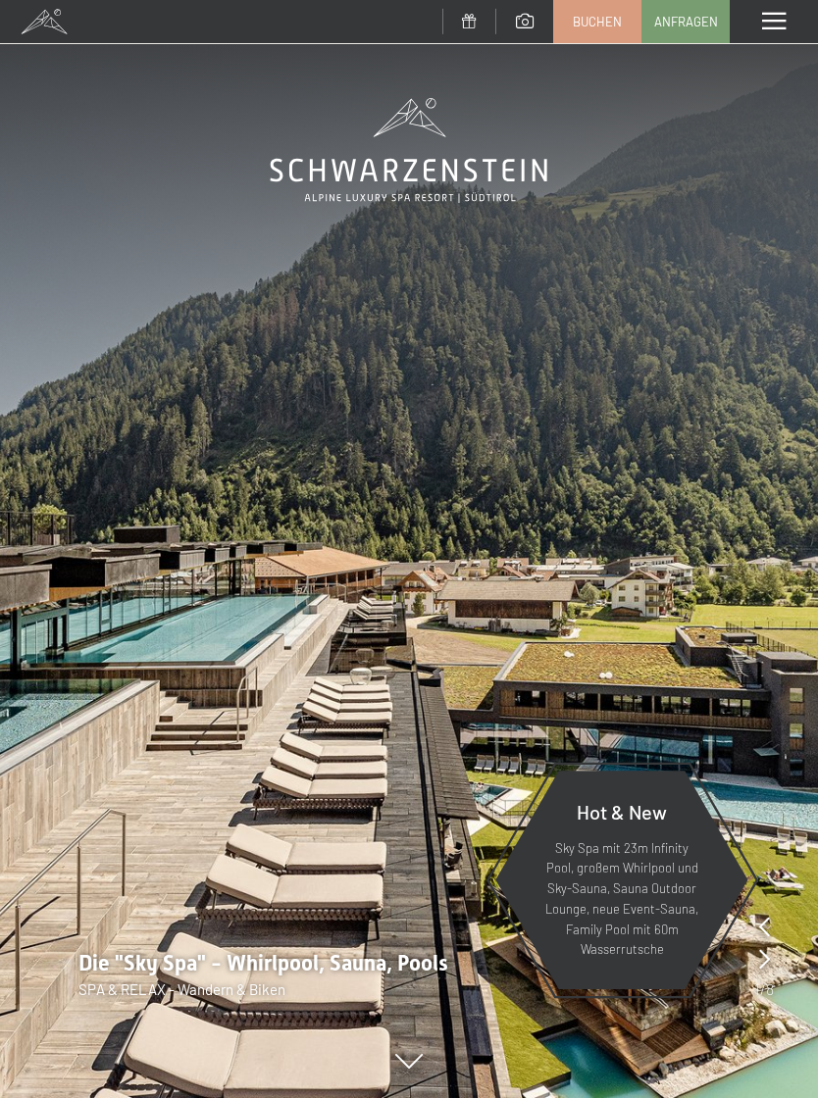
click at [774, 27] on span at bounding box center [774, 22] width 24 height 18
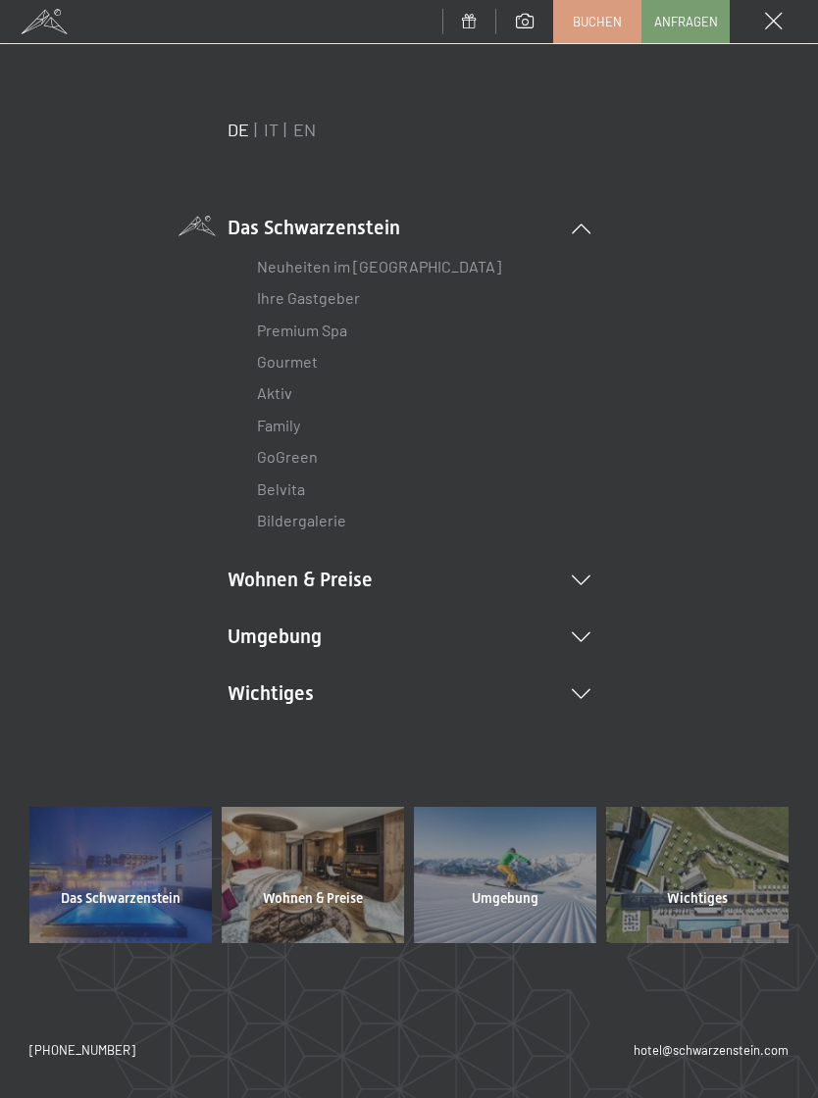
click at [373, 583] on li "Wohnen & Preise Inklusivleistungen Zimmer & Preise Liste Angebote Liste Familie…" at bounding box center [408, 579] width 363 height 27
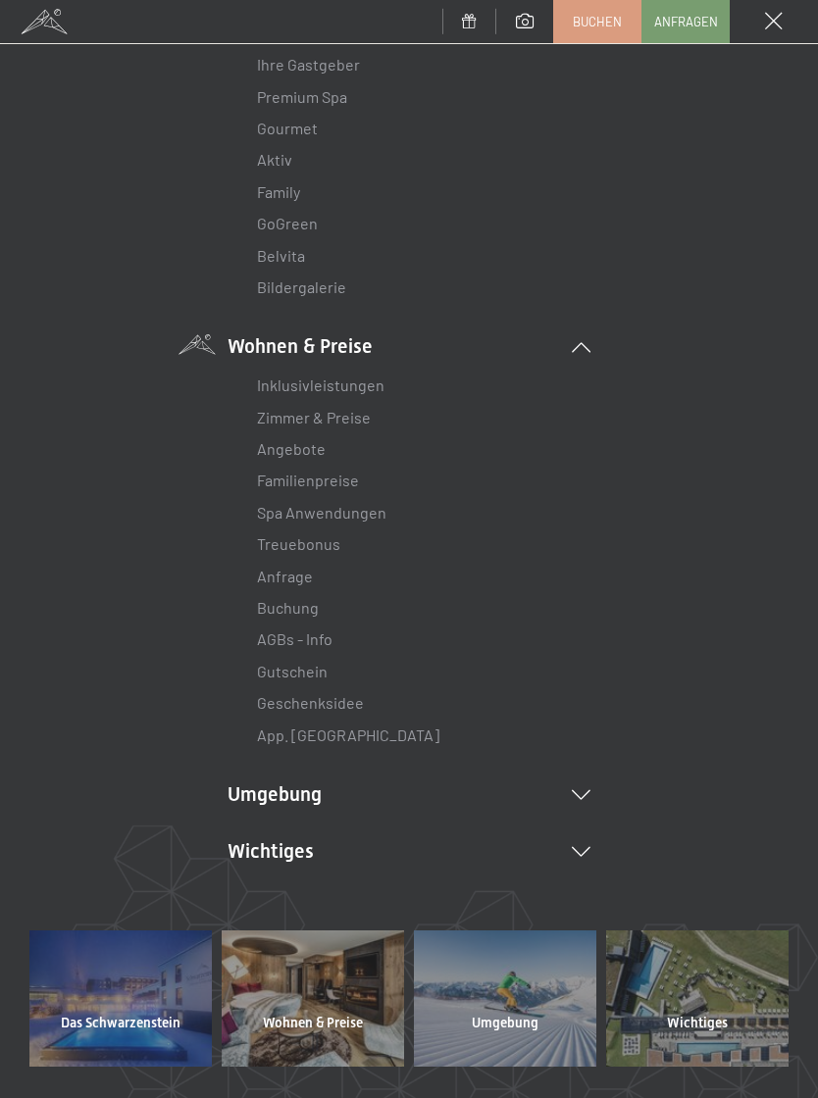
scroll to position [255, 0]
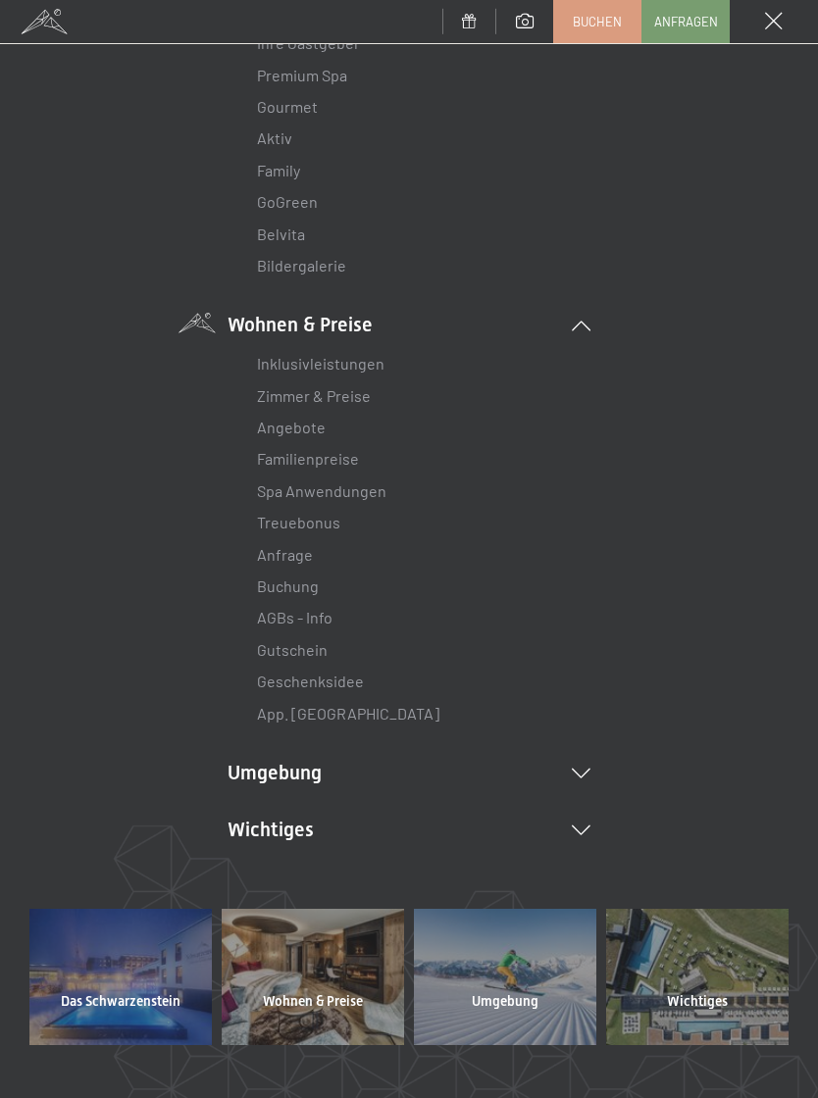
click at [359, 399] on link "Zimmer & Preise" at bounding box center [314, 395] width 114 height 19
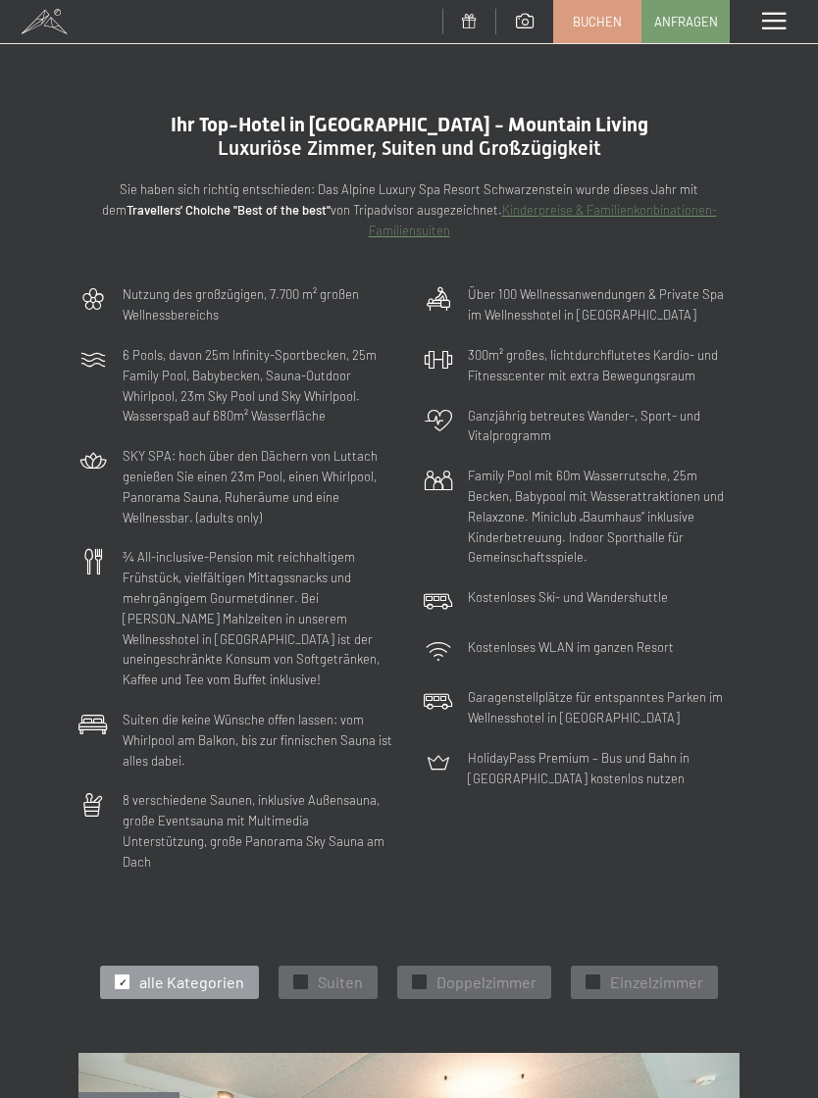
click at [694, 17] on span "Anfragen" at bounding box center [686, 22] width 64 height 18
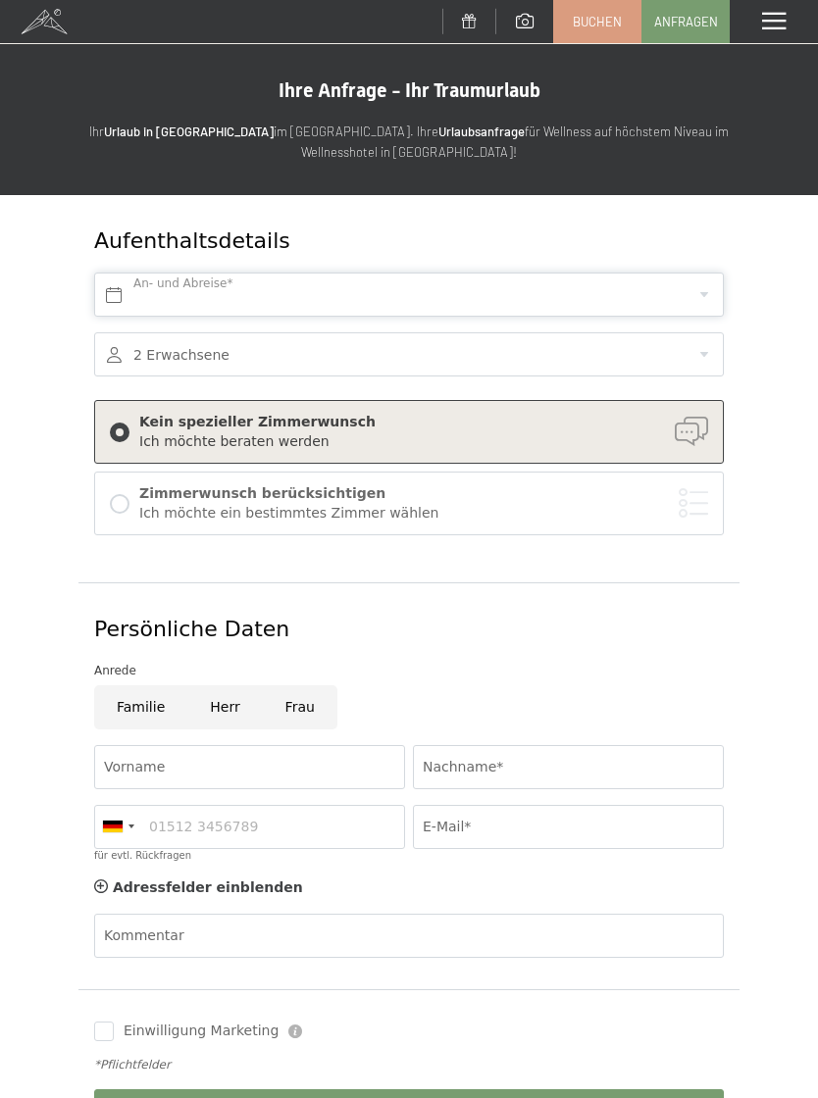
click at [699, 293] on input "text" at bounding box center [408, 295] width 629 height 44
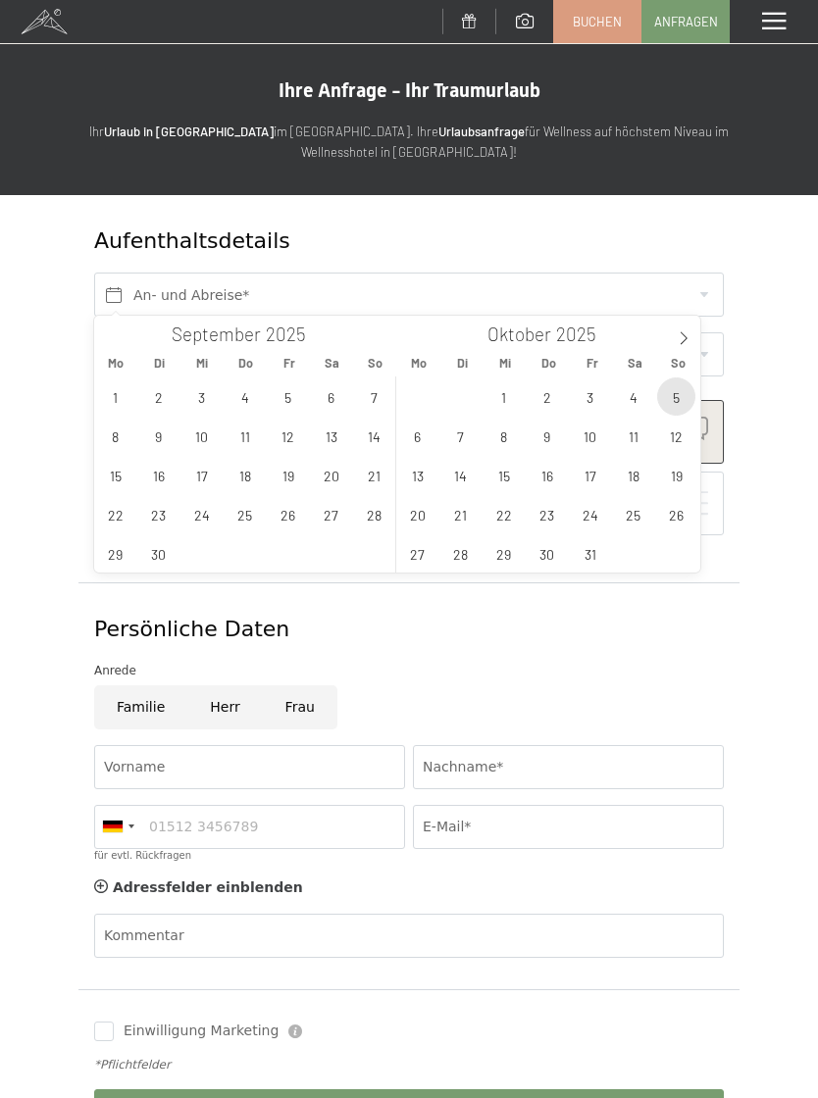
click at [680, 406] on span "5" at bounding box center [676, 396] width 38 height 38
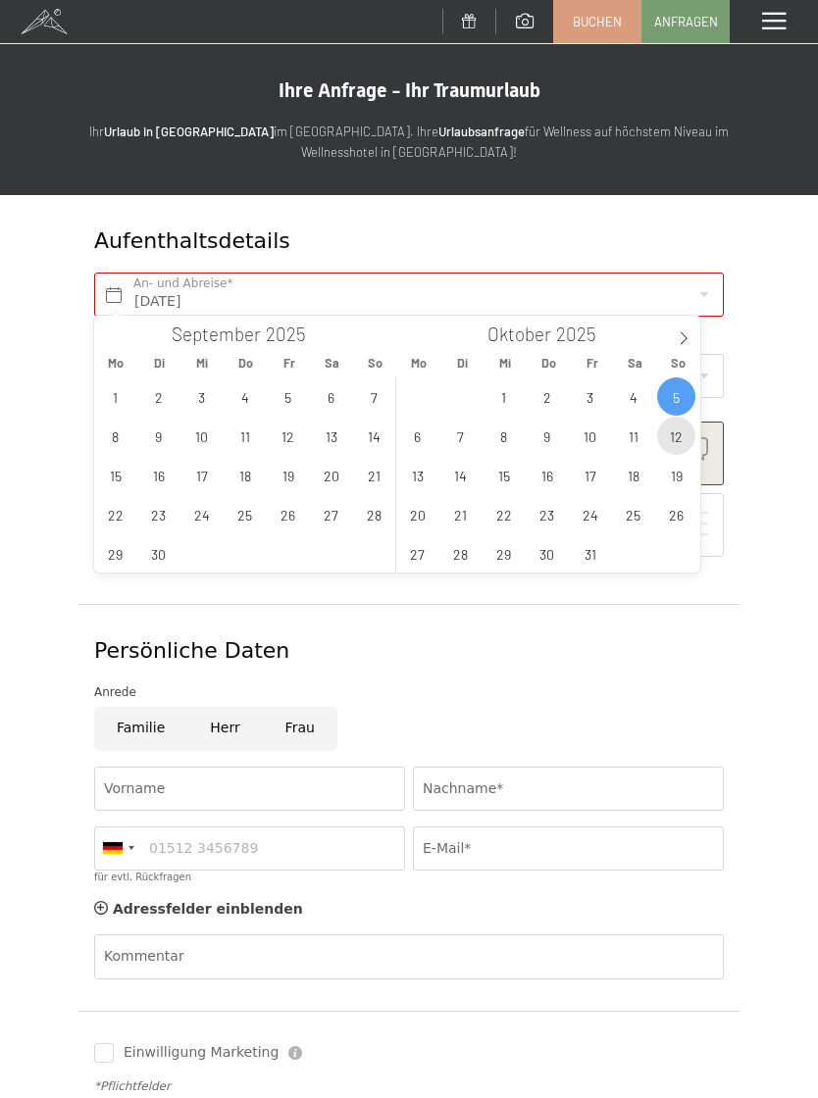
click at [673, 451] on span "12" at bounding box center [676, 436] width 38 height 38
type input "So. 05.10.2025 - So. 12.10.2025"
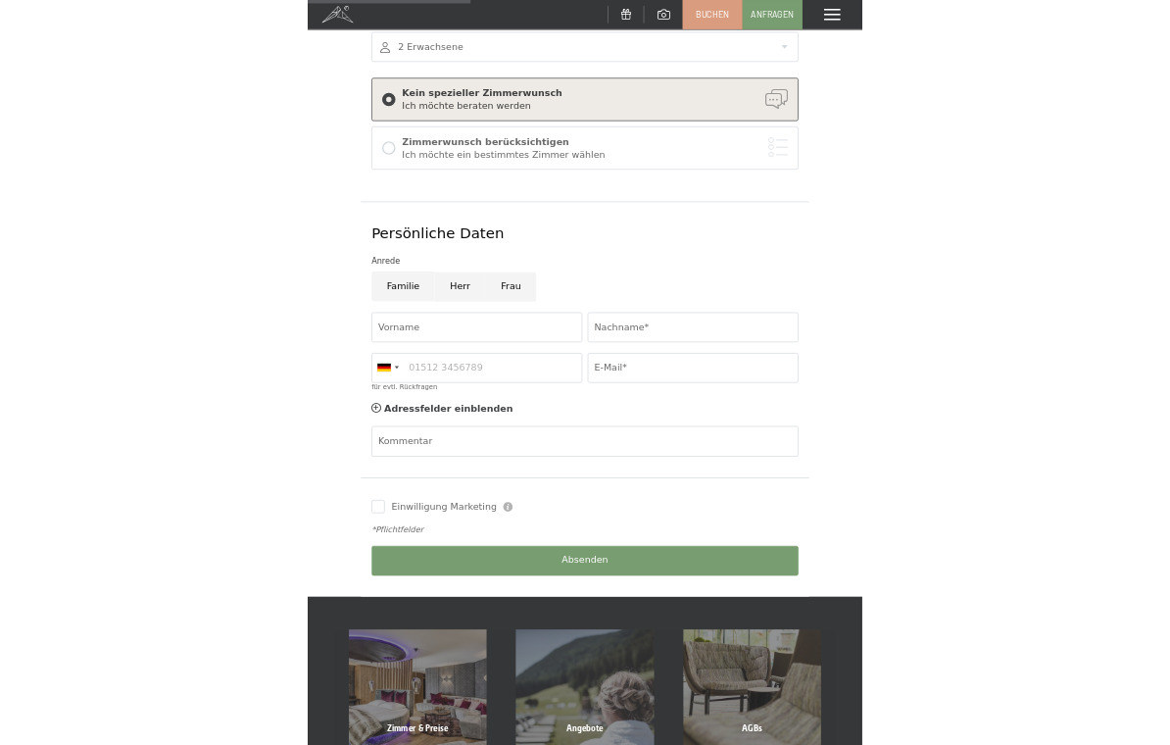
scroll to position [327, 0]
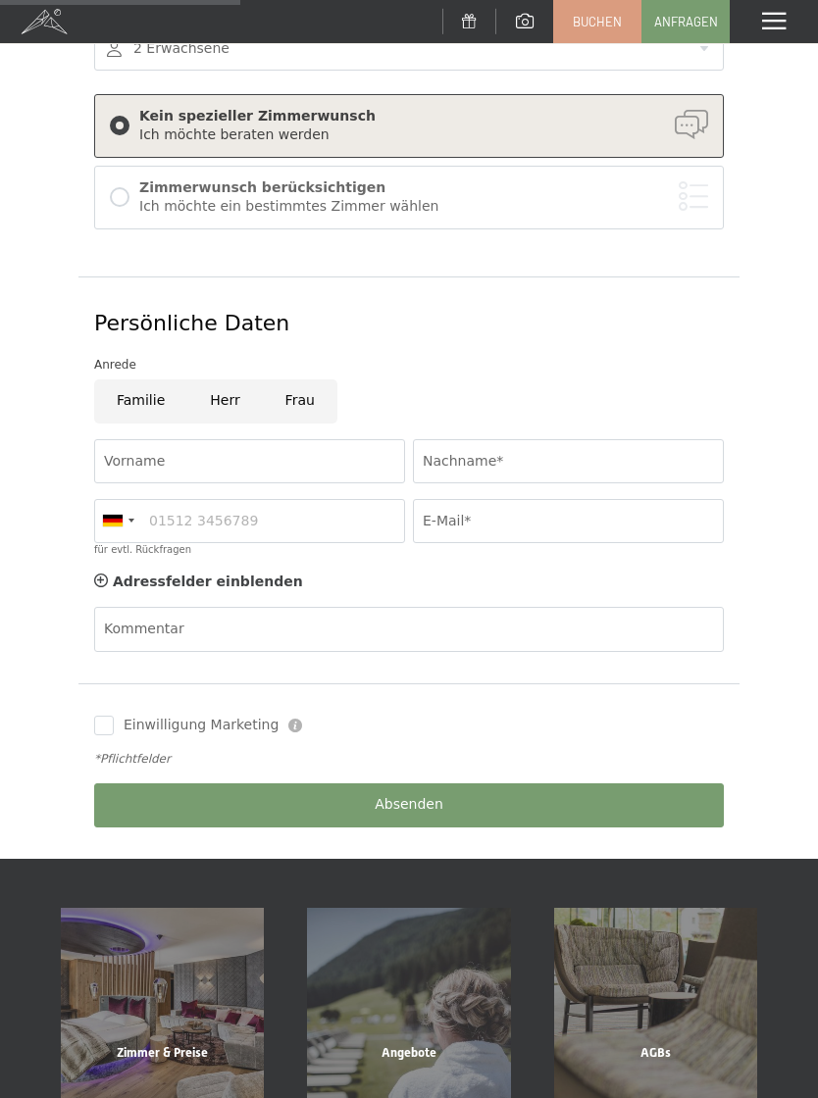
click at [145, 397] on input "Familie" at bounding box center [140, 401] width 93 height 44
radio input "true"
click at [303, 466] on input "Vorname" at bounding box center [249, 461] width 311 height 44
type input "Yvonn"
type input "Yvonne"
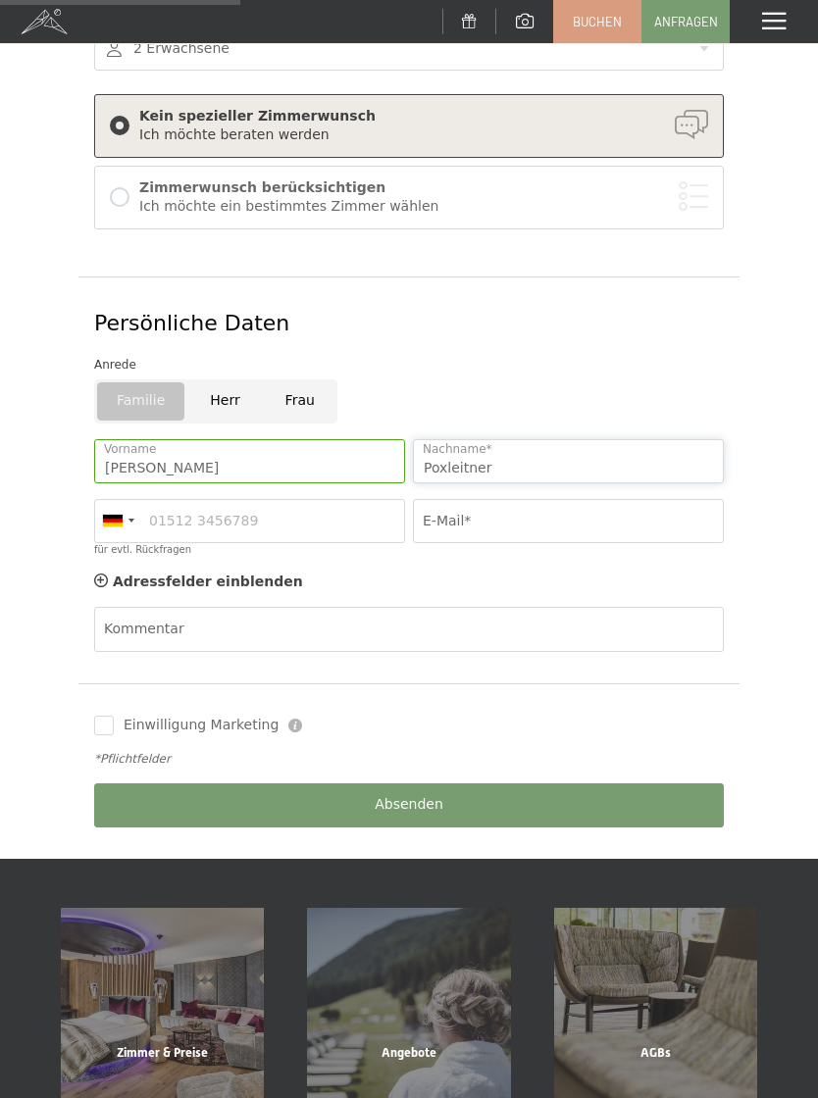
type input "Poxleitner"
click at [551, 532] on input "E-Mail*" at bounding box center [568, 521] width 311 height 44
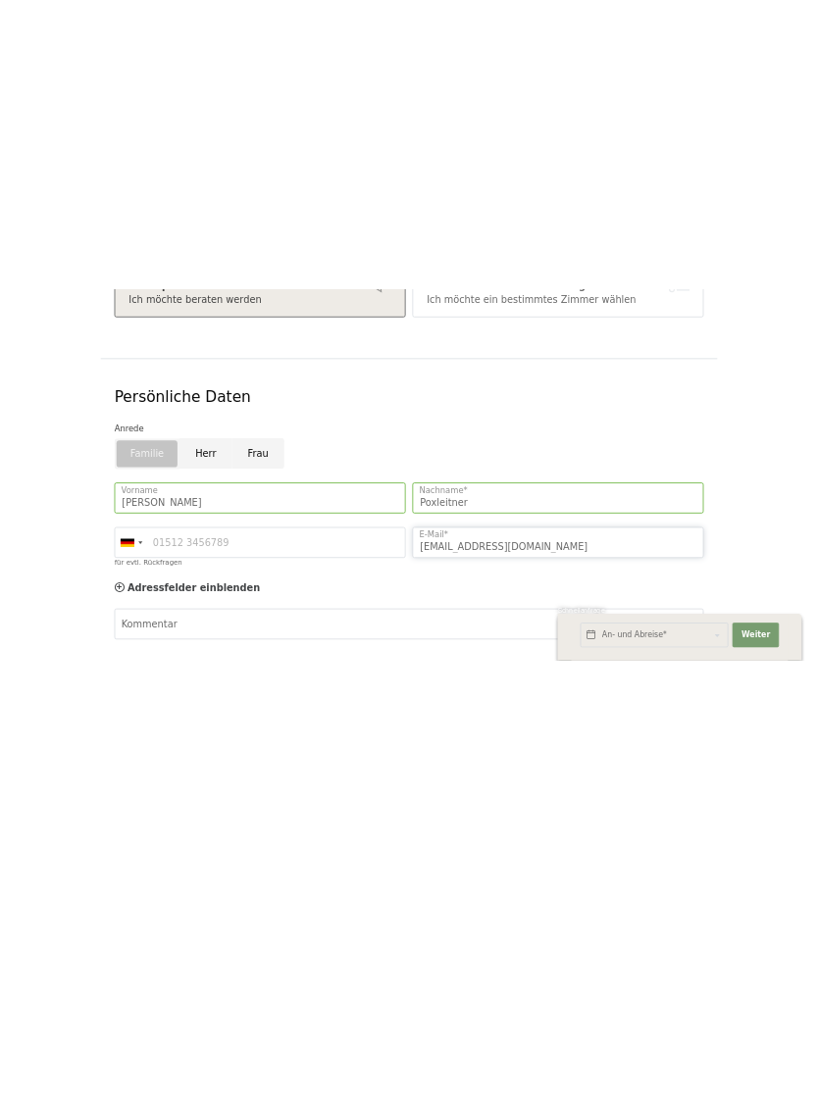
scroll to position [326, 0]
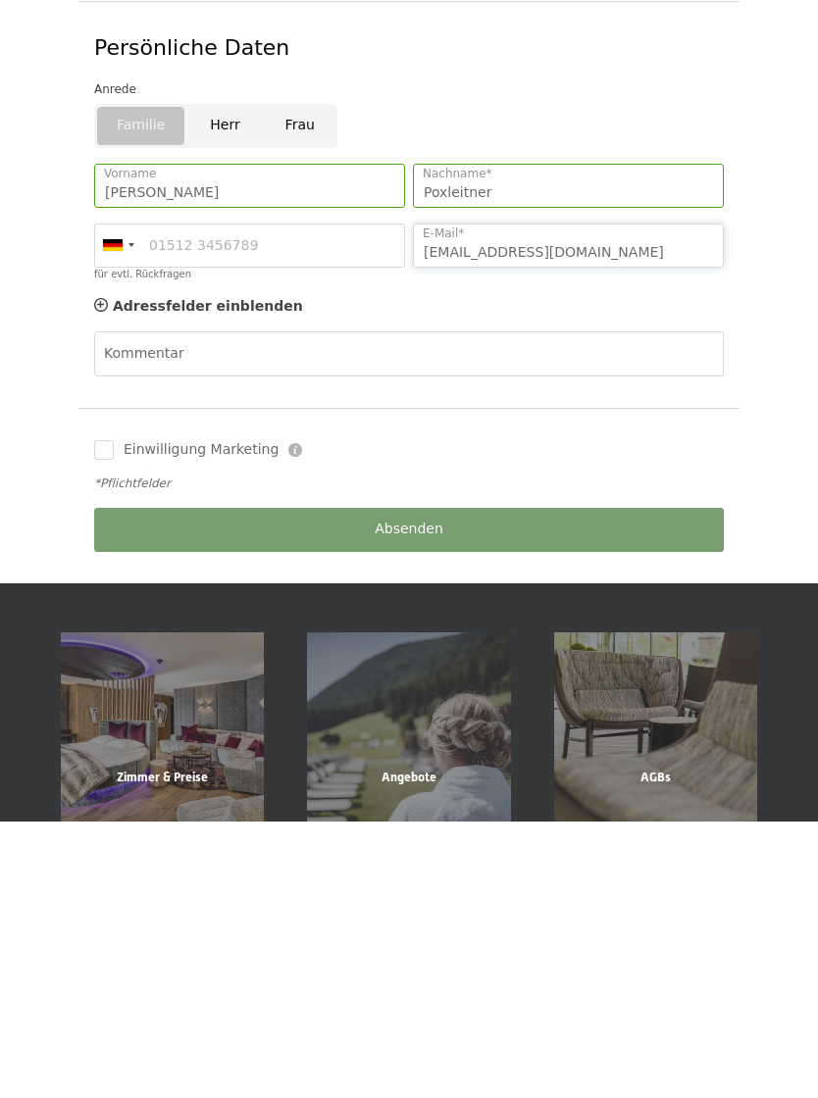
type input "ypoxleitner@hotmail.com"
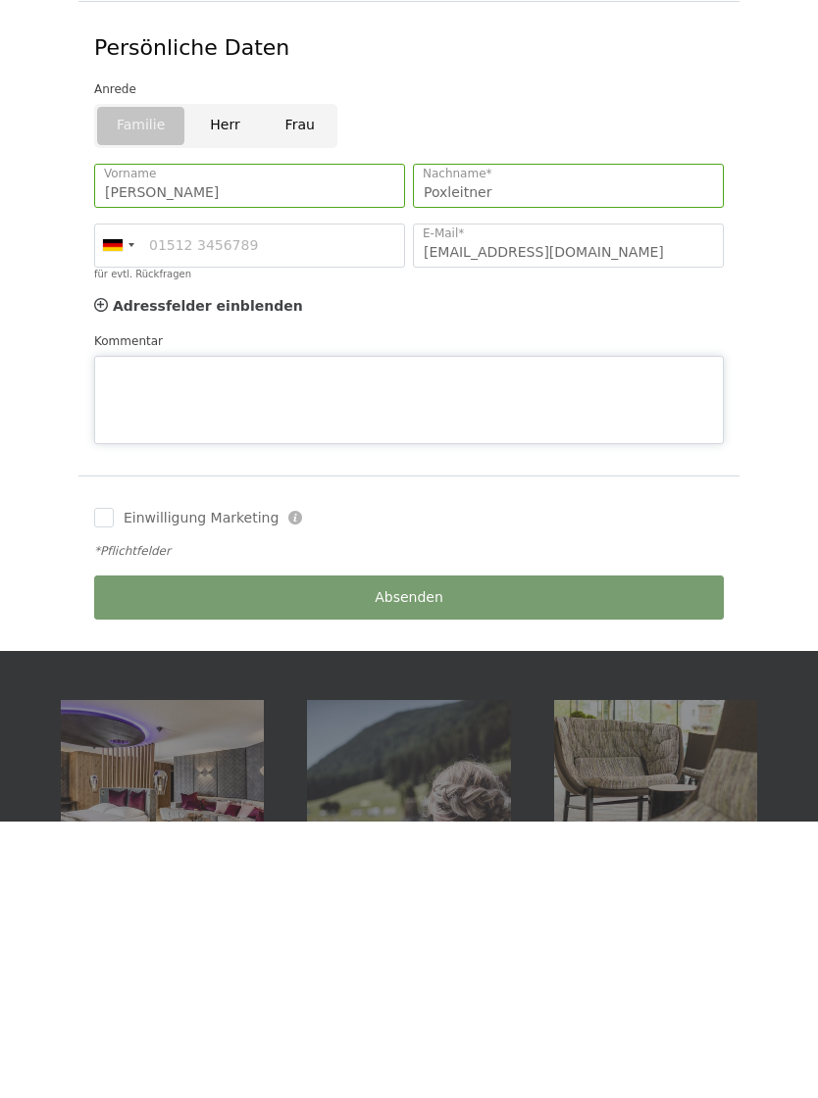
click at [116, 608] on div "Kommentar" at bounding box center [408, 664] width 629 height 113
type textarea "W"
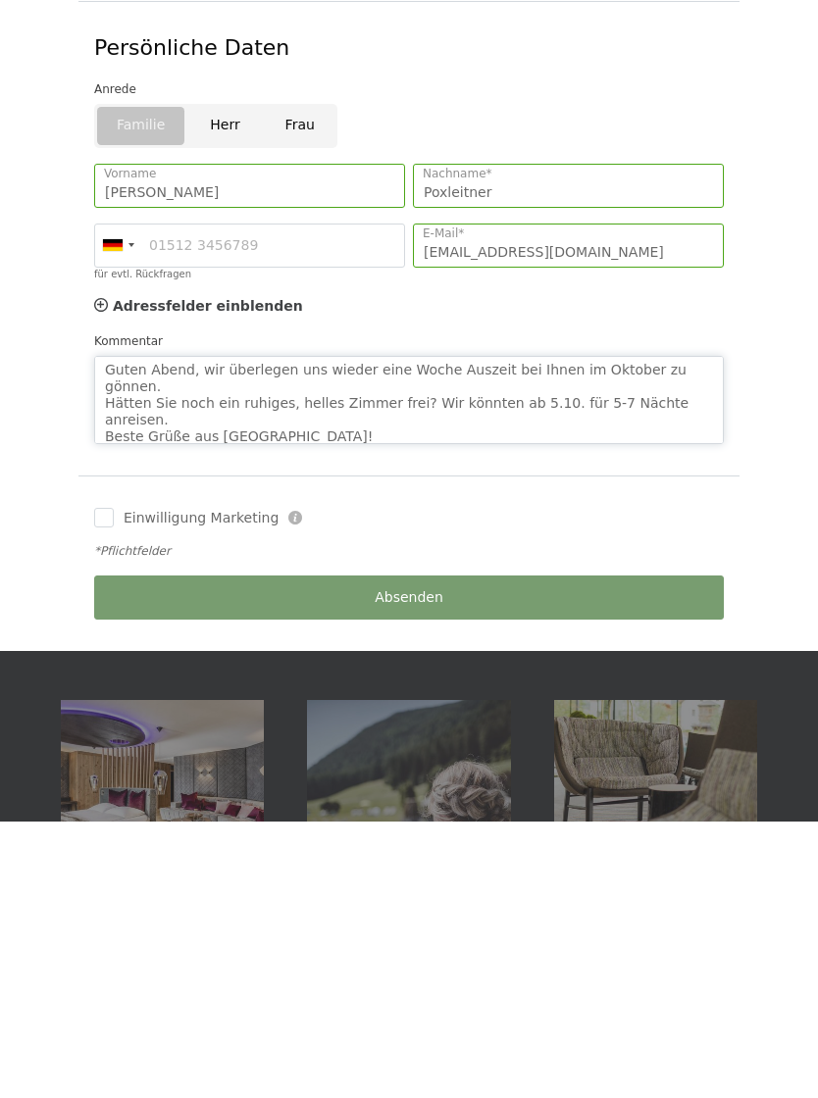
click at [409, 632] on textarea "Guten Abend, wir überlegen uns wieder eine Woche Auszeit bei Ihnen im Oktober z…" at bounding box center [408, 676] width 629 height 88
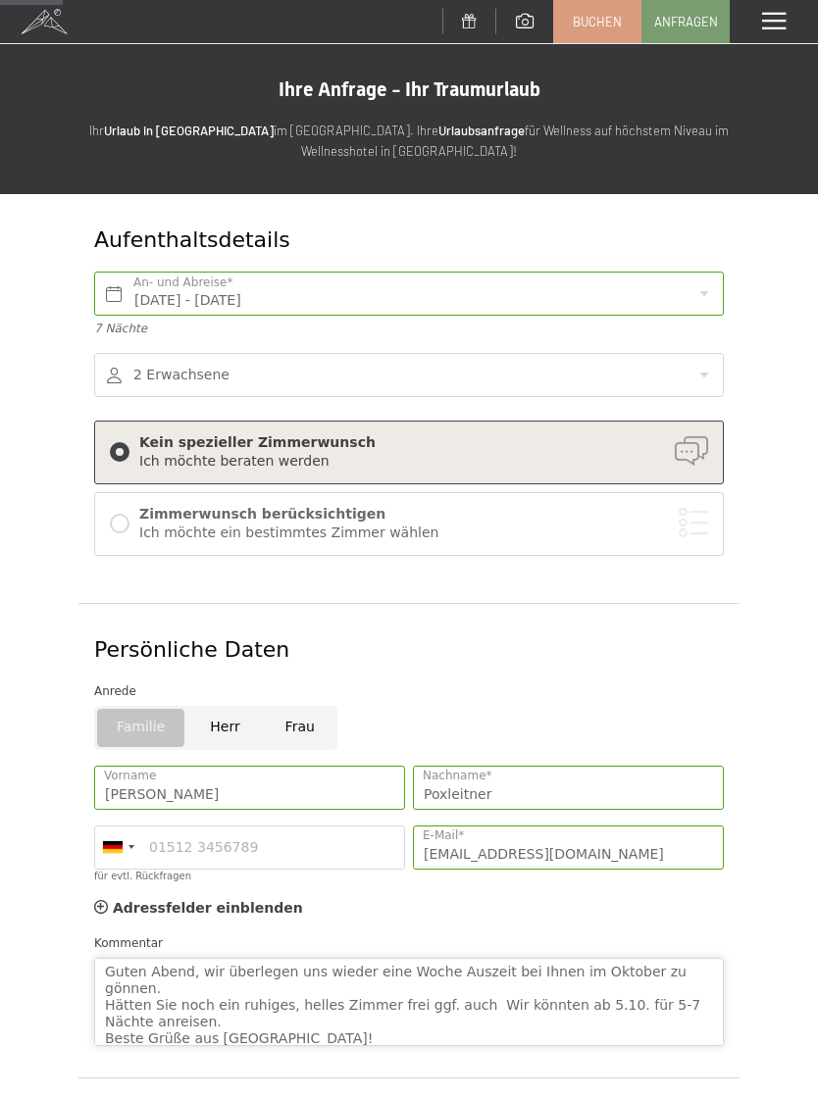
scroll to position [0, 0]
click at [779, 29] on span at bounding box center [774, 22] width 24 height 18
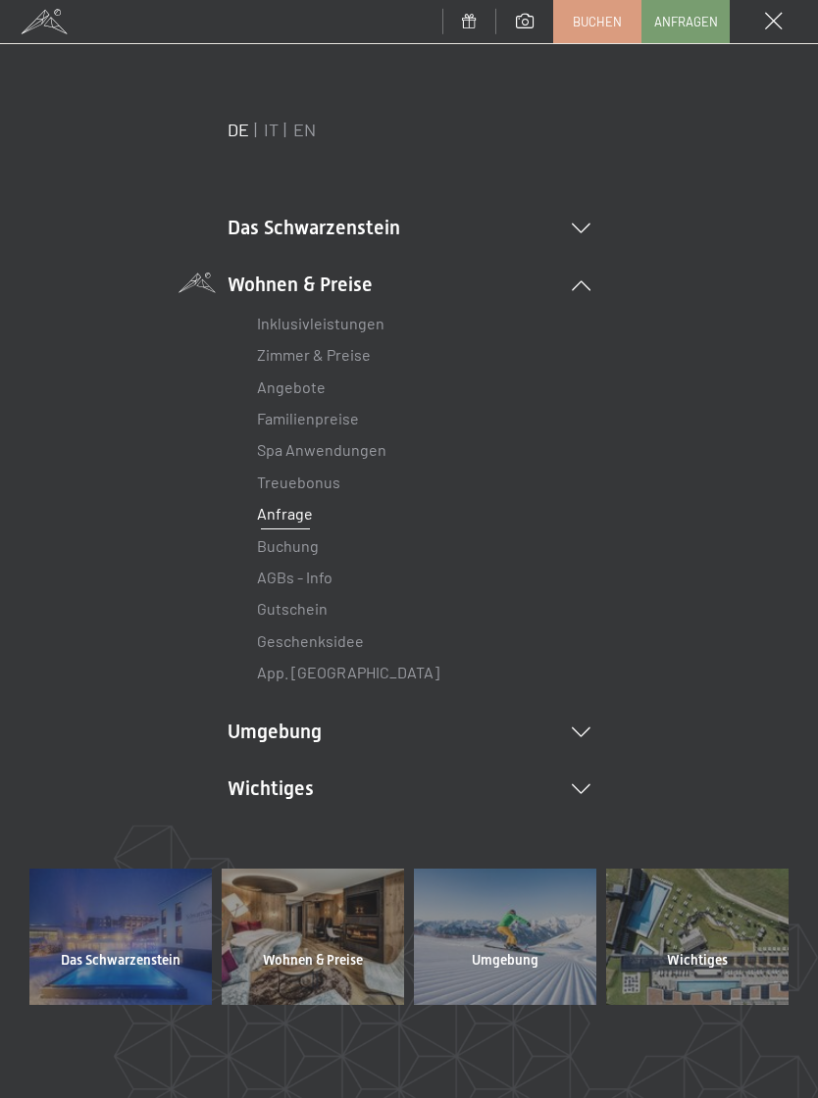
click at [786, 29] on div "Menü" at bounding box center [773, 21] width 88 height 43
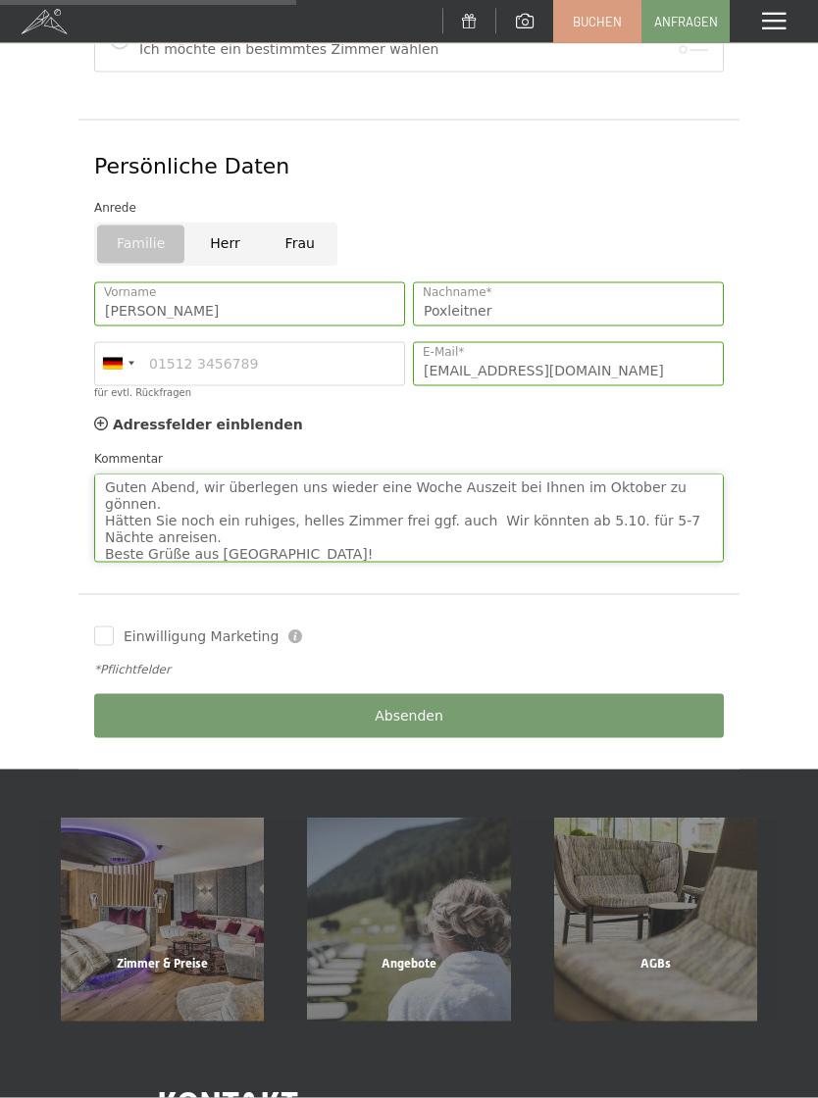
click at [435, 504] on textarea "Guten Abend, wir überlegen uns wieder eine Woche Auszeit bei Ihnen im Oktober z…" at bounding box center [408, 518] width 629 height 88
click at [523, 502] on textarea "Guten Abend, wir überlegen uns wieder eine Woche Auszeit bei Ihnen im Oktober z…" at bounding box center [408, 518] width 629 height 88
click at [473, 501] on textarea "Guten Abend, wir überlegen uns wieder eine Woche Auszeit bei Ihnen im Oktober z…" at bounding box center [408, 518] width 629 height 88
click at [294, 532] on textarea "Guten Abend, wir überlegen uns wieder eine Woche Auszeit bei Ihnen im Oktober z…" at bounding box center [408, 518] width 629 height 88
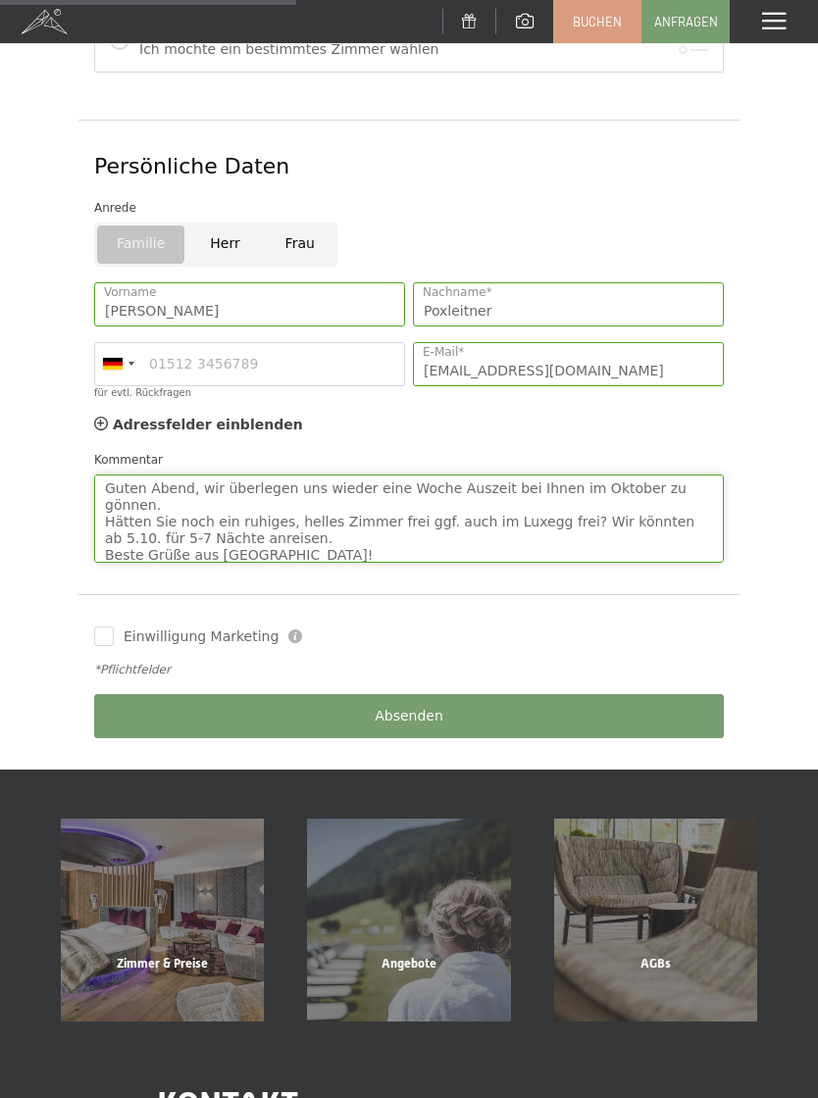
click at [556, 502] on textarea "Guten Abend, wir überlegen uns wieder eine Woche Auszeit bei Ihnen im Oktober z…" at bounding box center [408, 518] width 629 height 88
click at [404, 497] on textarea "Guten Abend, wir überlegen uns wieder eine Woche Auszeit bei Ihnen im Oktober z…" at bounding box center [408, 518] width 629 height 88
type textarea "Guten Abend, wir überlegen uns wieder eine Woche Auszeit bei Ihnen im Oktober z…"
click at [104, 630] on input "Einwilligung Marketing" at bounding box center [104, 636] width 20 height 20
checkbox input "true"
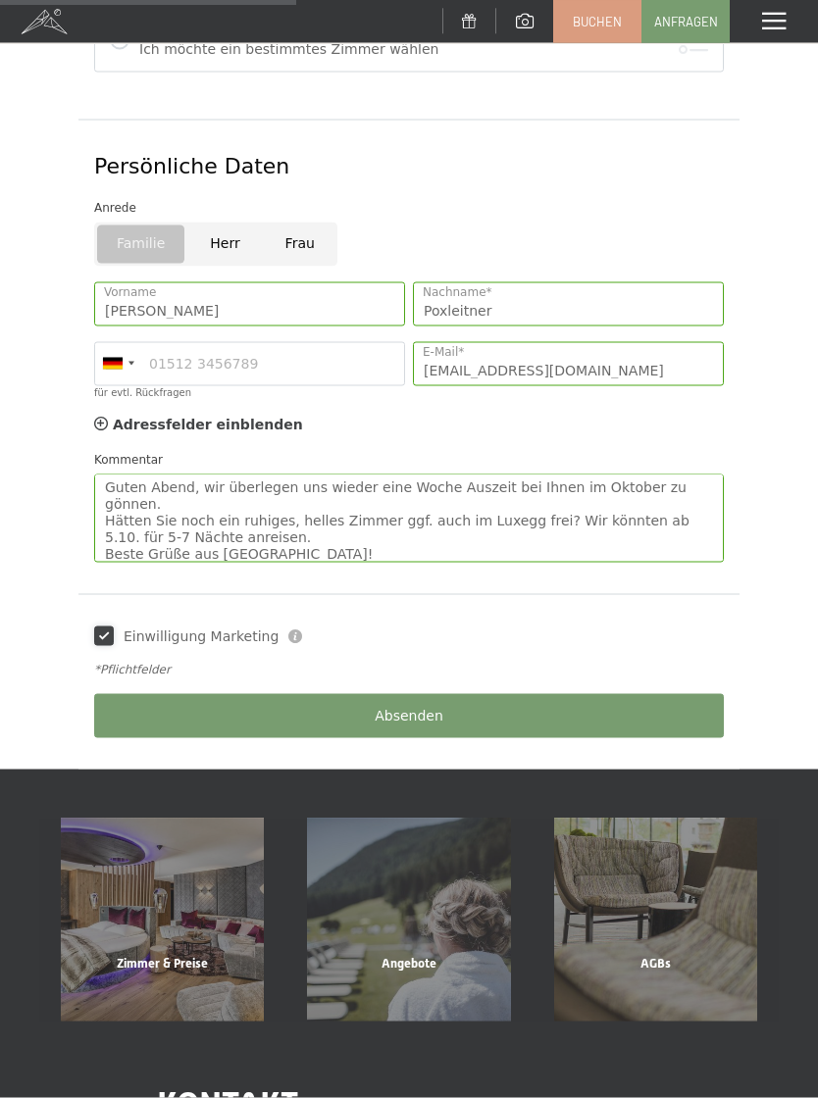
scroll to position [485, 0]
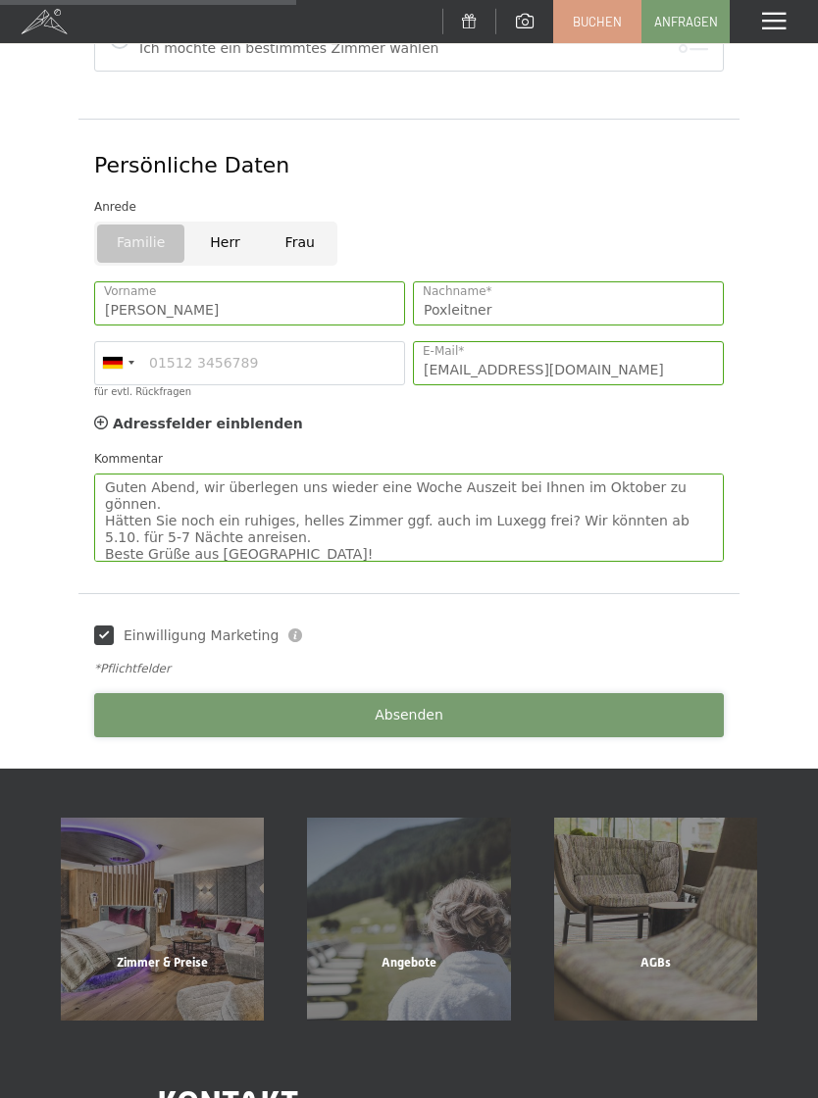
click at [445, 711] on button "Absenden" at bounding box center [408, 715] width 629 height 44
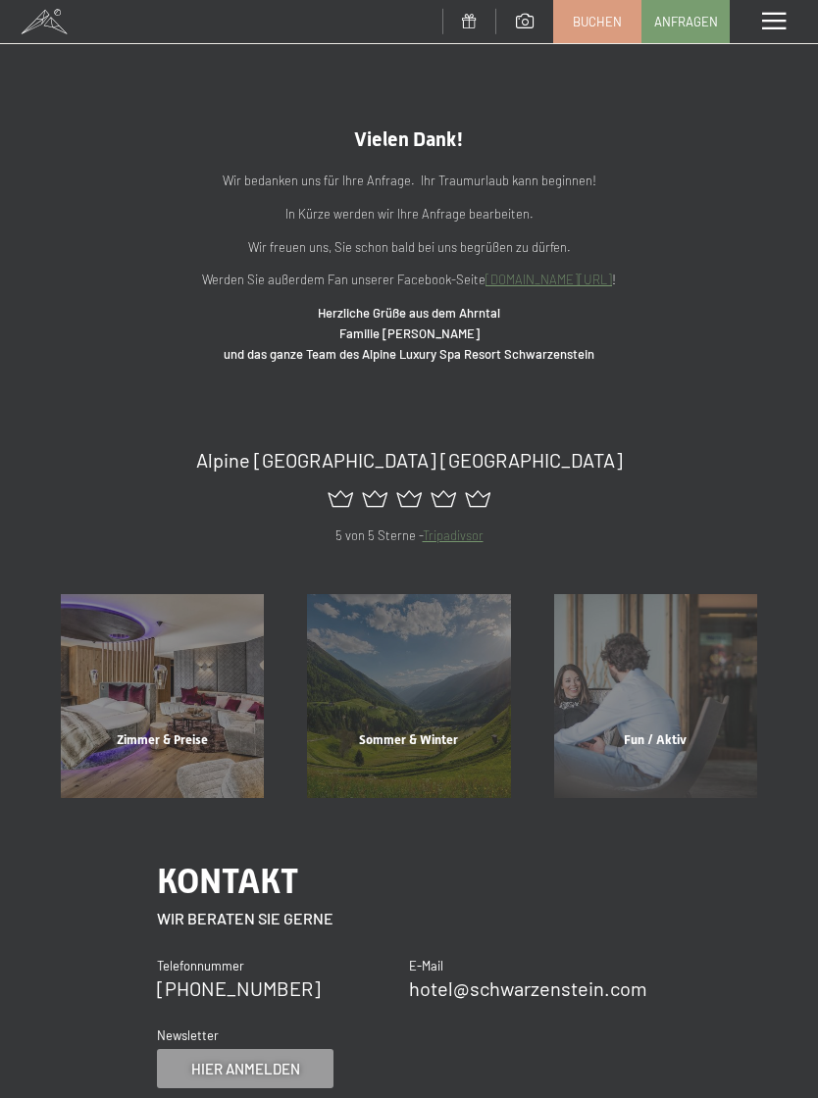
click at [778, 30] on span at bounding box center [774, 22] width 24 height 18
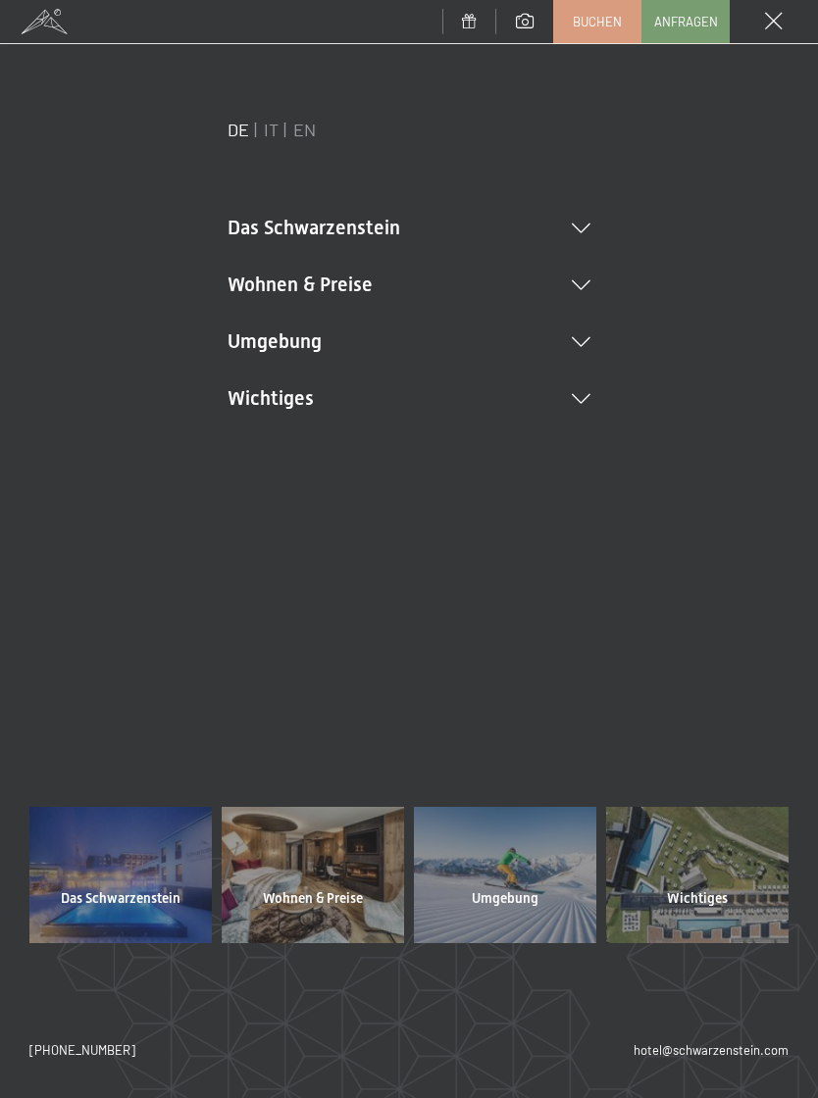
click at [589, 286] on icon at bounding box center [581, 285] width 19 height 10
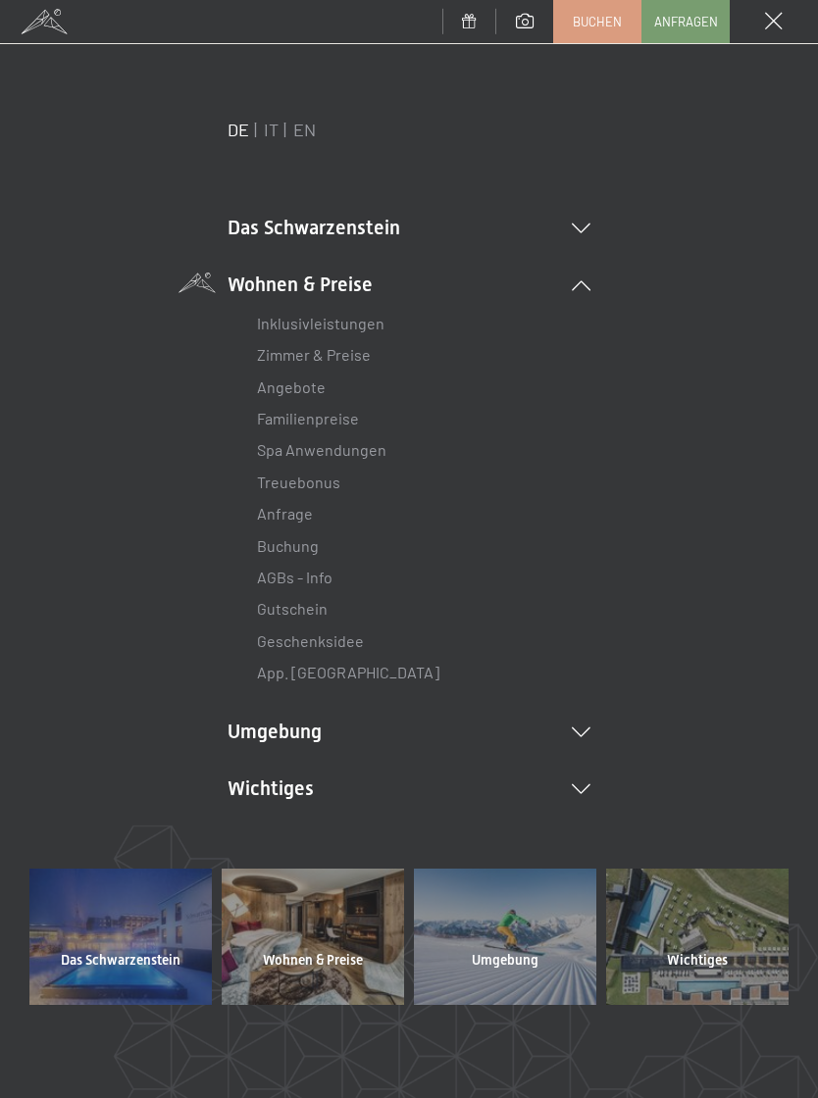
click at [321, 392] on link "Angebote" at bounding box center [291, 386] width 69 height 19
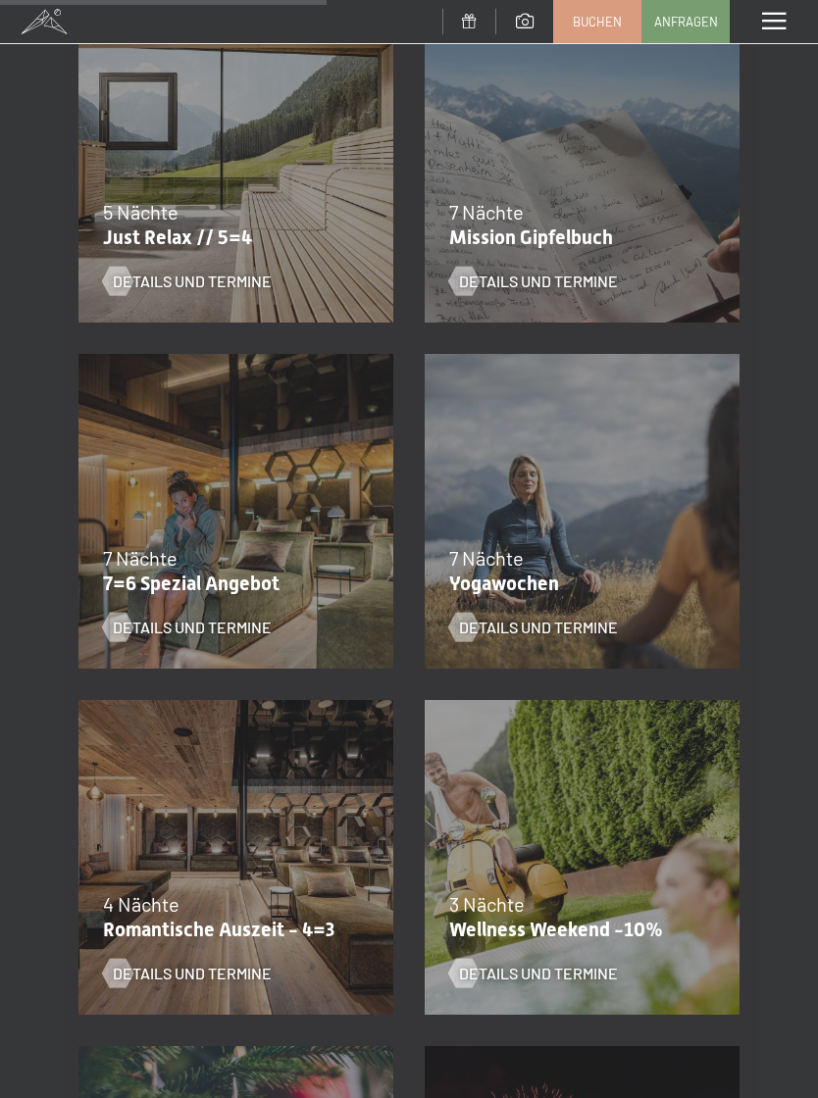
scroll to position [1170, 0]
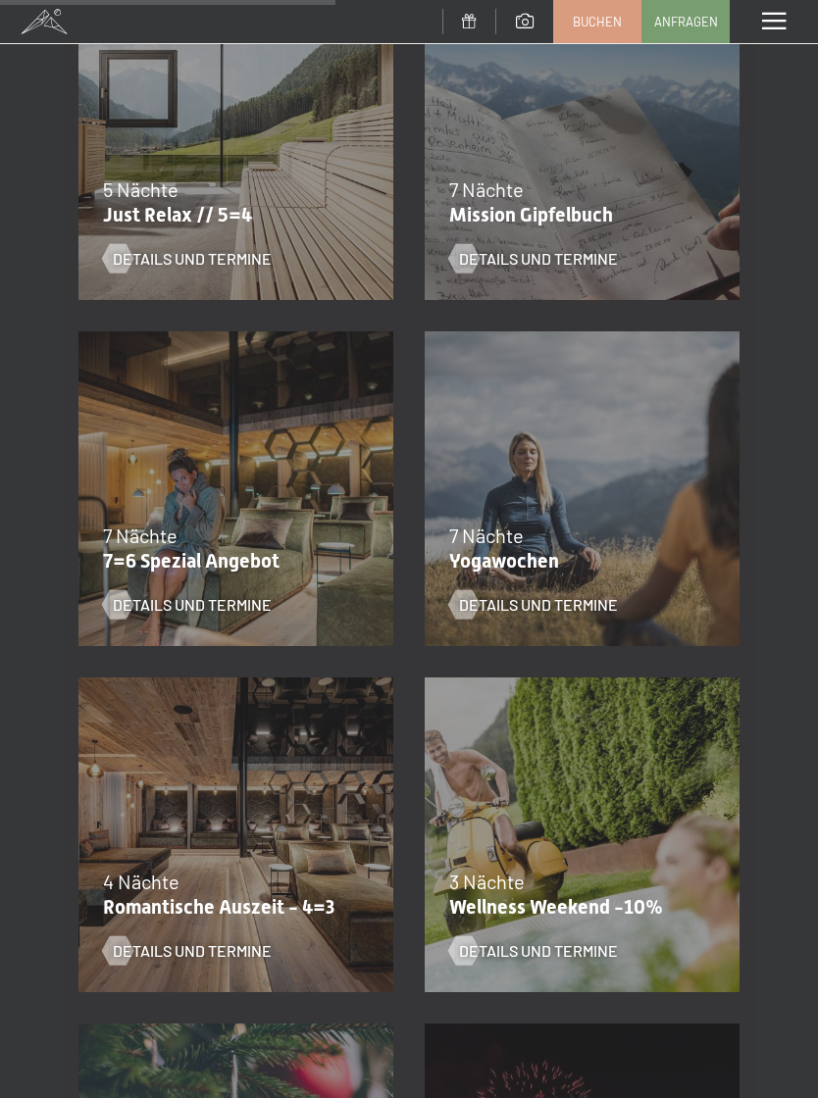
click at [146, 448] on div "04.10.–[DATE] 01.11.–[DATE] 10.01.–[DATE] 07.03.–[DATE] 16.05.–[DATE] 06.06.–[D…" at bounding box center [236, 489] width 346 height 346
click at [139, 612] on span "Details und Termine" at bounding box center [192, 605] width 159 height 22
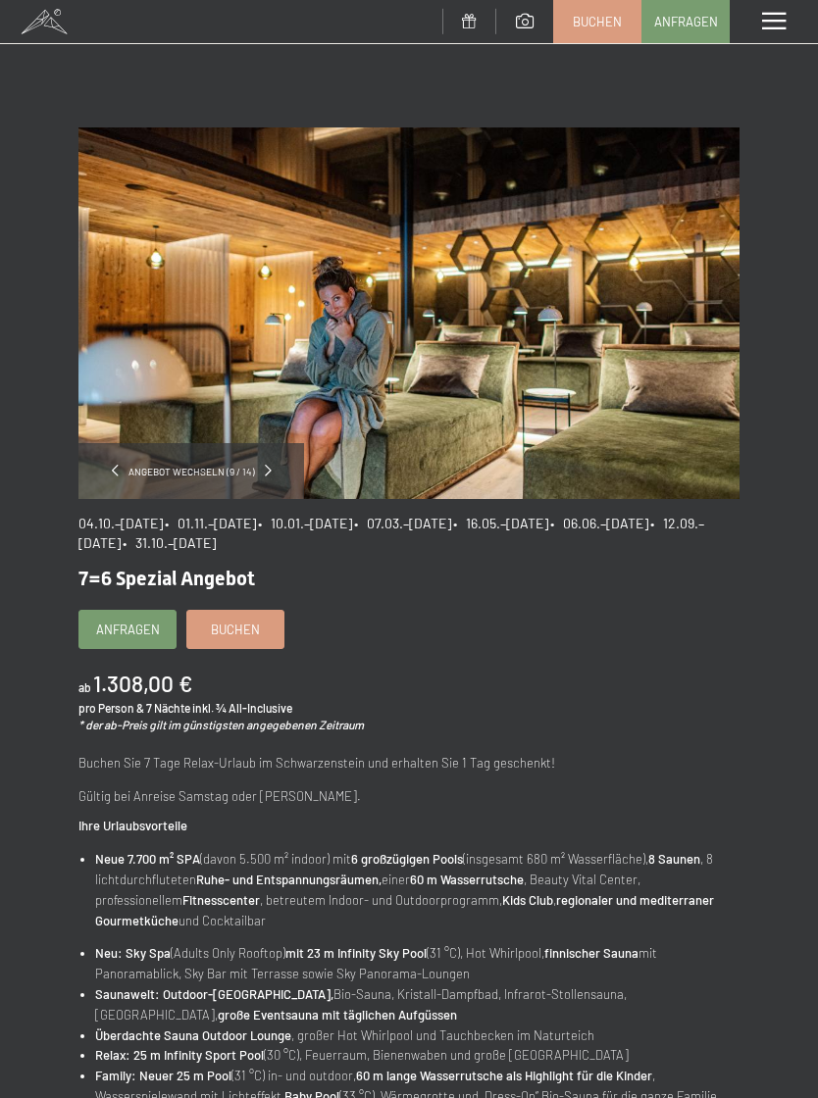
click at [237, 615] on span "Einwilligung Marketing*" at bounding box center [300, 605] width 162 height 20
click at [209, 615] on input "Einwilligung Marketing*" at bounding box center [199, 605] width 20 height 20
checkbox input "false"
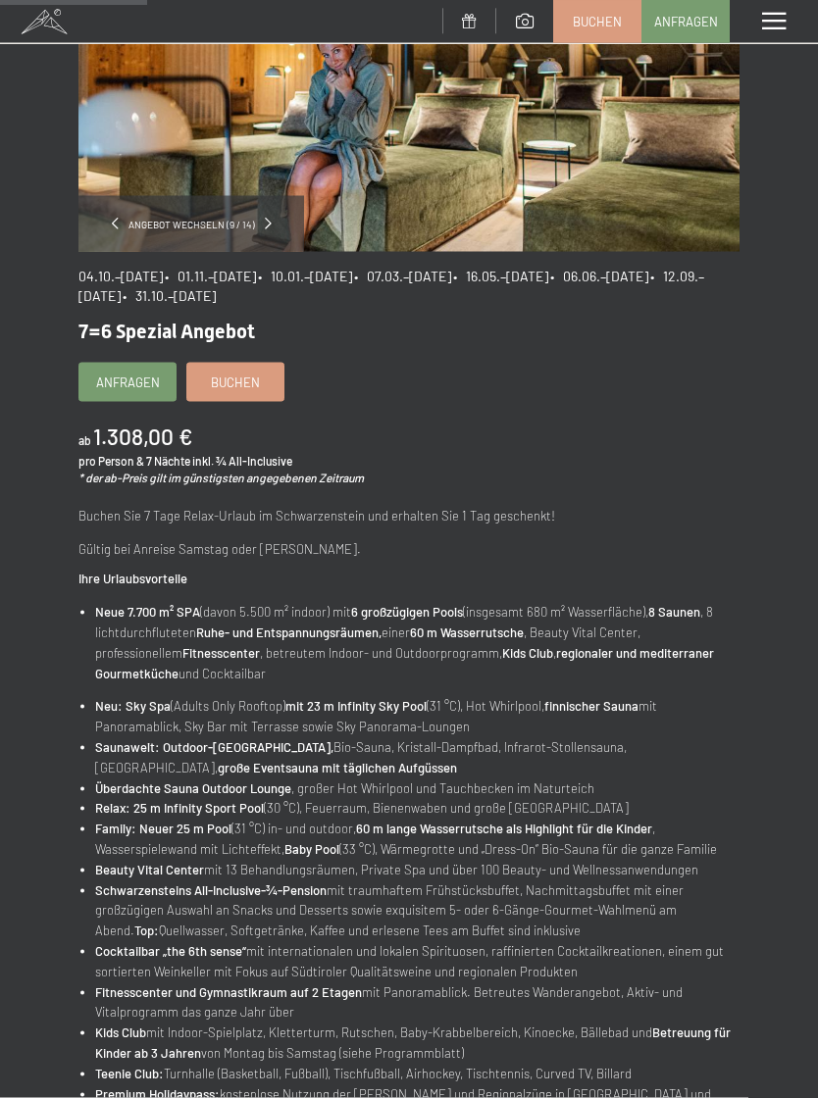
scroll to position [264, 0]
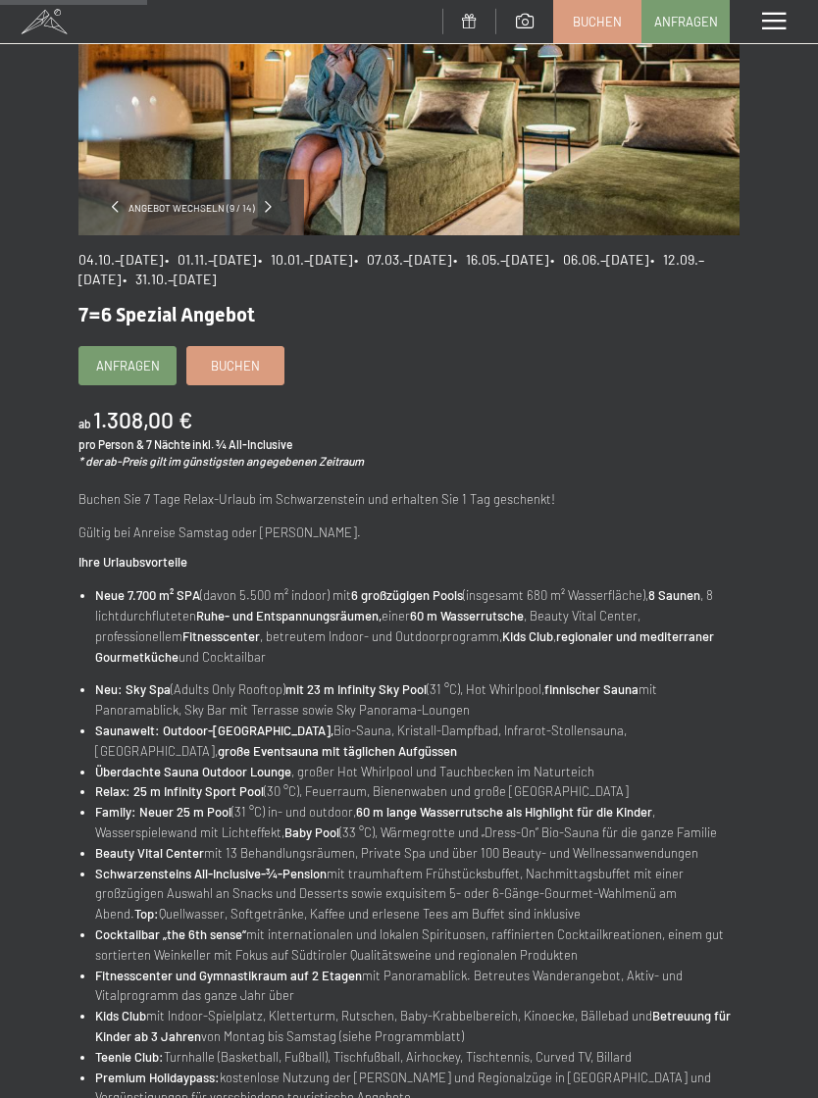
click at [230, 368] on span "Buchen" at bounding box center [235, 366] width 49 height 18
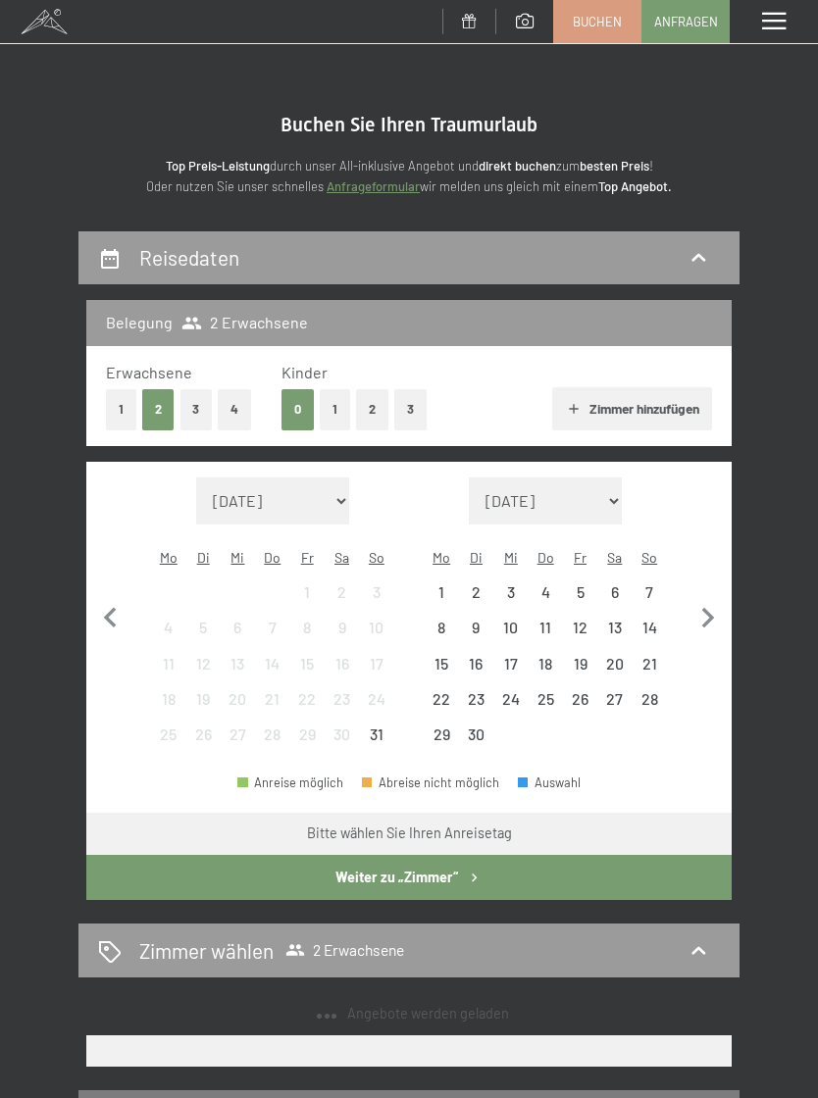
select select "[DATE]"
select select "2025-11-01"
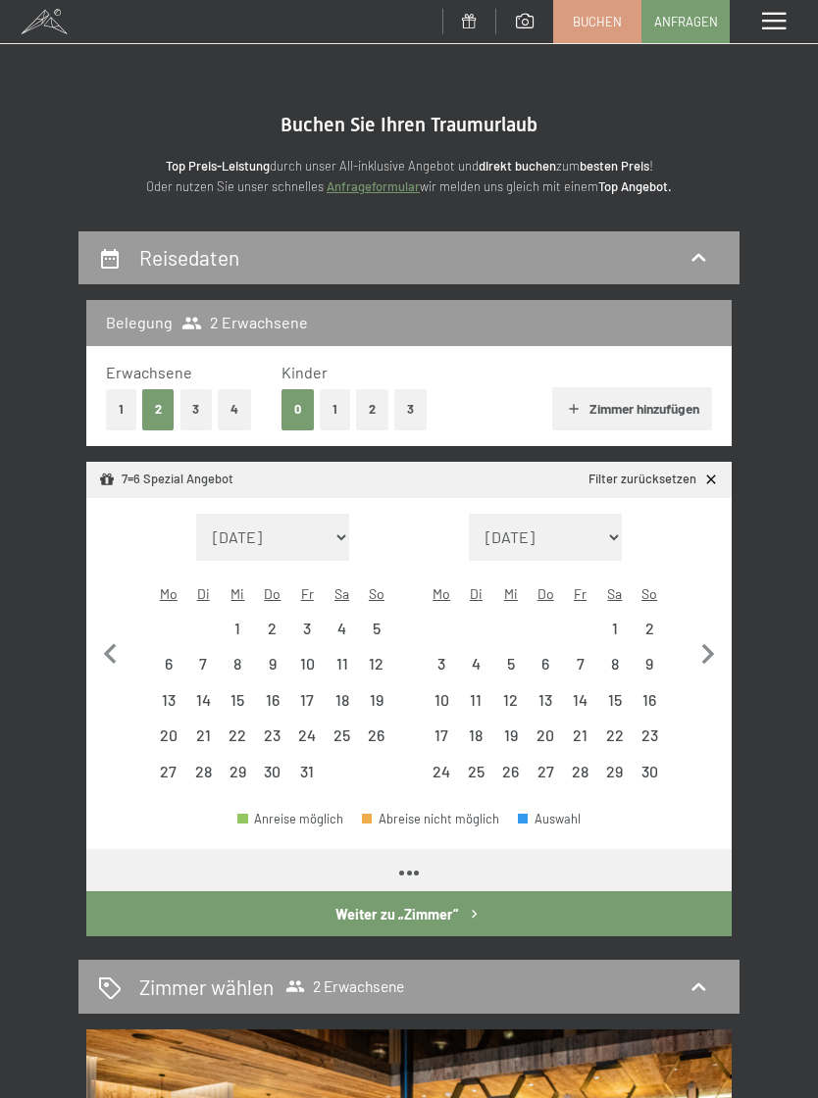
select select "2025-10-01"
select select "2025-11-01"
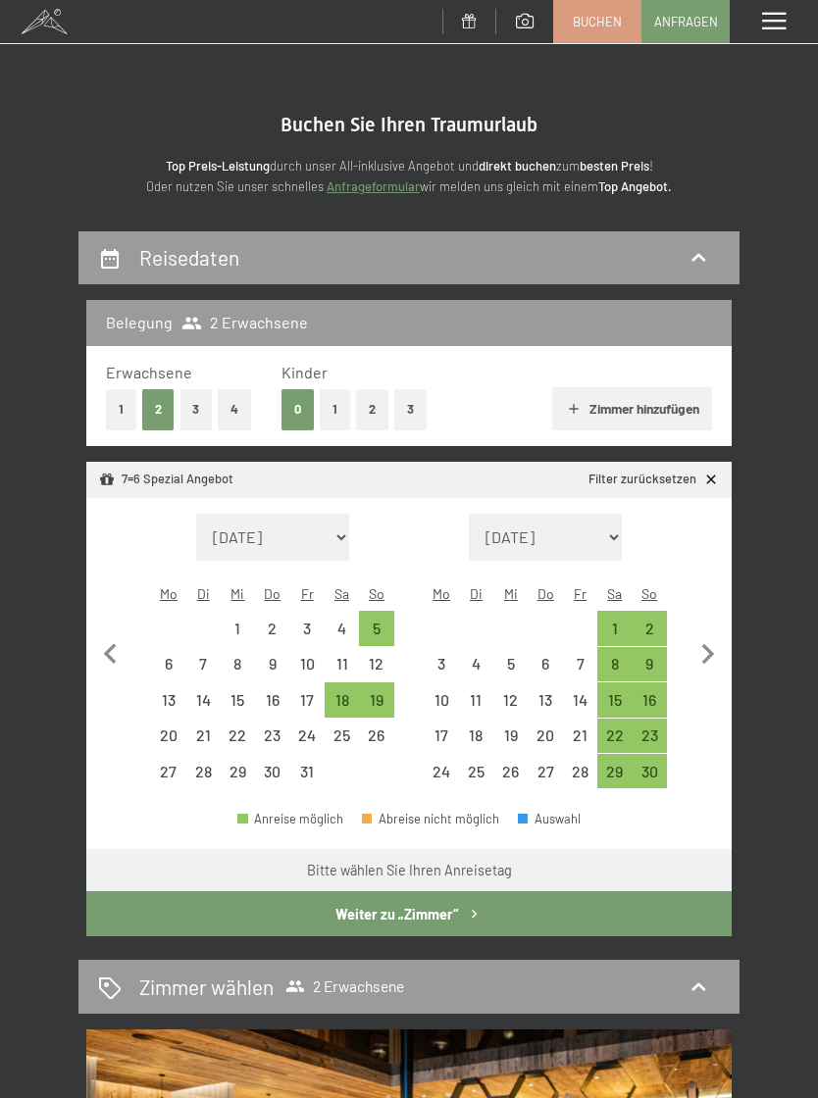
click at [374, 621] on div "5" at bounding box center [376, 636] width 30 height 30
select select "2025-10-01"
select select "2025-11-01"
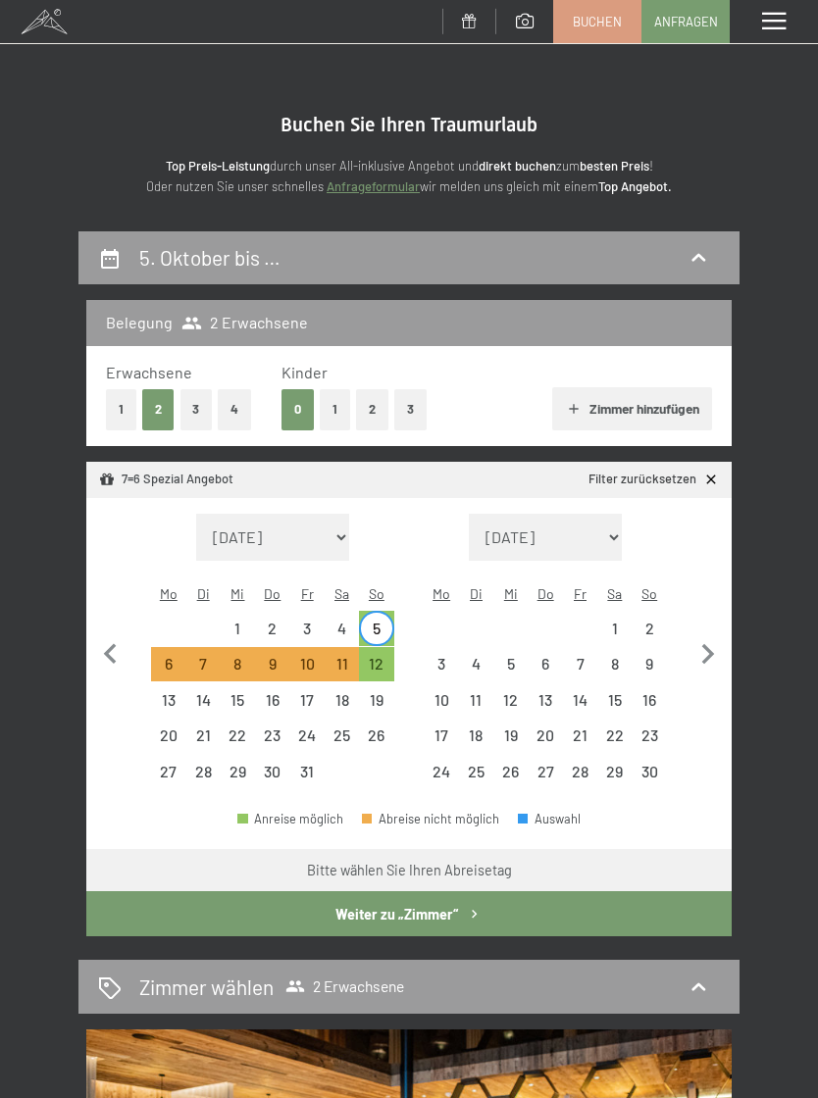
click at [391, 656] on div "12" at bounding box center [376, 671] width 30 height 30
select select "2025-10-01"
select select "2025-11-01"
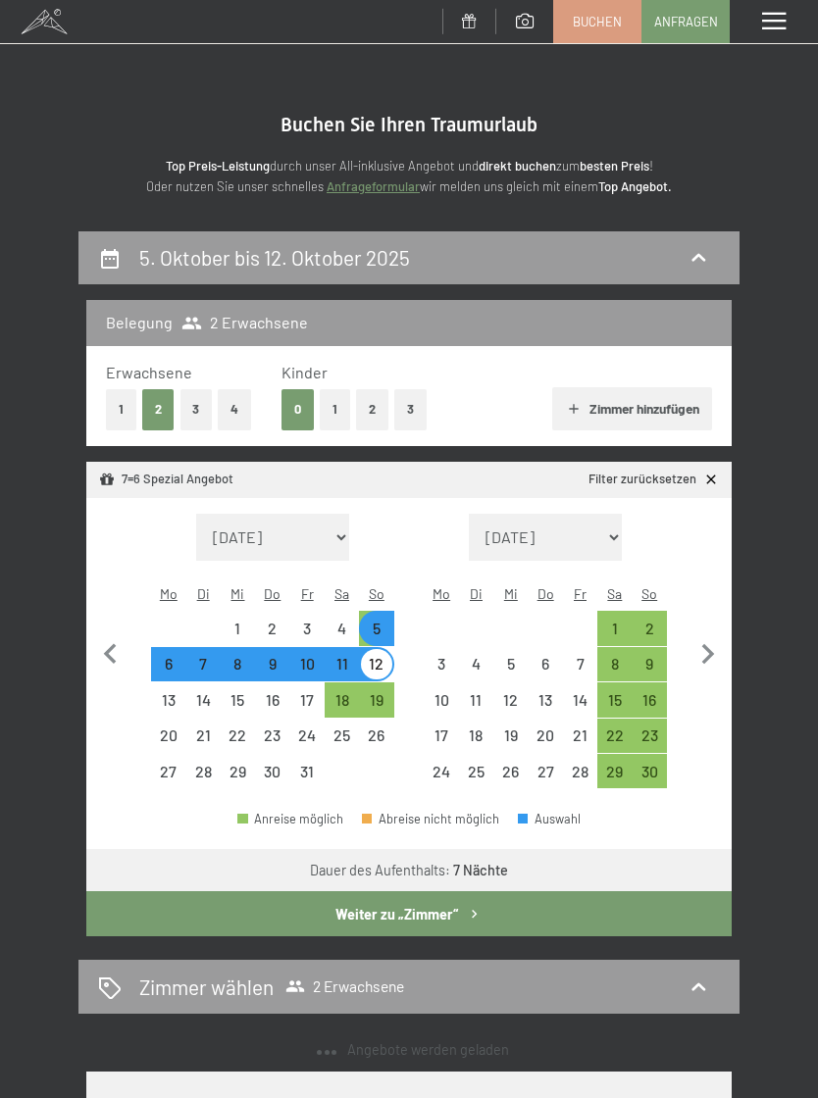
select select "2025-10-01"
select select "2025-11-01"
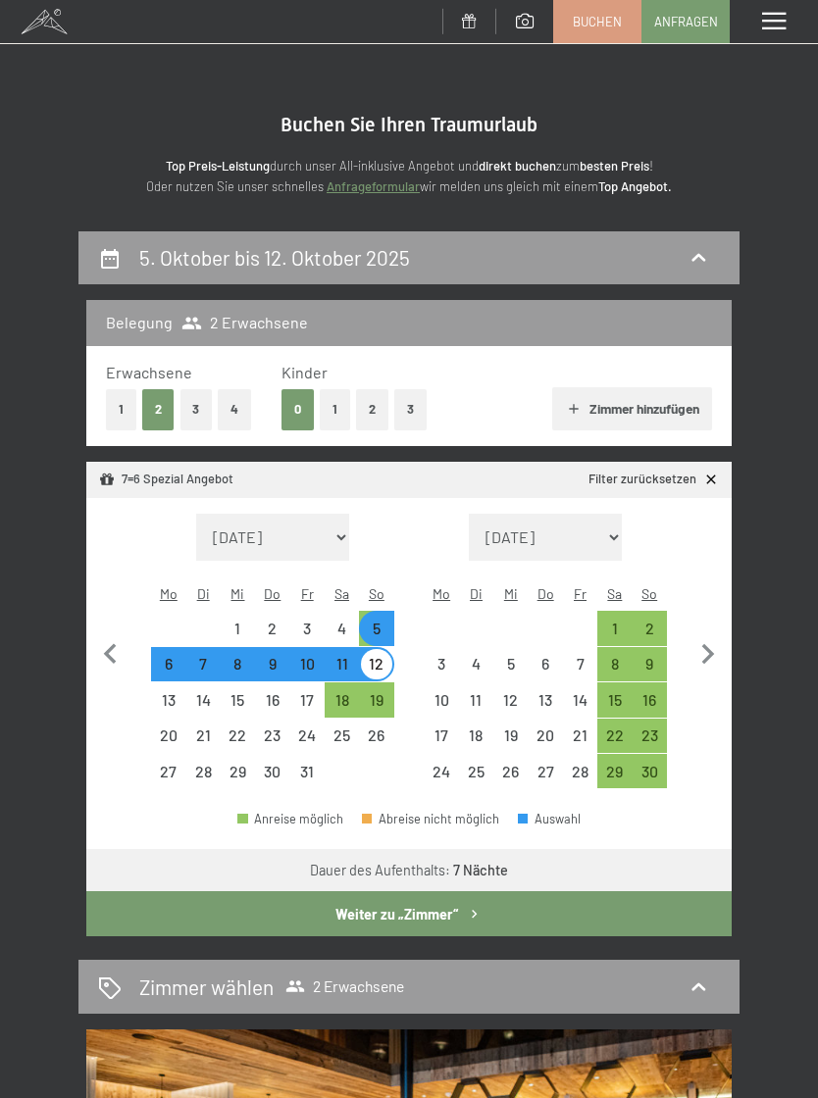
click at [480, 906] on icon "button" at bounding box center [474, 914] width 17 height 17
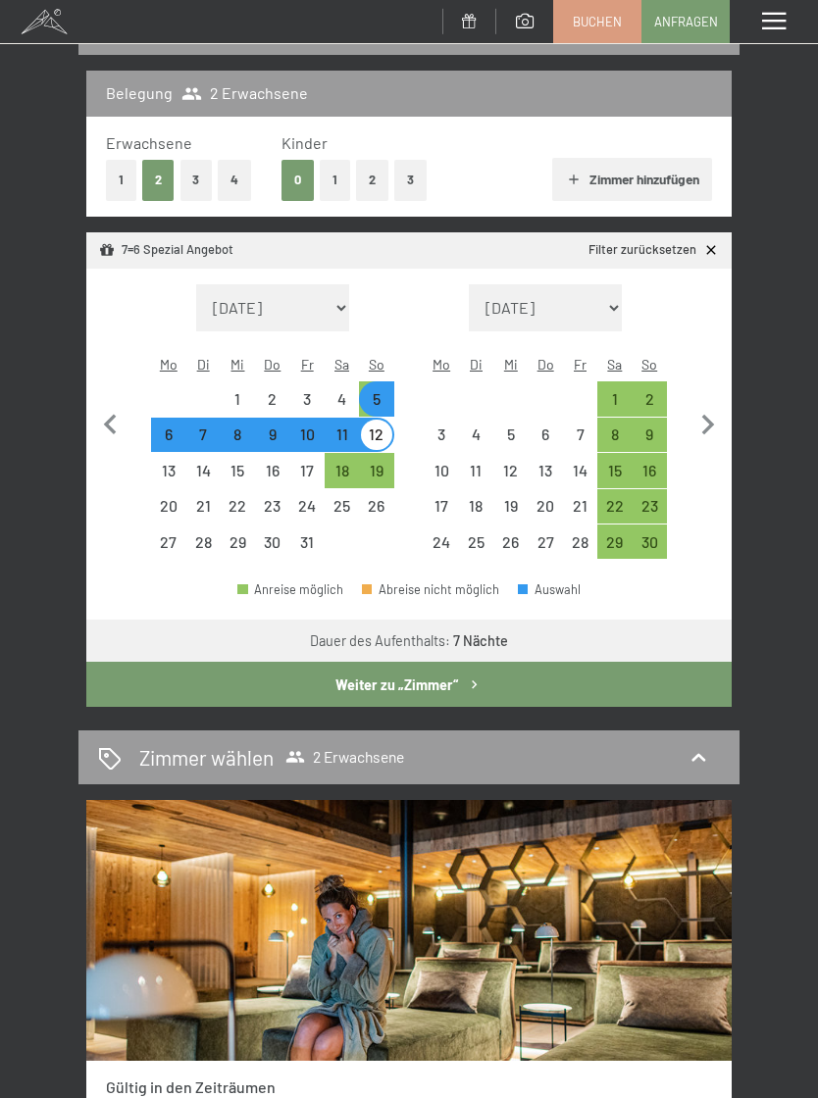
select select "2025-10-01"
select select "2025-11-01"
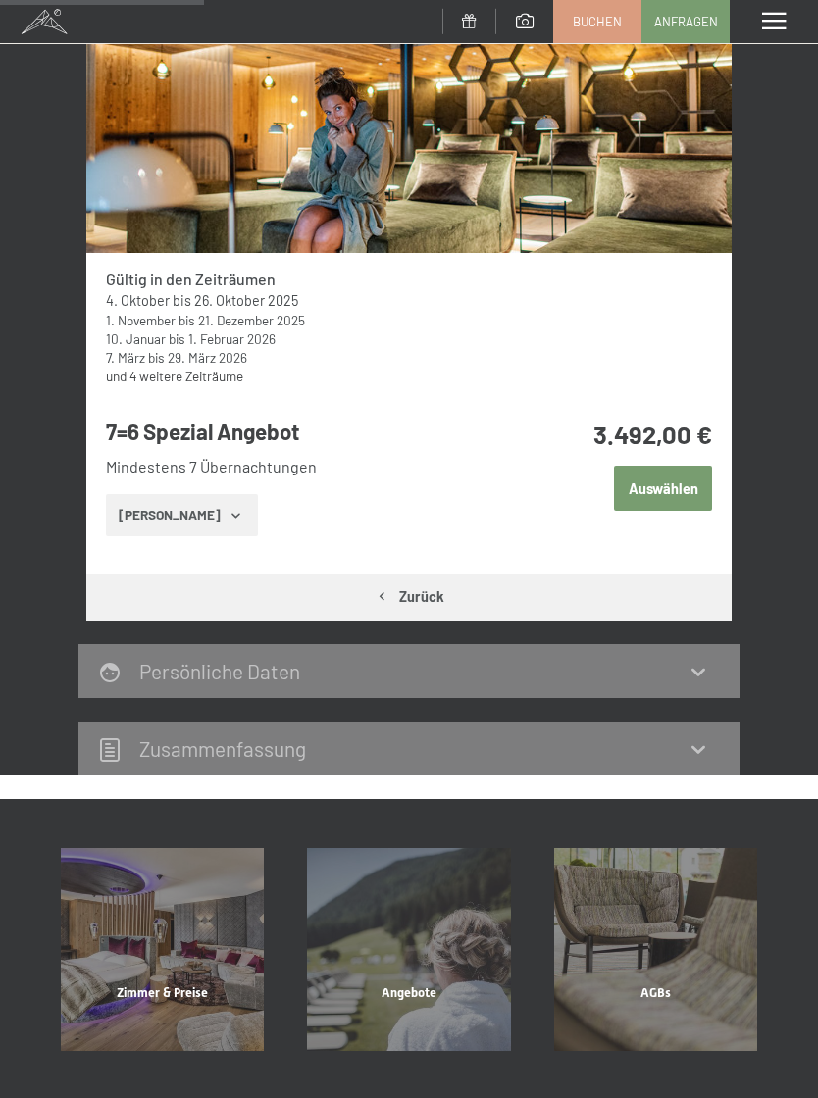
scroll to position [416, 0]
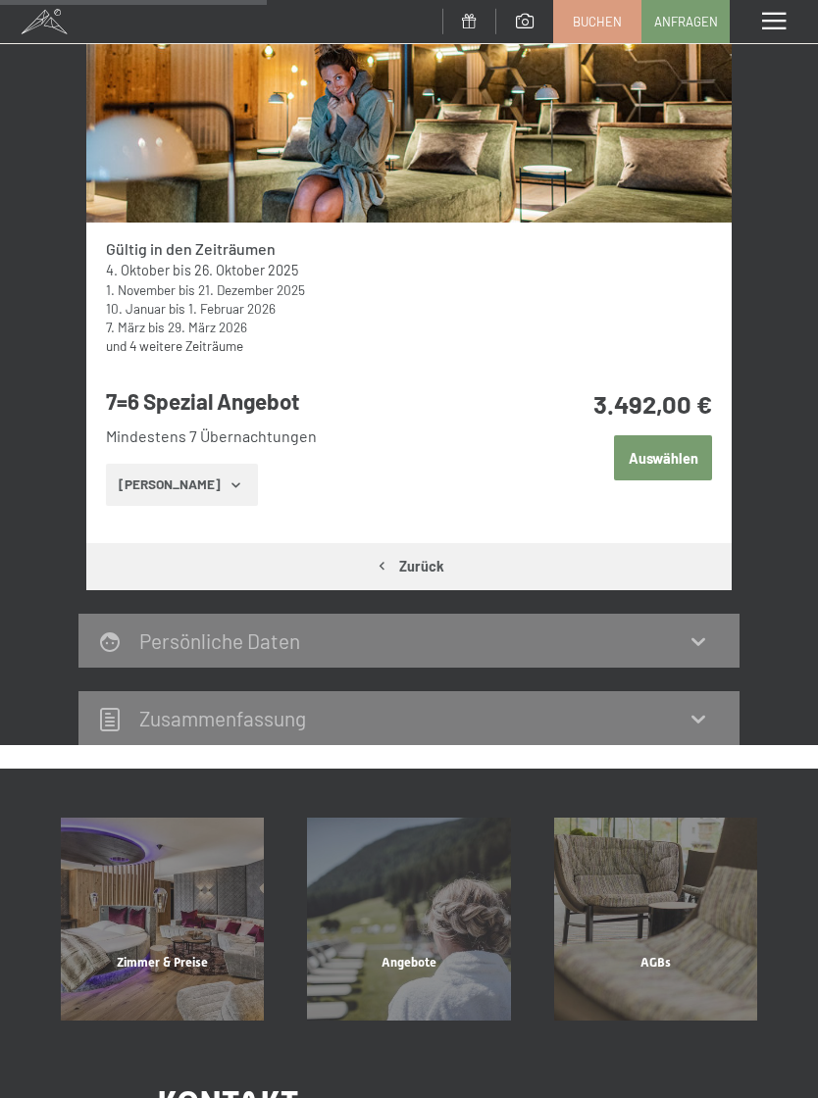
click at [228, 479] on icon "button" at bounding box center [236, 485] width 16 height 16
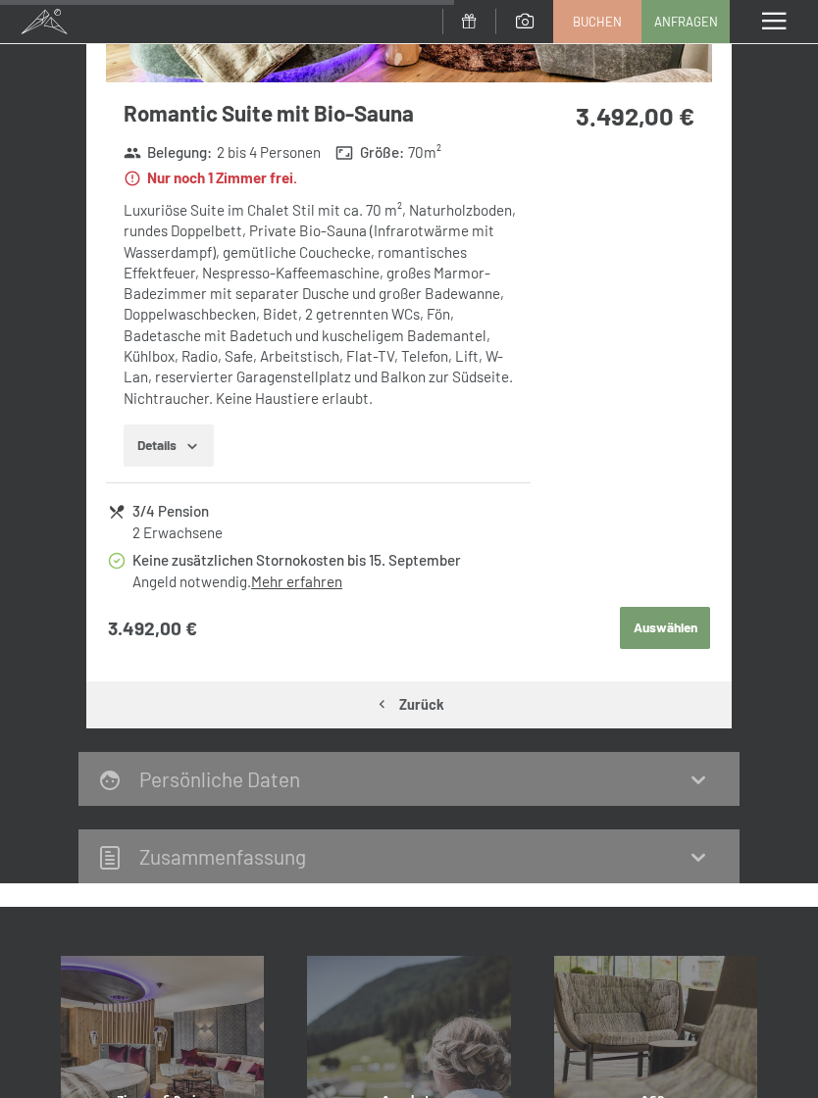
scroll to position [1226, 0]
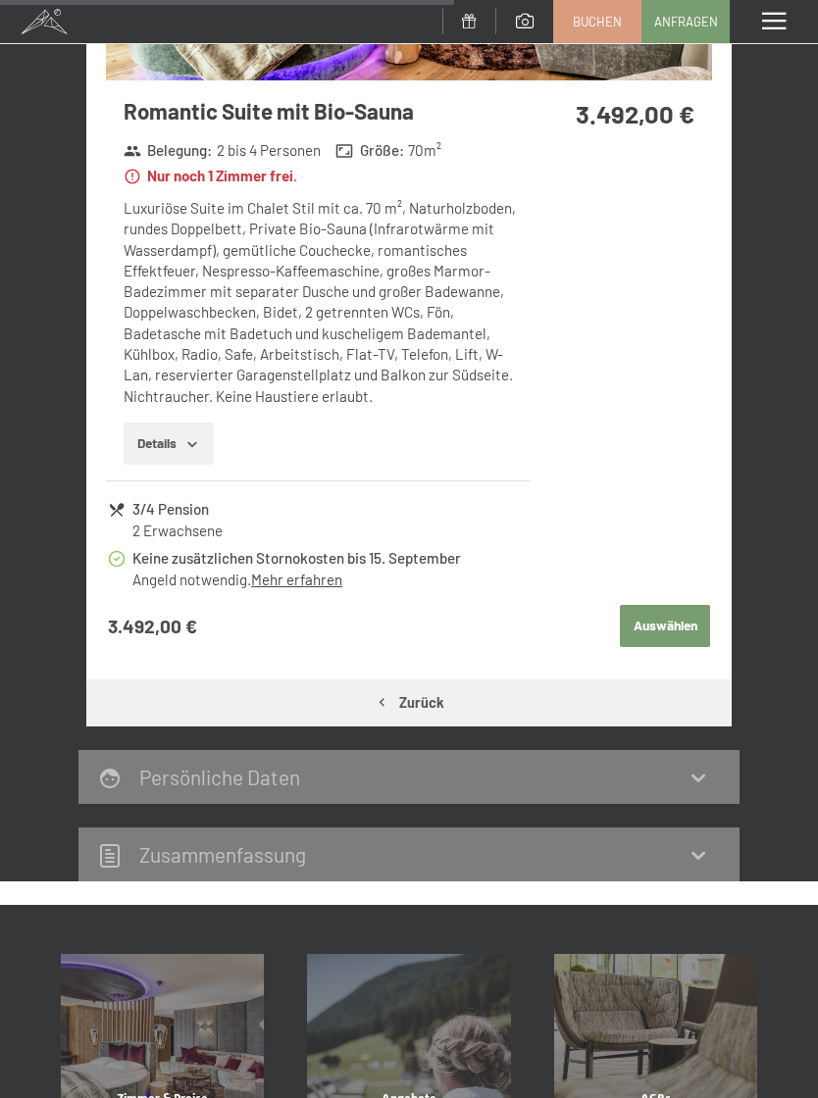
click at [197, 440] on icon "button" at bounding box center [192, 444] width 16 height 16
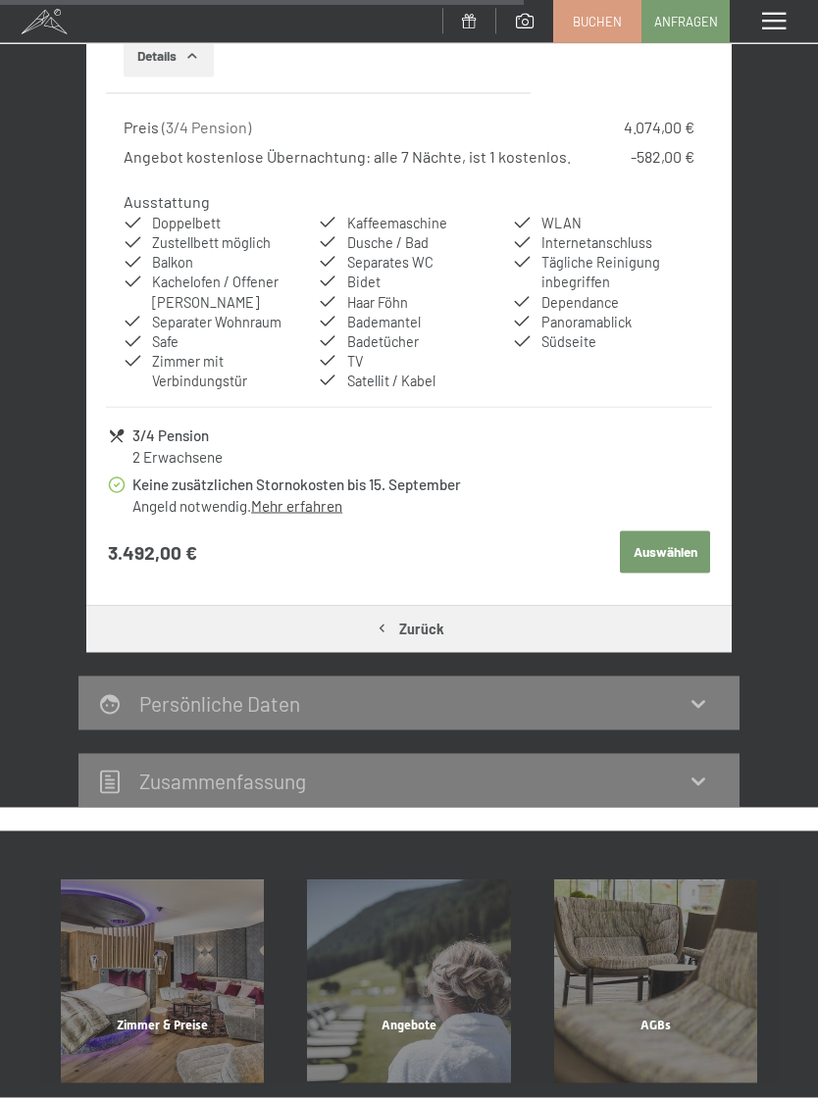
scroll to position [1637, 0]
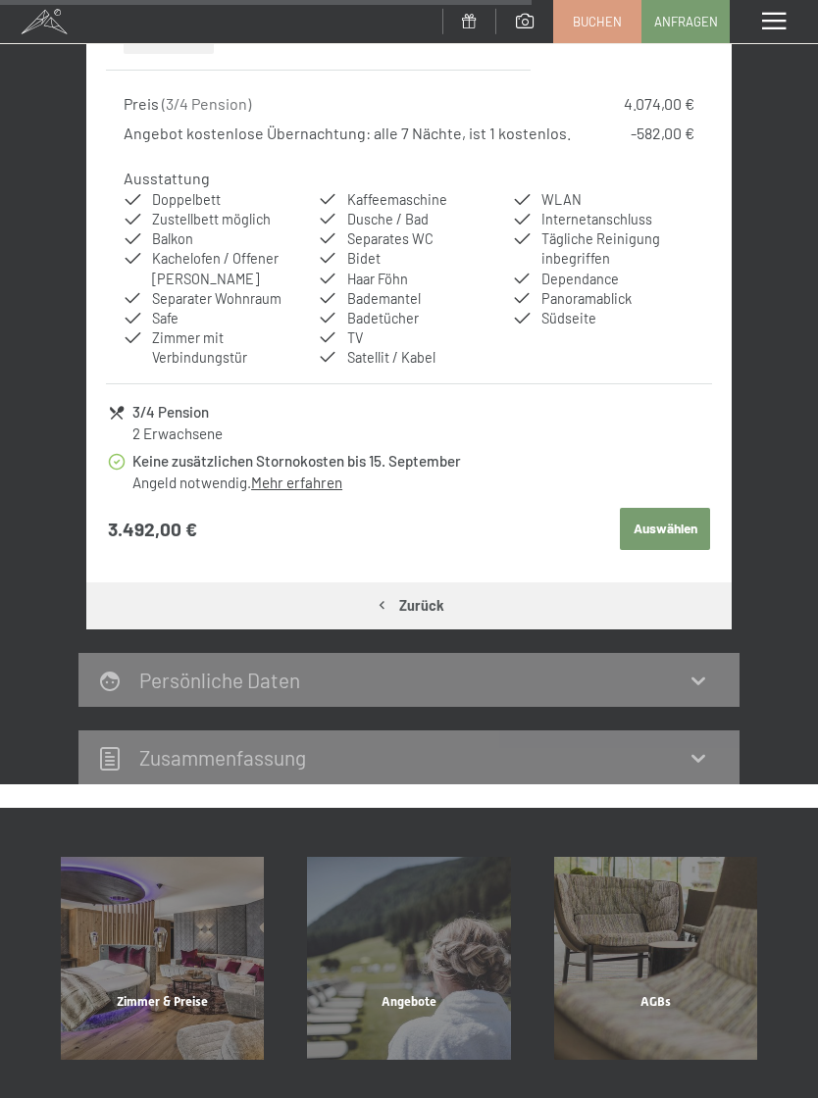
click at [277, 473] on link "Mehr erfahren" at bounding box center [296, 482] width 91 height 18
click at [284, 473] on link "Mehr erfahren" at bounding box center [296, 482] width 91 height 18
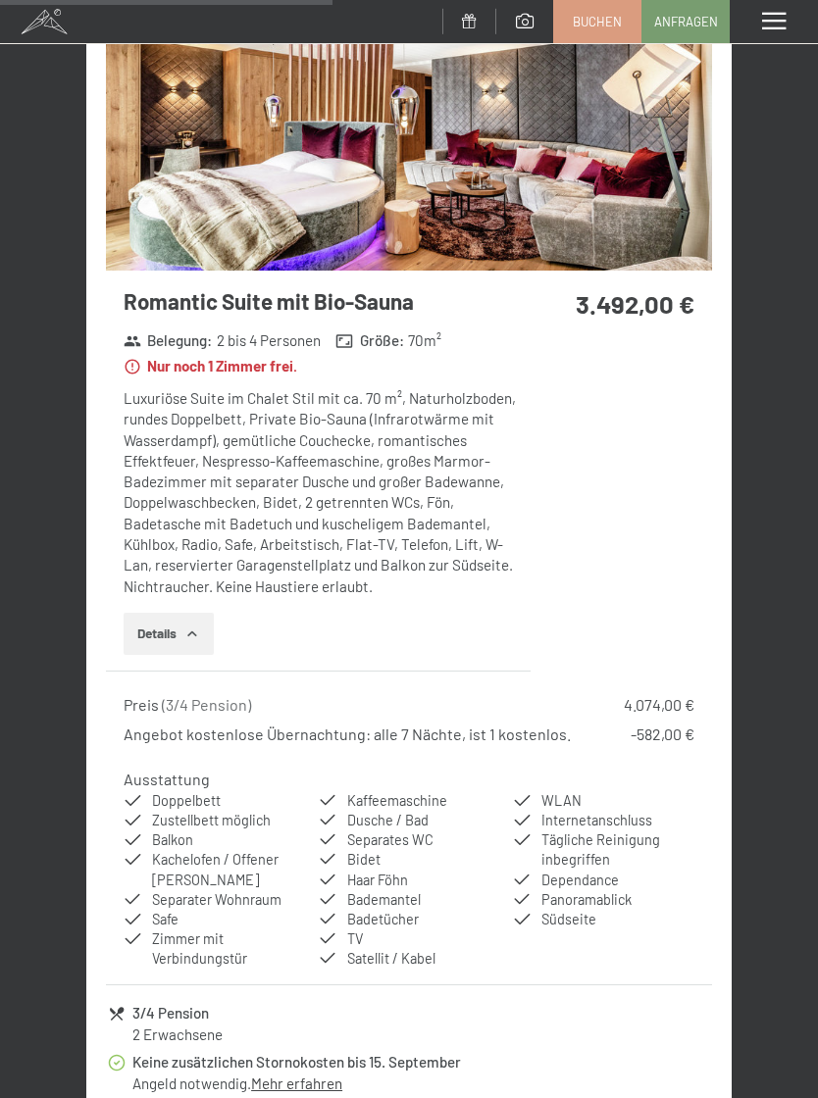
scroll to position [1035, 0]
click at [618, 182] on img at bounding box center [409, 148] width 607 height 245
click at [798, 20] on div "Menü" at bounding box center [773, 21] width 88 height 43
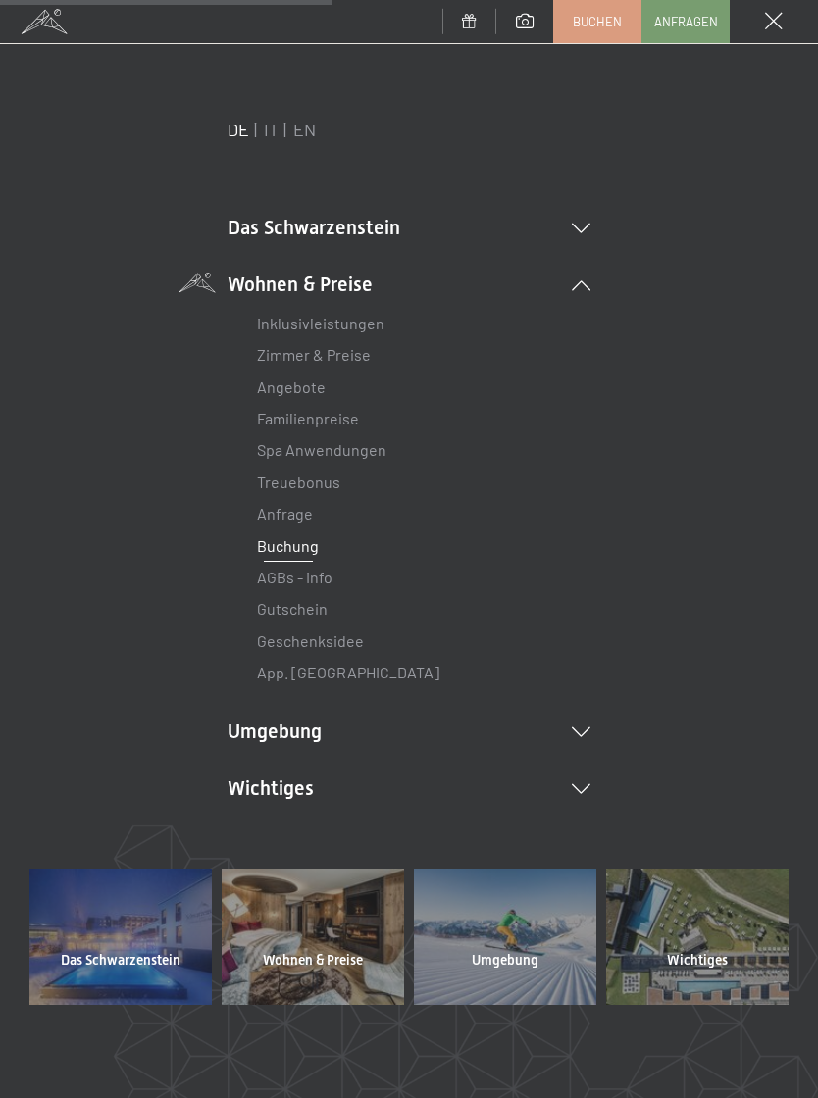
click at [364, 359] on link "Zimmer & Preise" at bounding box center [314, 354] width 114 height 19
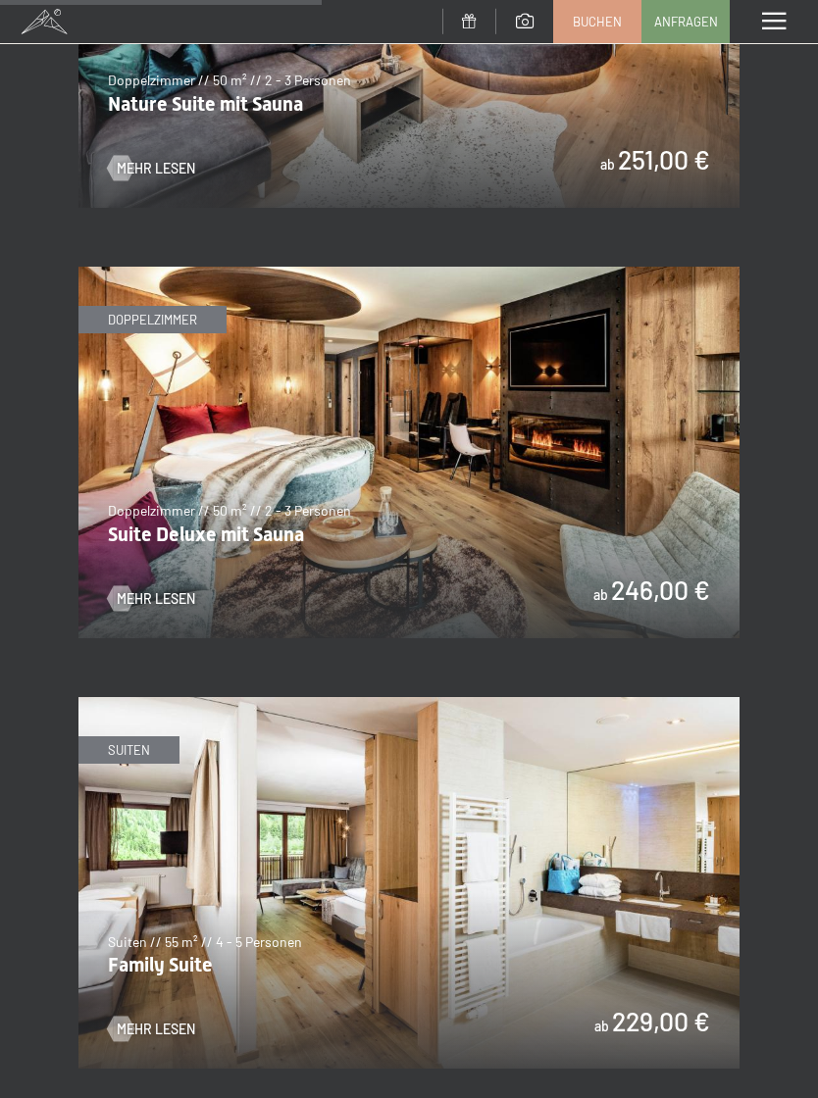
scroll to position [2940, 0]
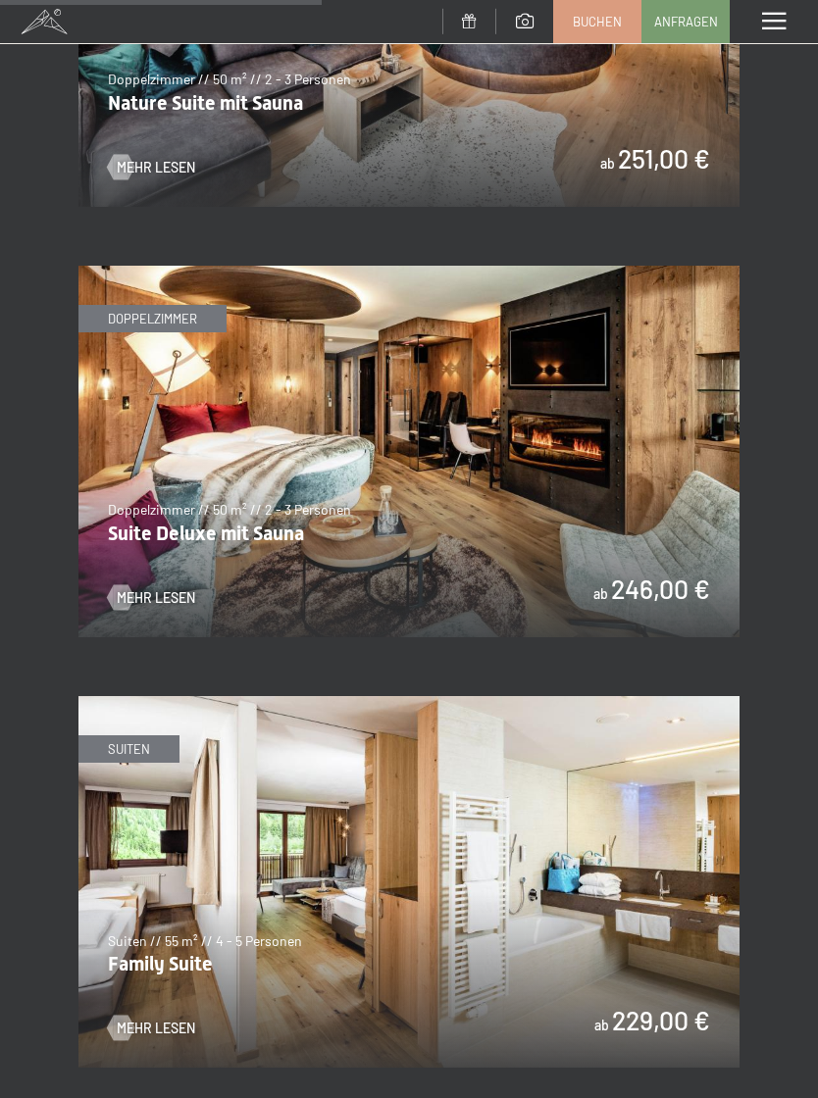
click at [774, 24] on span at bounding box center [774, 22] width 24 height 18
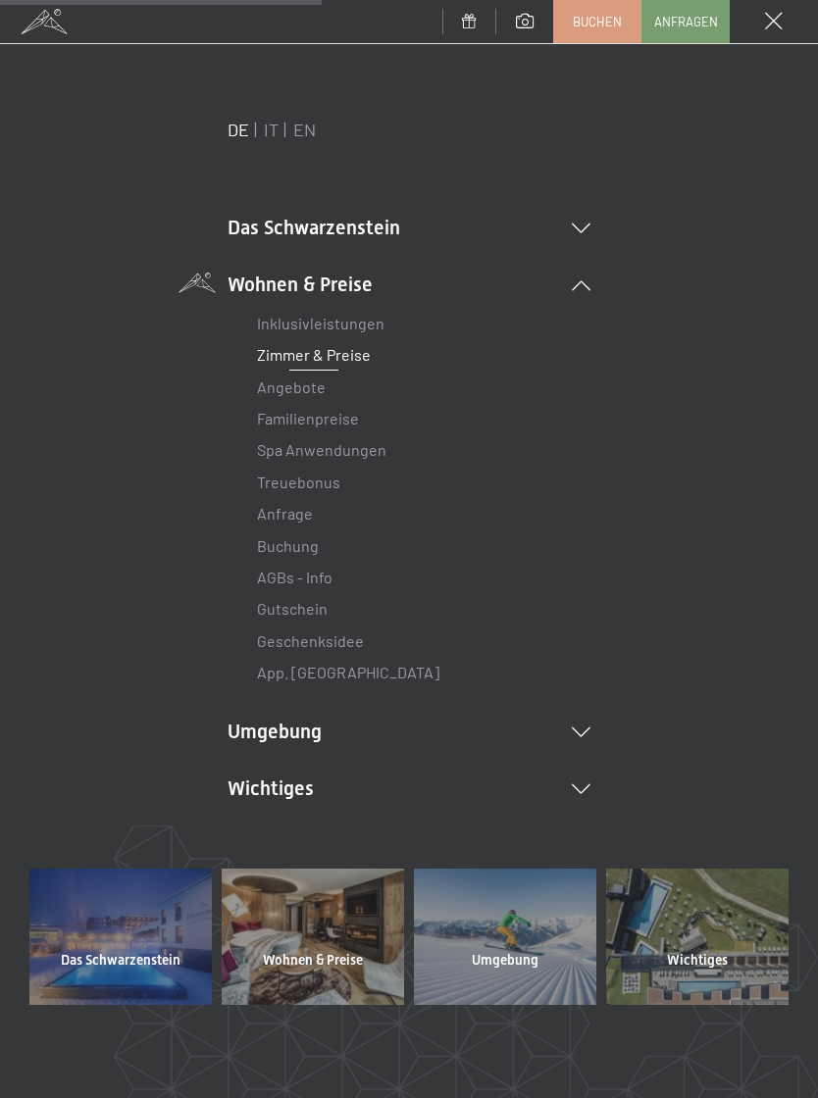
click at [320, 388] on link "Angebote" at bounding box center [291, 386] width 69 height 19
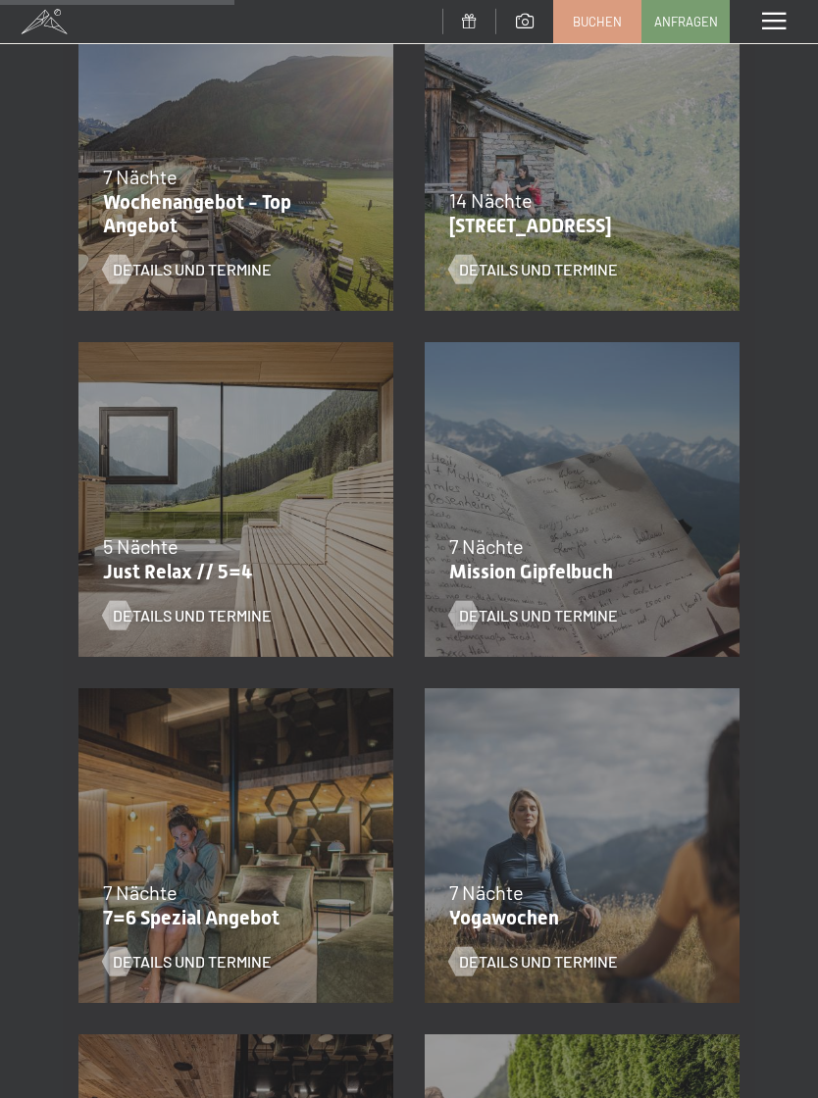
scroll to position [817, 0]
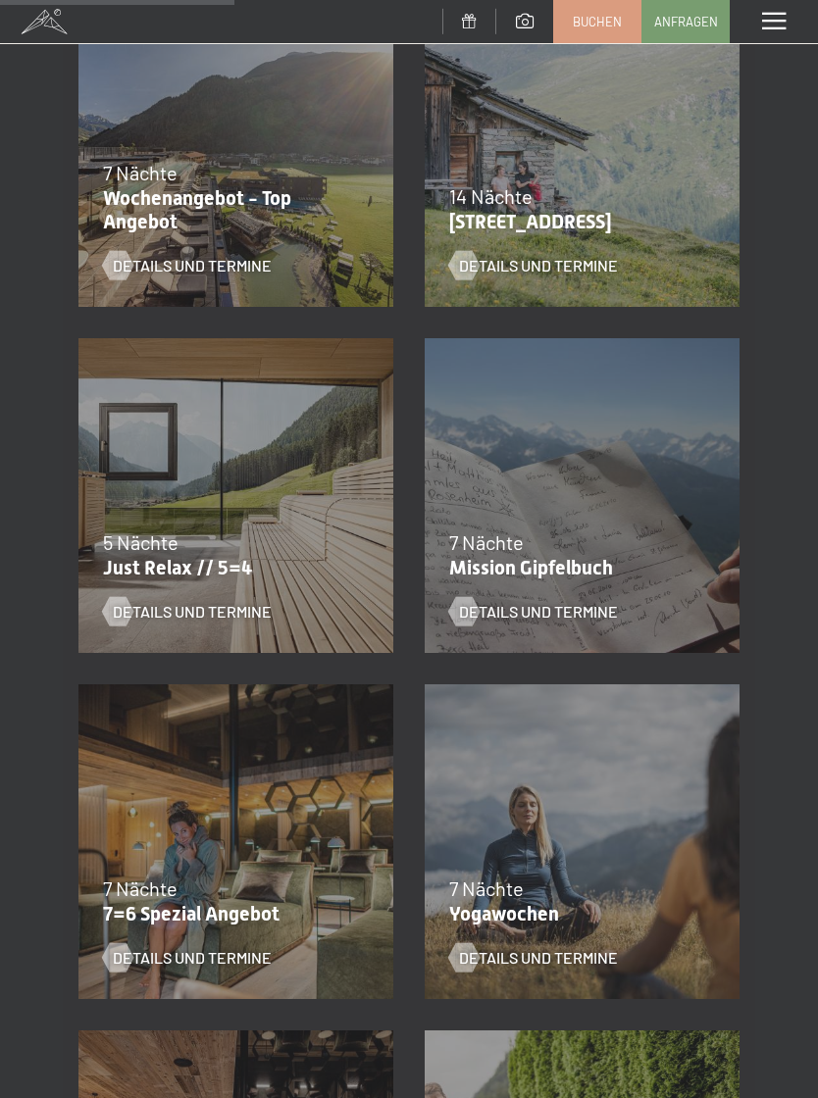
click at [192, 495] on div "07.09.–[DATE] 21.12.–[DATE] 11.01.–[DATE] 08.03.–[DATE] 08.11.–[DATE] 13.12.–[D…" at bounding box center [236, 496] width 346 height 346
click at [148, 614] on span "Details und Termine" at bounding box center [192, 612] width 159 height 22
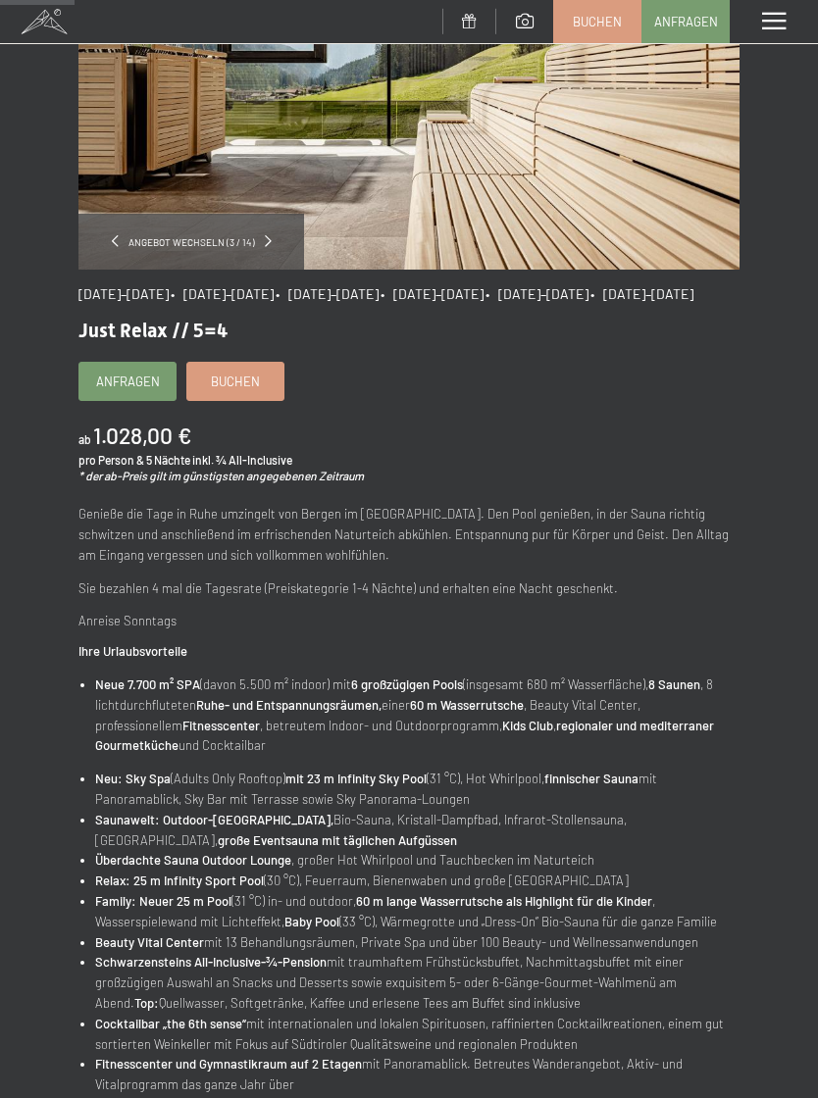
scroll to position [274, 0]
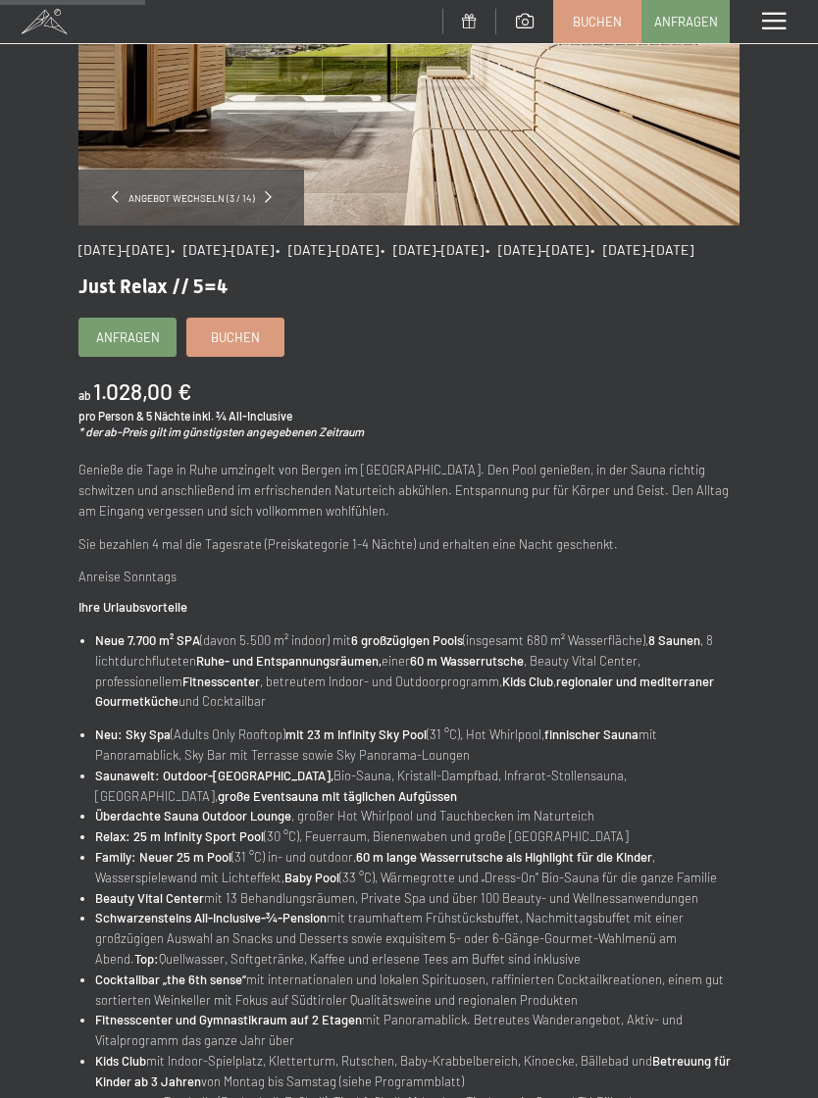
click at [223, 346] on span "Buchen" at bounding box center [235, 337] width 49 height 18
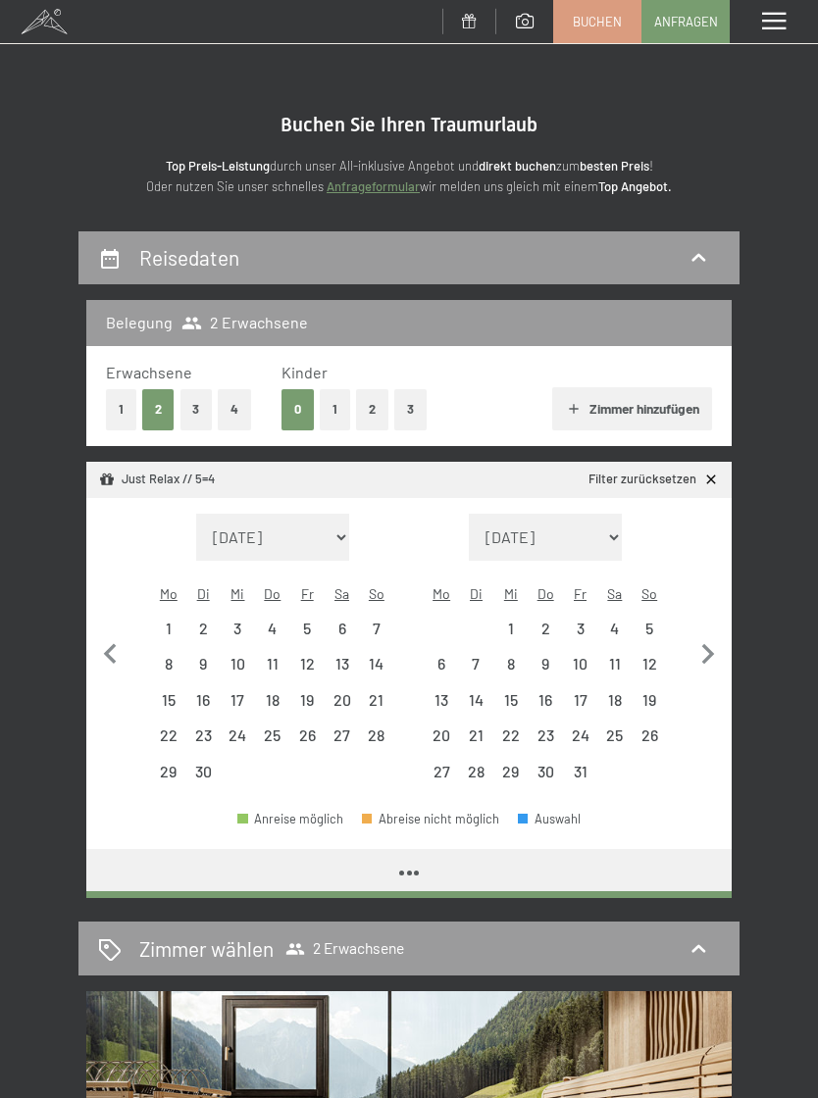
select select "[DATE]"
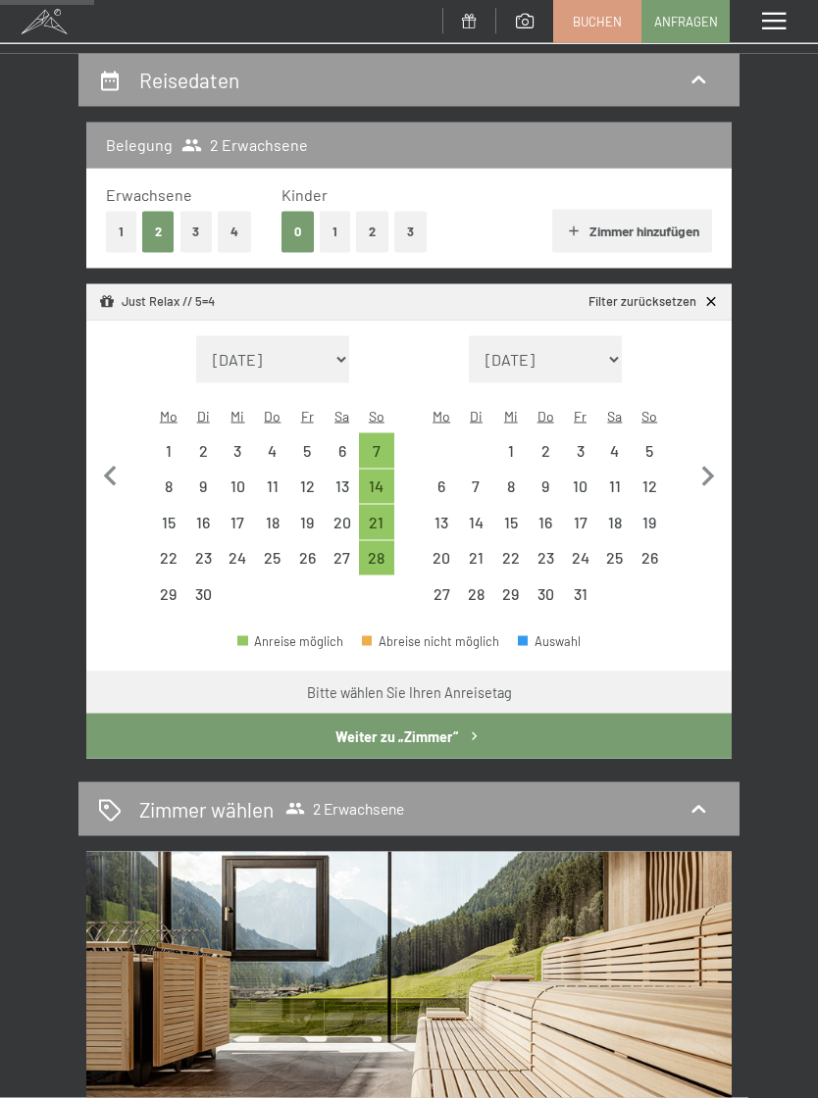
scroll to position [272, 0]
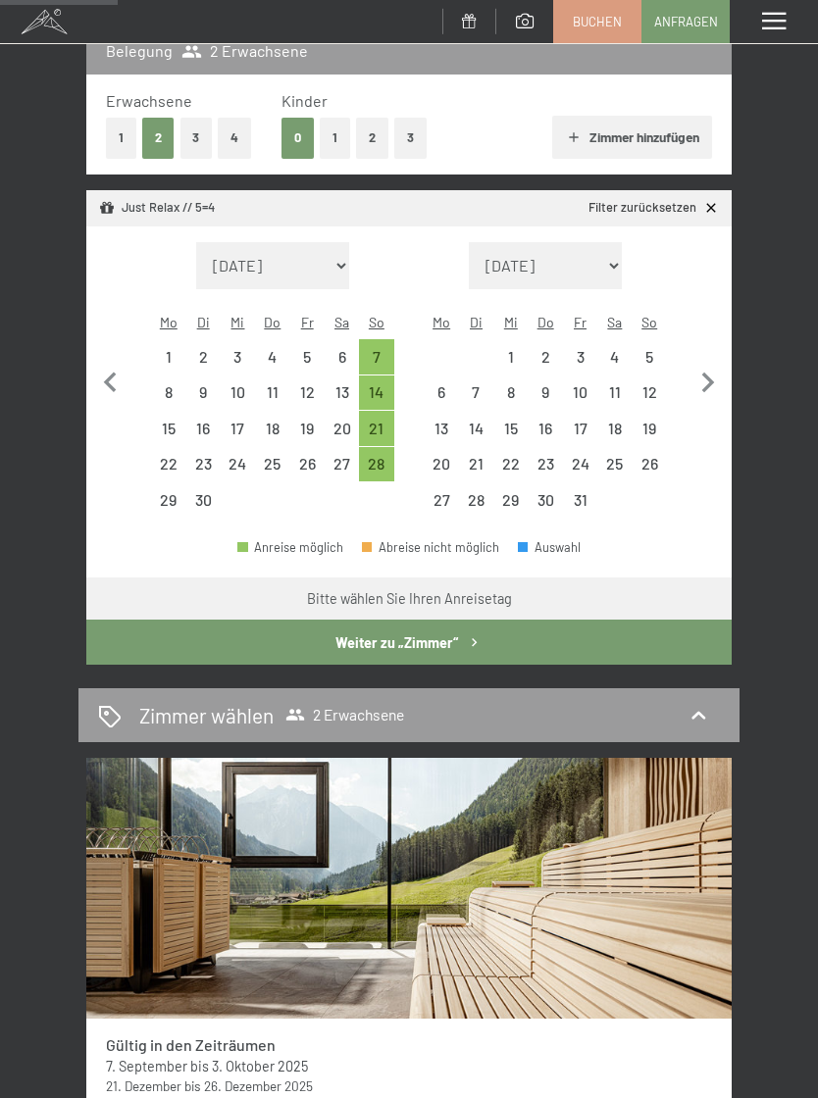
click at [382, 384] on div "14" at bounding box center [376, 399] width 30 height 30
select select "2025-09-01"
select select "2025-10-01"
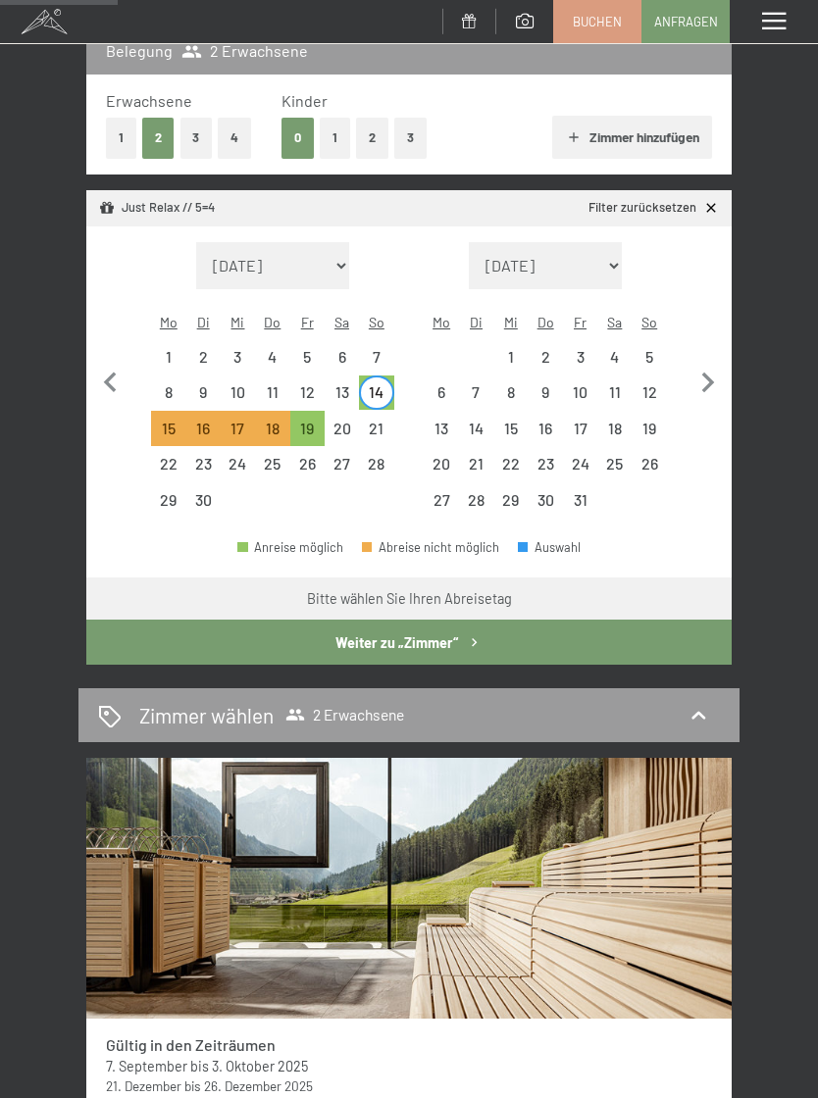
click at [309, 421] on div "19" at bounding box center [307, 436] width 30 height 30
select select "2025-09-01"
select select "2025-10-01"
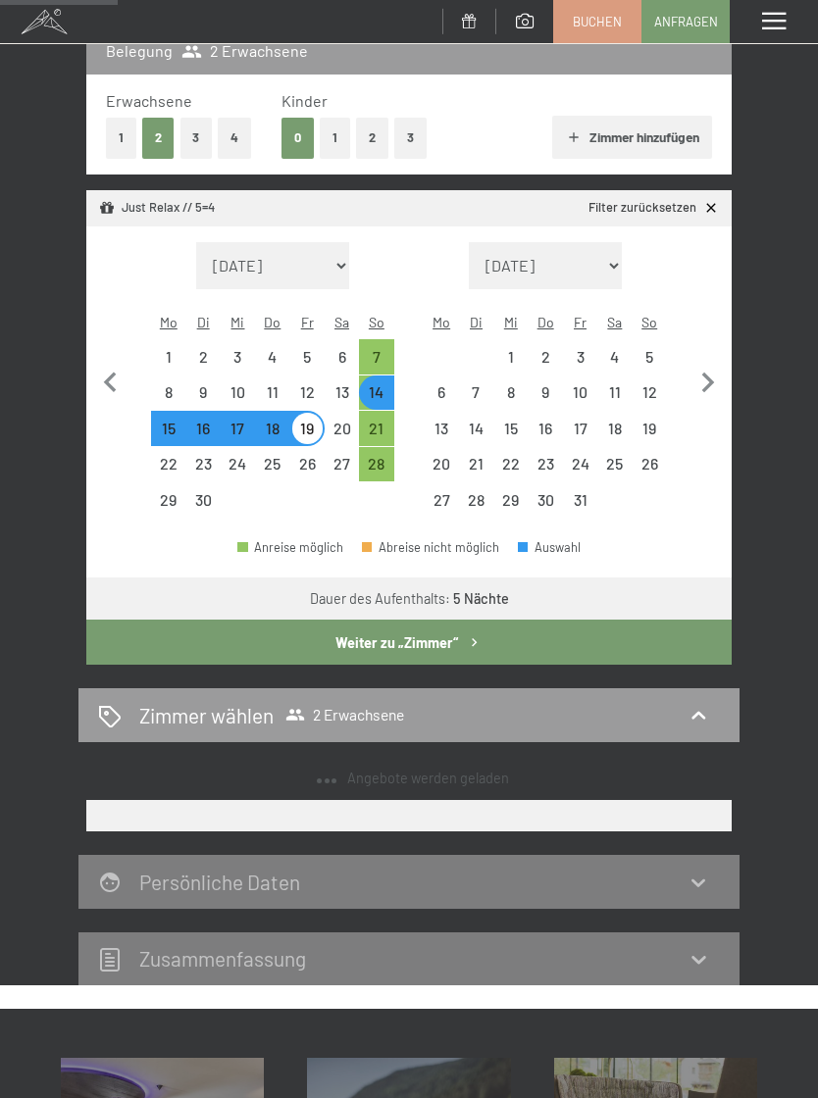
select select "2025-09-01"
select select "2025-10-01"
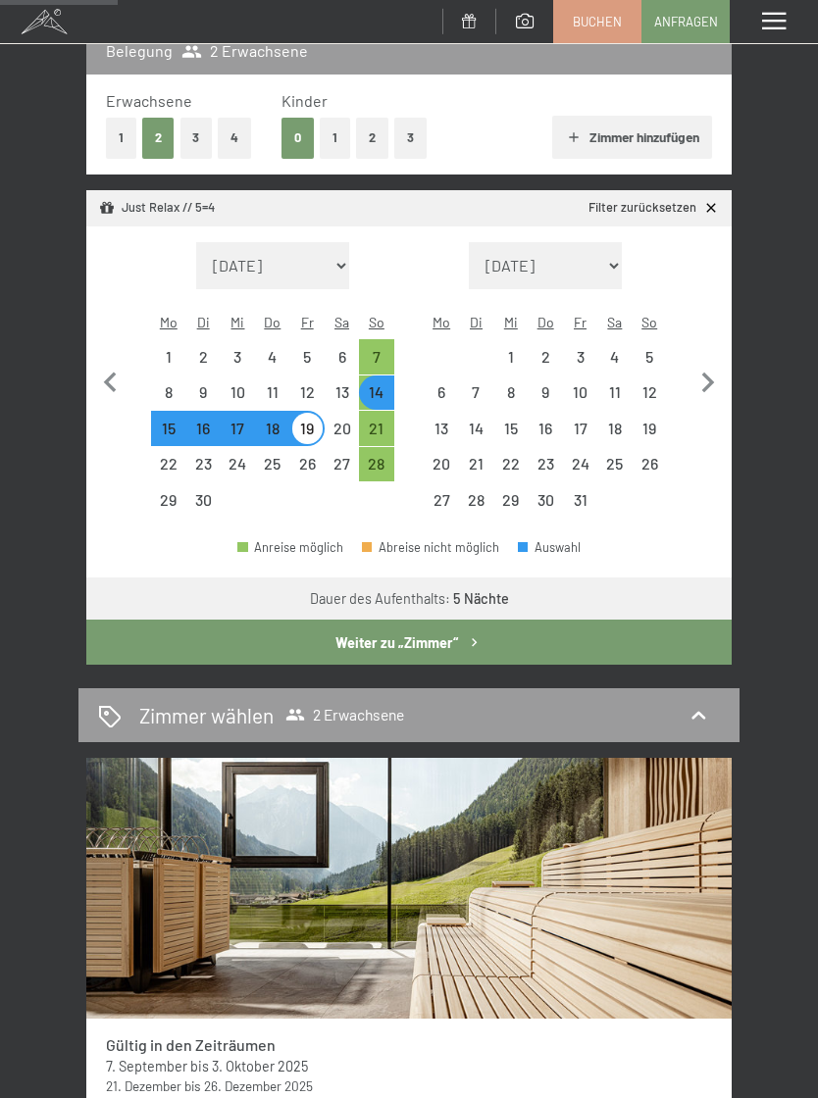
click at [431, 626] on button "Weiter zu „Zimmer“" at bounding box center [408, 642] width 645 height 45
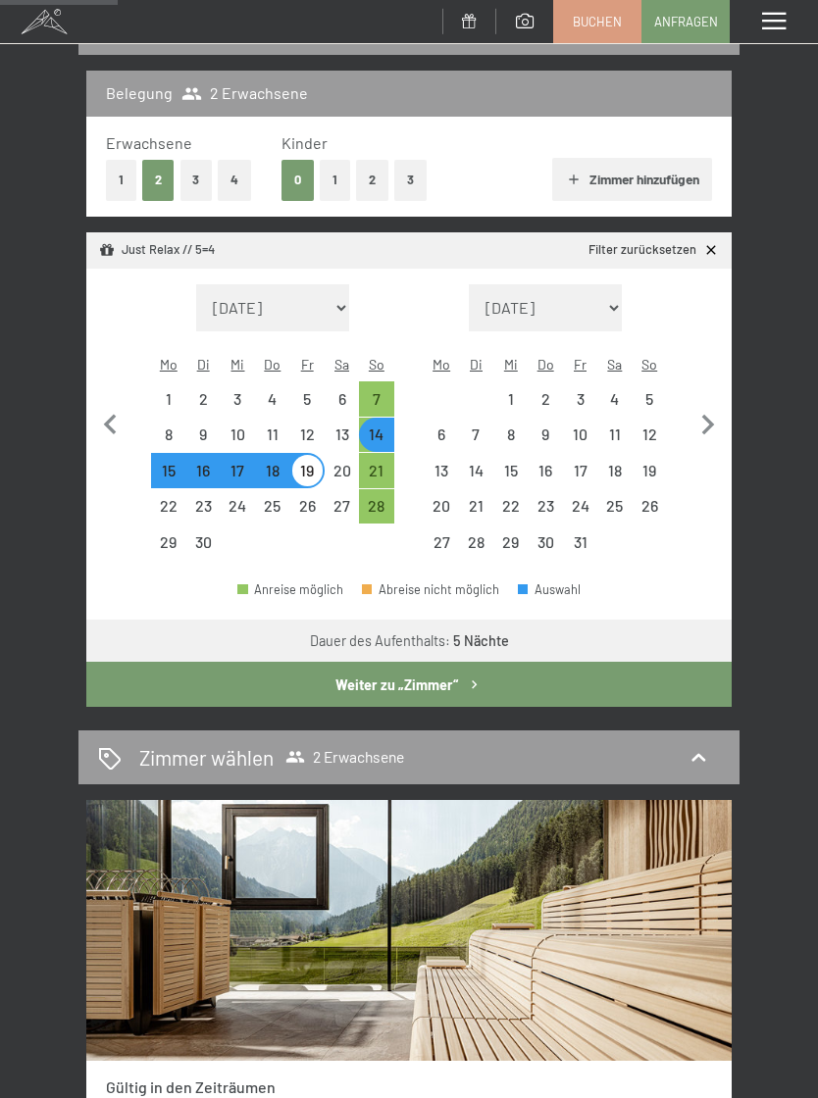
select select "2025-09-01"
select select "2025-10-01"
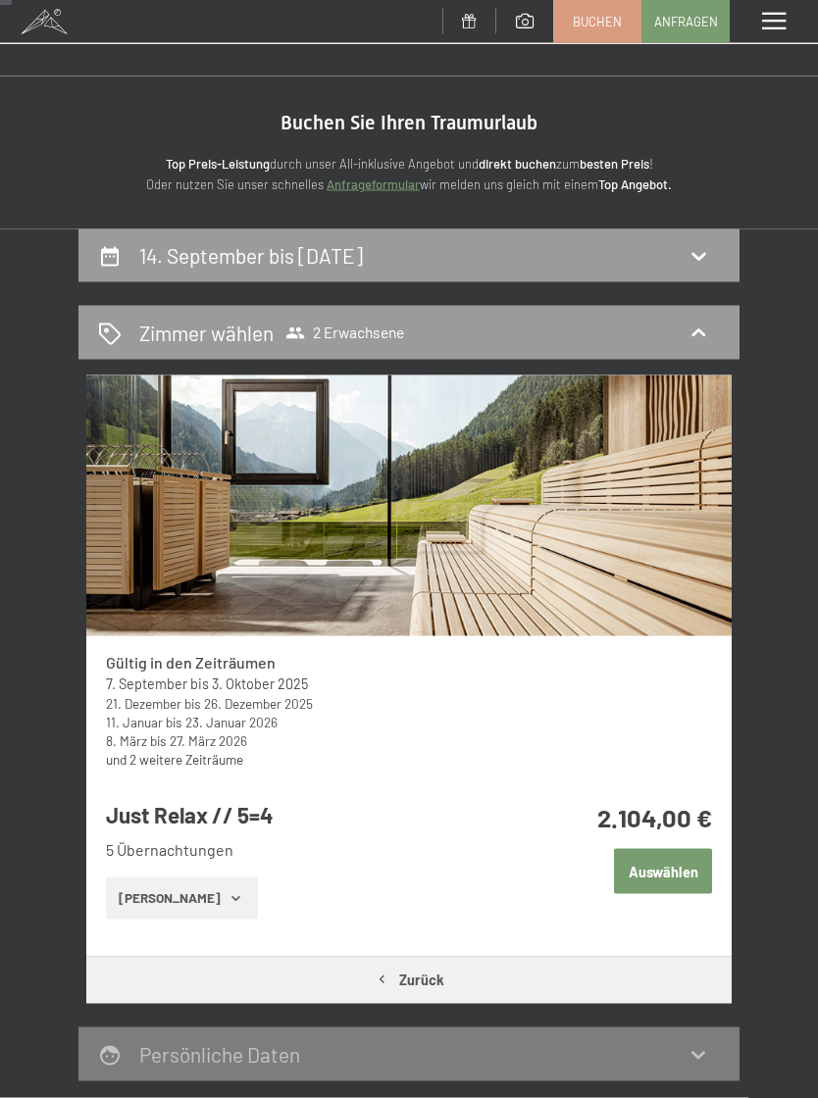
scroll to position [0, 0]
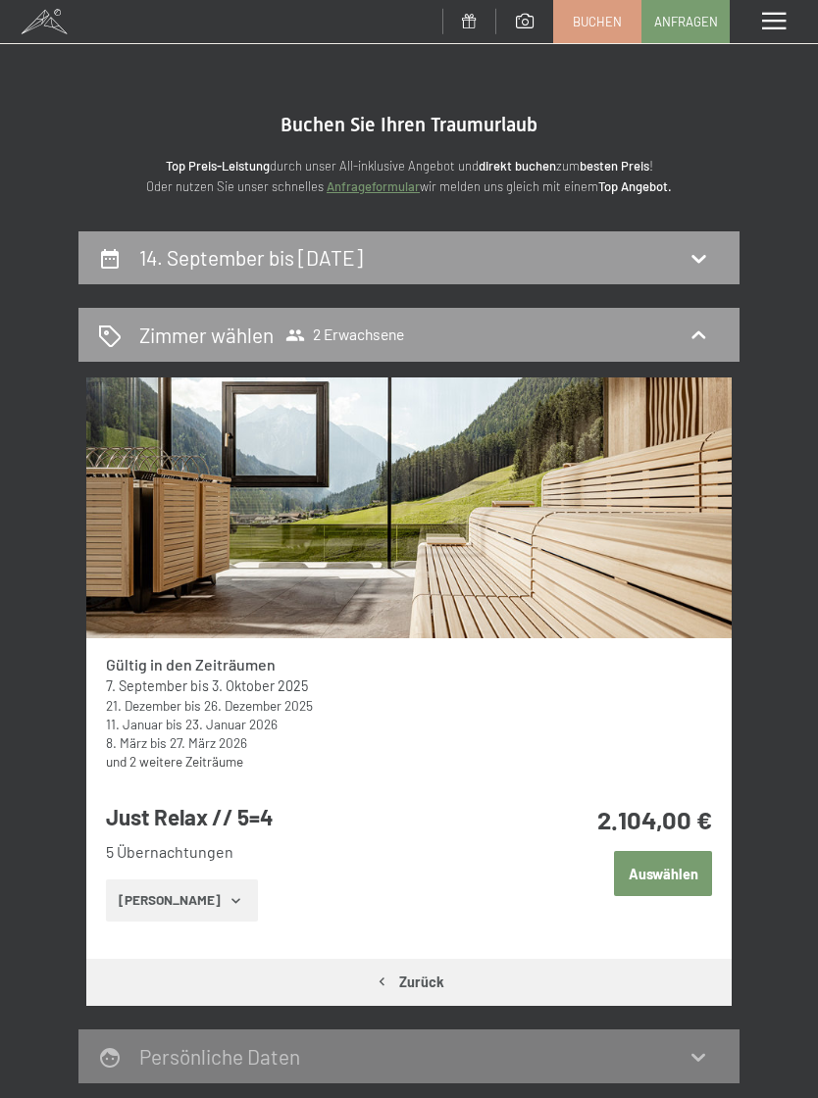
click at [709, 258] on icon at bounding box center [698, 258] width 24 height 24
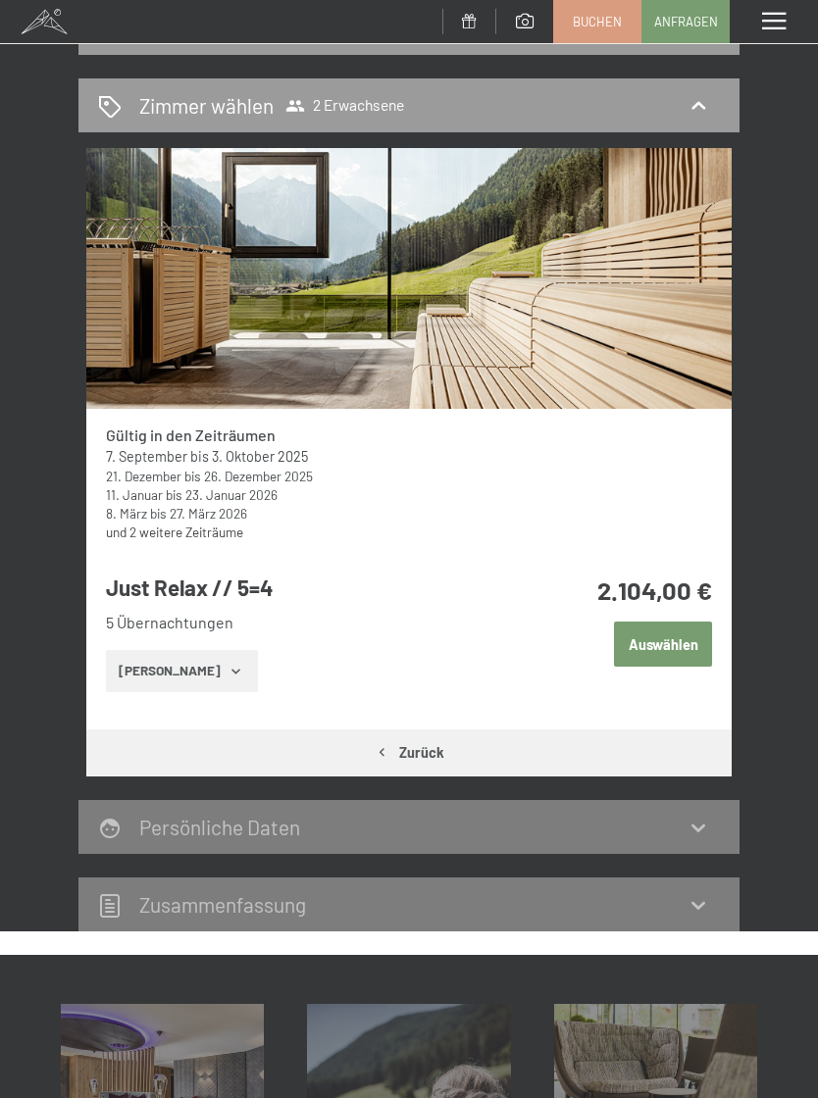
select select "2025-09-01"
select select "2025-10-01"
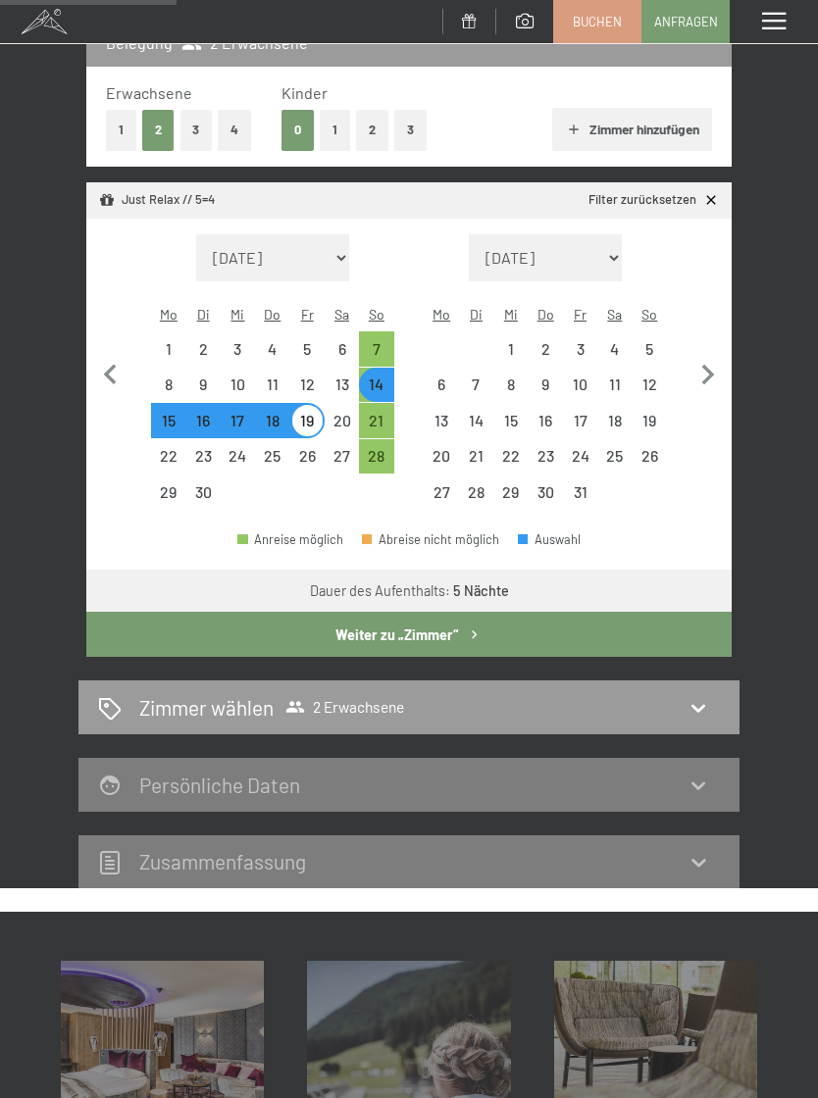
scroll to position [278, 0]
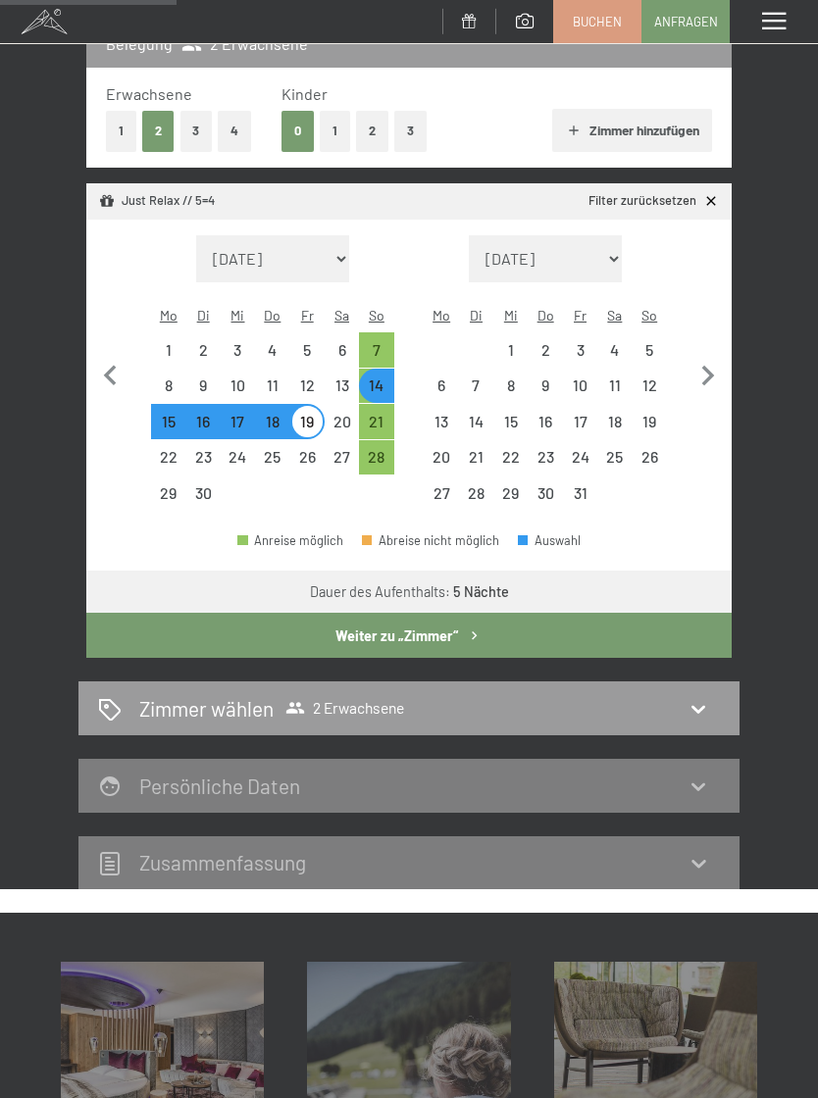
click at [405, 334] on div "Monat/Jahr August 2025 September 2025 Oktober 2025 November 2025 Dezember 2025 …" at bounding box center [409, 372] width 607 height 275
click at [377, 377] on div "14" at bounding box center [376, 392] width 30 height 30
select select "2025-09-01"
select select "2025-10-01"
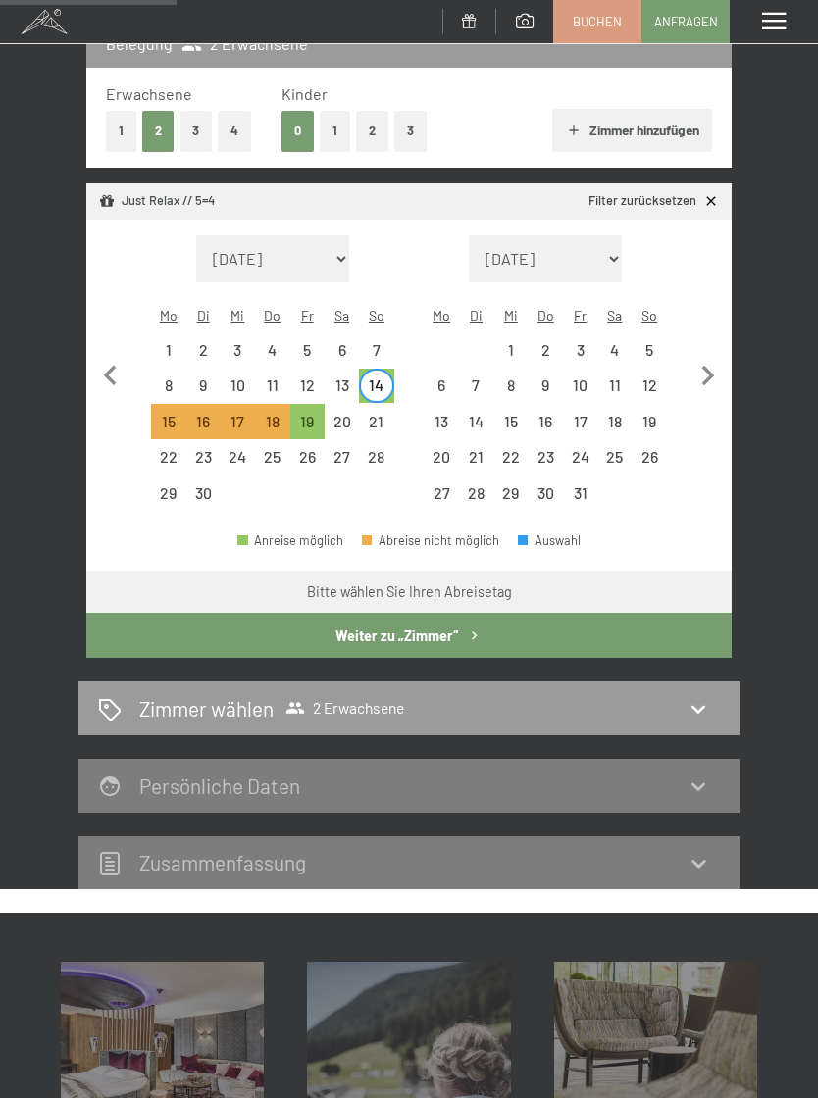
click at [298, 414] on div "19" at bounding box center [307, 429] width 30 height 30
select select "2025-09-01"
select select "2025-10-01"
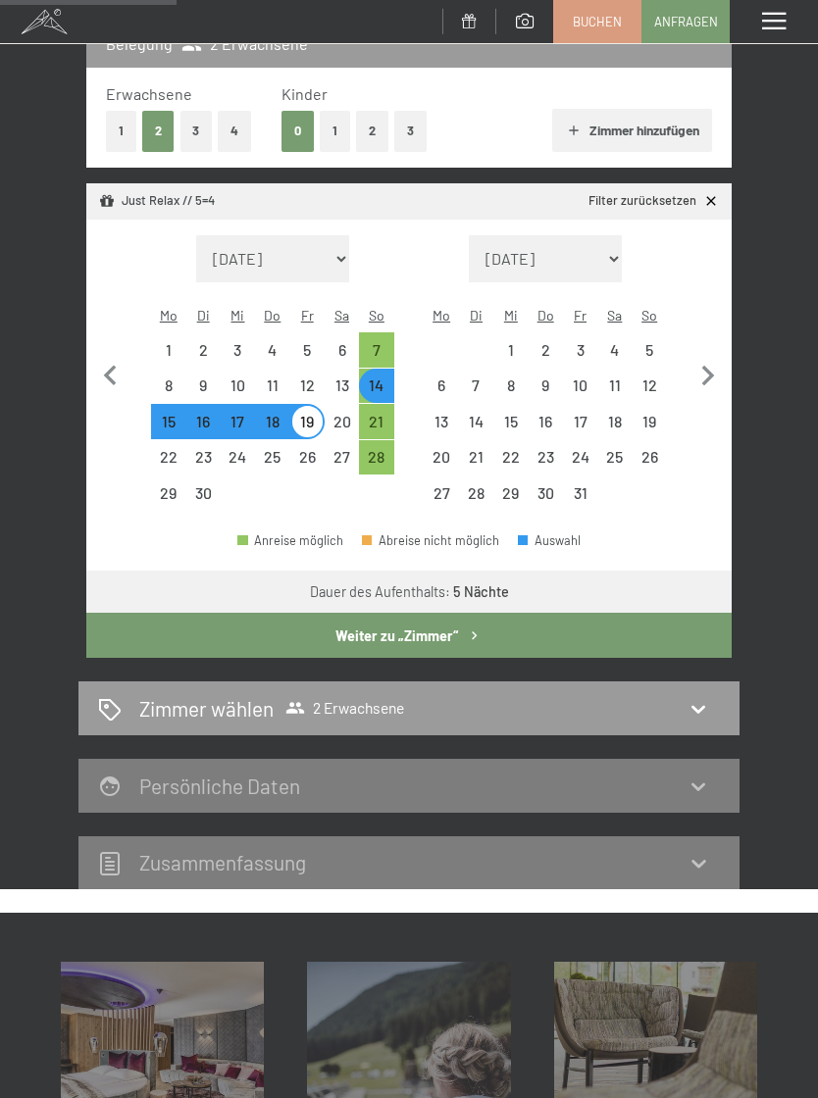
select select "2025-09-01"
select select "2025-10-01"
click at [375, 377] on div "14" at bounding box center [376, 392] width 30 height 30
select select "2025-09-01"
select select "2025-10-01"
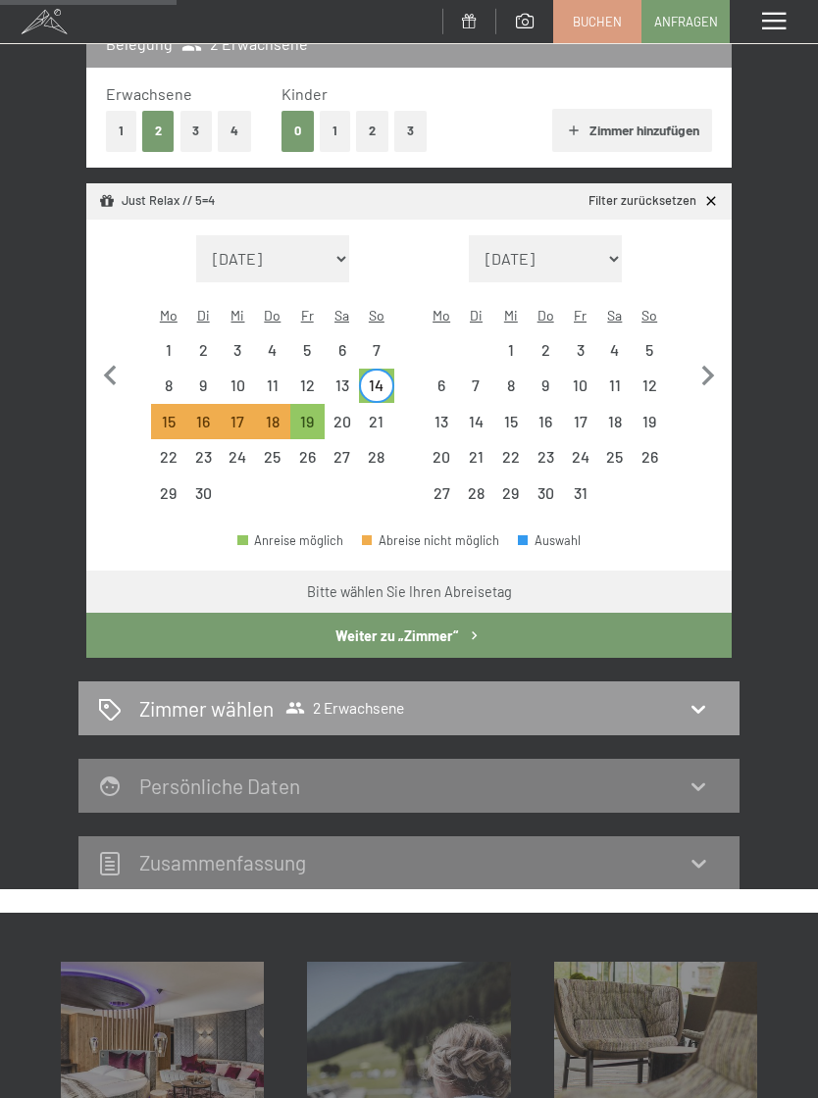
click at [376, 414] on div "21" at bounding box center [376, 429] width 30 height 30
select select "2025-09-01"
select select "2025-10-01"
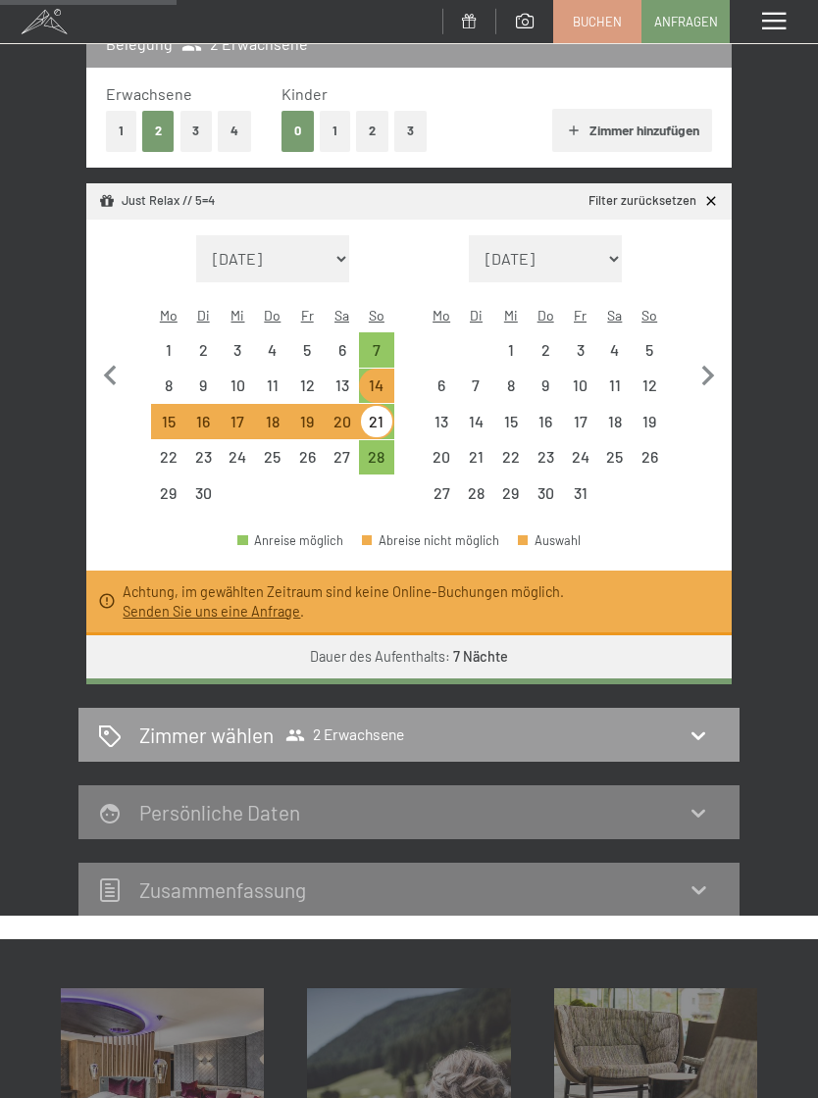
select select "2025-09-01"
select select "2025-10-01"
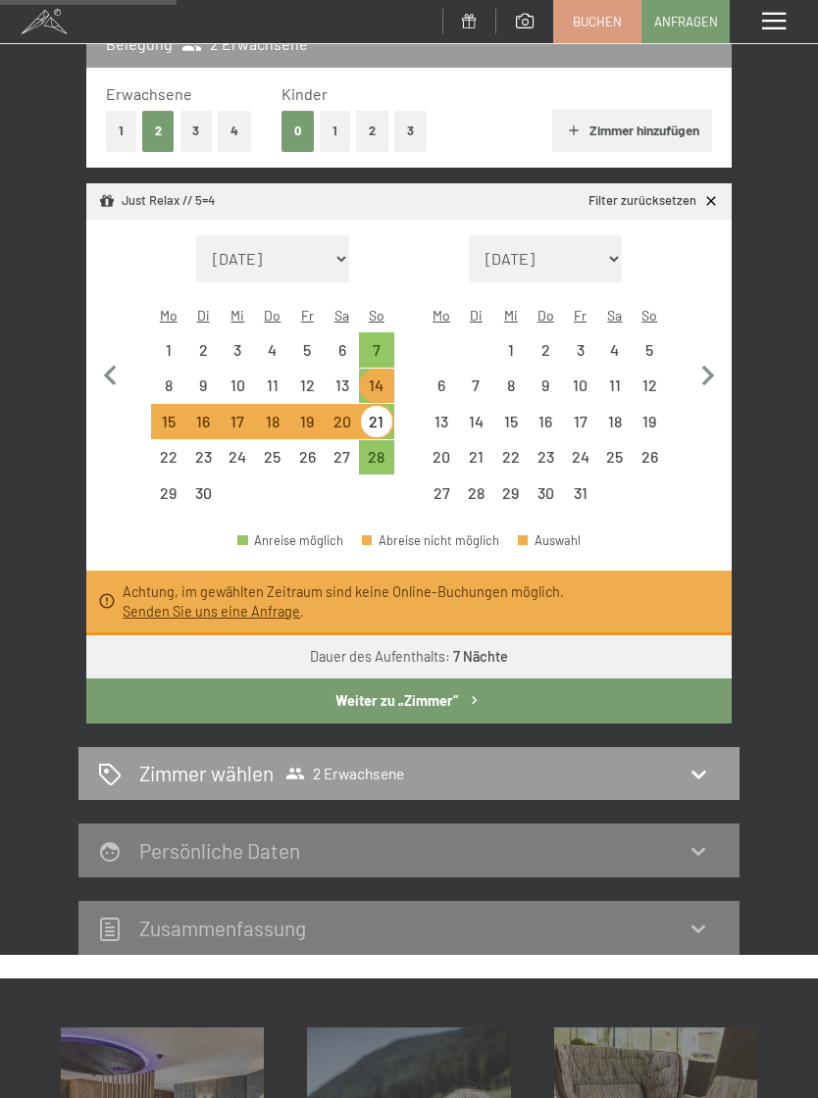
click at [373, 377] on div "14" at bounding box center [376, 392] width 30 height 30
select select "2025-09-01"
select select "2025-10-01"
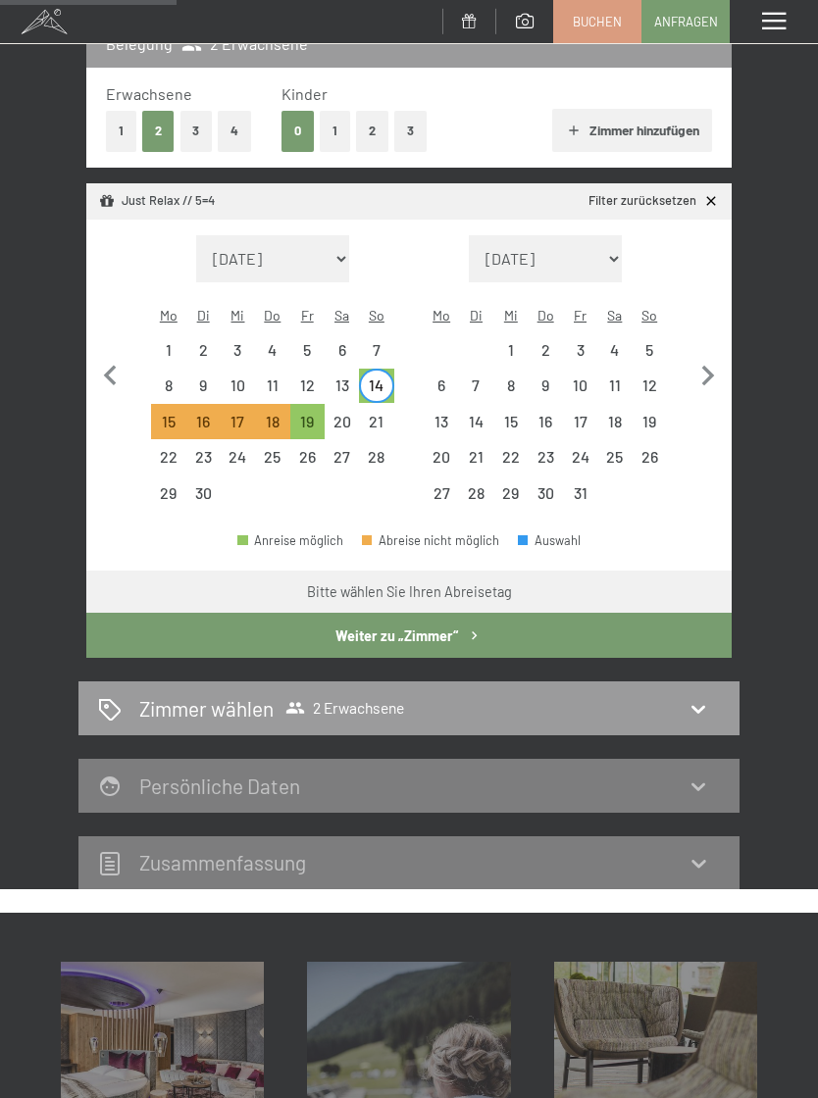
click at [349, 414] on div "20" at bounding box center [341, 429] width 30 height 30
select select "2025-09-01"
select select "2025-10-01"
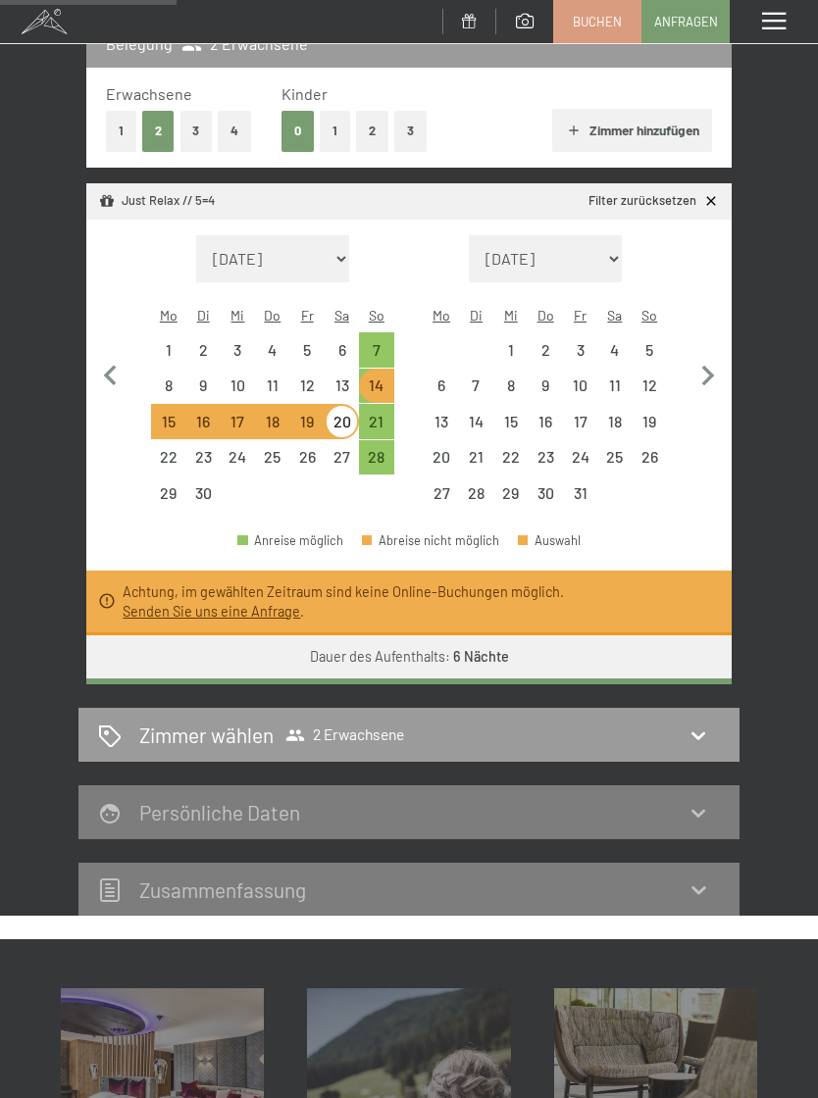
select select "2025-09-01"
select select "2025-10-01"
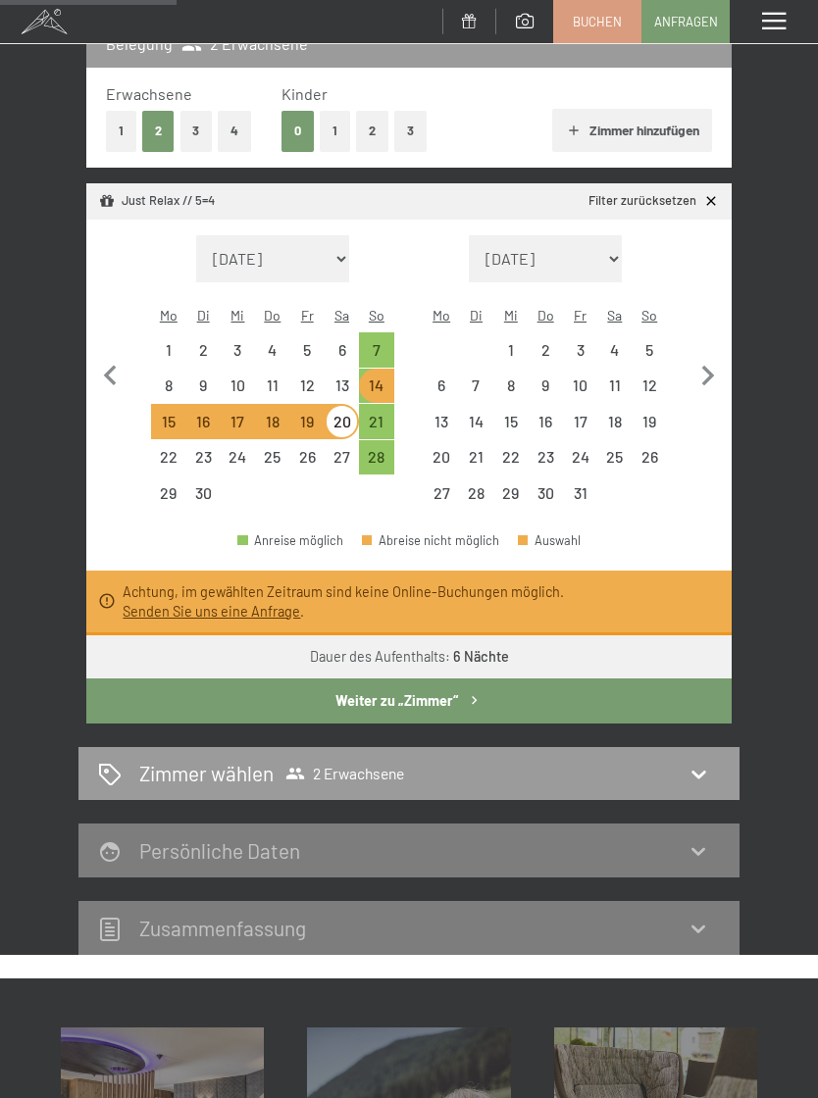
click at [379, 377] on div "14" at bounding box center [376, 392] width 30 height 30
select select "2025-09-01"
select select "2025-10-01"
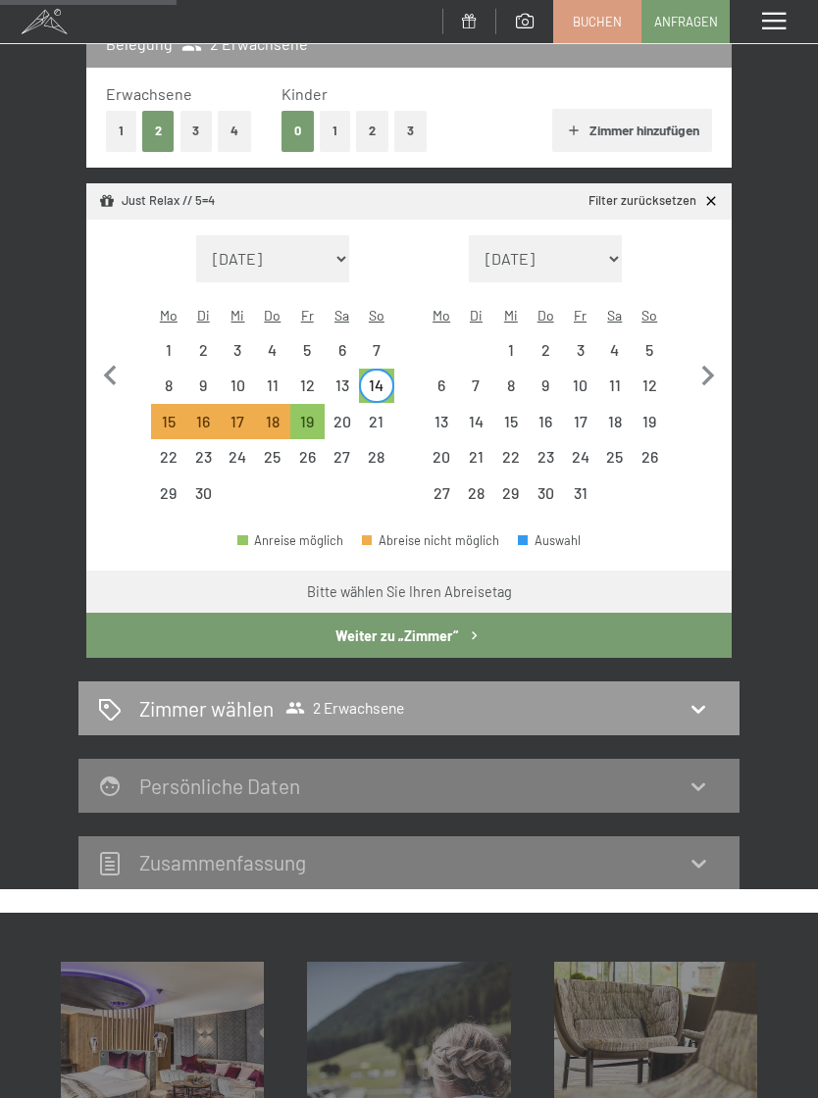
click at [309, 414] on div "19" at bounding box center [307, 429] width 30 height 30
select select "2025-09-01"
select select "2025-10-01"
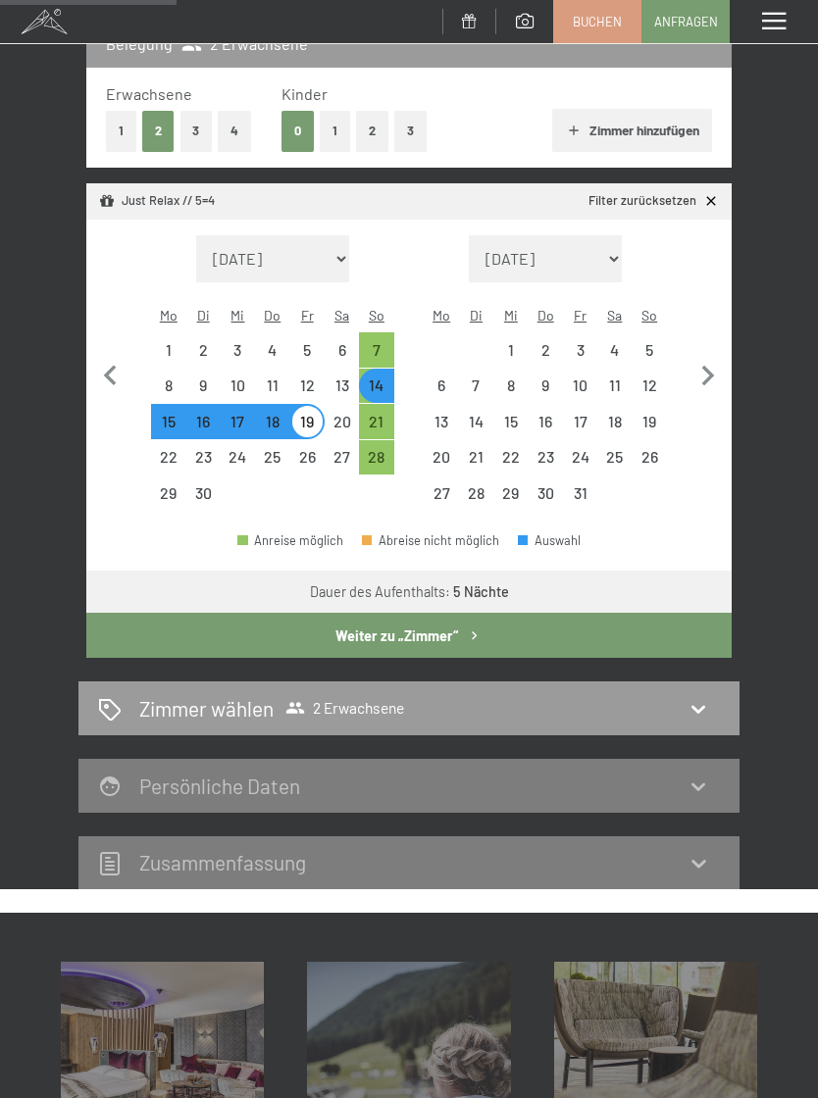
select select "2025-09-01"
select select "2025-10-01"
click at [686, 28] on link "Anfragen" at bounding box center [685, 21] width 86 height 41
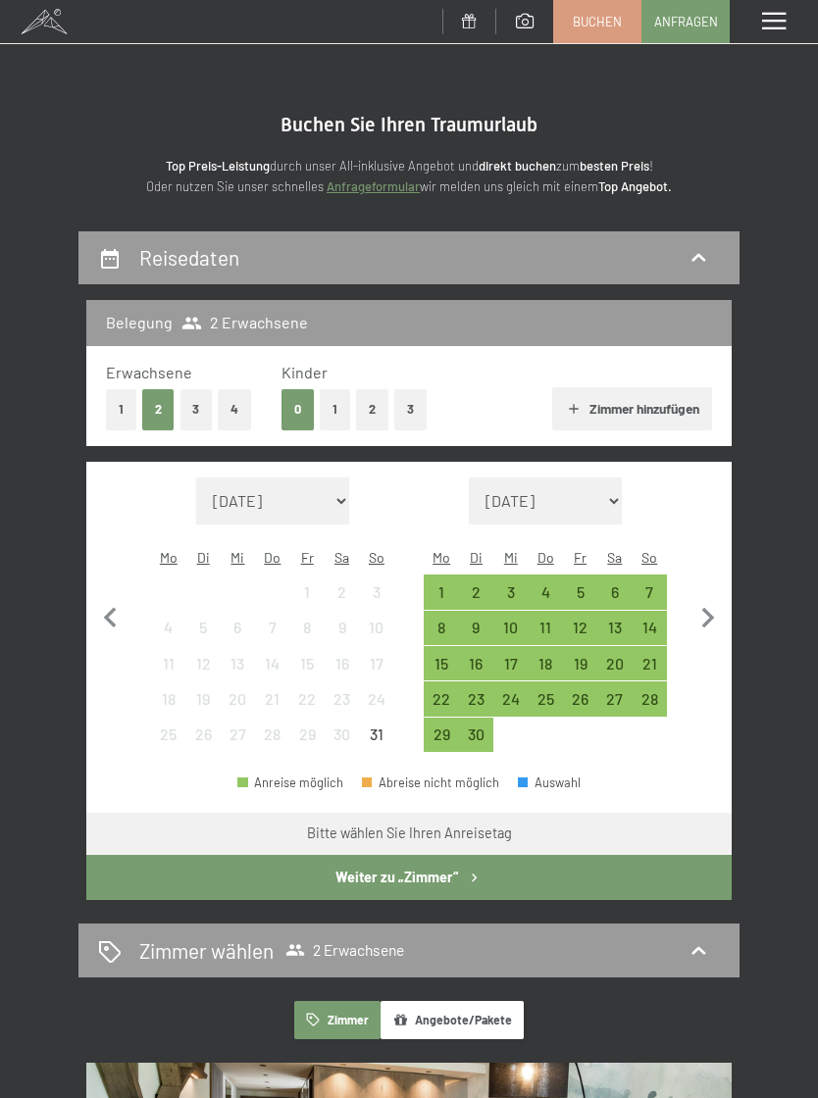
click at [653, 620] on div "14" at bounding box center [649, 635] width 30 height 30
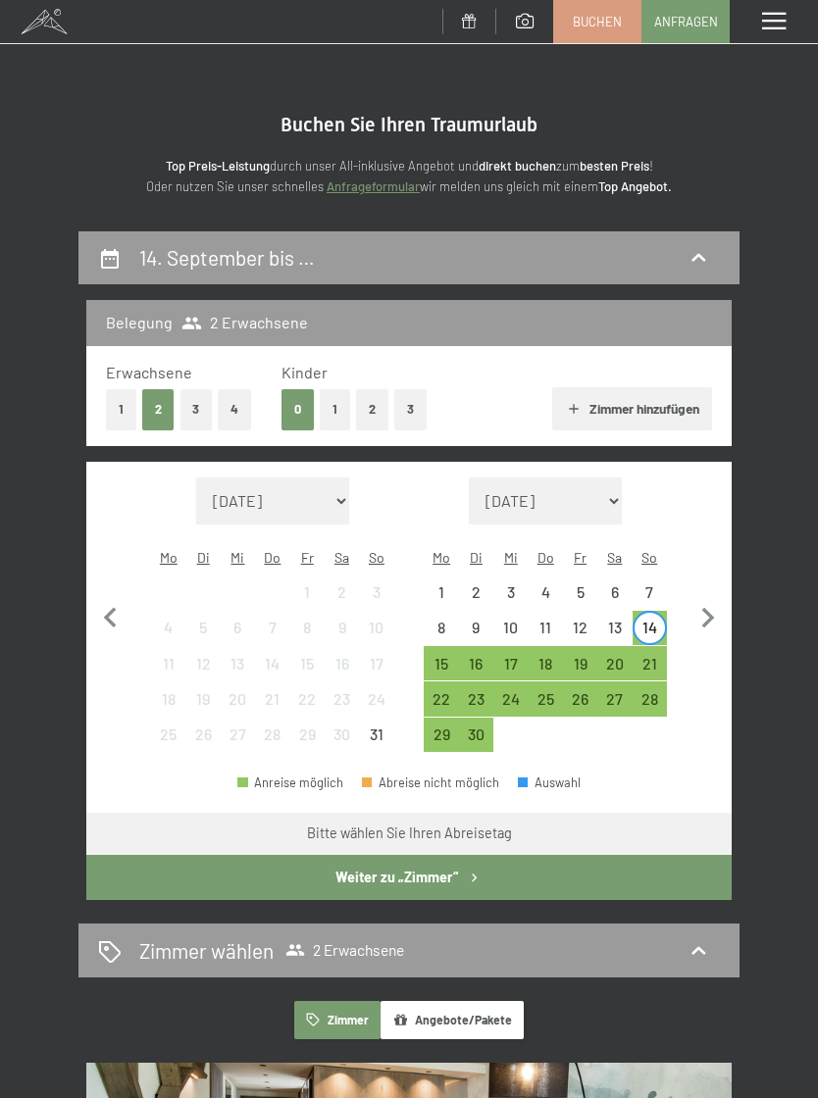
click at [573, 656] on div "19" at bounding box center [580, 671] width 30 height 30
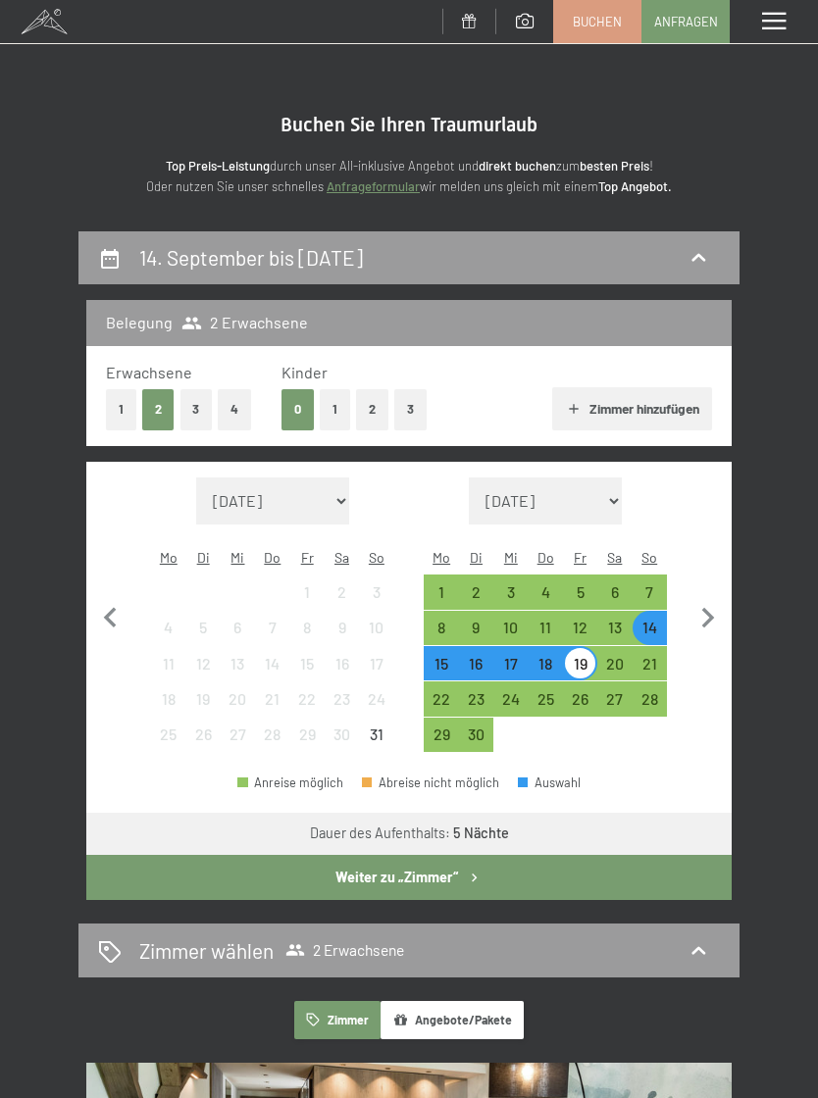
click at [327, 855] on button "Weiter zu „Zimmer“" at bounding box center [408, 877] width 645 height 45
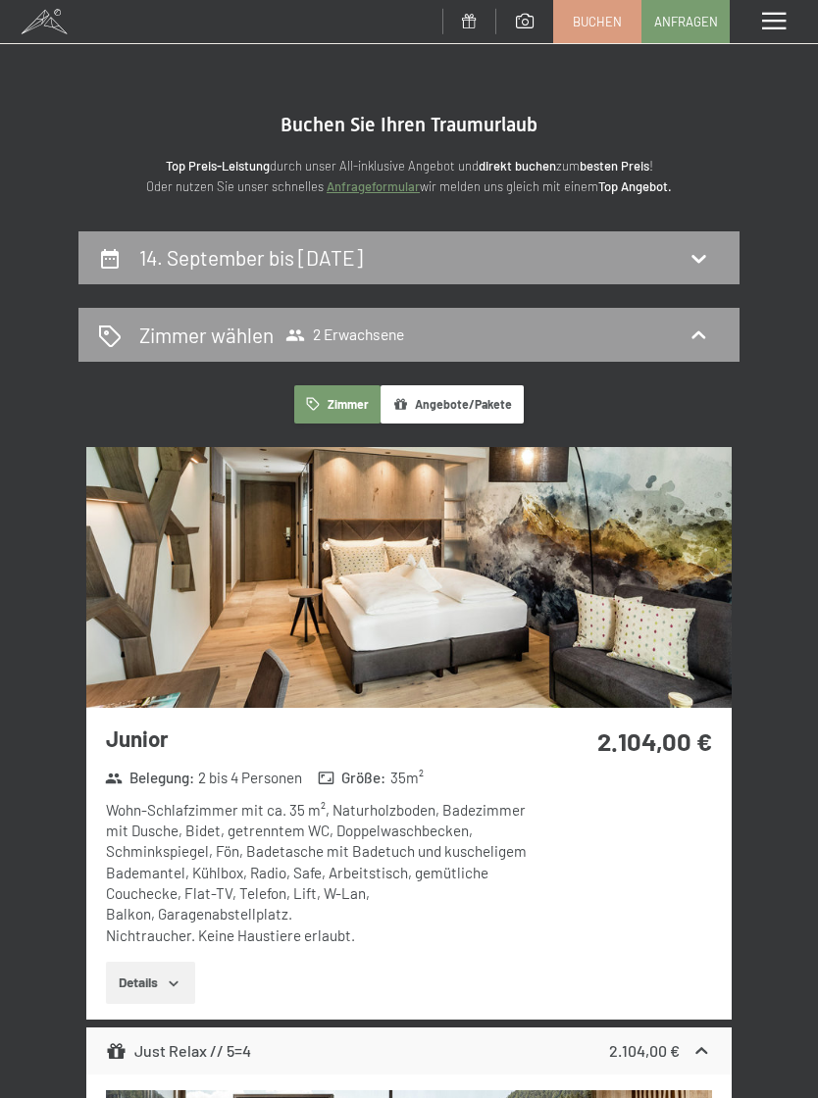
click at [497, 419] on button "Angebote/Pakete" at bounding box center [451, 404] width 143 height 38
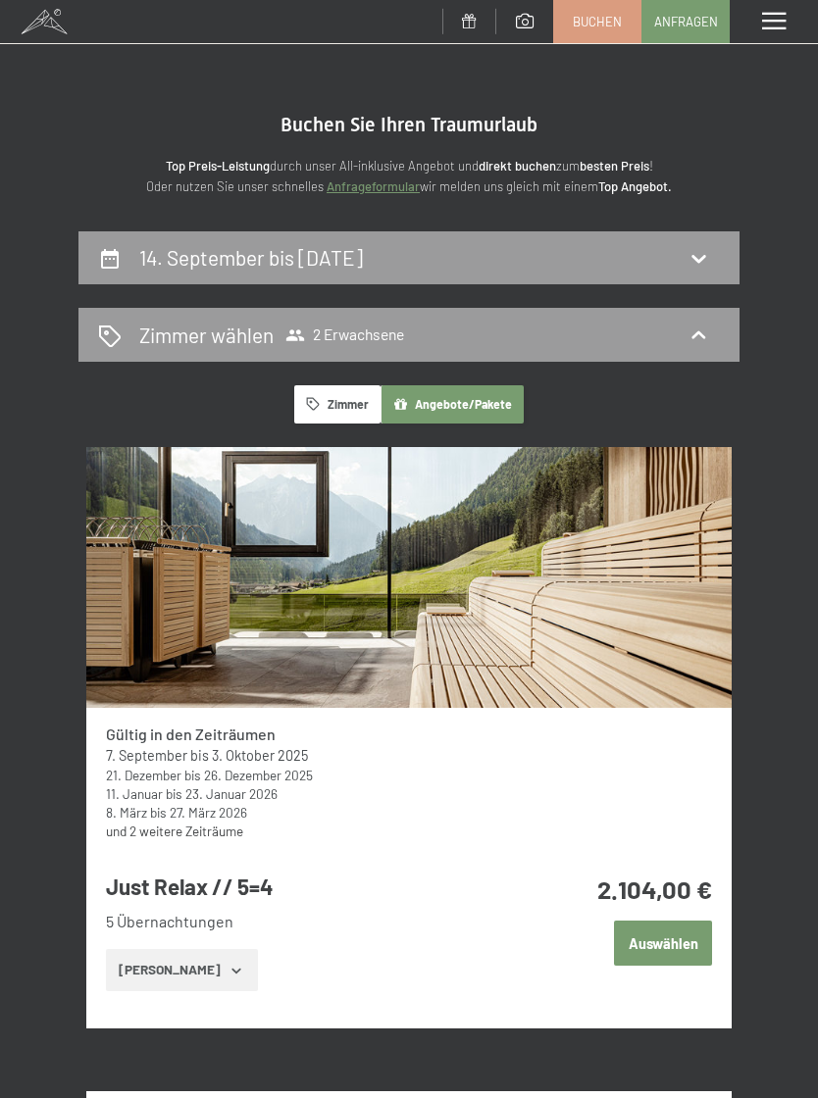
click at [791, 193] on div "Buchen Sie Ihren Traumurlaub Top Preis-Leistung durch unser All-inklusive Angeb…" at bounding box center [409, 155] width 818 height 84
click at [772, 22] on span at bounding box center [774, 22] width 24 height 18
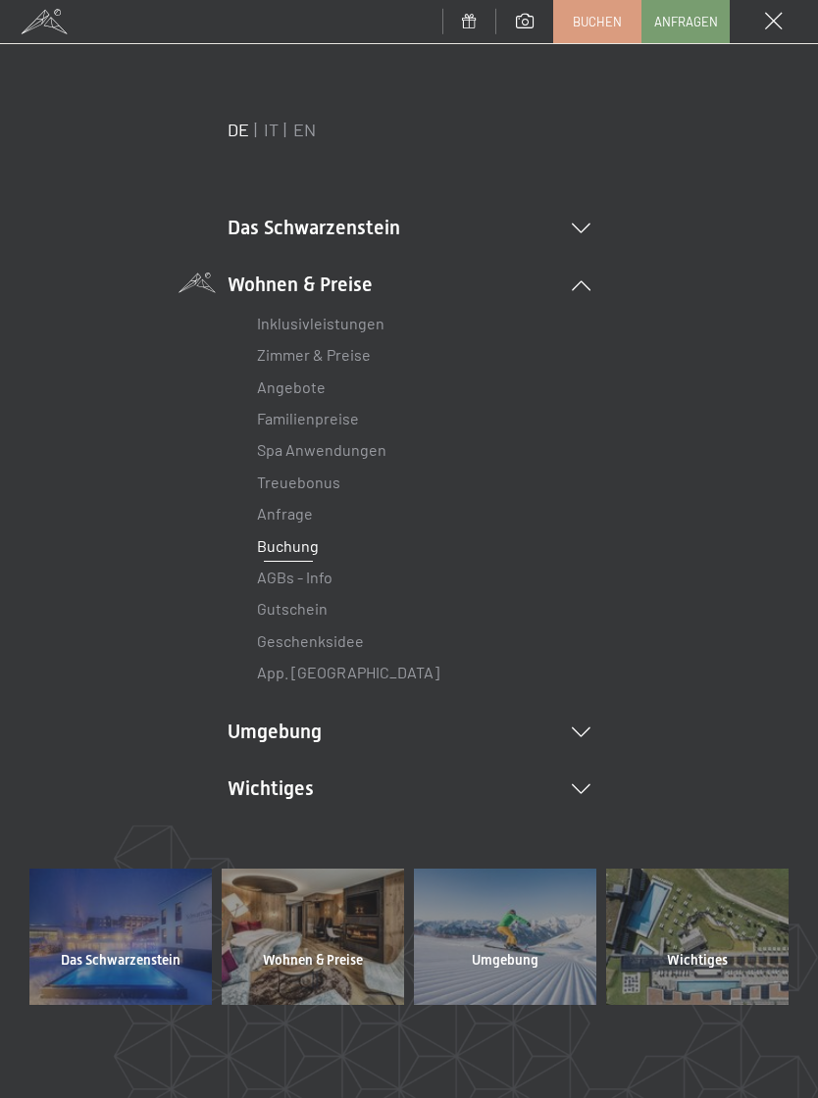
click at [774, 23] on span at bounding box center [774, 22] width 18 height 18
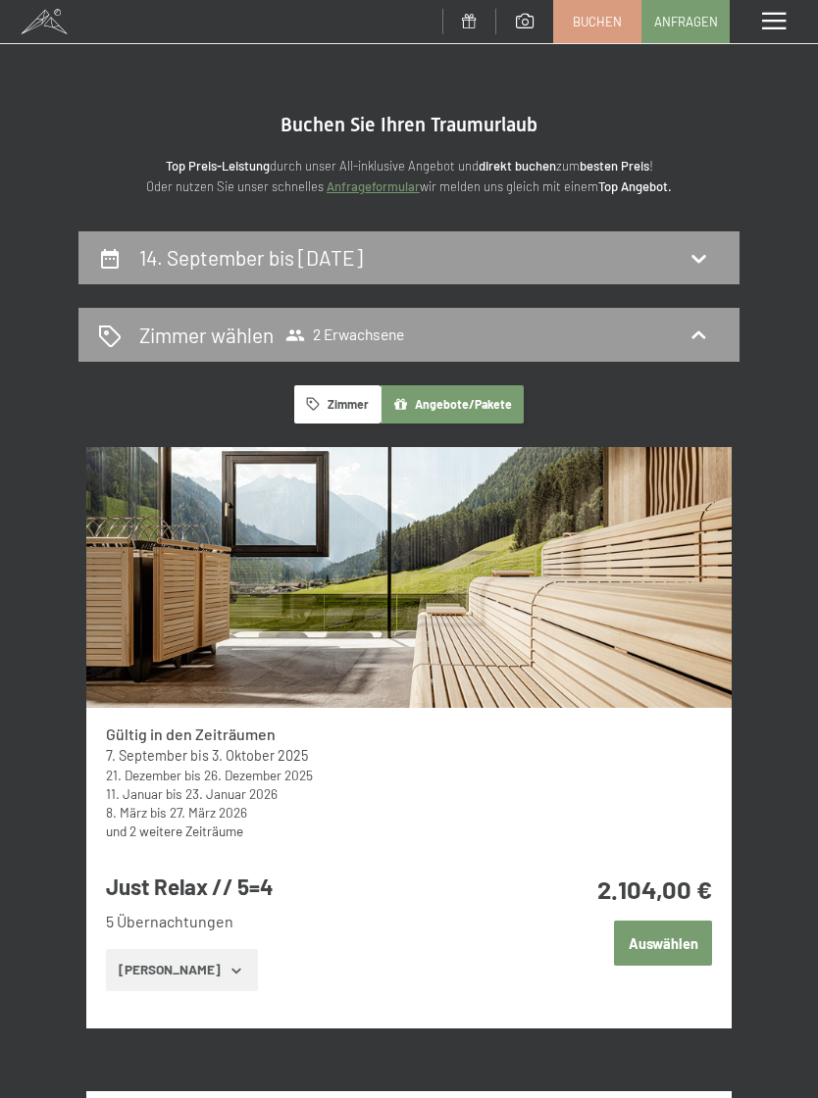
click at [597, 26] on span "Buchen" at bounding box center [596, 22] width 49 height 18
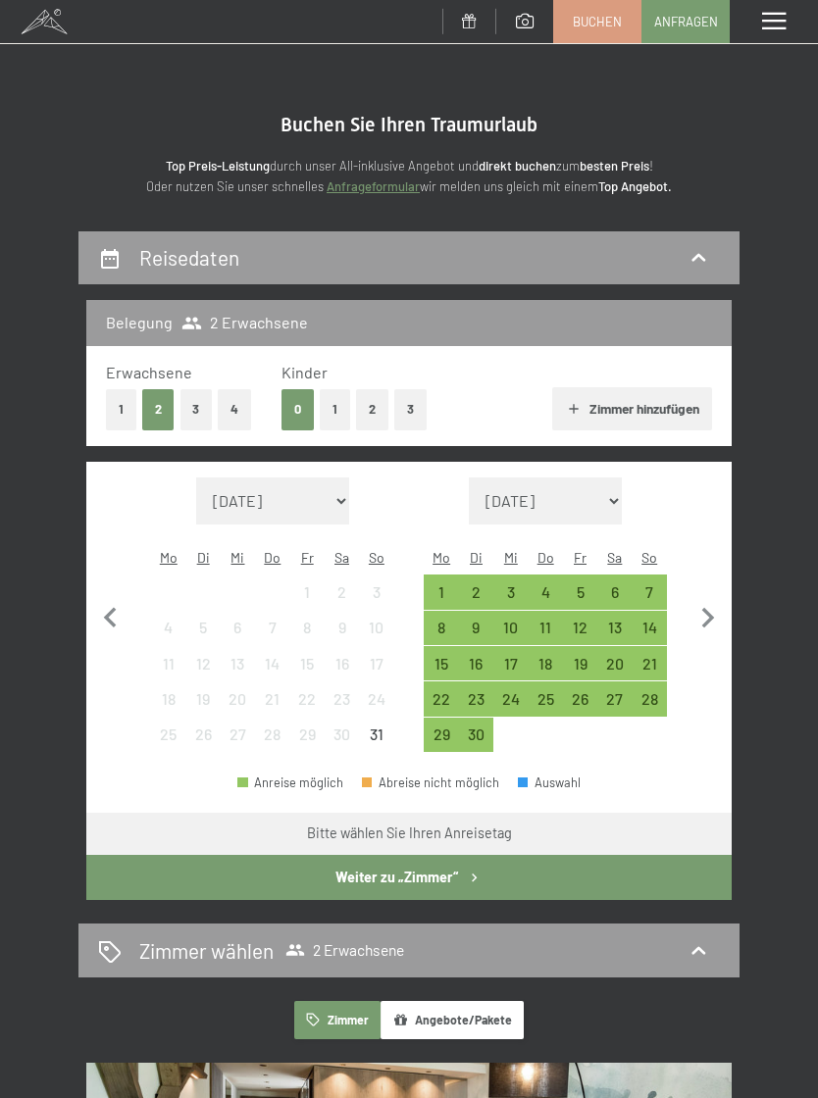
click at [653, 620] on div "14" at bounding box center [649, 635] width 30 height 30
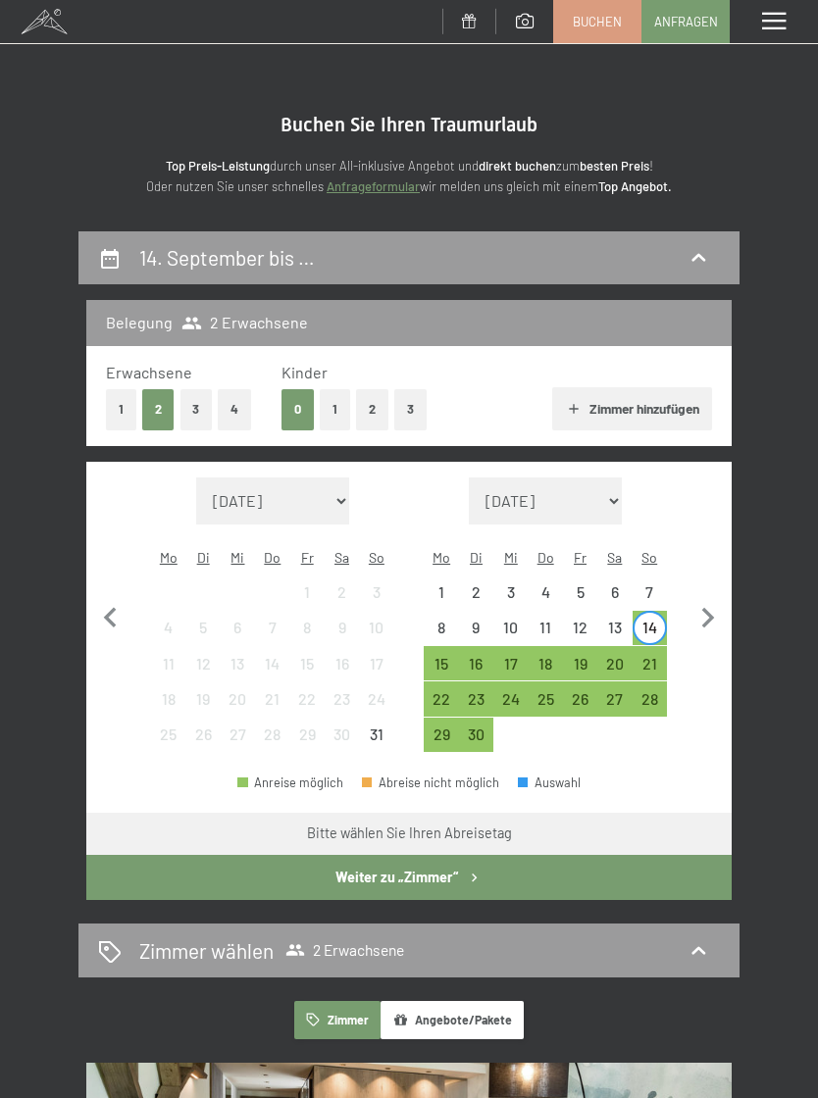
click at [656, 656] on div "21" at bounding box center [649, 671] width 30 height 30
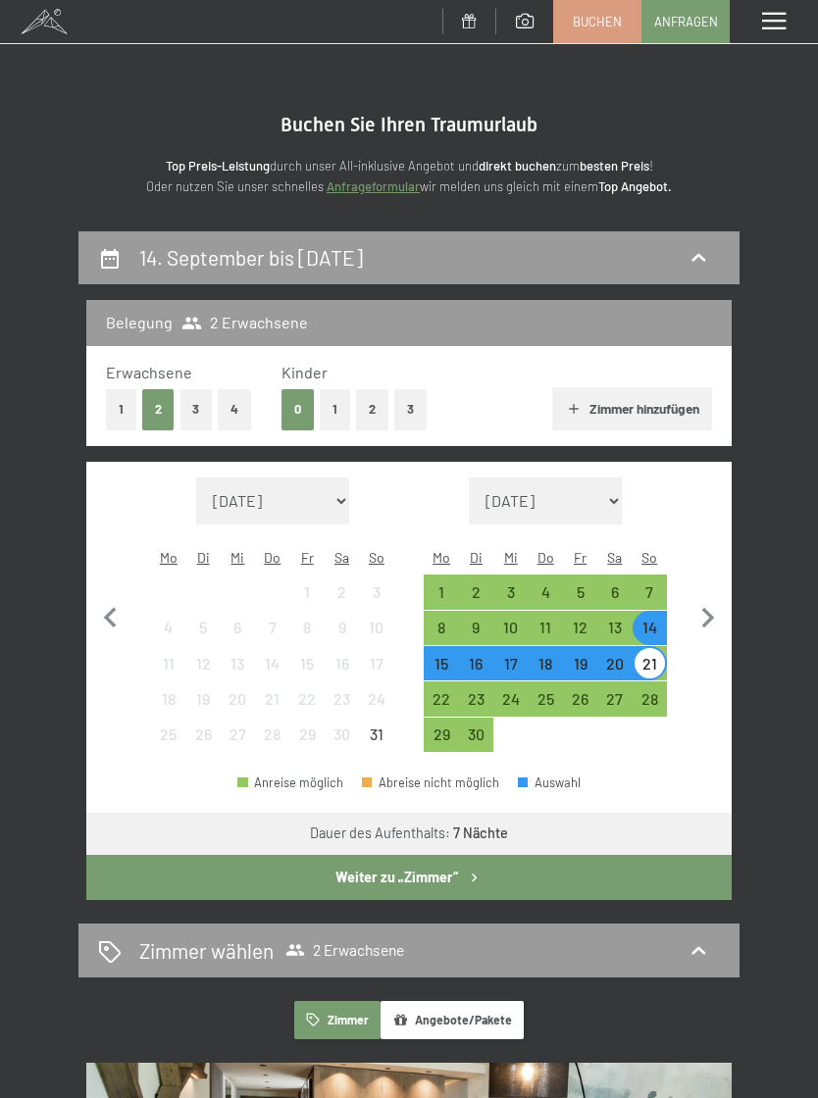
click at [424, 862] on button "Weiter zu „Zimmer“" at bounding box center [408, 877] width 645 height 45
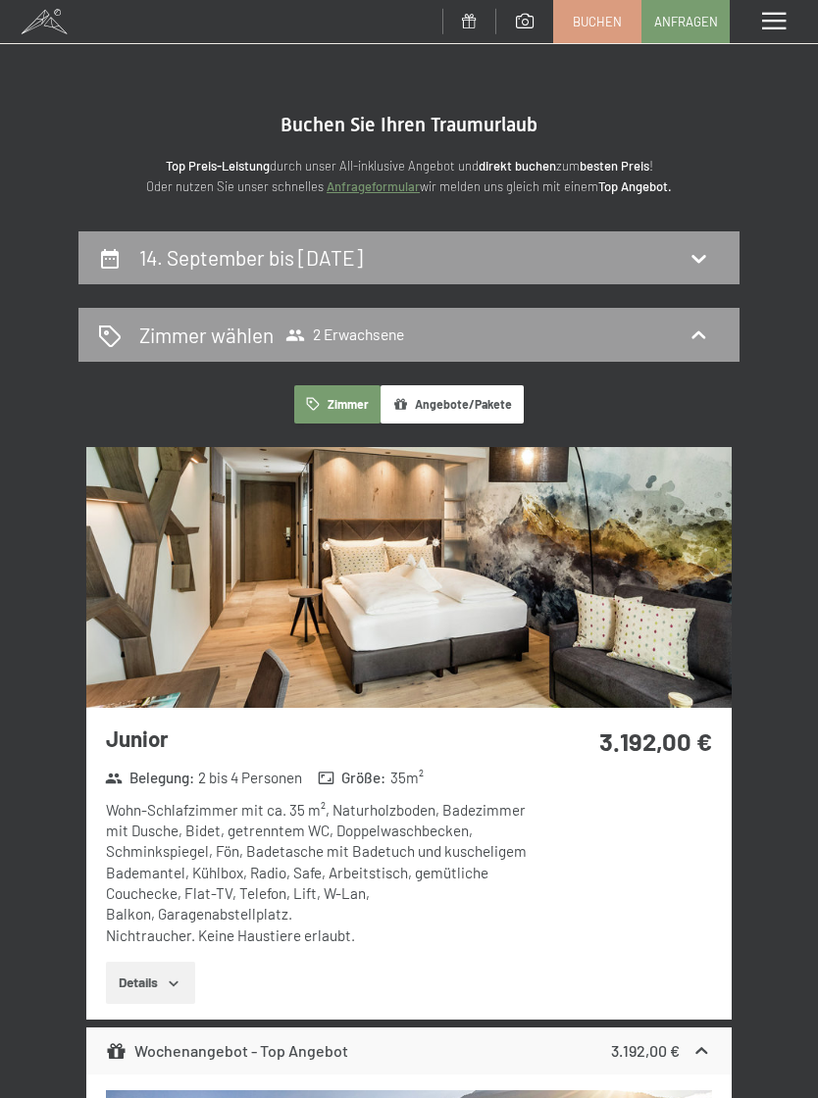
click at [779, 39] on div "Menü" at bounding box center [773, 21] width 88 height 43
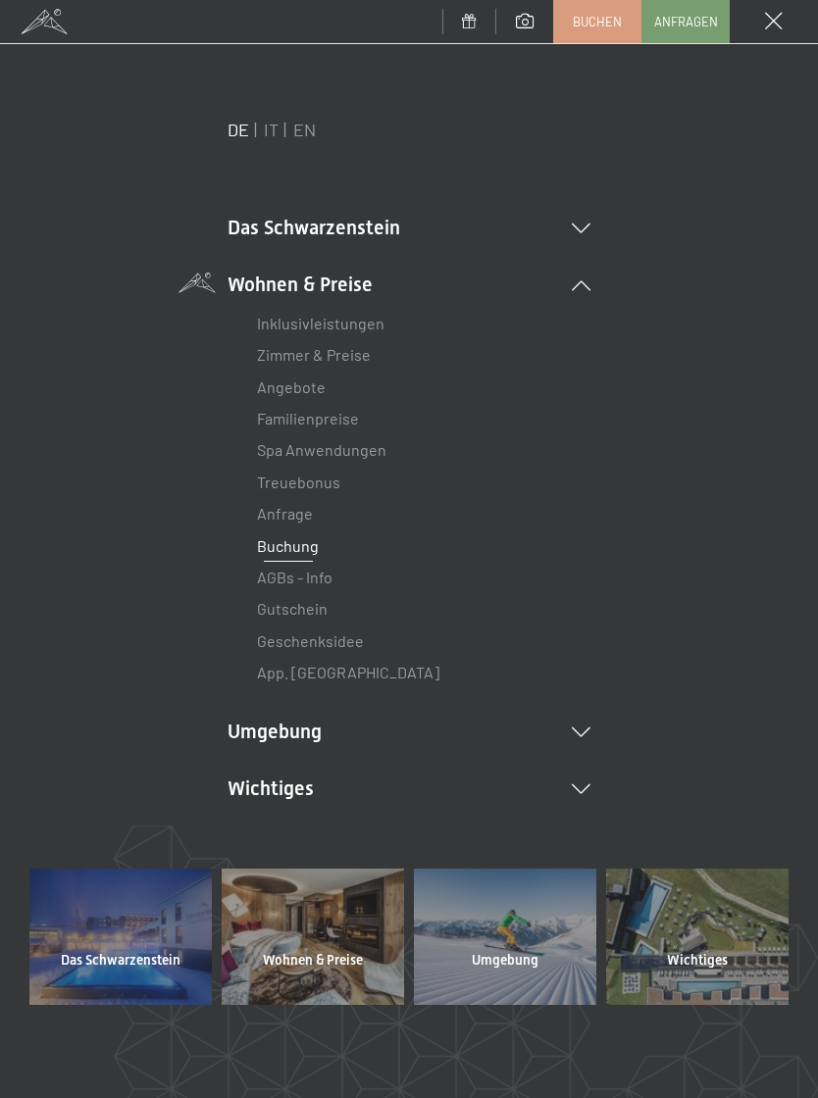
click at [774, 31] on div "Menü" at bounding box center [773, 21] width 88 height 43
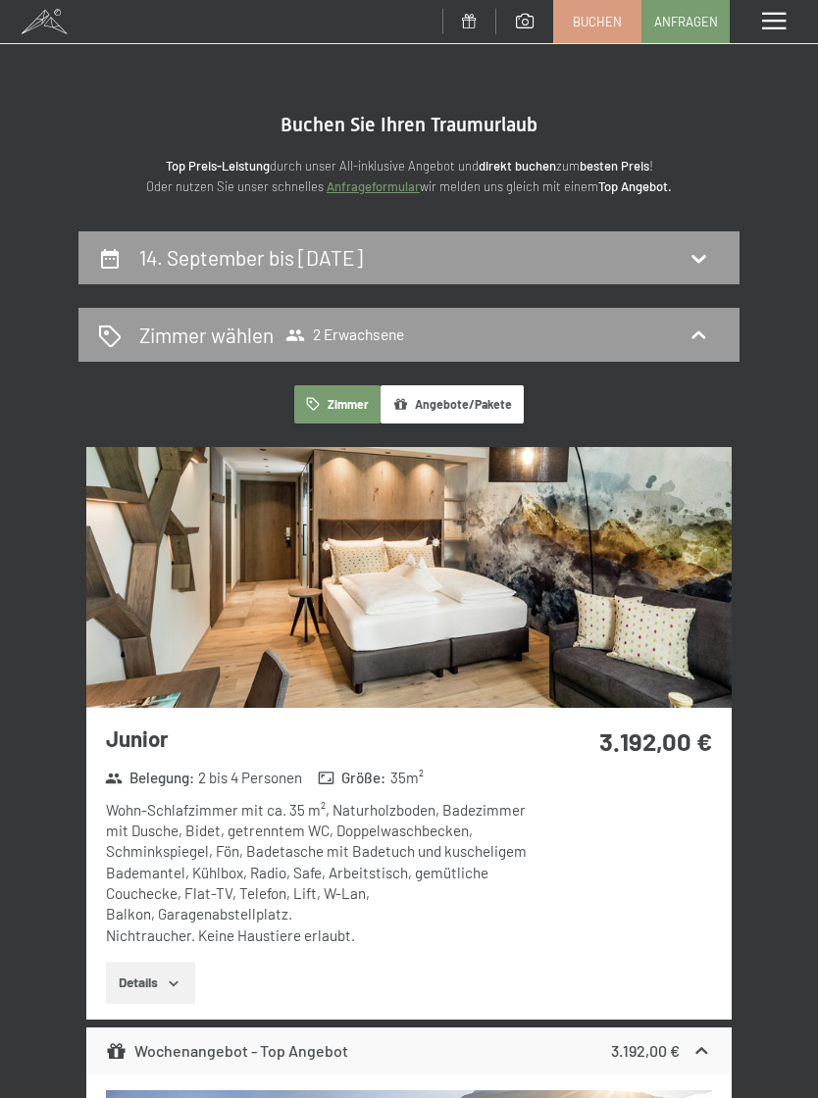
click at [785, 32] on div "Menü" at bounding box center [773, 21] width 88 height 43
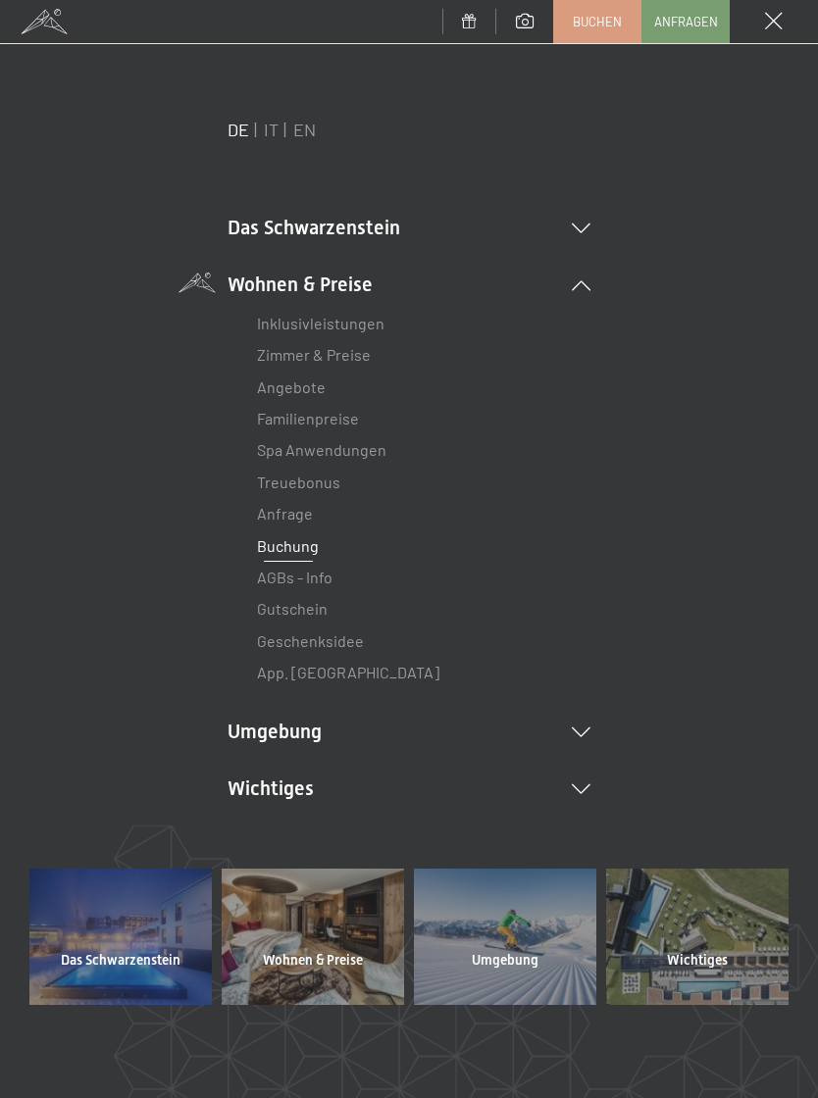
click at [322, 384] on link "Angebote" at bounding box center [291, 386] width 69 height 19
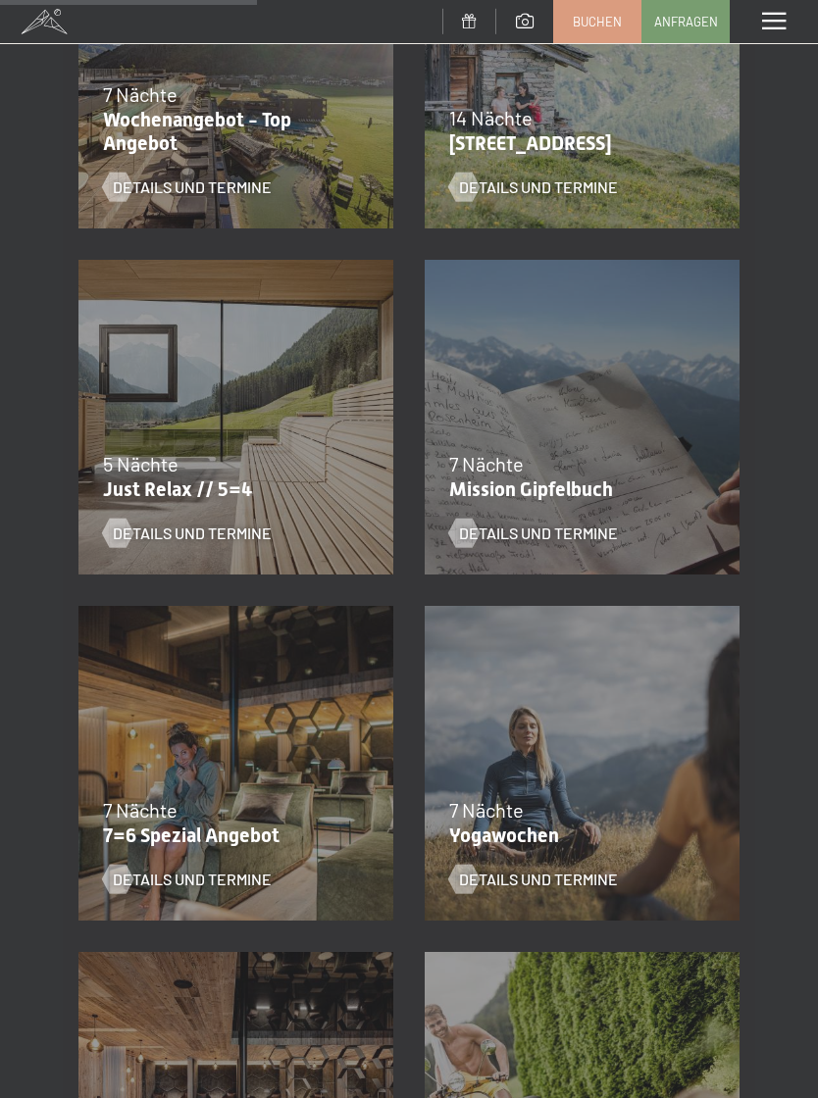
scroll to position [897, 0]
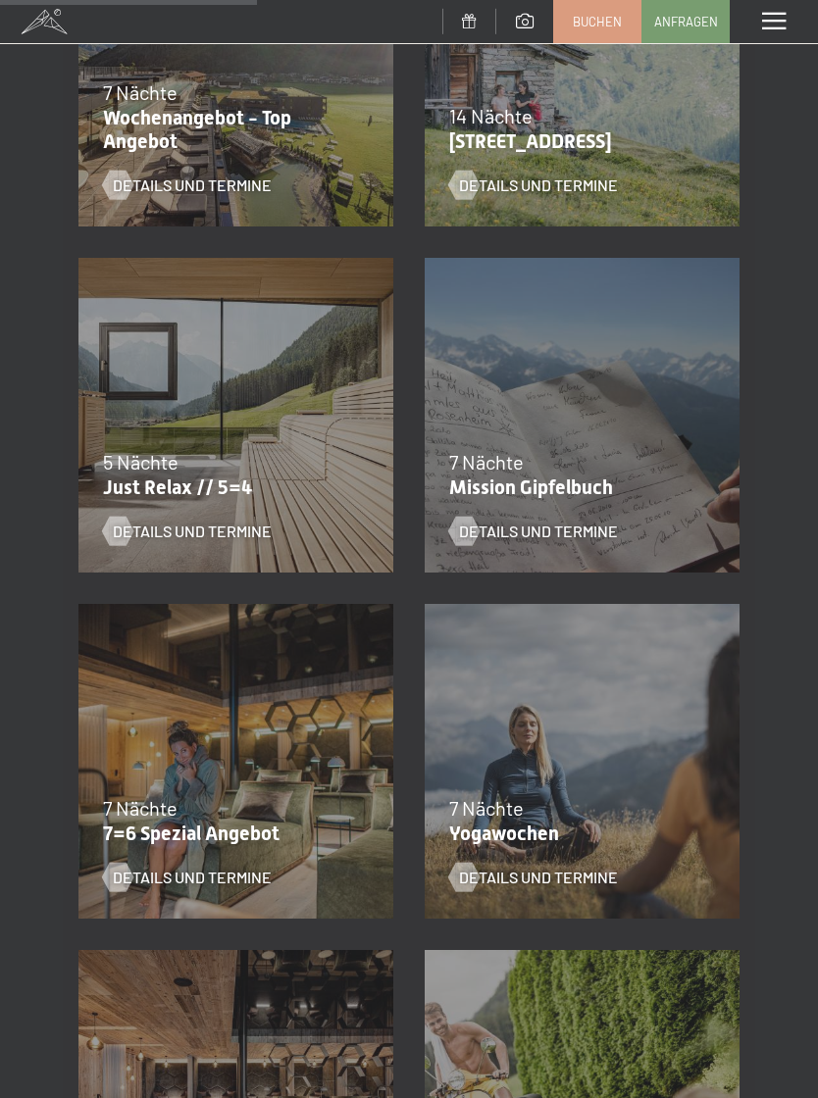
click at [227, 570] on div "07.09.–03.10.2025 21.12.–26.12.2025 11.01.–23.01.2026 08.03.–27.03.2026 08.11.–…" at bounding box center [236, 415] width 346 height 346
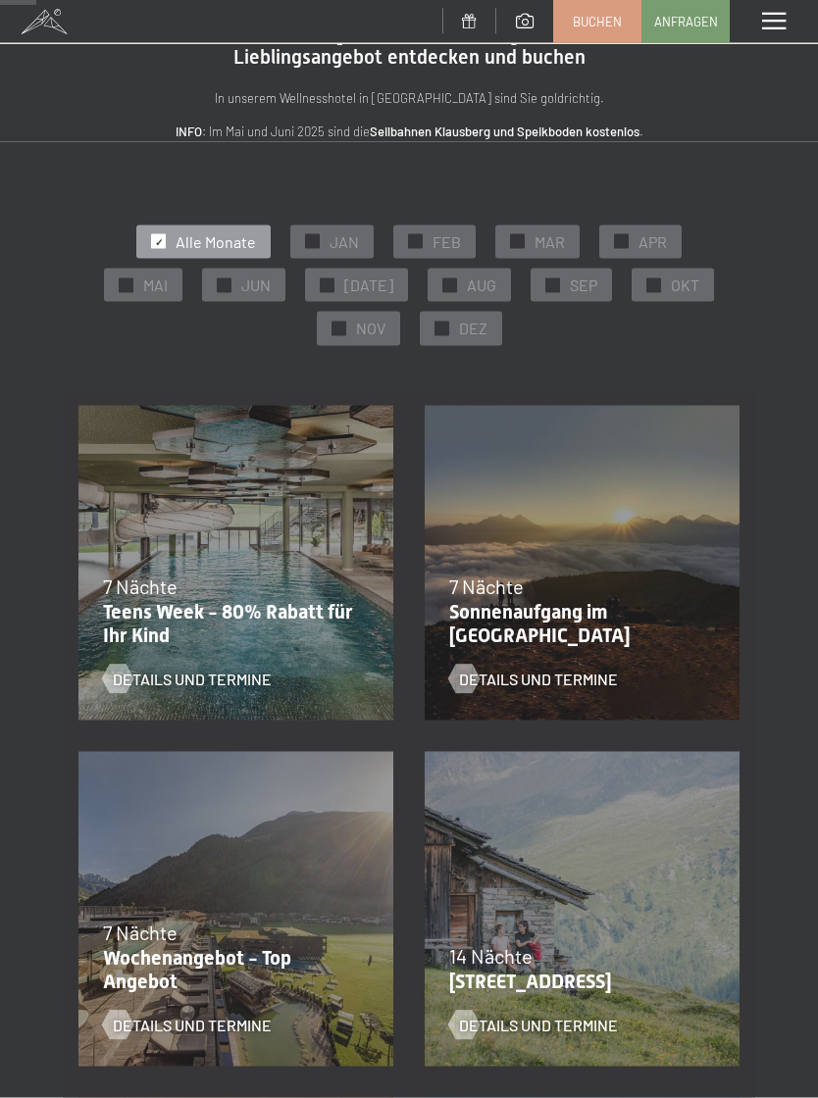
scroll to position [0, 0]
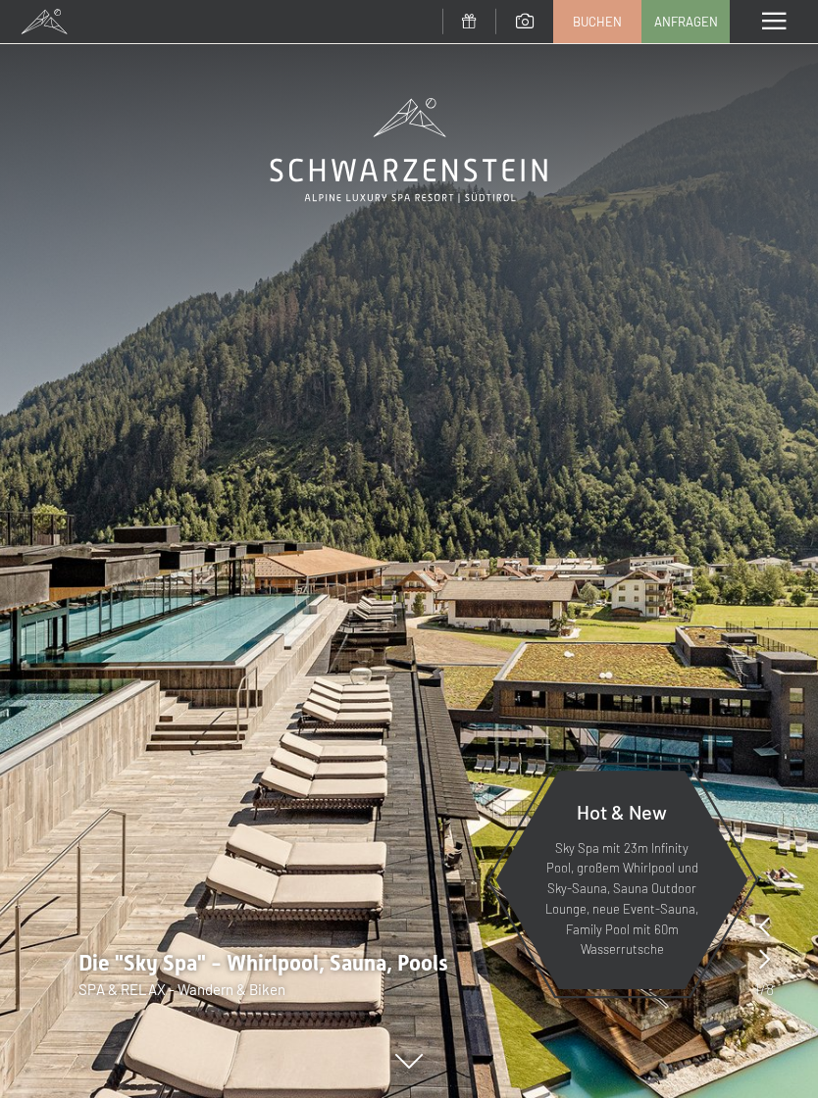
click at [769, 33] on div "Menü" at bounding box center [773, 21] width 88 height 43
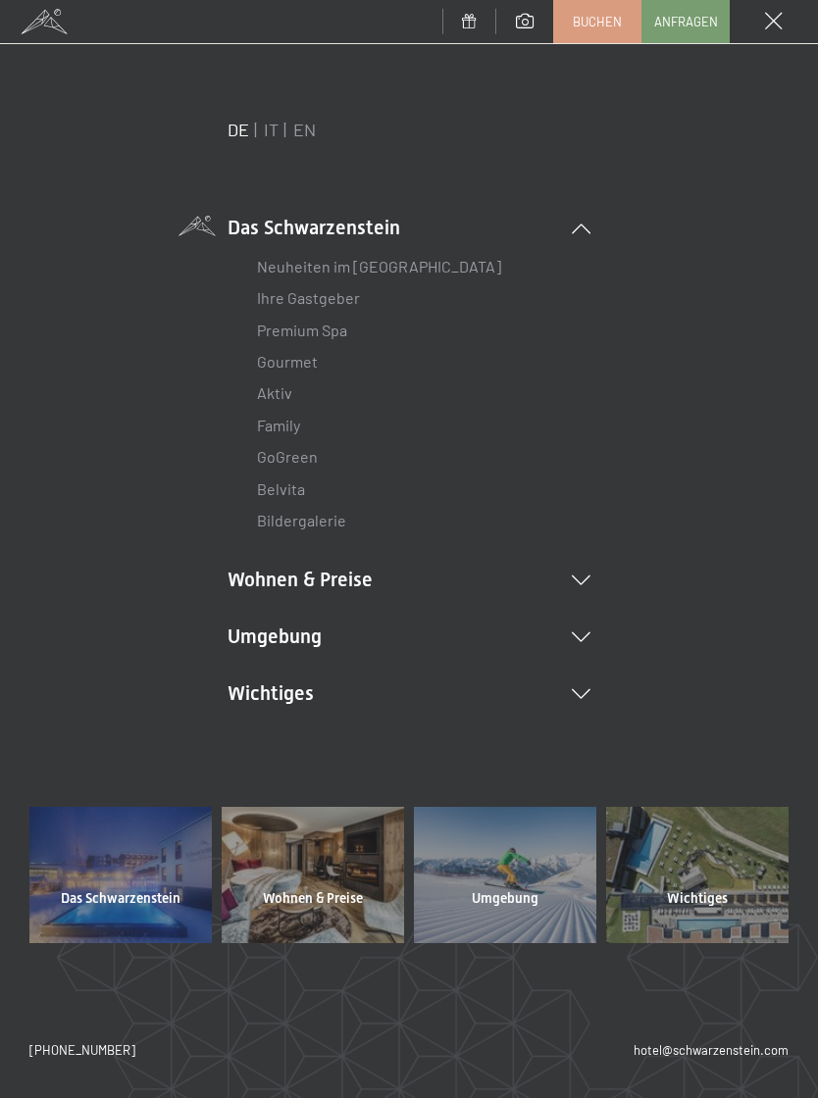
click at [580, 589] on li "Wohnen & Preise Inklusivleistungen Zimmer & Preise Liste Angebote Liste Familie…" at bounding box center [408, 579] width 363 height 27
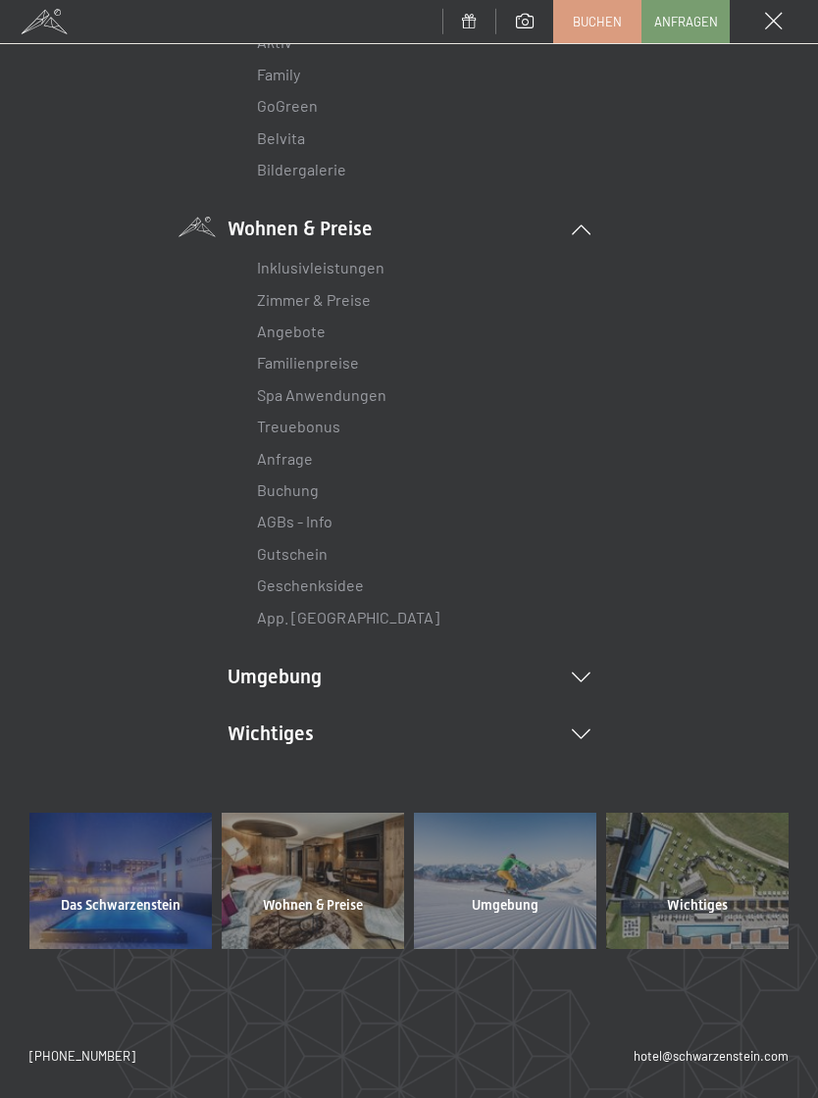
scroll to position [349, 0]
click at [318, 338] on link "Angebote" at bounding box center [291, 333] width 69 height 19
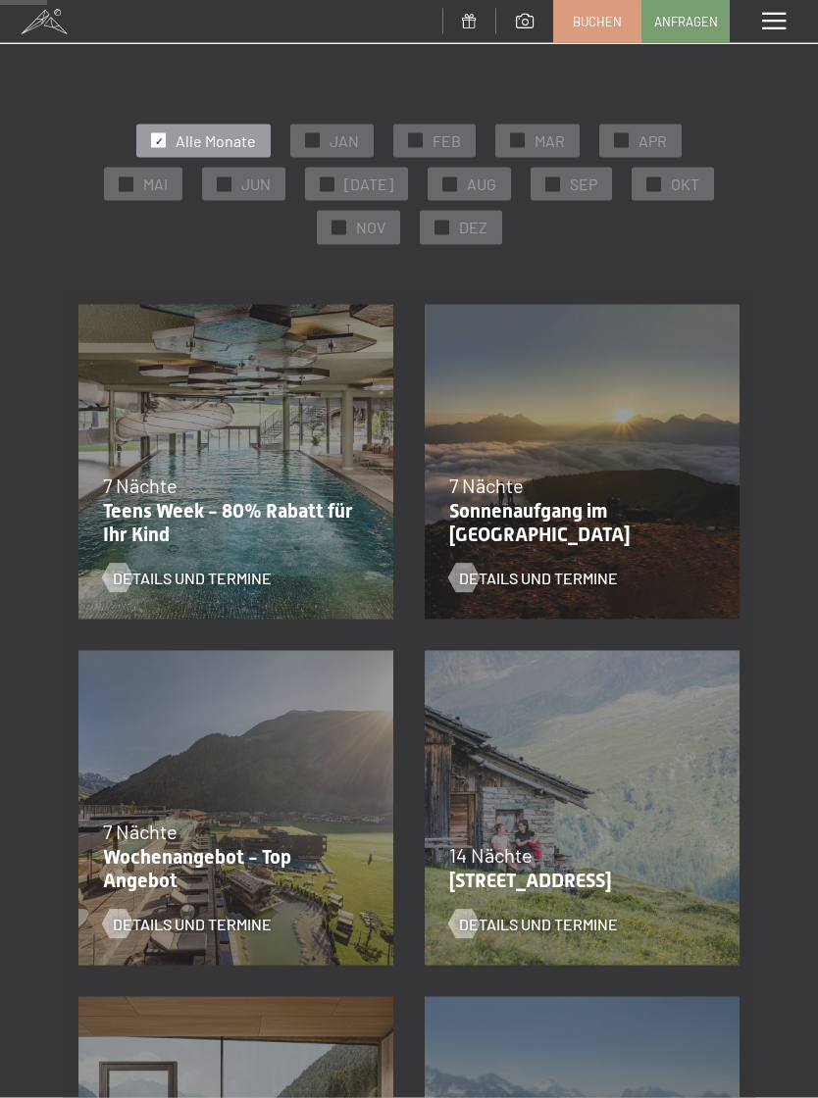
scroll to position [166, 0]
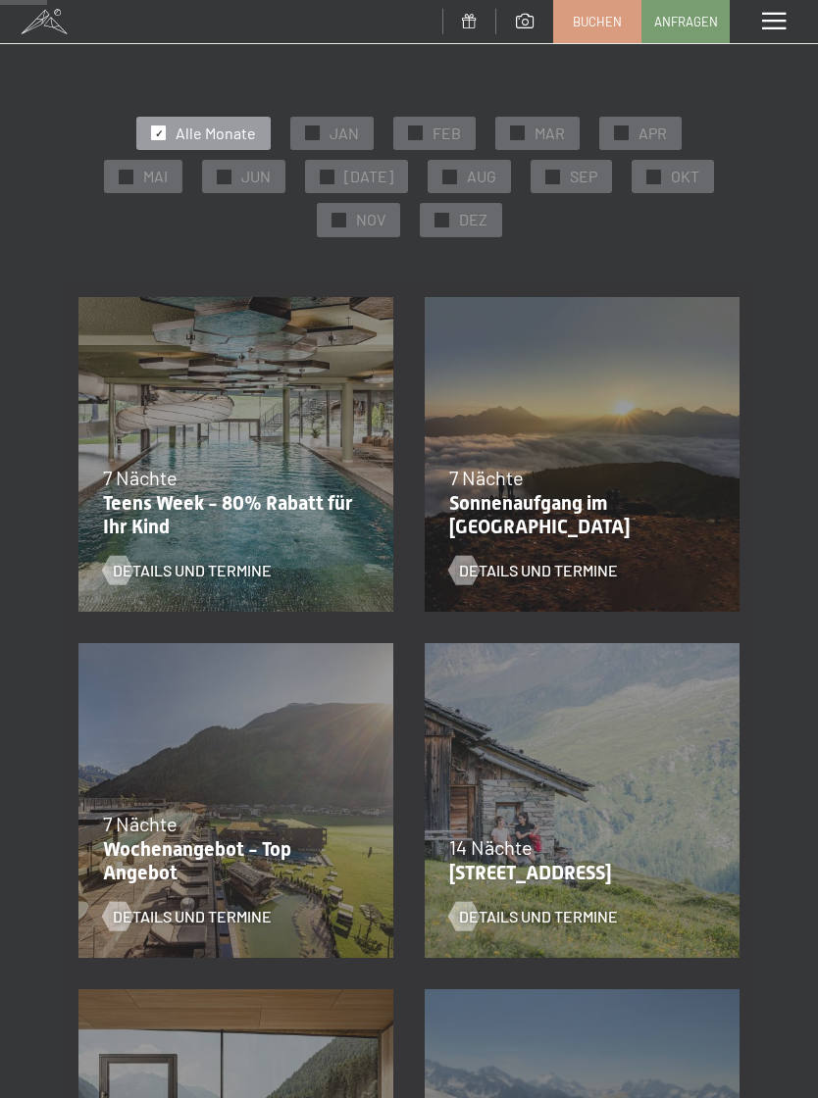
click at [270, 506] on p "Teens Week - 80% Rabatt für Ihr Kind" at bounding box center [231, 514] width 256 height 47
click at [231, 574] on span "Details und Termine" at bounding box center [192, 571] width 159 height 22
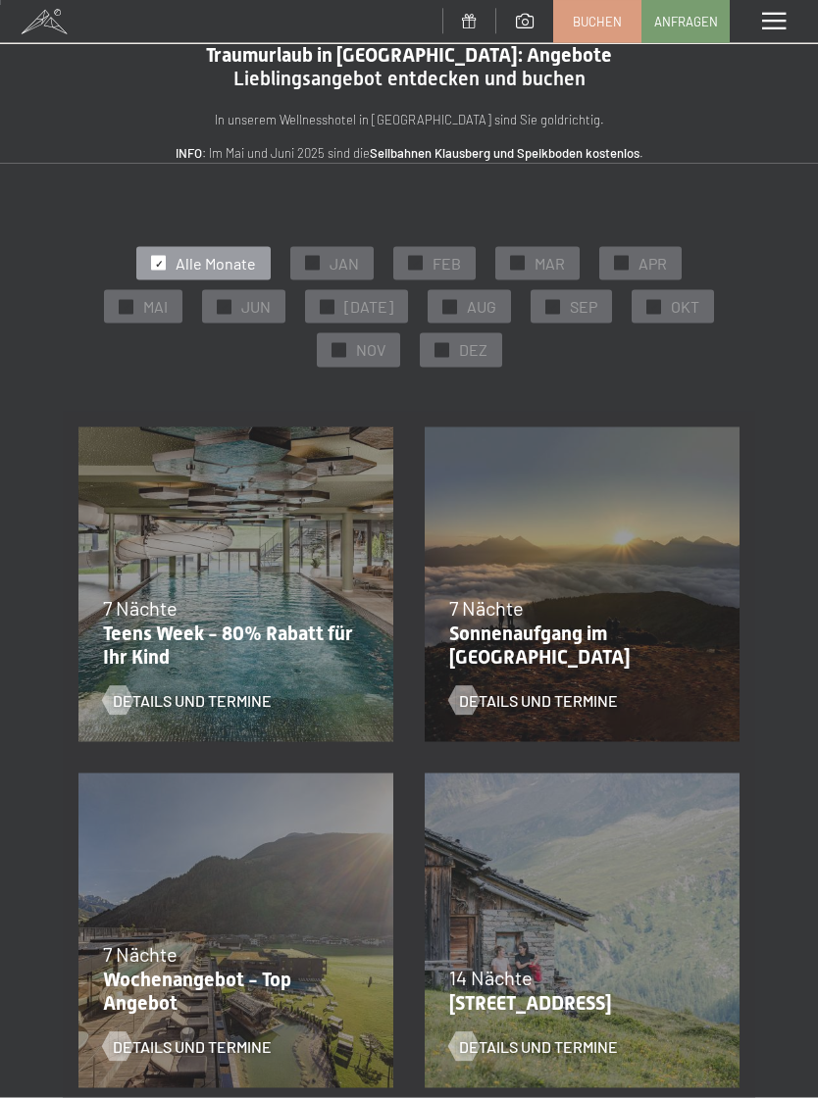
scroll to position [0, 0]
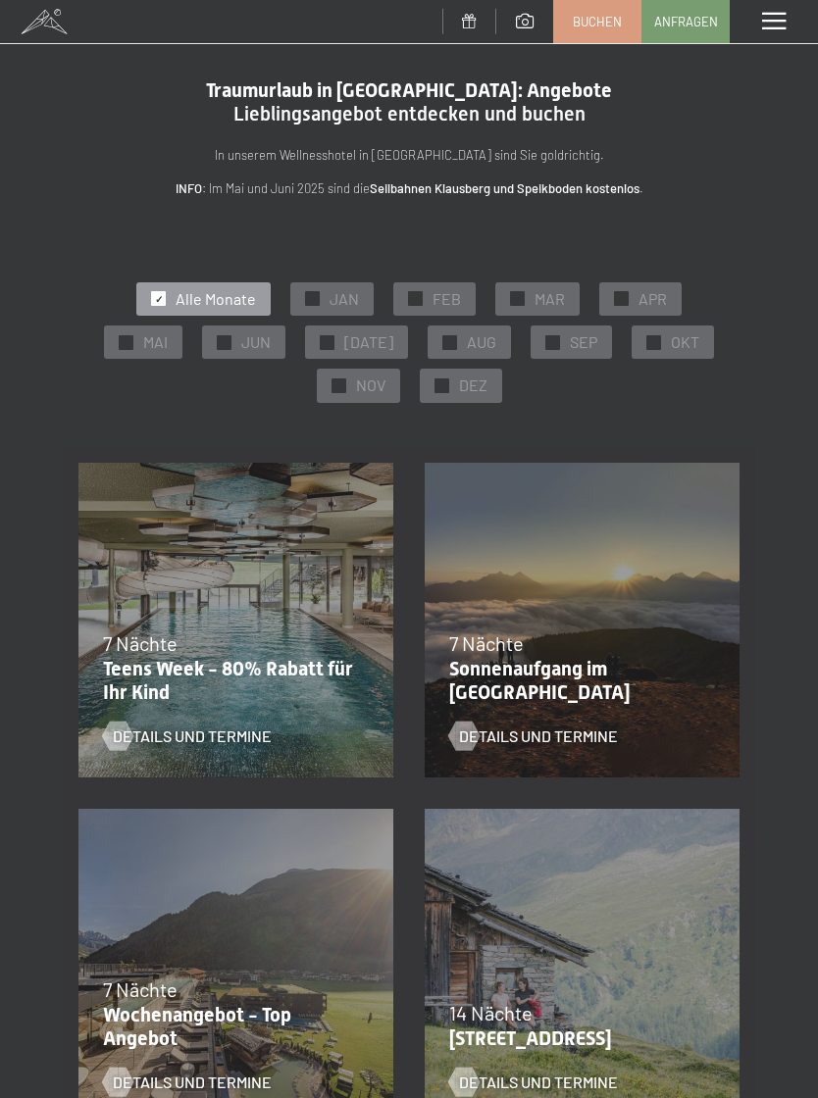
click at [597, 32] on link "Buchen" at bounding box center [597, 21] width 86 height 41
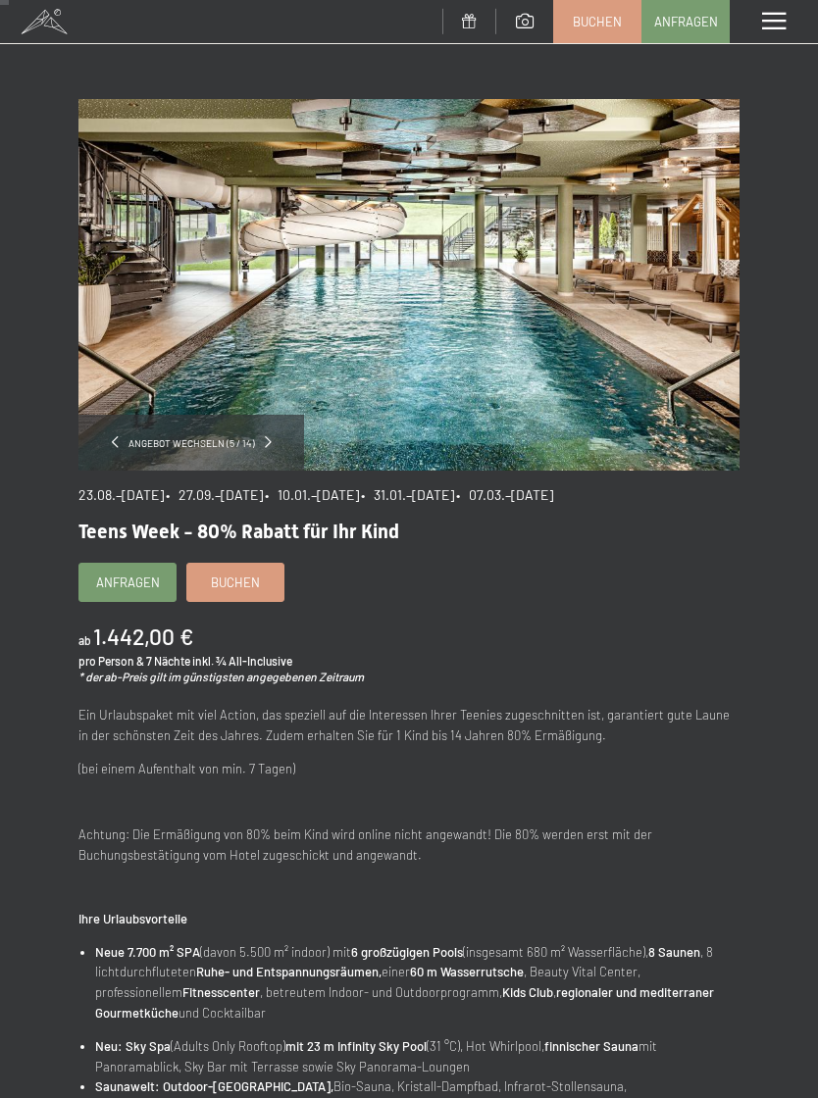
scroll to position [29, 0]
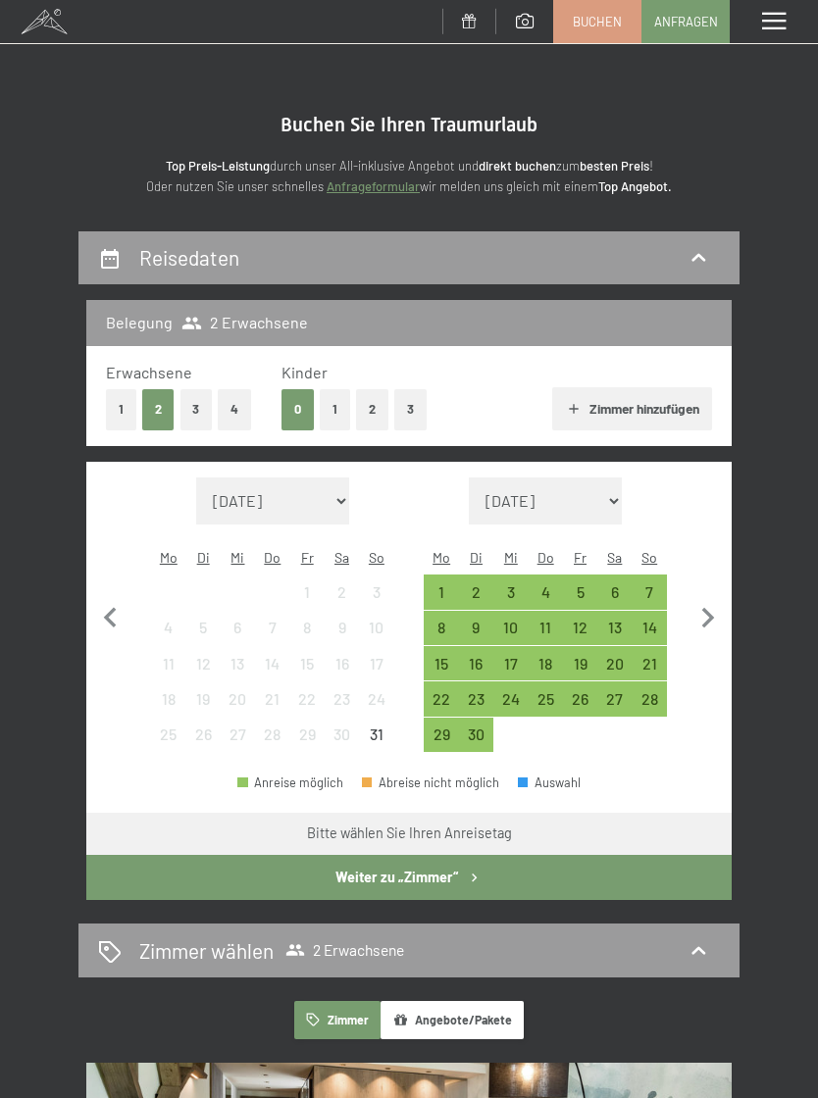
click at [705, 622] on icon "button" at bounding box center [707, 618] width 41 height 41
select select "[DATE]"
select select "2025-10-01"
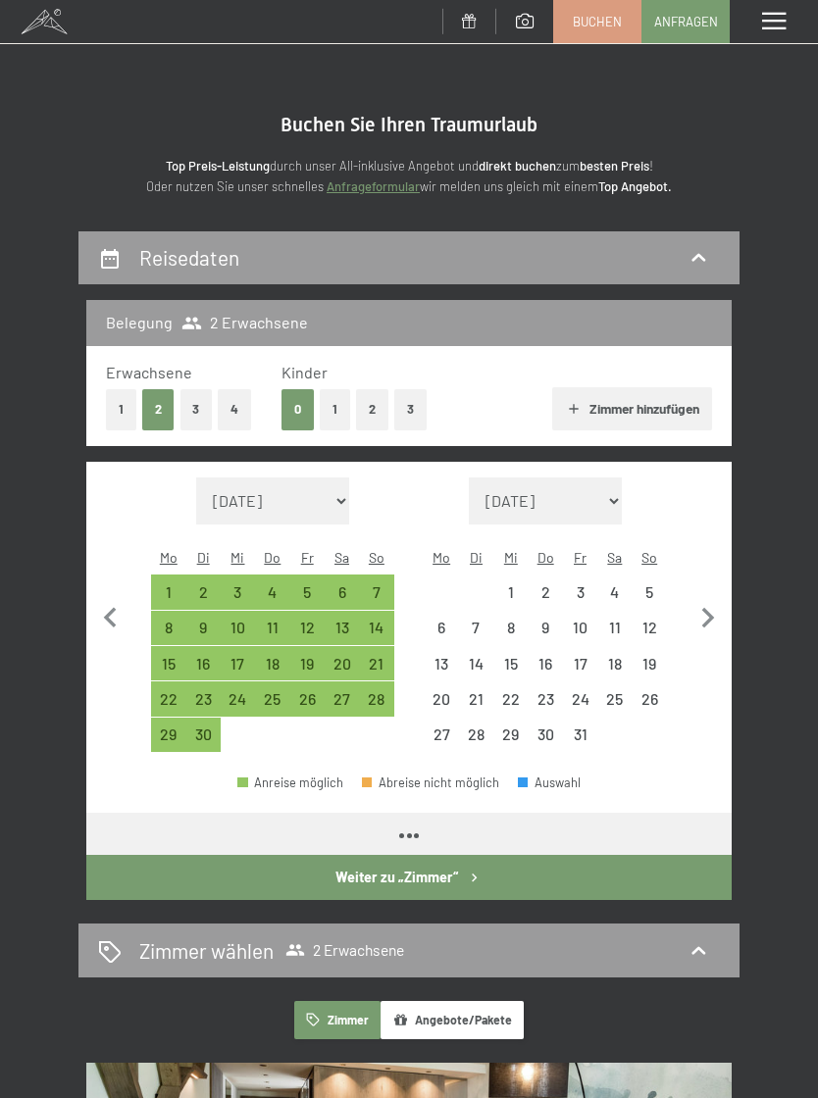
select select "2025-09-01"
select select "2025-10-01"
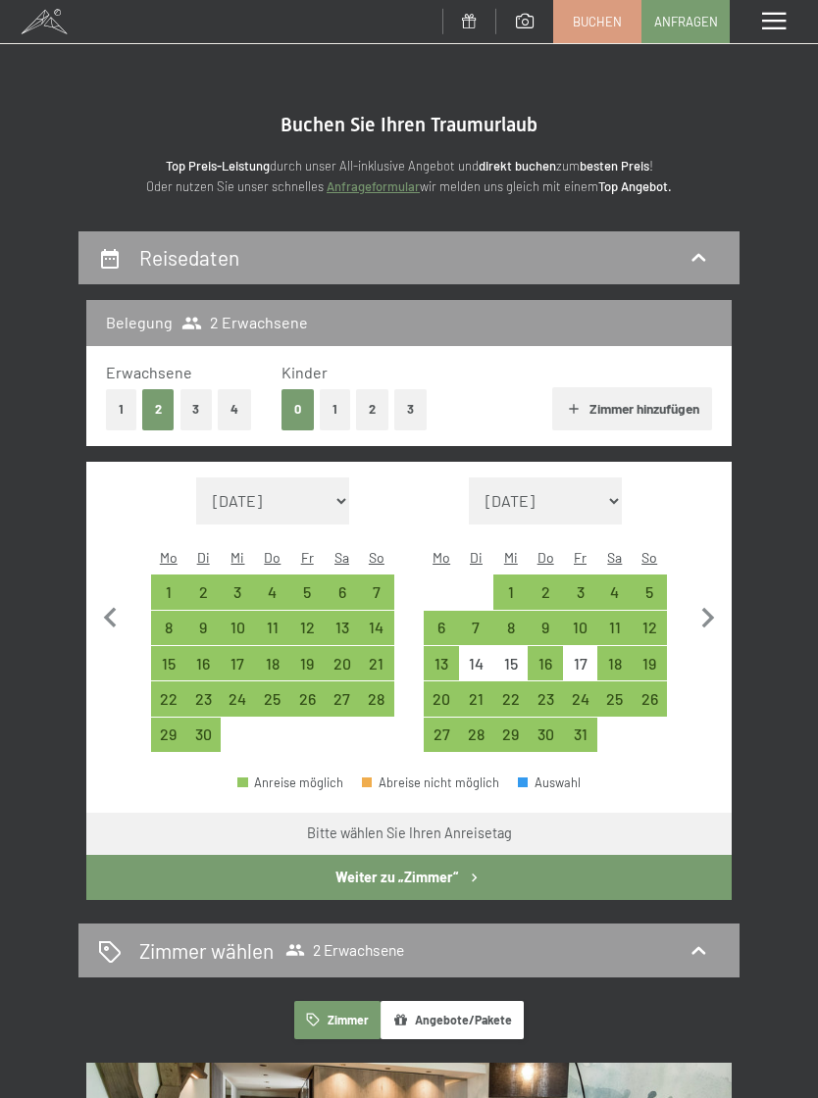
click at [651, 584] on div "5" at bounding box center [649, 599] width 30 height 30
select select "2025-09-01"
select select "2025-10-01"
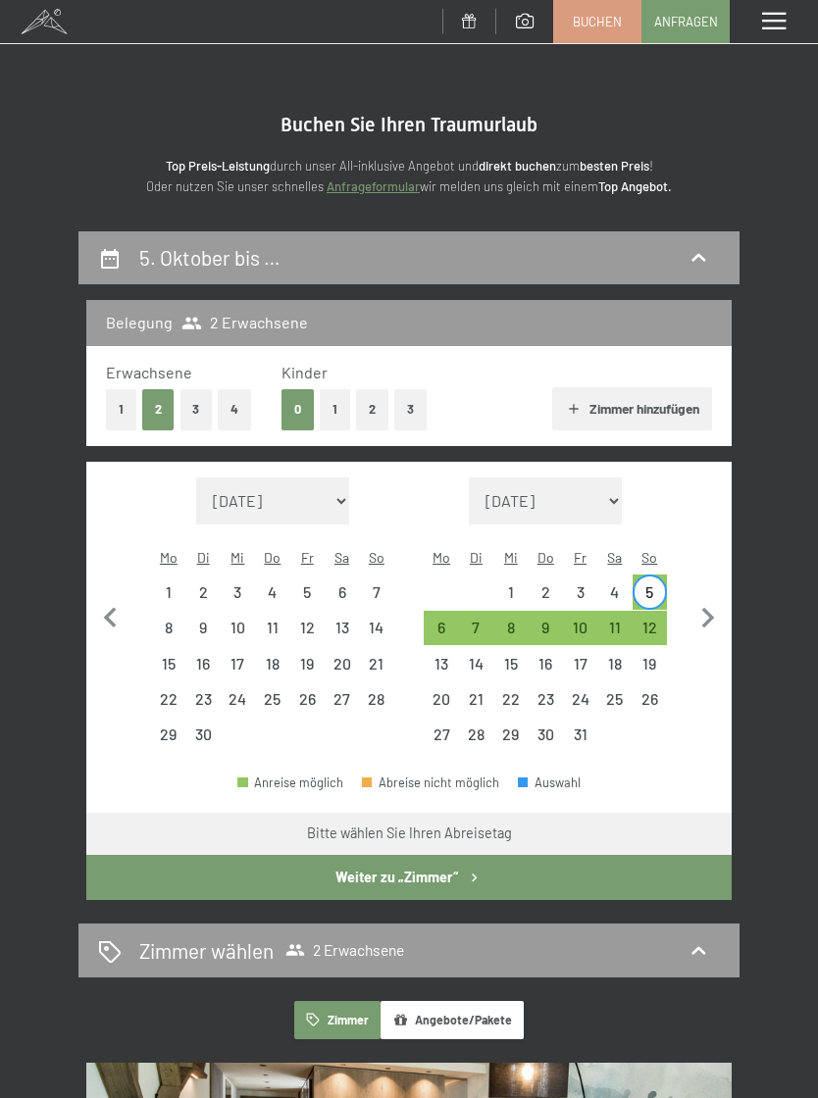
click at [579, 620] on div "10" at bounding box center [580, 635] width 30 height 30
select select "2025-09-01"
select select "2025-10-01"
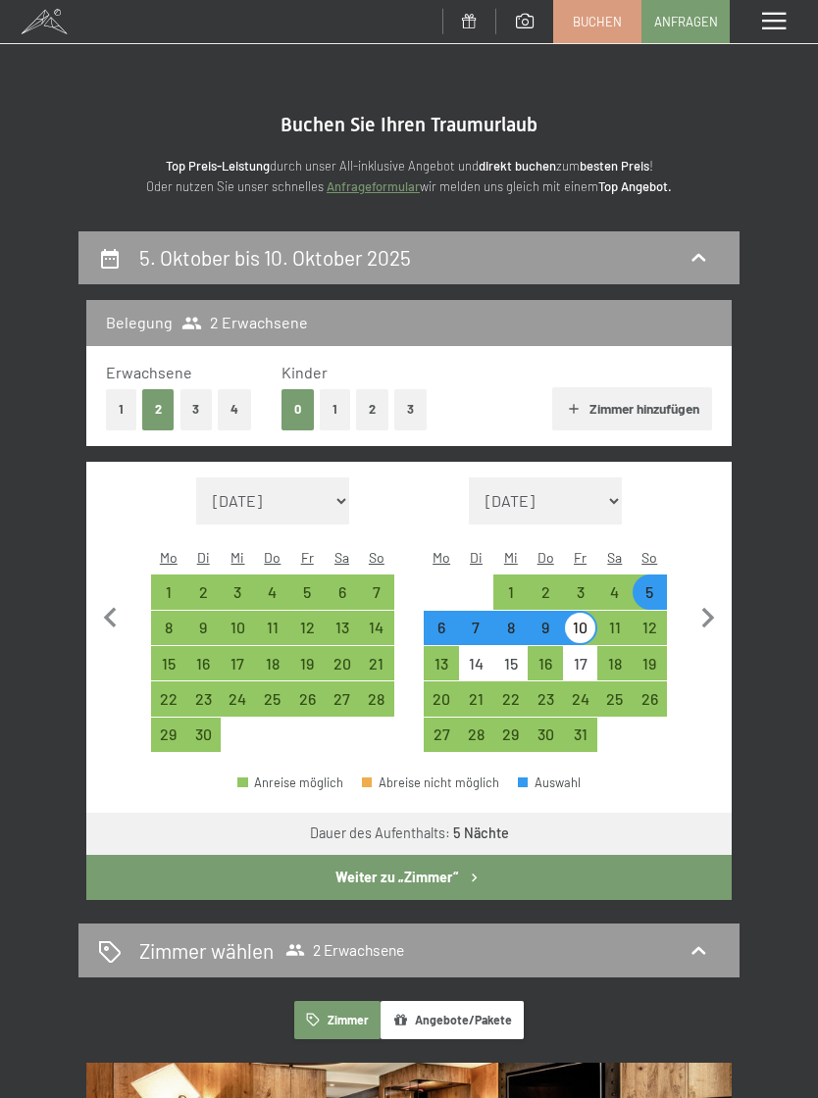
click at [472, 866] on button "Weiter zu „Zimmer“" at bounding box center [408, 877] width 645 height 45
select select "2025-09-01"
select select "2025-10-01"
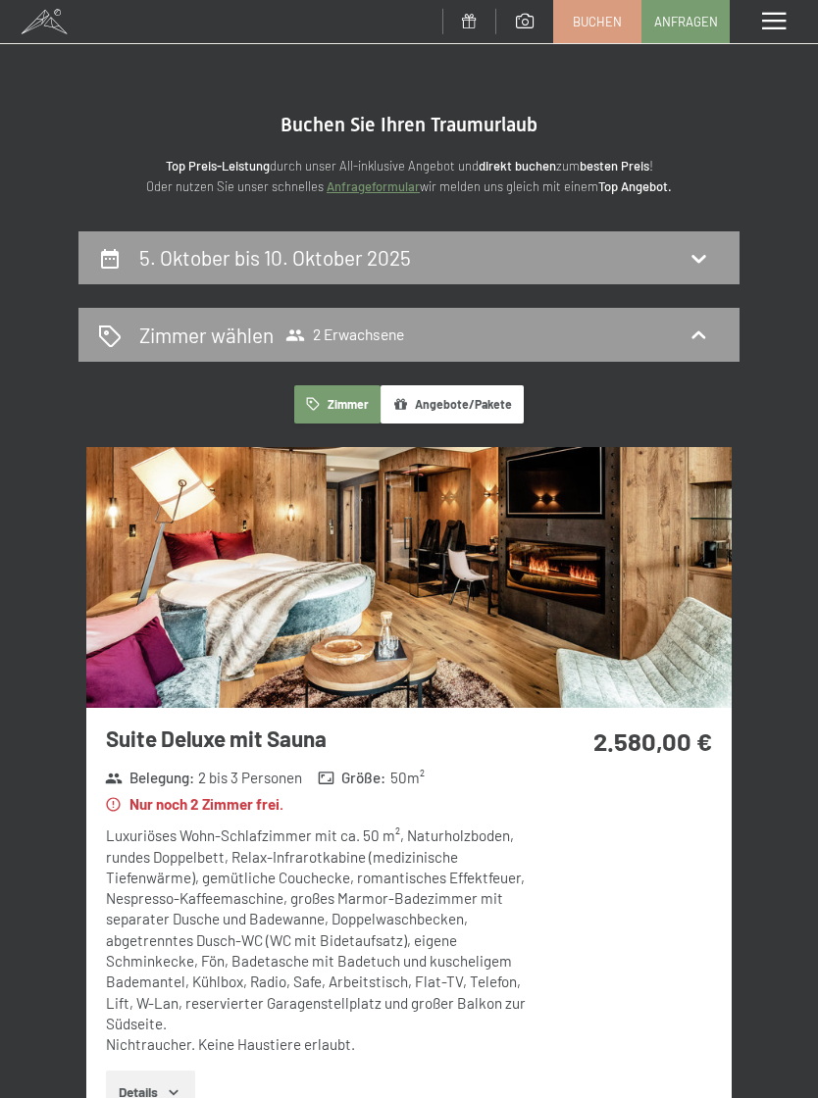
click at [595, 40] on div "Buchen" at bounding box center [597, 21] width 88 height 43
click at [597, 25] on span "Buchen" at bounding box center [596, 22] width 49 height 18
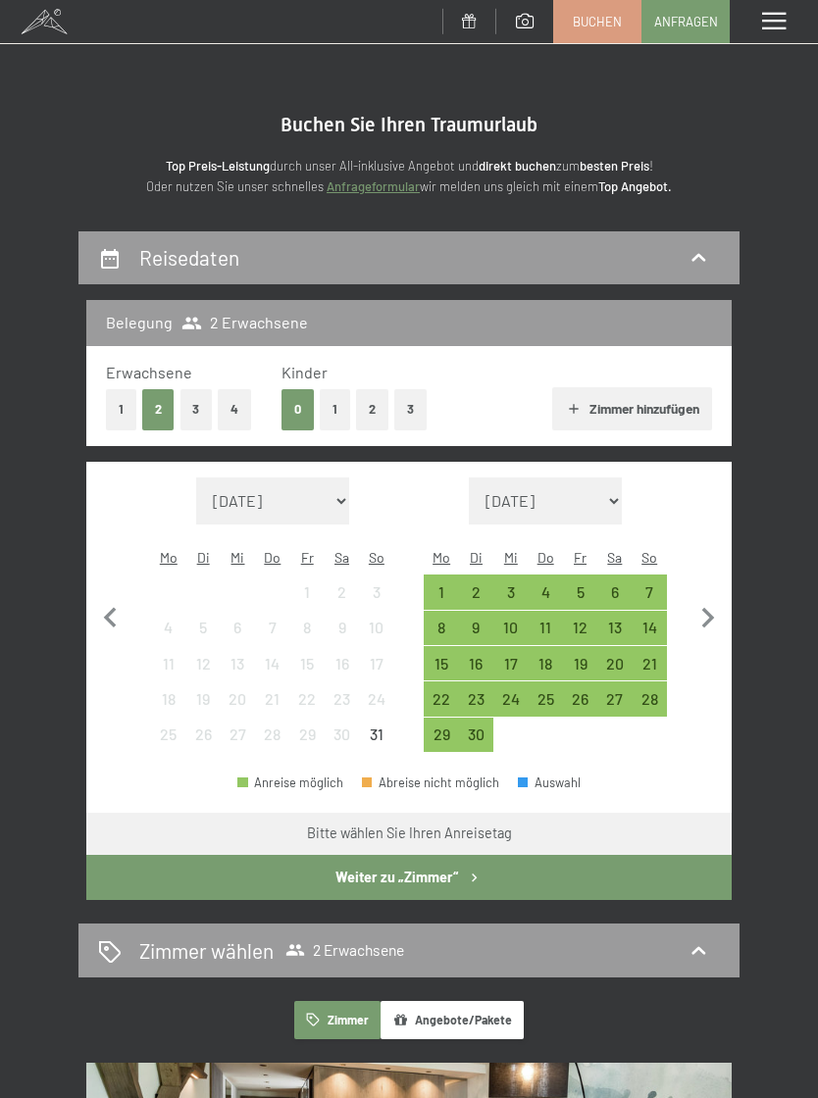
click at [712, 600] on icon "button" at bounding box center [707, 618] width 41 height 41
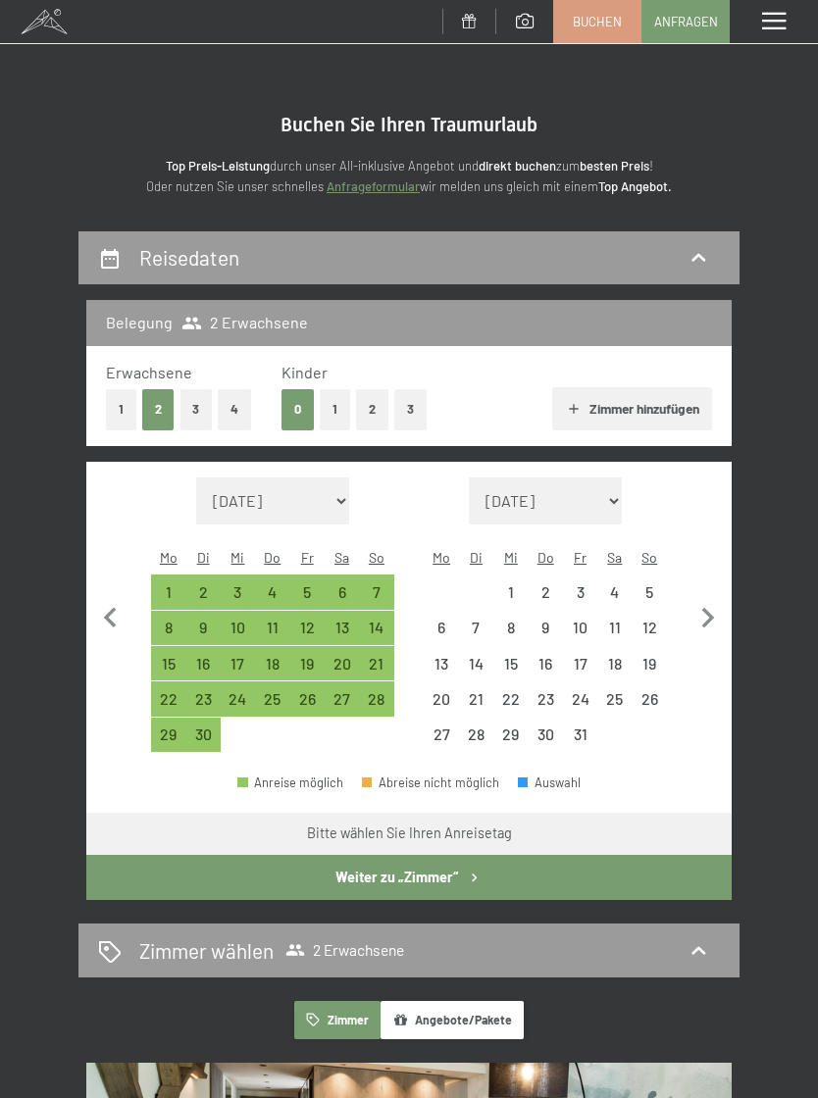
select select "[DATE]"
select select "2025-09-01"
select select "2025-10-01"
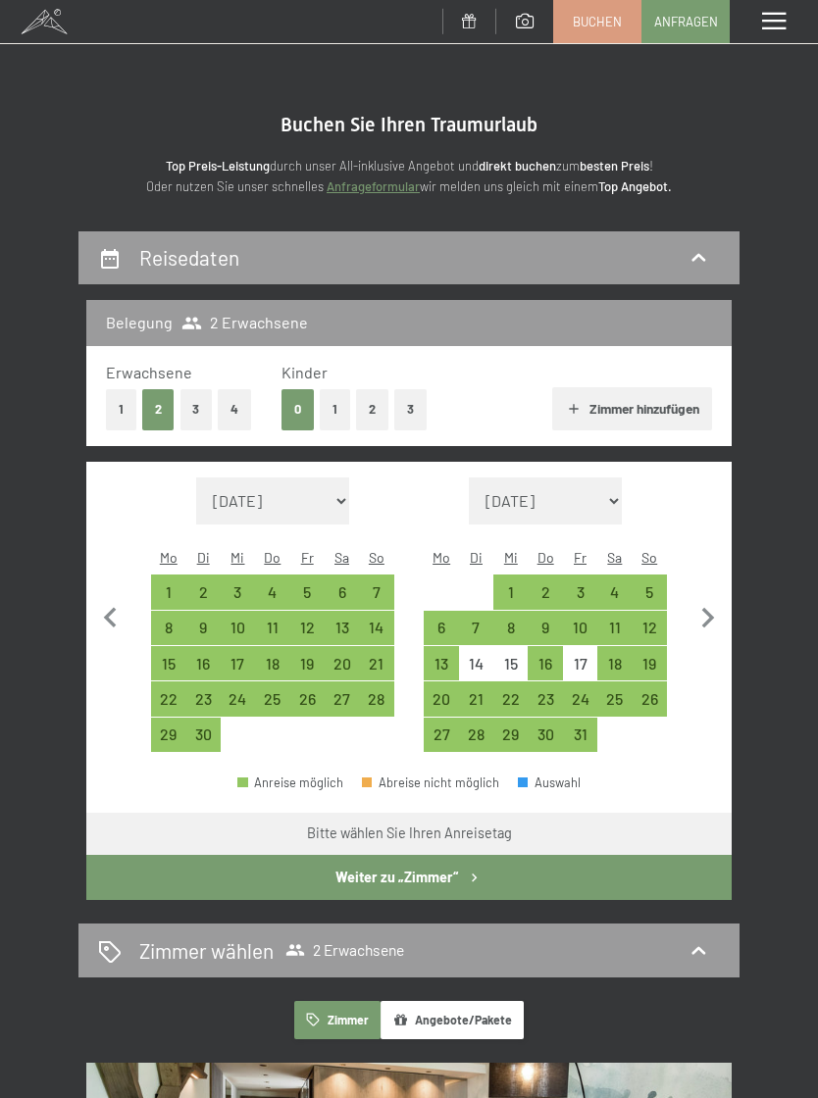
click at [619, 584] on div "4" at bounding box center [614, 599] width 30 height 30
select select "2025-09-01"
select select "2025-10-01"
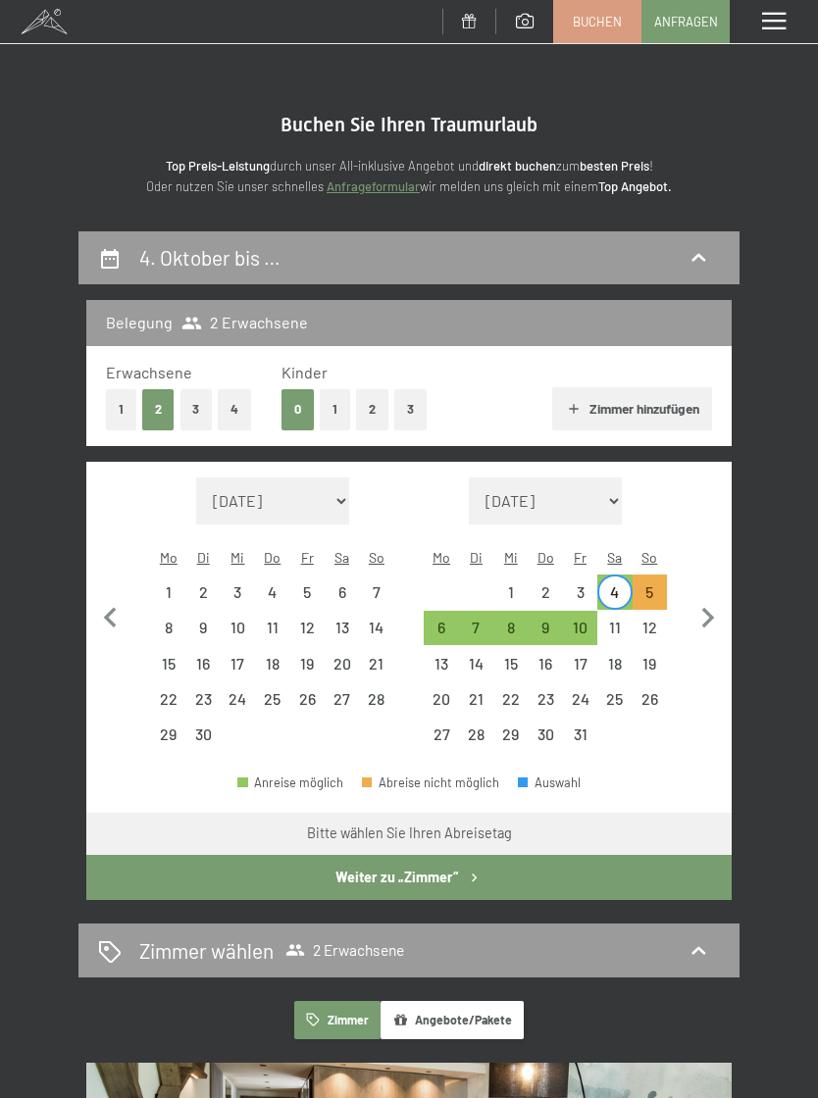
click at [655, 584] on div "5" at bounding box center [649, 599] width 30 height 30
select select "2025-09-01"
select select "2025-10-01"
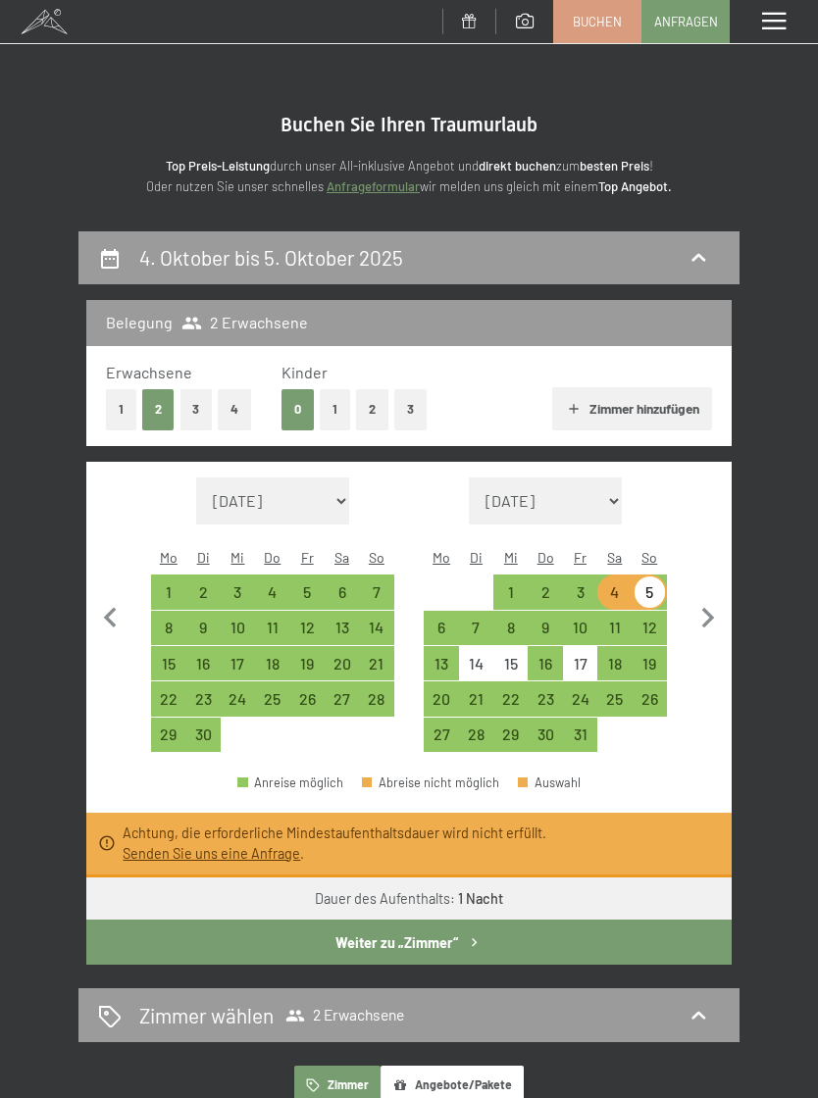
click at [605, 584] on div "4" at bounding box center [614, 599] width 30 height 30
select select "2025-09-01"
select select "2025-10-01"
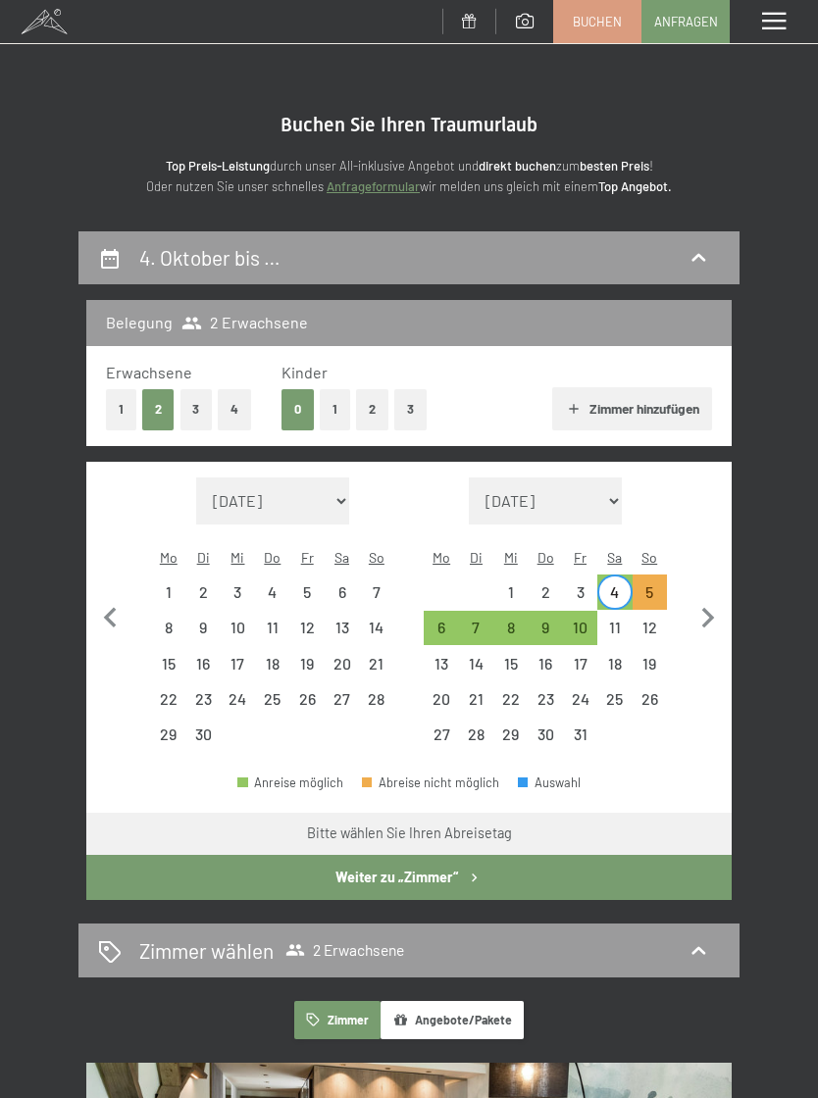
click at [574, 620] on div "10" at bounding box center [580, 635] width 30 height 30
select select "2025-09-01"
select select "2025-10-01"
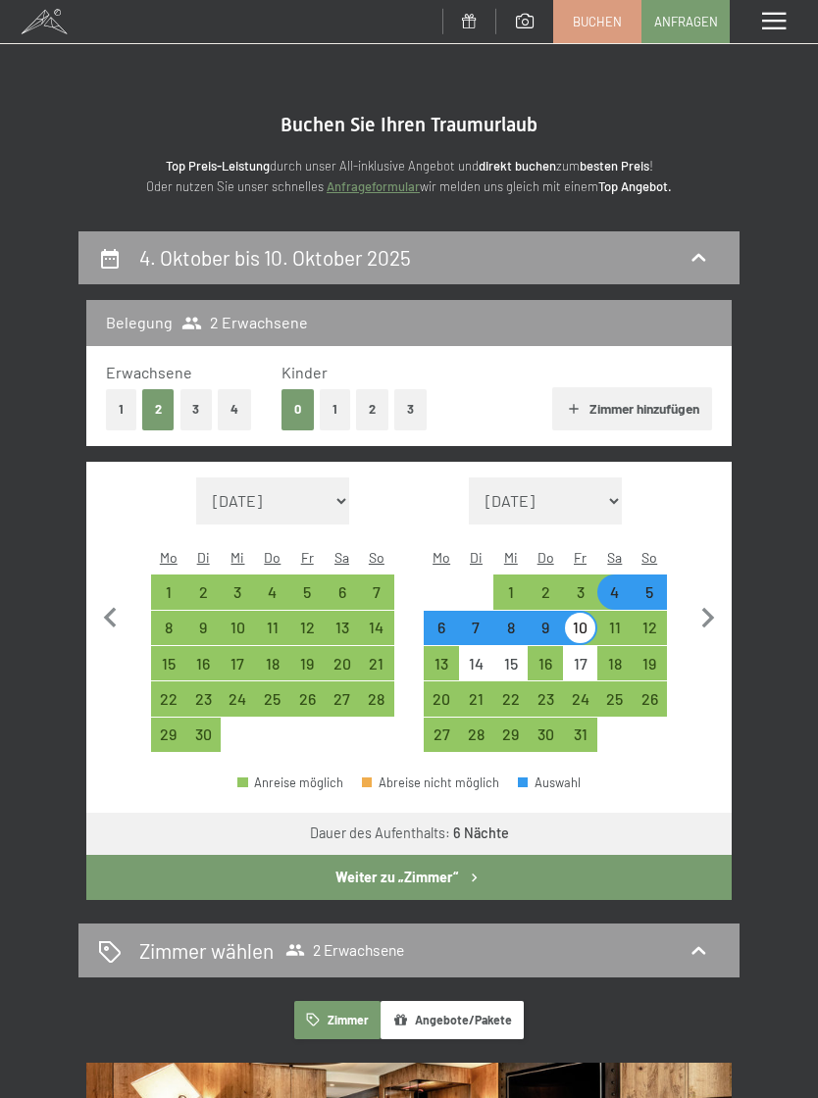
click at [422, 856] on button "Weiter zu „Zimmer“" at bounding box center [408, 877] width 645 height 45
select select "2025-09-01"
select select "2025-10-01"
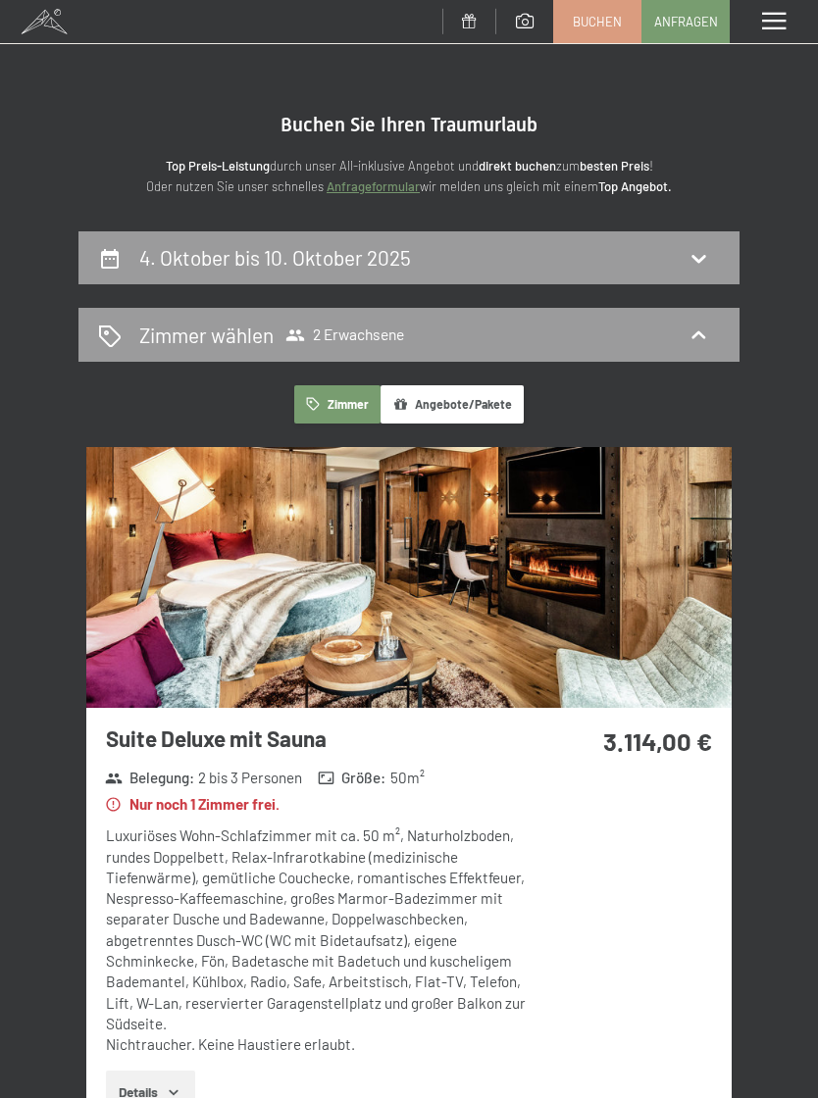
click at [775, 15] on span at bounding box center [774, 22] width 24 height 18
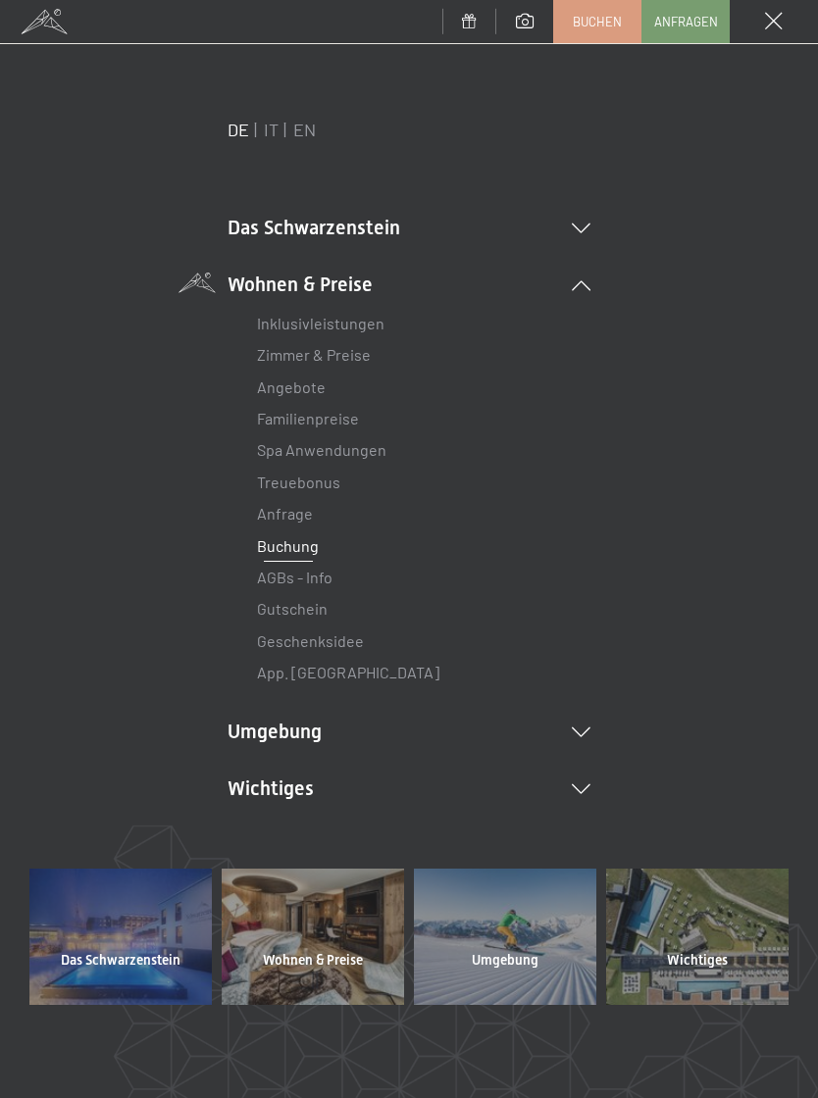
click at [367, 355] on link "Zimmer & Preise" at bounding box center [314, 354] width 114 height 19
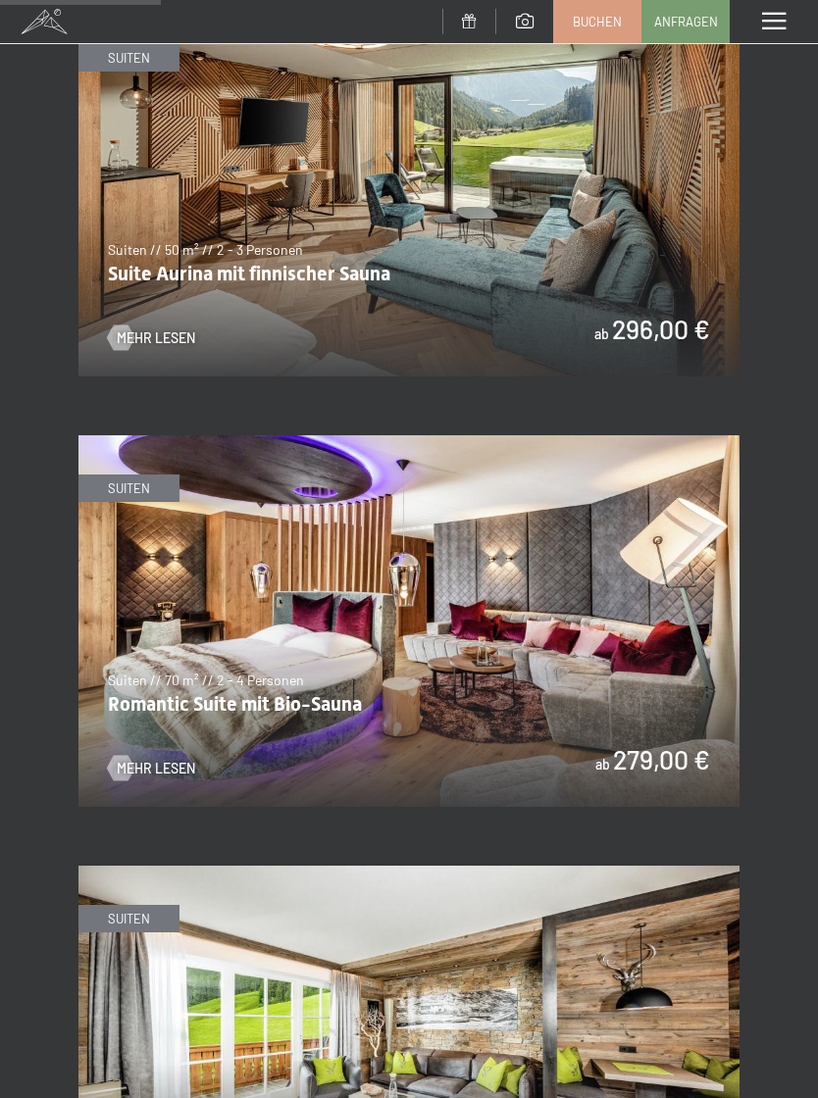
scroll to position [1476, 0]
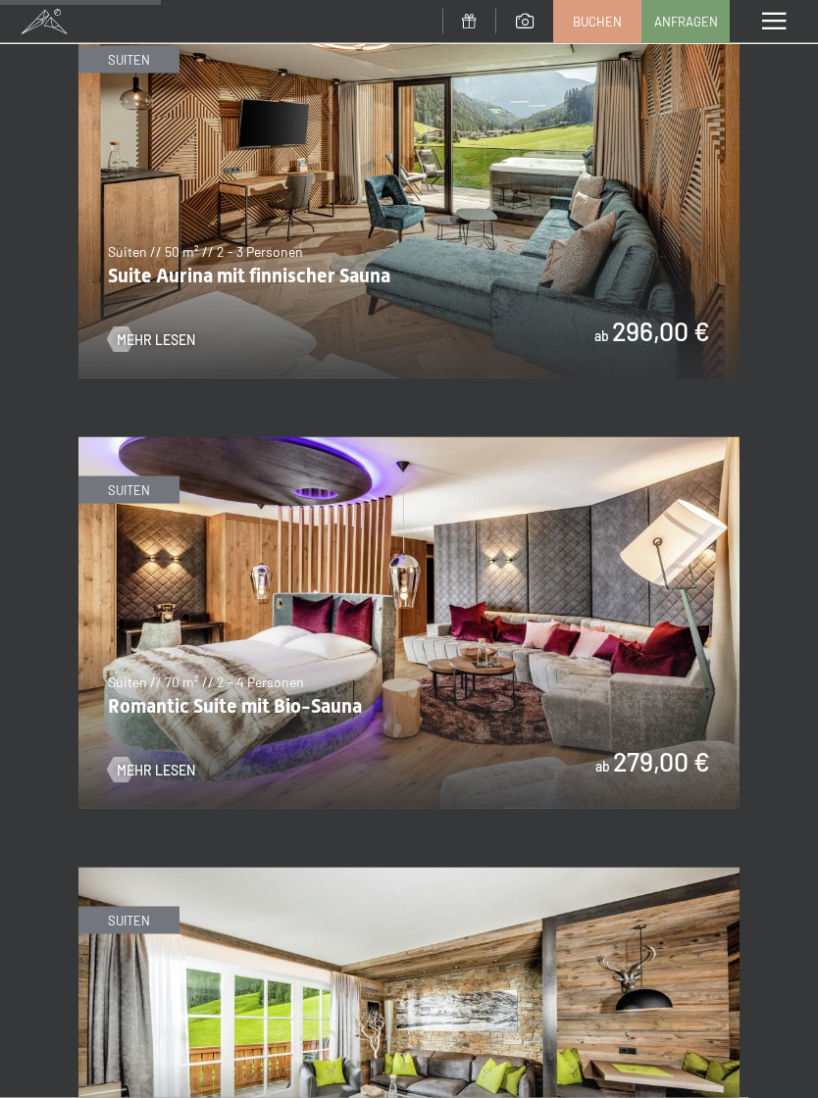
click at [672, 712] on img at bounding box center [408, 623] width 661 height 372
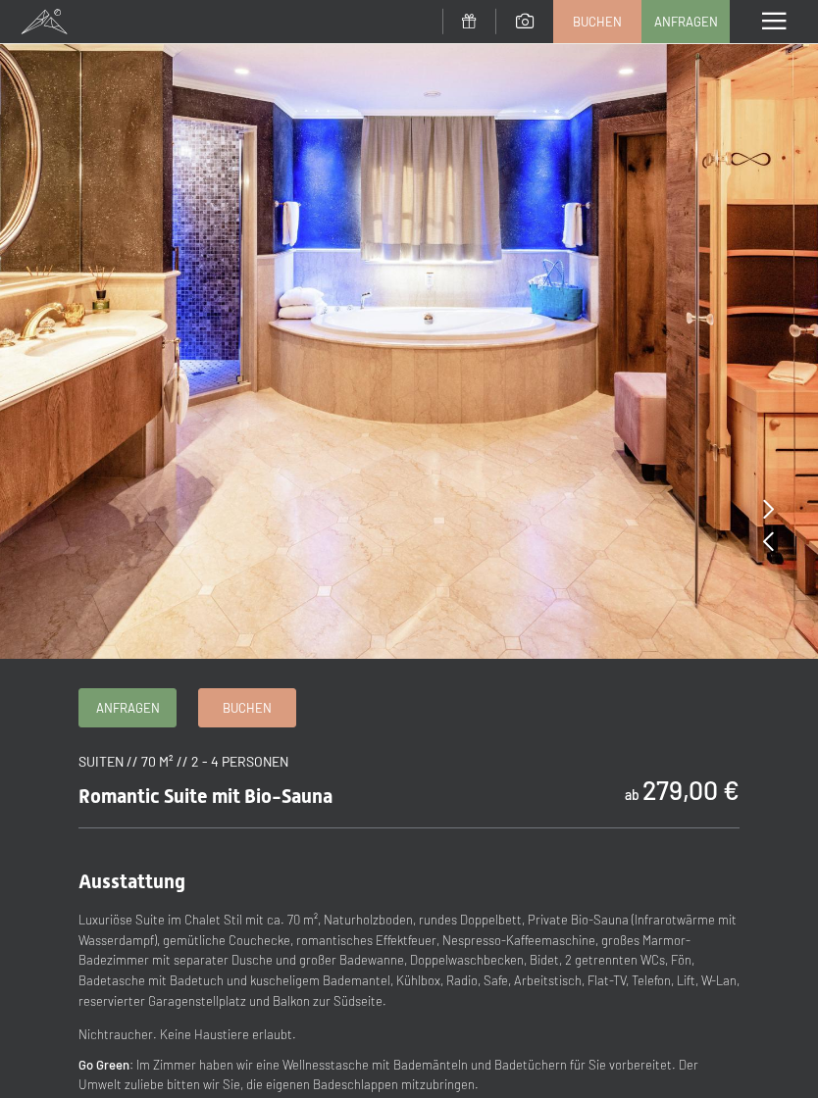
click at [605, 34] on link "Buchen" at bounding box center [597, 21] width 86 height 41
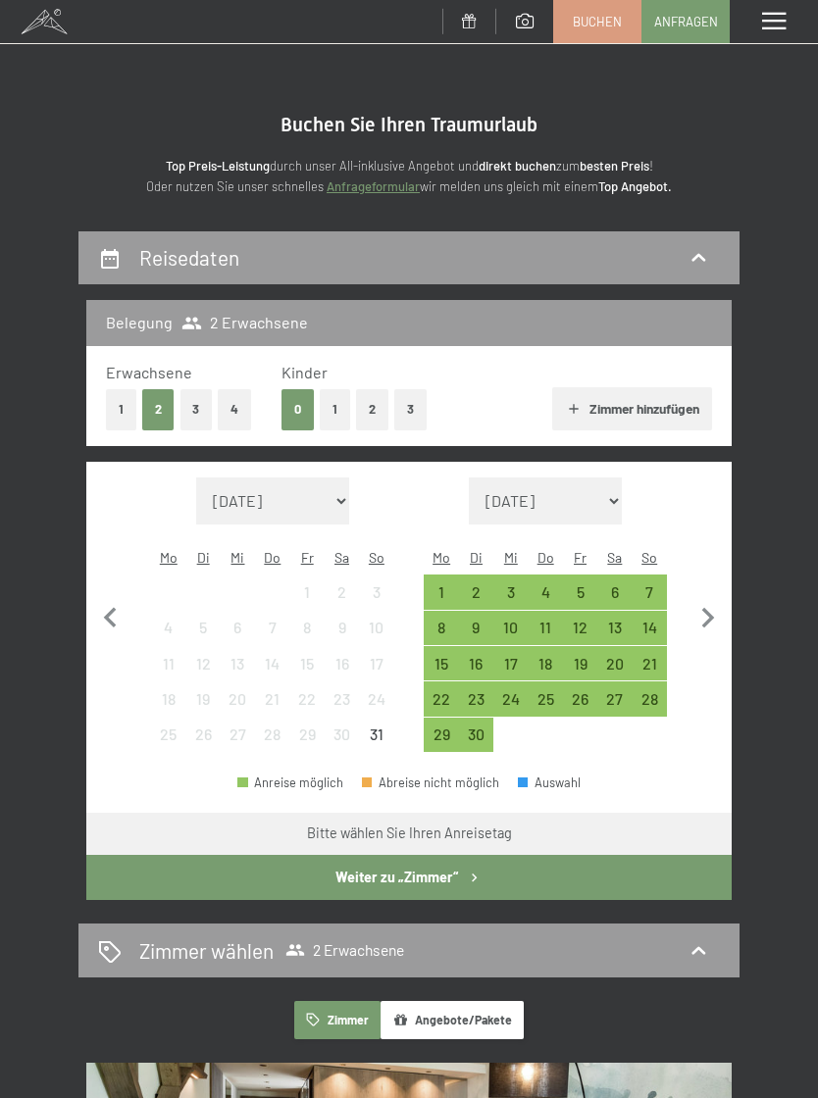
click at [707, 615] on icon "button" at bounding box center [707, 618] width 41 height 41
select select "2025-09-01"
select select "2025-10-01"
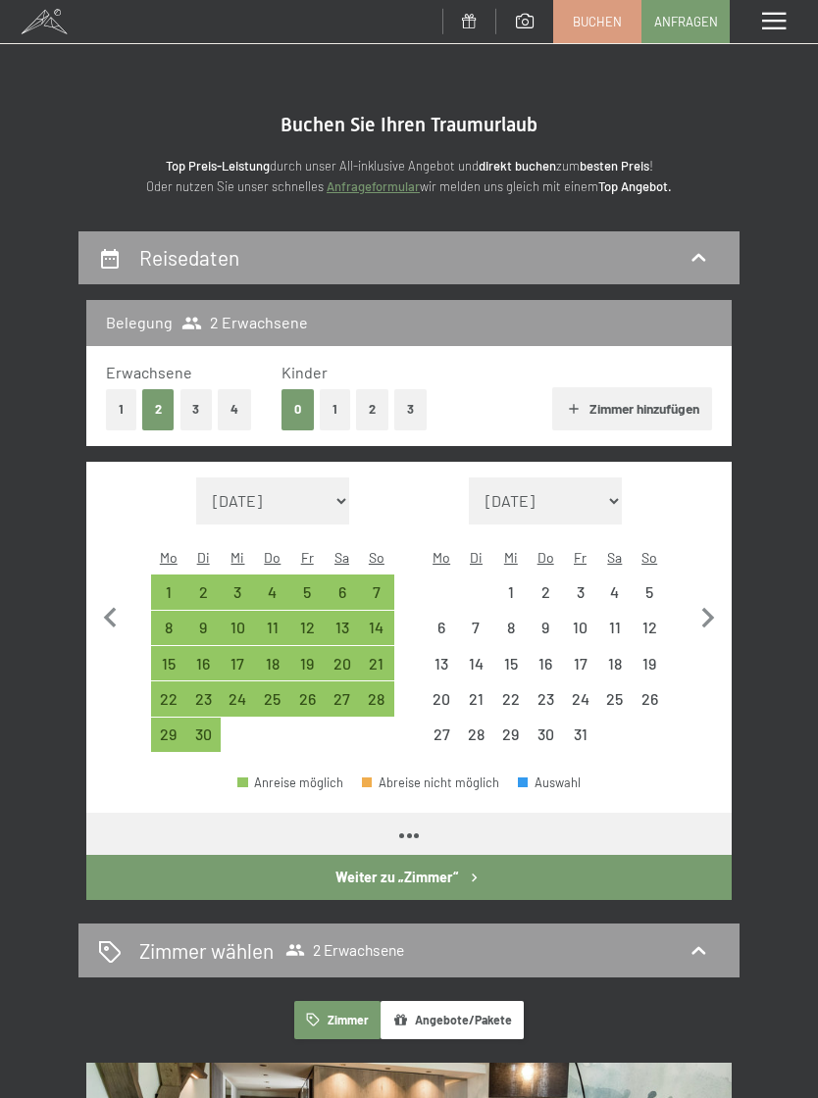
select select "2025-09-01"
select select "2025-10-01"
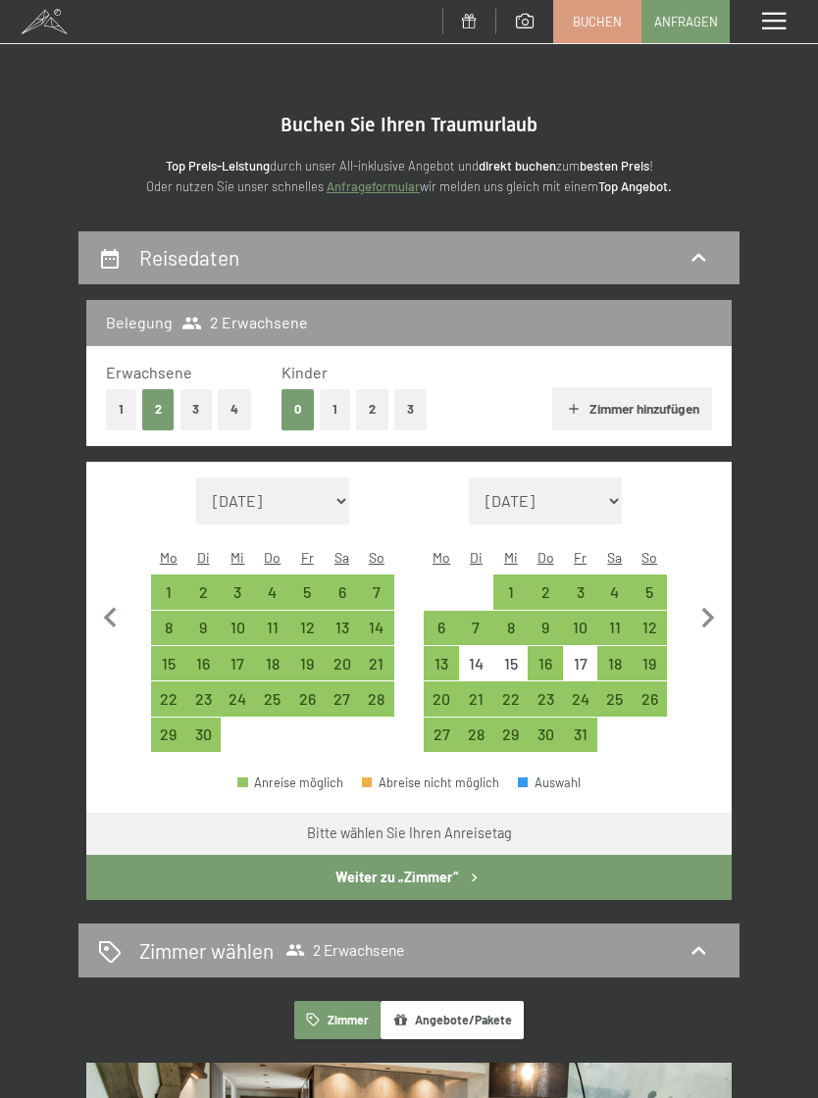
click at [657, 584] on div "5" at bounding box center [649, 599] width 30 height 30
select select "2025-09-01"
select select "2025-10-01"
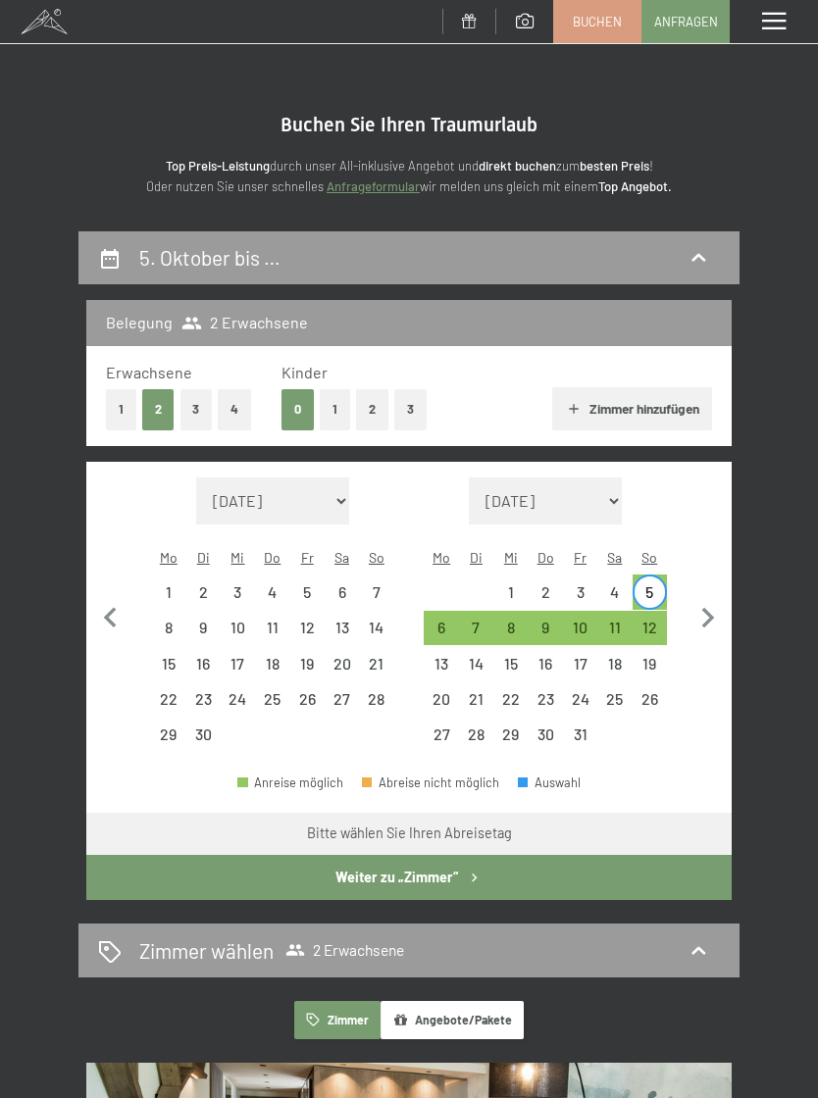
click at [556, 620] on div "9" at bounding box center [544, 635] width 30 height 30
select select "2025-09-01"
select select "2025-10-01"
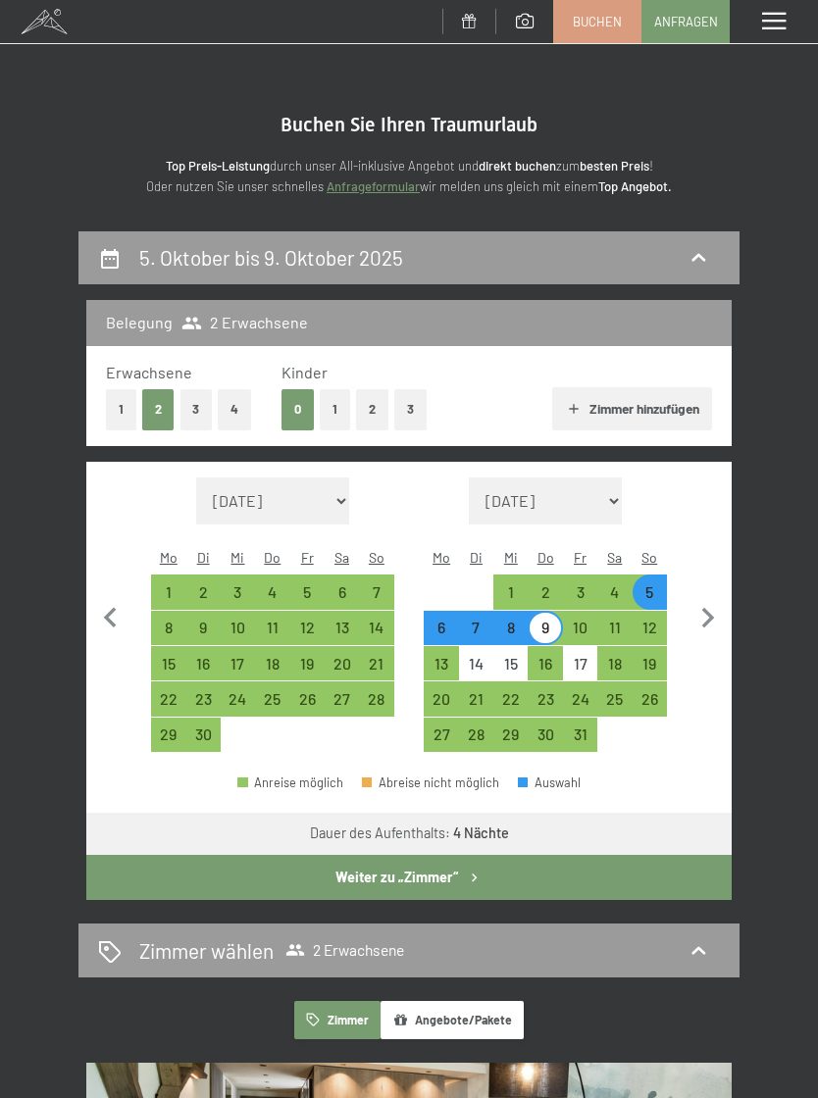
click at [467, 867] on button "Weiter zu „Zimmer“" at bounding box center [408, 877] width 645 height 45
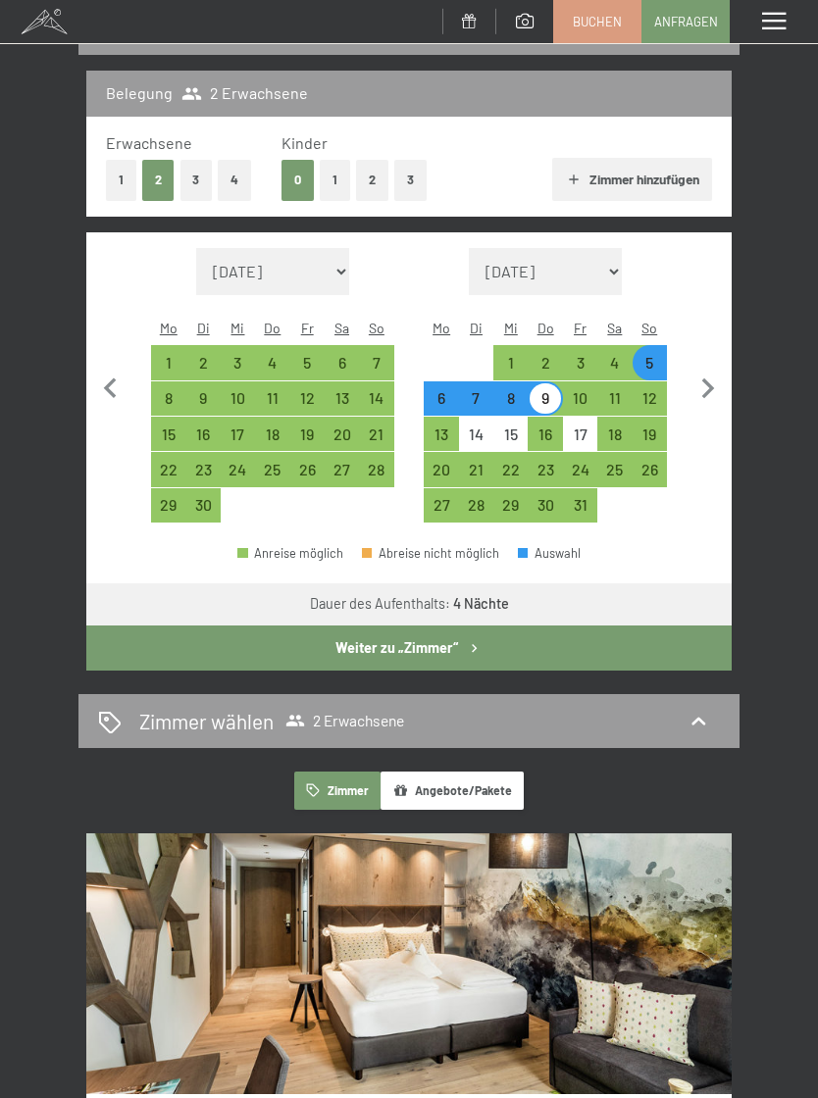
select select "2025-09-01"
select select "2025-10-01"
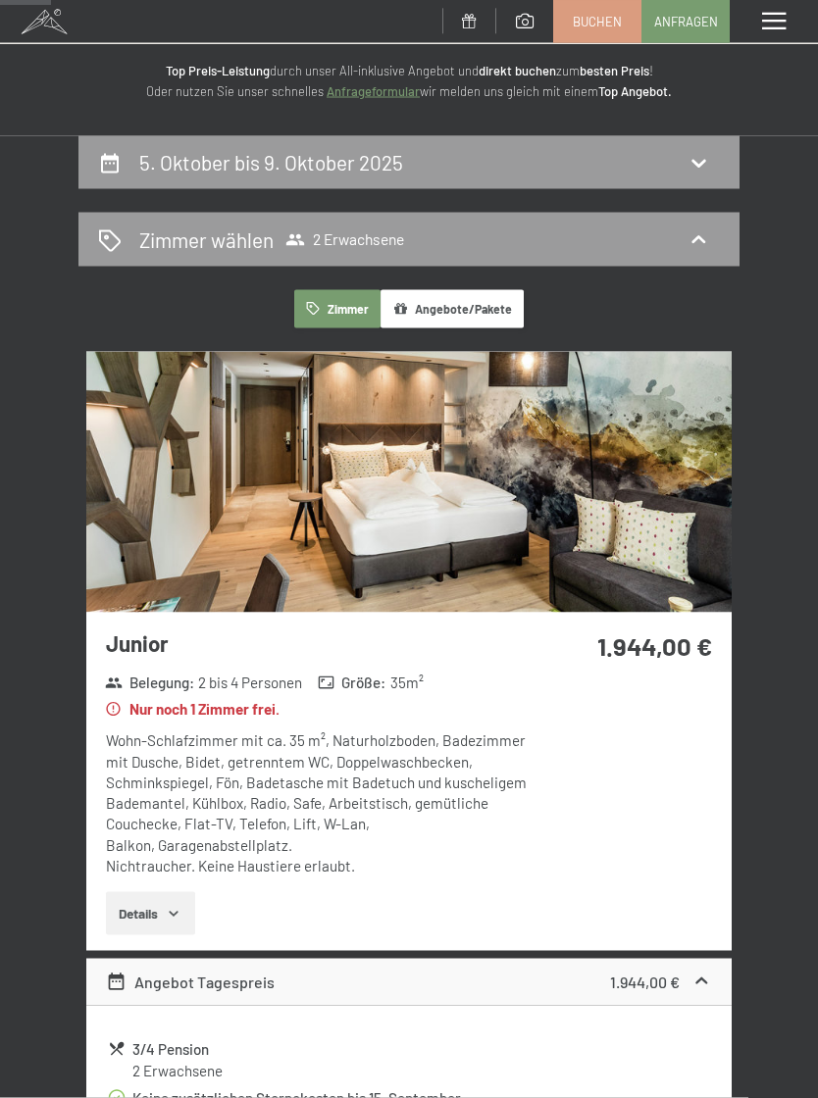
scroll to position [0, 0]
